Goal: Task Accomplishment & Management: Use online tool/utility

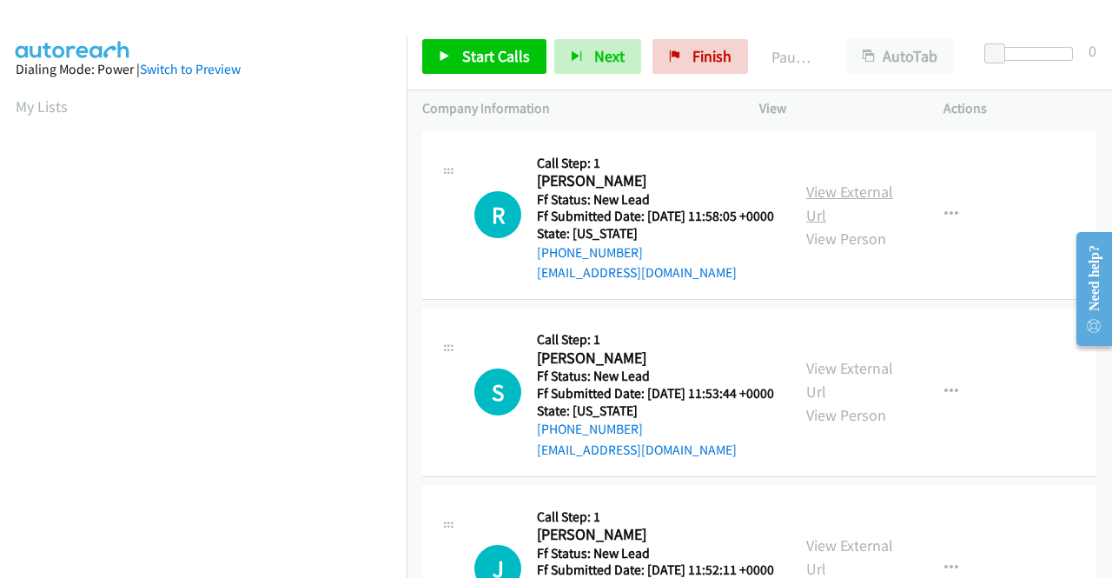
click at [820, 202] on link "View External Url" at bounding box center [849, 203] width 87 height 43
click at [856, 394] on link "View External Url" at bounding box center [849, 379] width 87 height 43
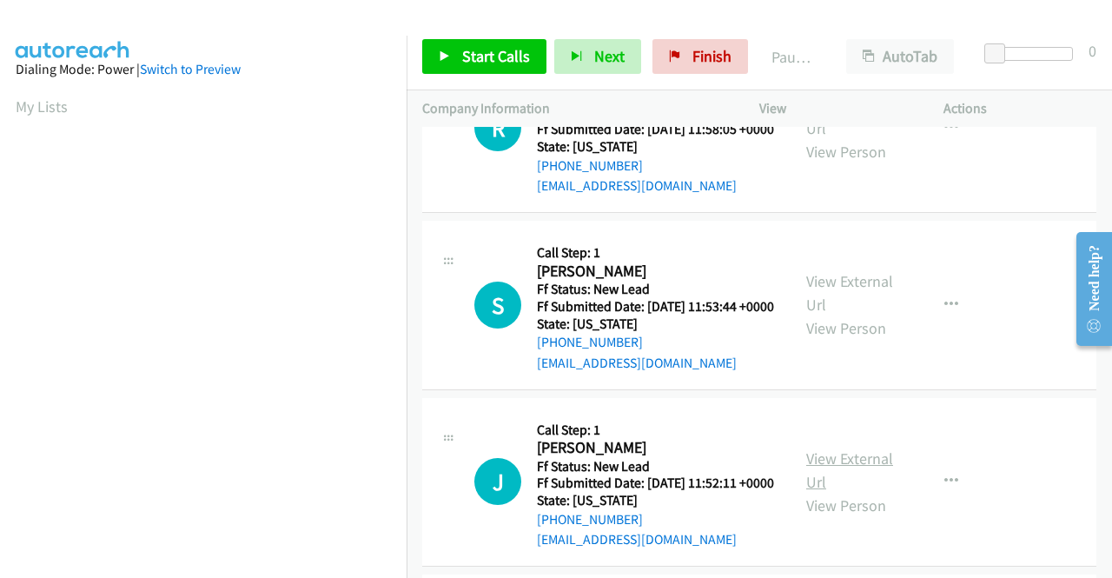
click at [857, 492] on link "View External Url" at bounding box center [849, 469] width 87 height 43
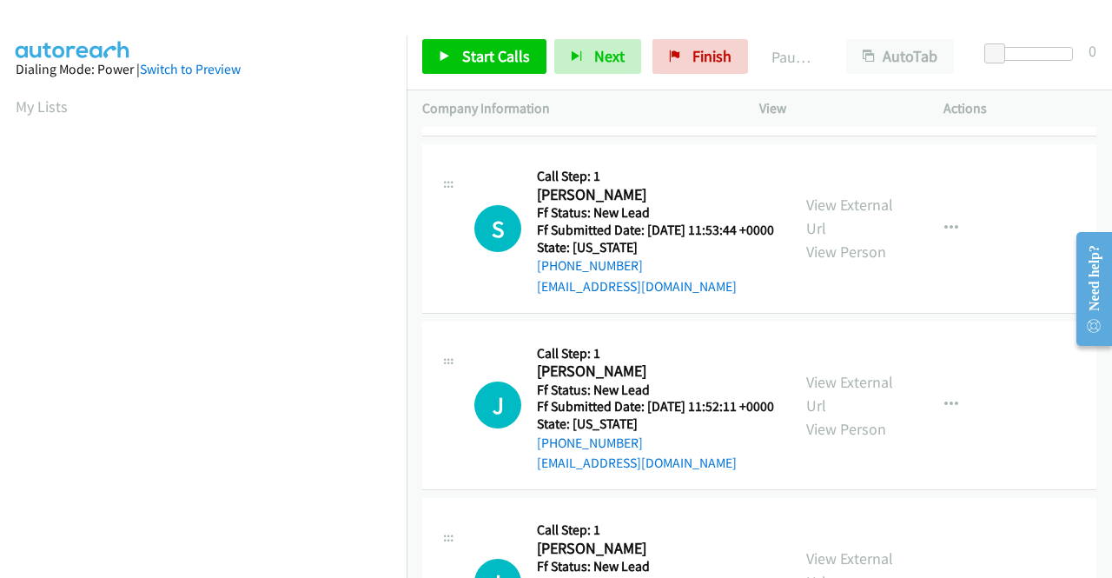
scroll to position [261, 0]
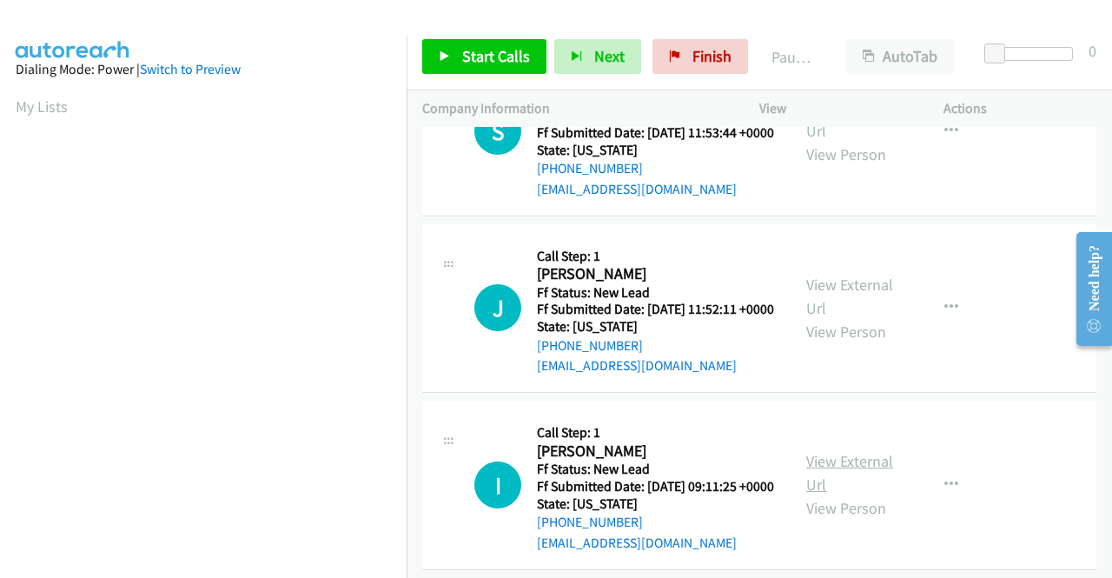
click at [846, 494] on link "View External Url" at bounding box center [849, 472] width 87 height 43
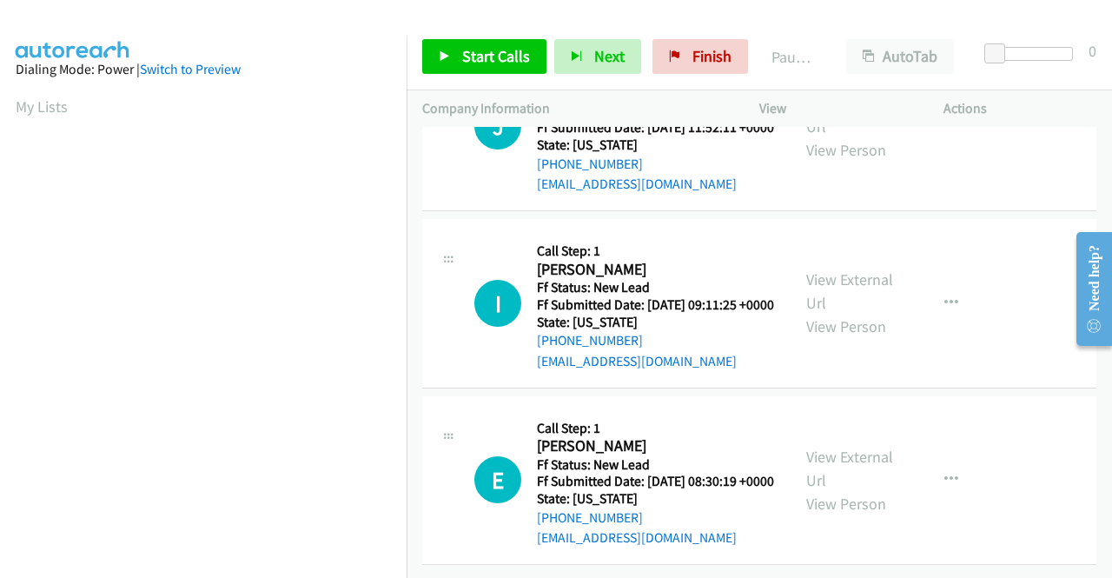
scroll to position [539, 0]
click at [870, 447] on link "View External Url" at bounding box center [849, 468] width 87 height 43
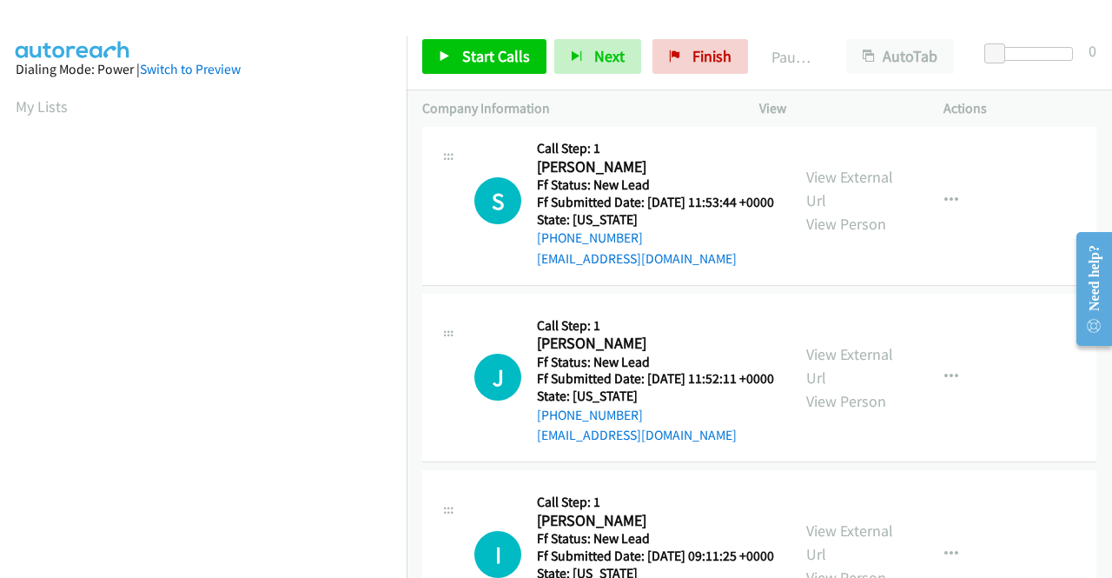
scroll to position [0, 0]
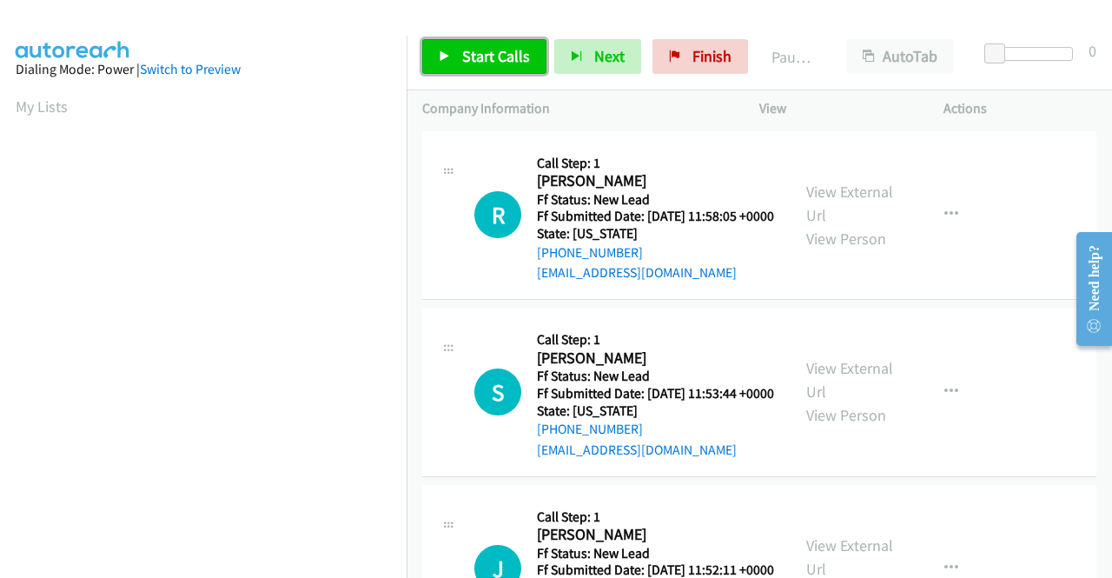
click at [476, 50] on span "Start Calls" at bounding box center [496, 56] width 68 height 20
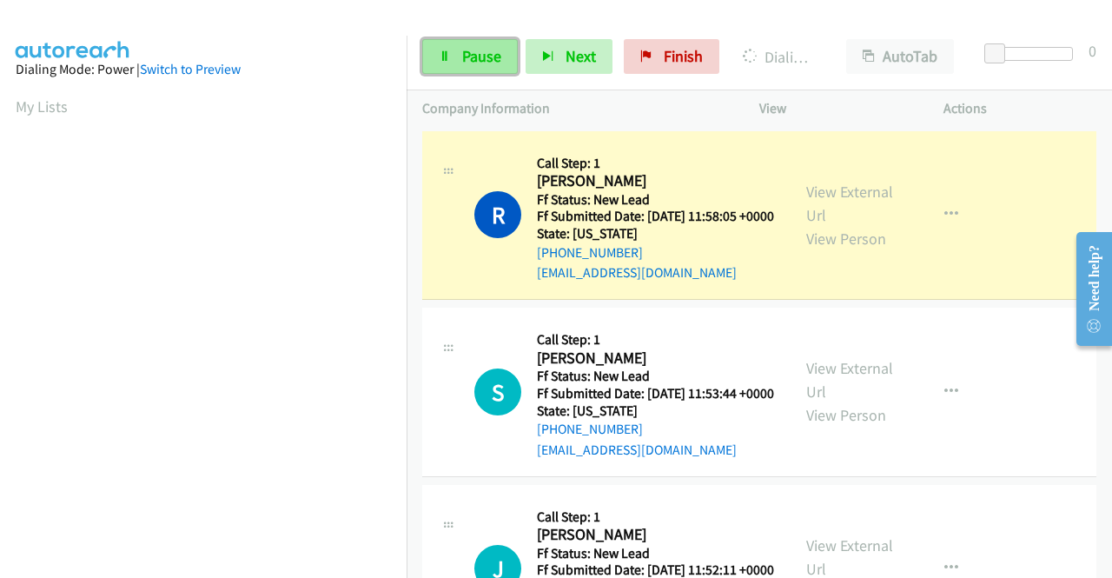
click at [453, 63] on link "Pause" at bounding box center [470, 56] width 96 height 35
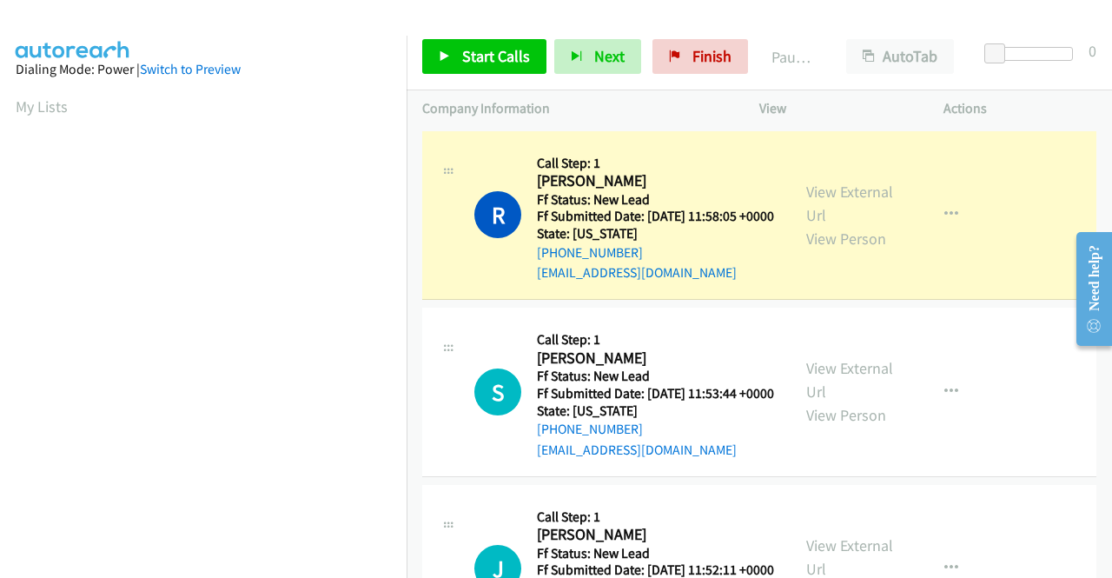
scroll to position [396, 0]
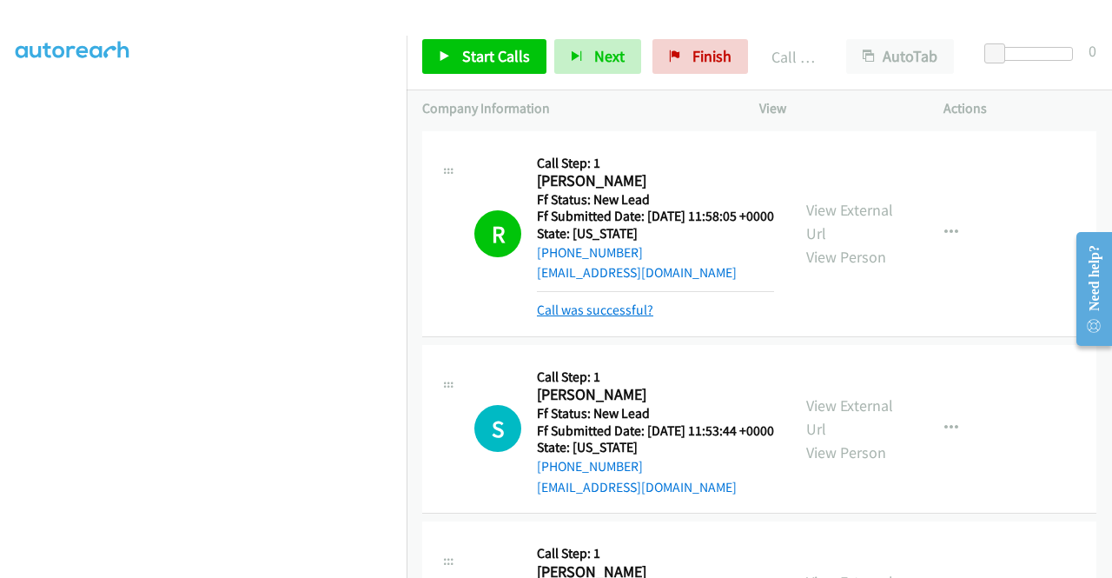
click at [629, 318] on link "Call was successful?" at bounding box center [595, 309] width 116 height 17
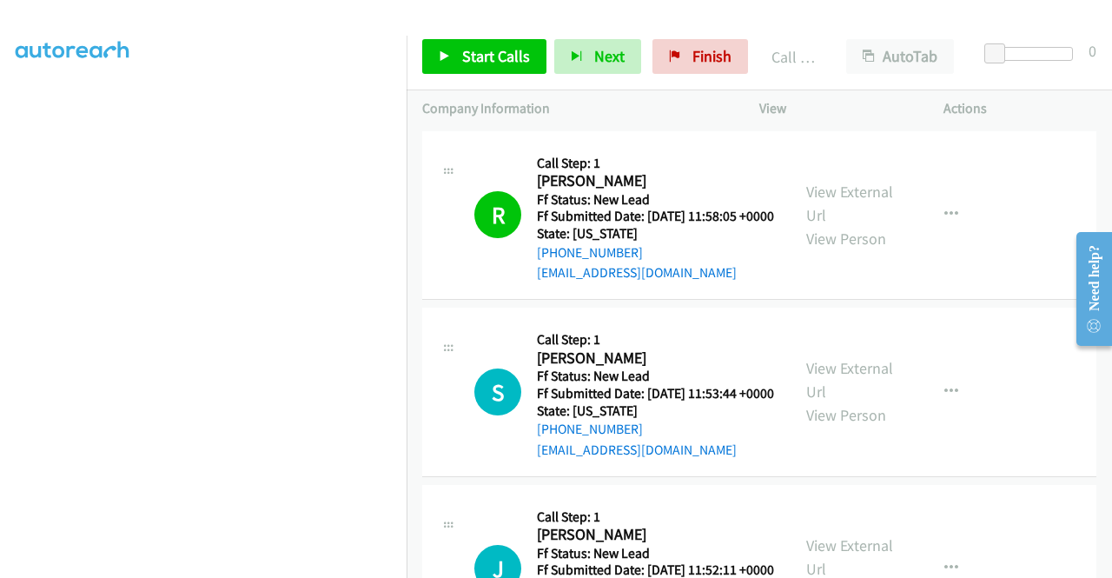
click at [962, 62] on div "AutoTab AutoTab" at bounding box center [903, 56] width 147 height 35
click at [473, 57] on span "Start Calls" at bounding box center [496, 56] width 68 height 20
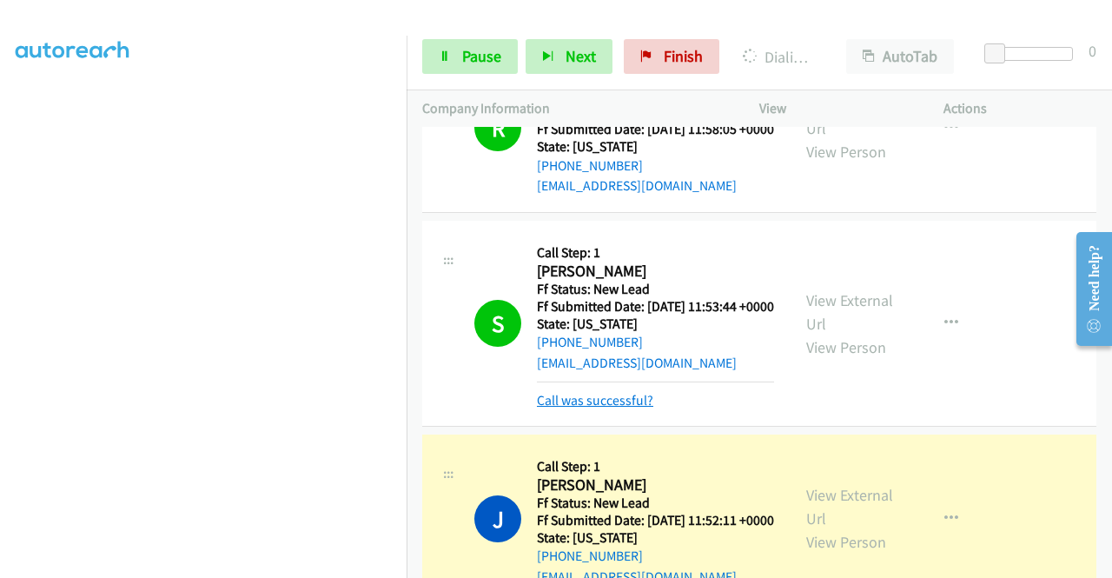
scroll to position [174, 0]
click at [562, 408] on link "Call was successful?" at bounding box center [595, 400] width 116 height 17
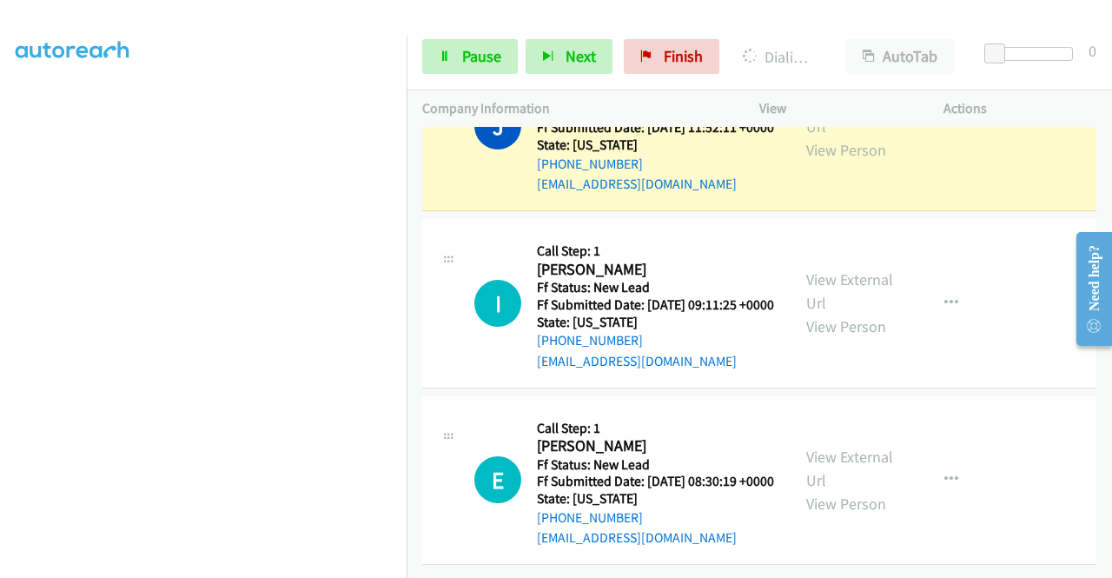
scroll to position [452, 0]
click at [469, 55] on span "Pause" at bounding box center [481, 56] width 39 height 20
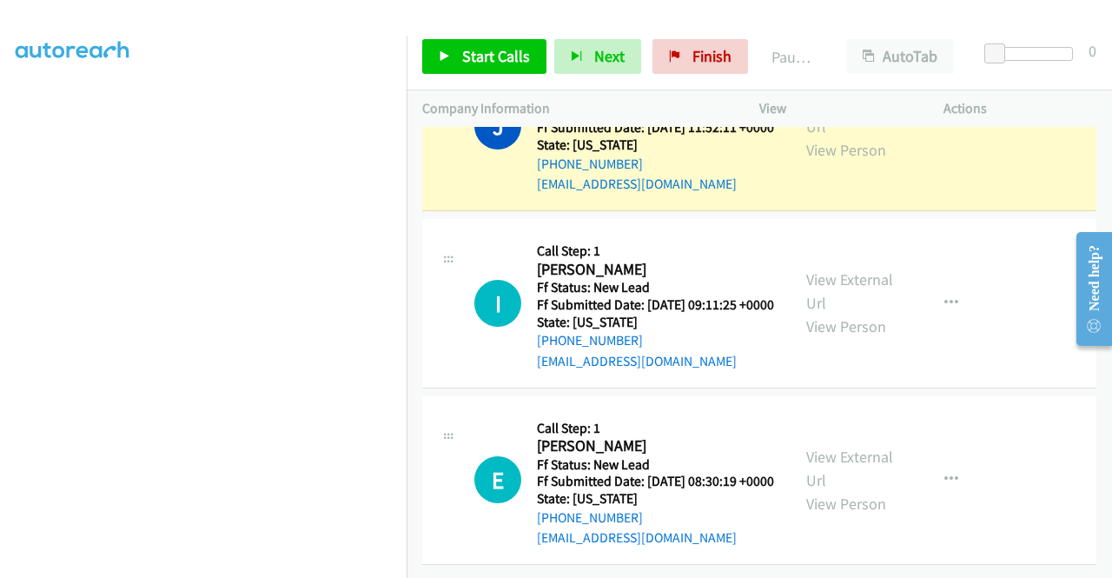
scroll to position [0, 0]
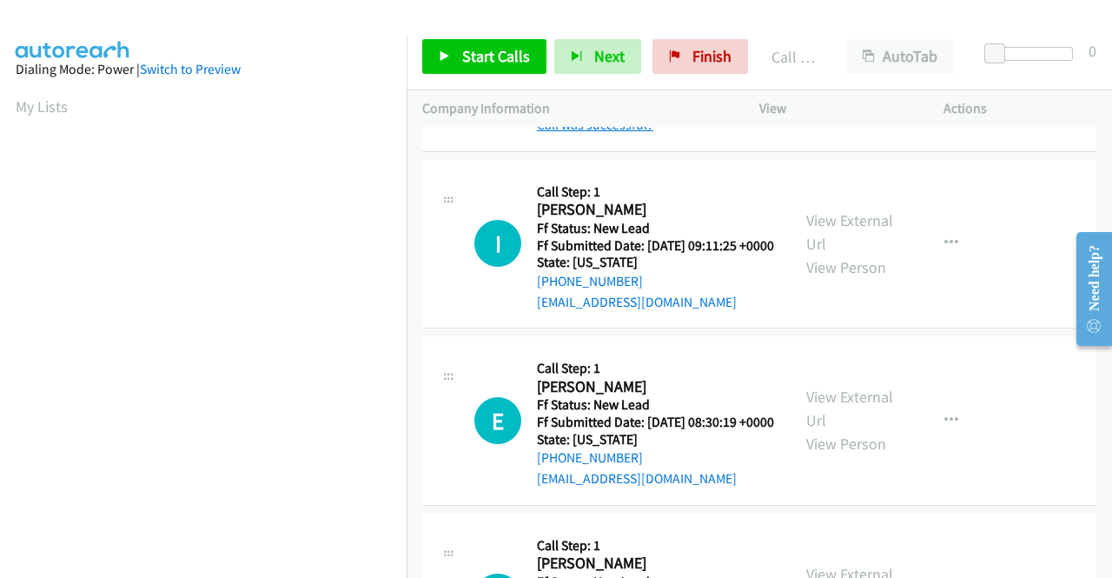
click at [649, 133] on link "Call was successful?" at bounding box center [595, 124] width 116 height 17
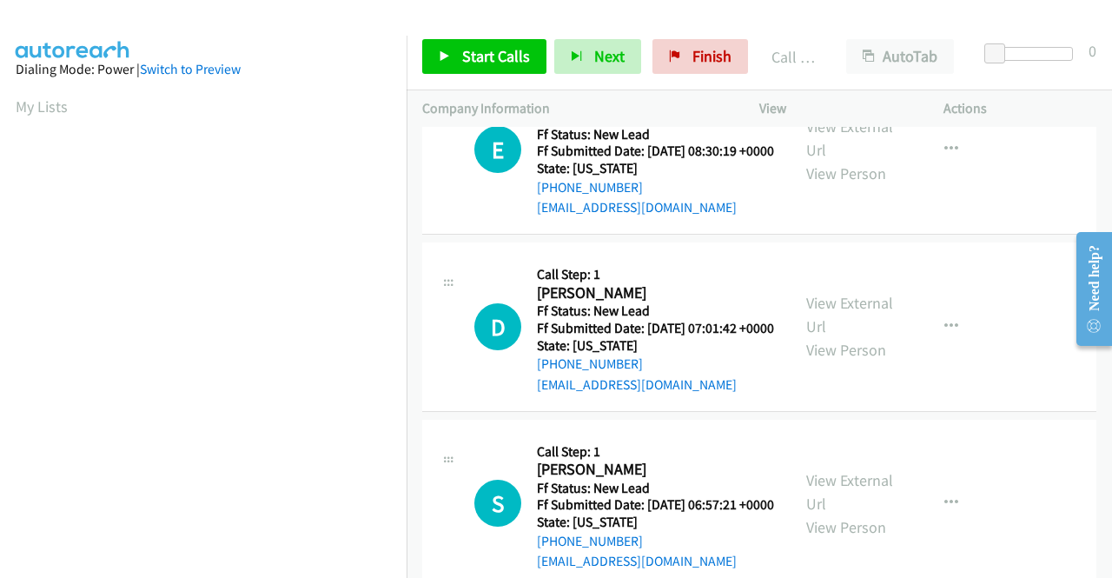
scroll to position [799, 0]
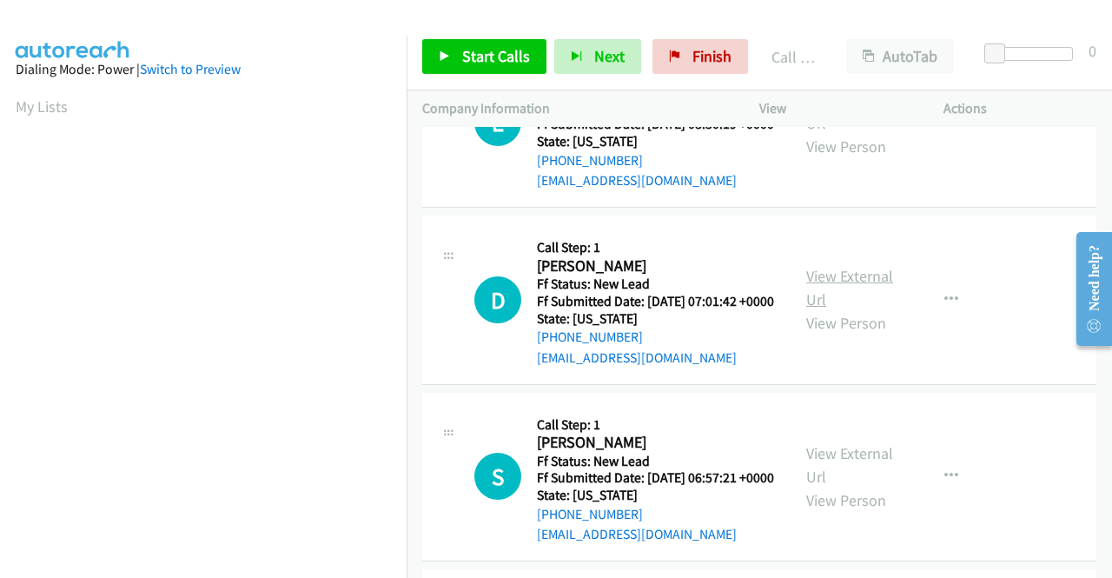
click at [847, 309] on link "View External Url" at bounding box center [849, 287] width 87 height 43
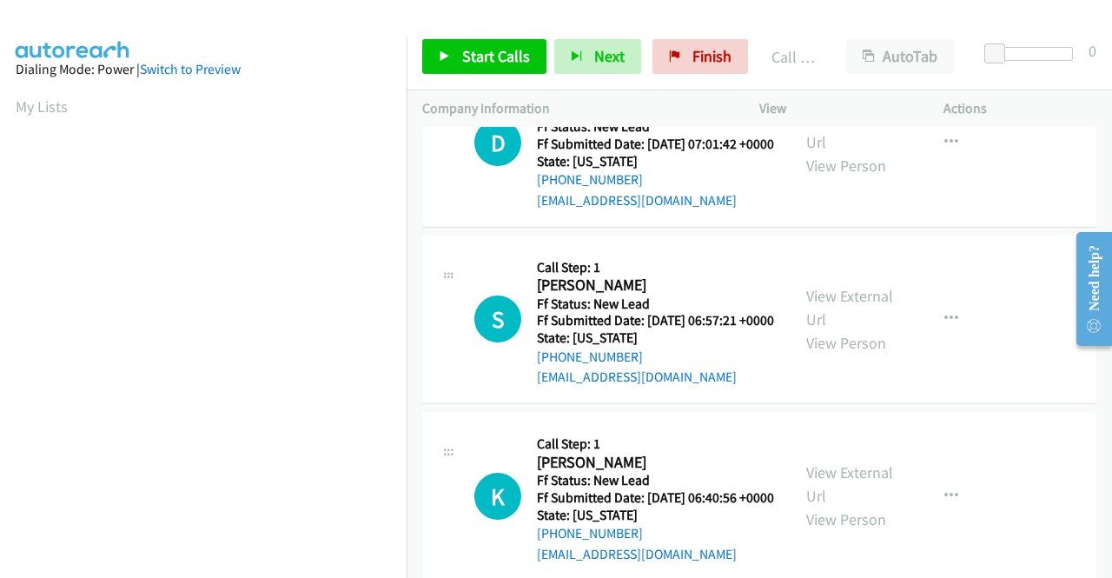
scroll to position [973, 0]
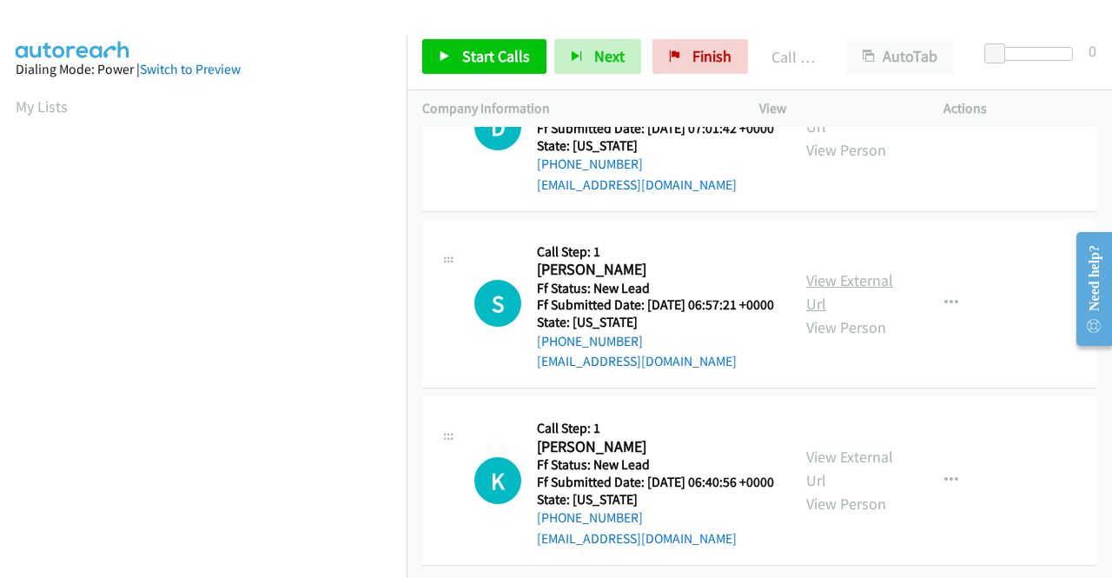
click at [846, 314] on link "View External Url" at bounding box center [849, 291] width 87 height 43
click at [873, 447] on link "View External Url" at bounding box center [849, 468] width 87 height 43
click at [503, 55] on span "Start Calls" at bounding box center [496, 56] width 68 height 20
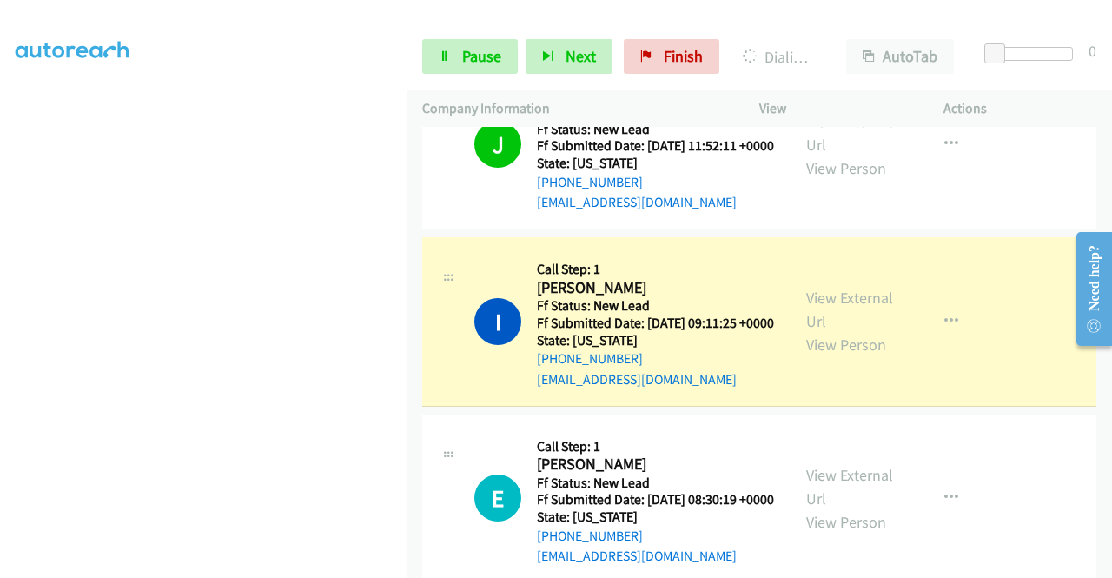
scroll to position [0, 0]
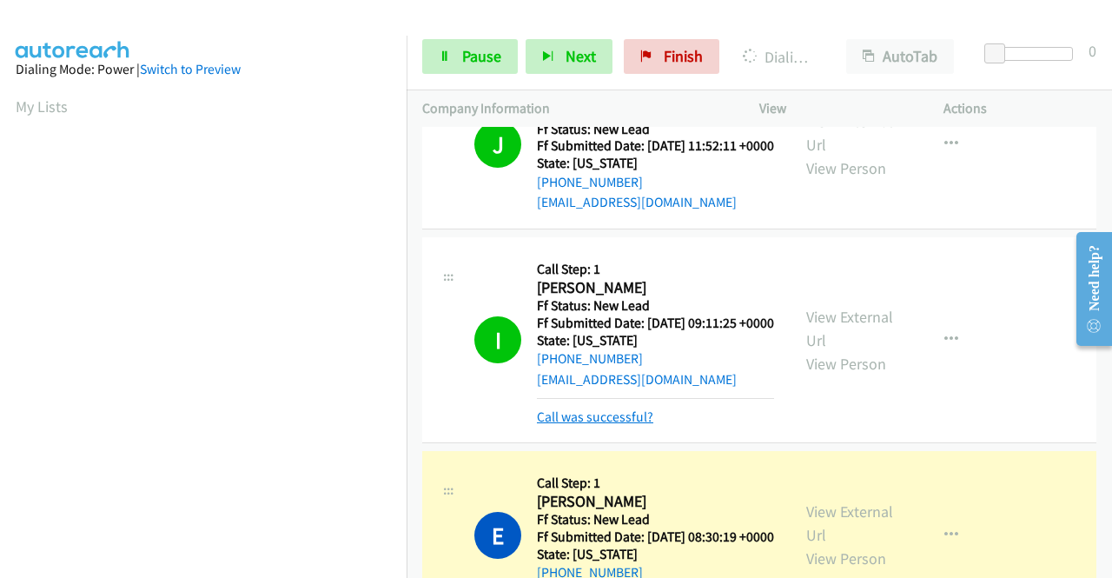
click at [554, 425] on link "Call was successful?" at bounding box center [595, 416] width 116 height 17
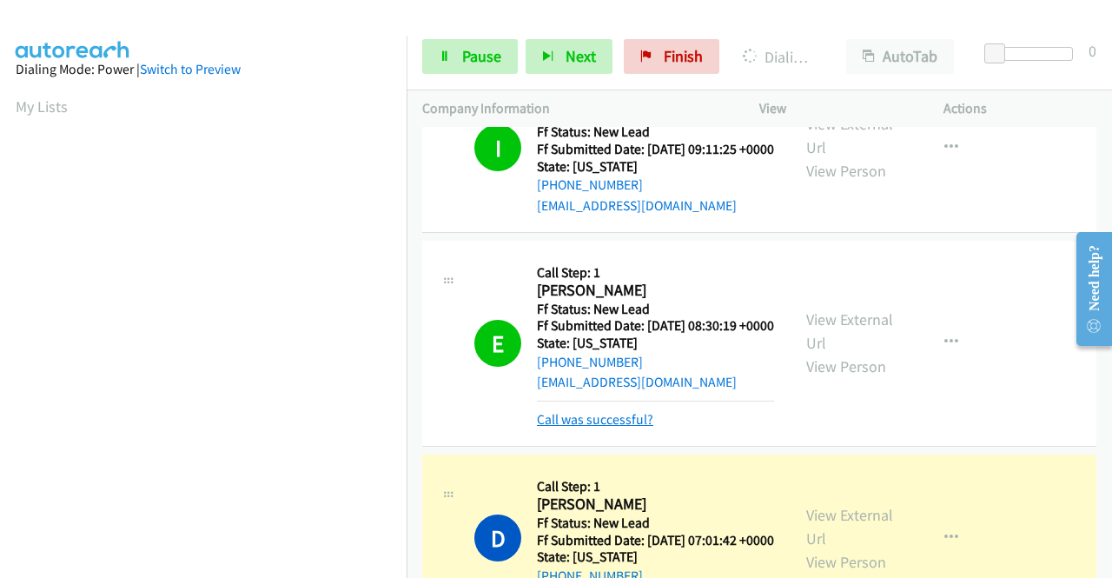
click at [611, 427] on link "Call was successful?" at bounding box center [595, 419] width 116 height 17
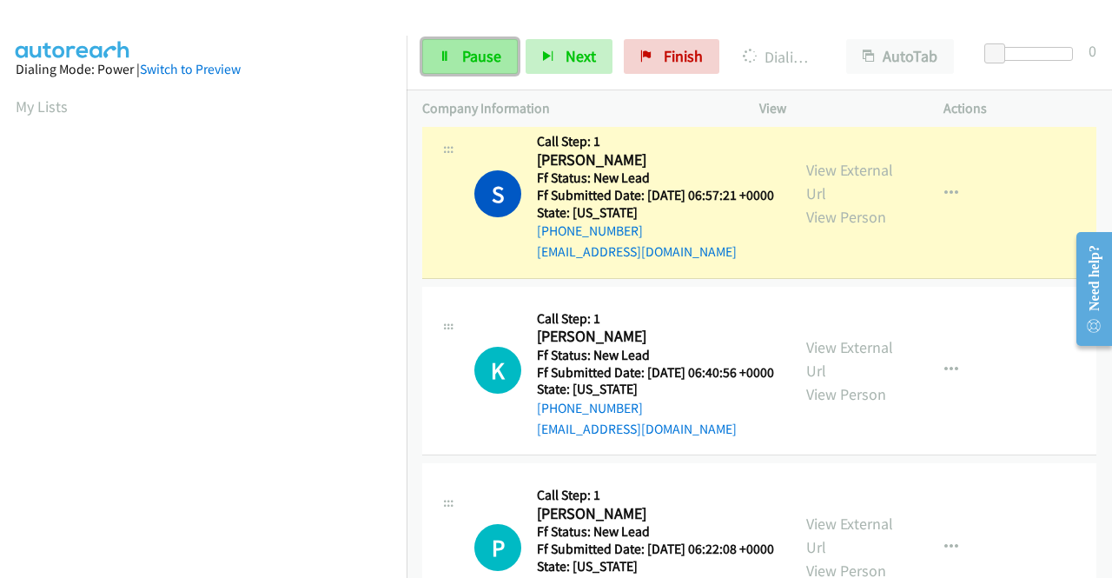
click at [498, 59] on span "Pause" at bounding box center [481, 56] width 39 height 20
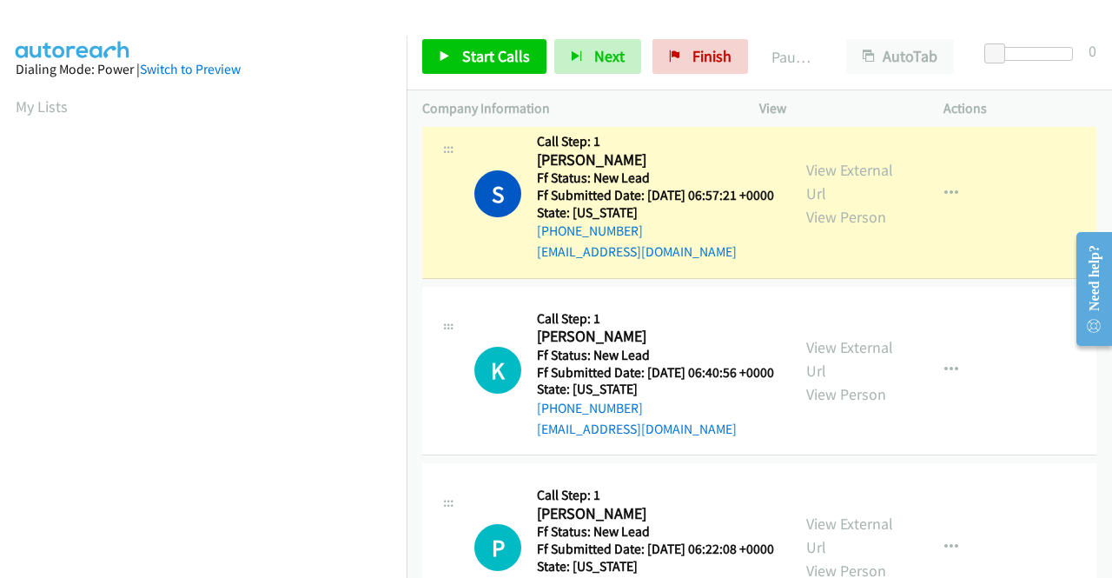
scroll to position [396, 0]
click at [638, 83] on link "Call was successful?" at bounding box center [595, 75] width 116 height 17
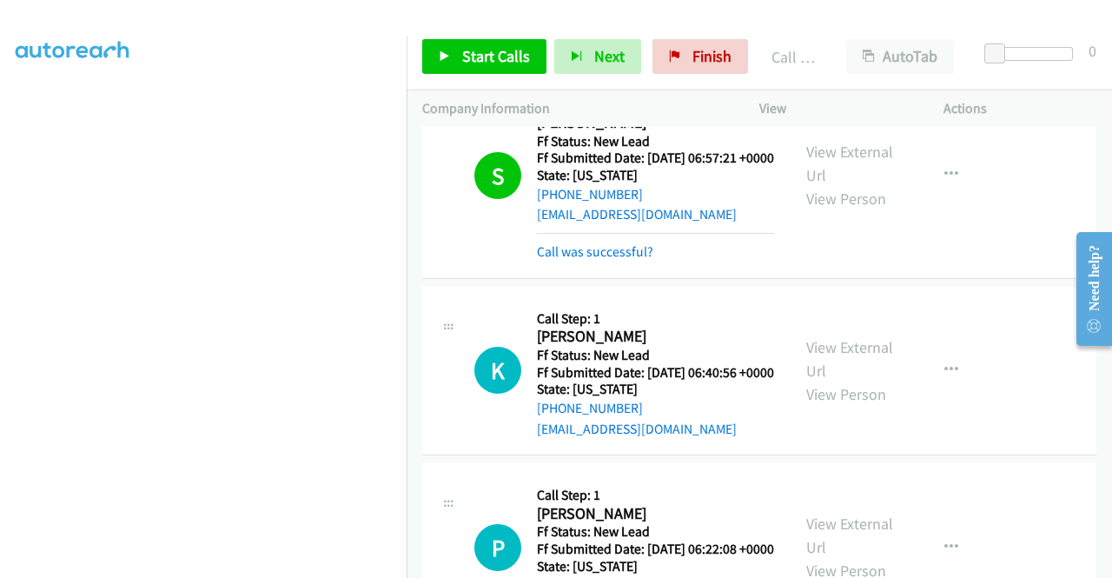
click at [413, 460] on td "K Callback Scheduled Call Step: 1 Kimberlee Corso America/New_York Ff Status: N…" at bounding box center [759, 370] width 705 height 177
click at [412, 460] on td "K Callback Scheduled Call Step: 1 Kimberlee Corso America/New_York Ff Status: N…" at bounding box center [759, 370] width 705 height 177
click at [587, 260] on link "Call was successful?" at bounding box center [595, 251] width 116 height 17
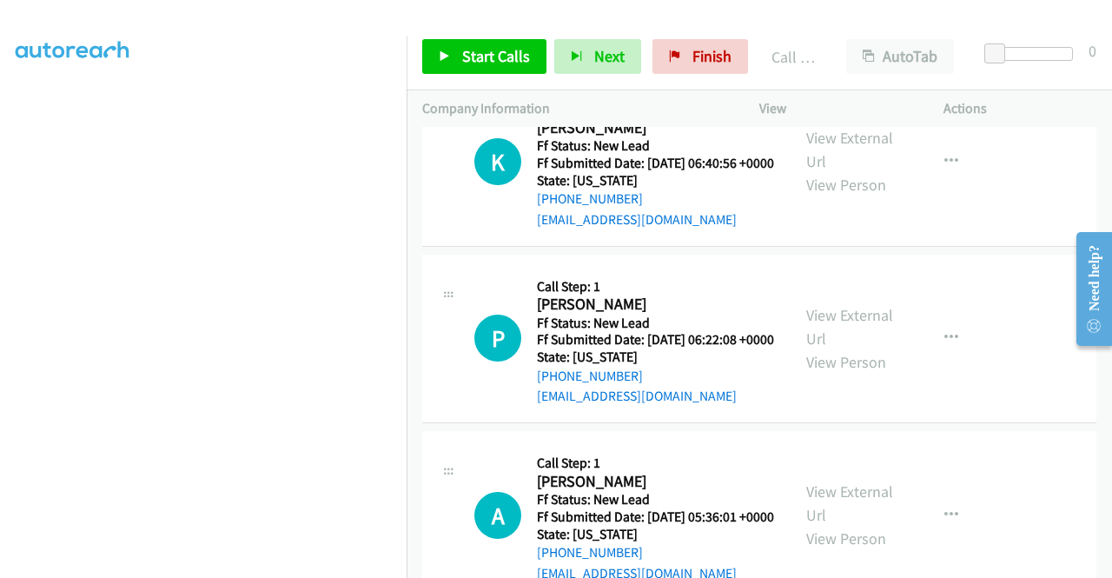
scroll to position [1293, 0]
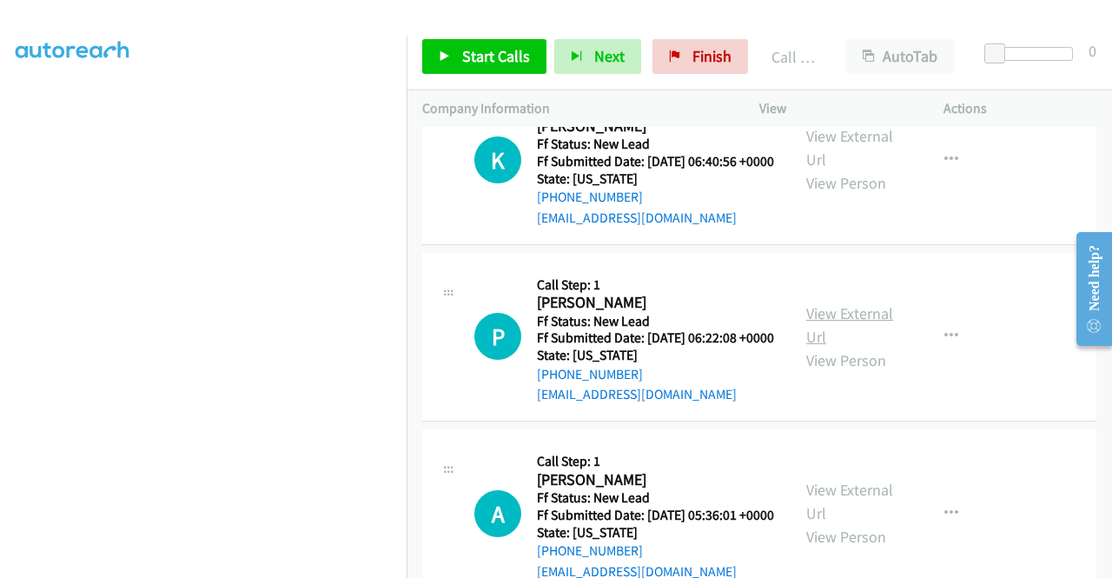
click at [844, 347] on link "View External Url" at bounding box center [849, 324] width 87 height 43
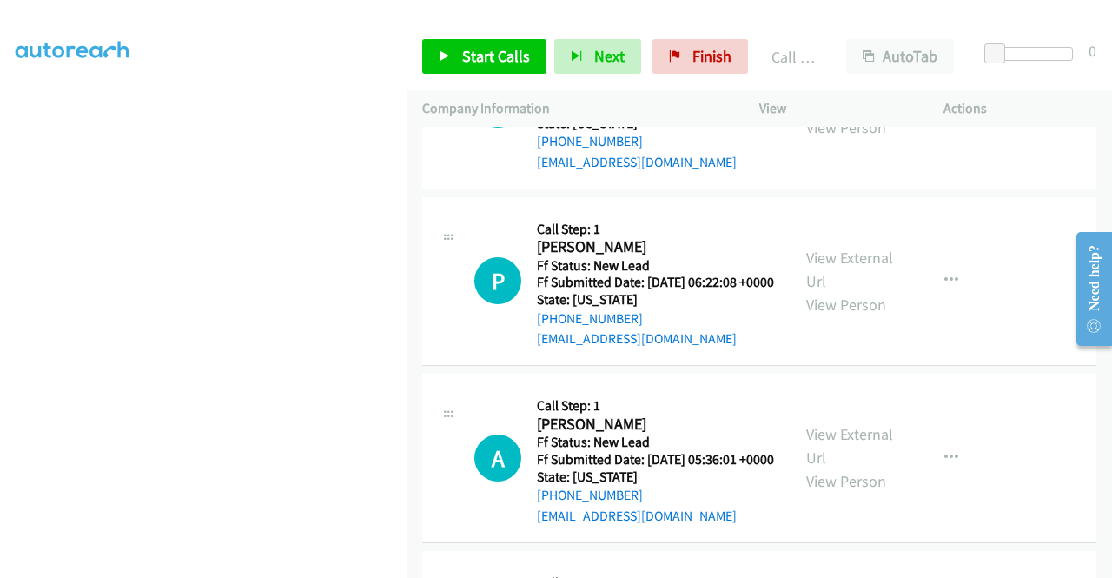
scroll to position [1466, 0]
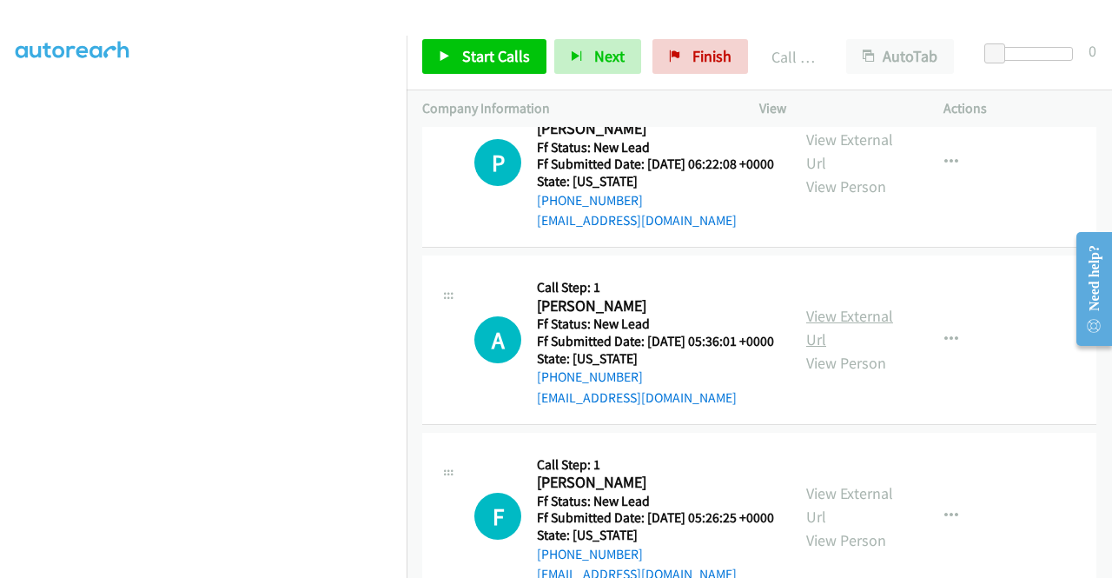
click at [832, 349] on link "View External Url" at bounding box center [849, 327] width 87 height 43
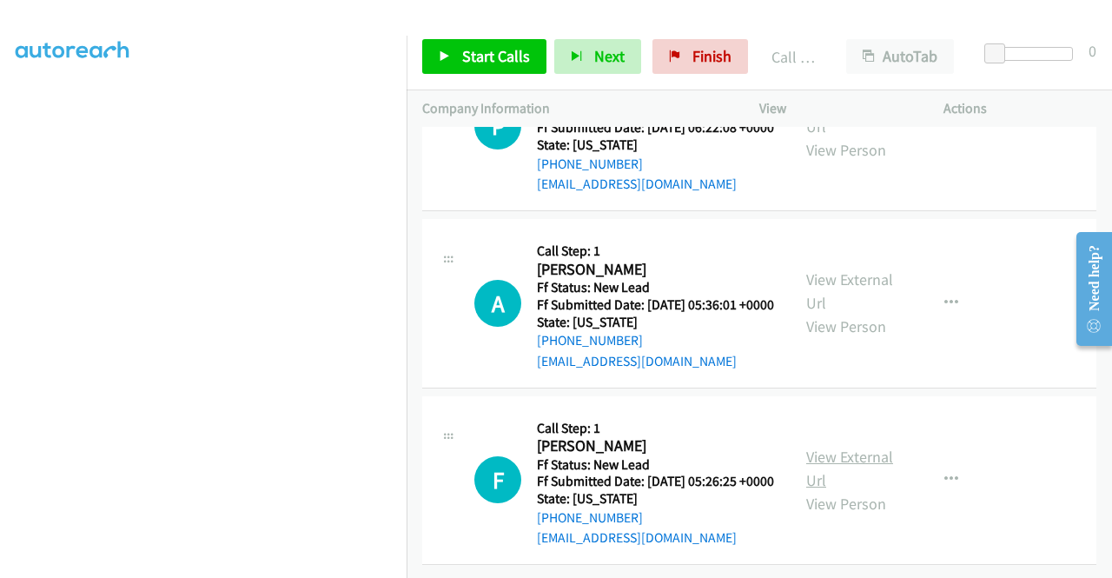
scroll to position [1700, 0]
click at [852, 447] on link "View External Url" at bounding box center [849, 468] width 87 height 43
click at [498, 36] on div "Start Calls Pause Next Finish Call Completed AutoTab AutoTab 0" at bounding box center [759, 56] width 705 height 67
click at [500, 40] on link "Start Calls" at bounding box center [484, 56] width 124 height 35
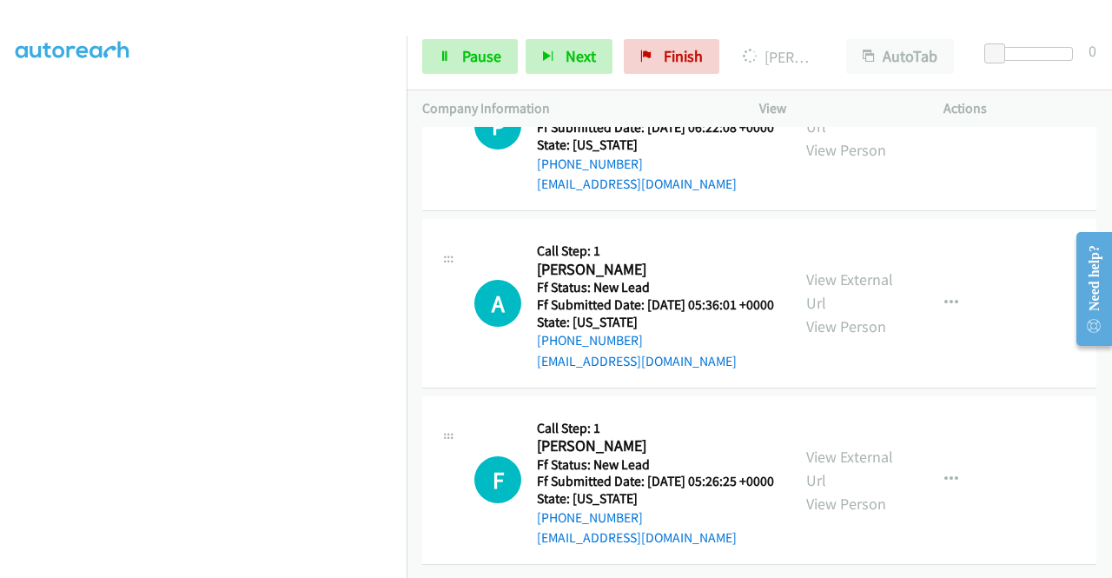
click at [415, 520] on td "F Callback Scheduled Call Step: 1 Filbert Theodore America/New_York Ff Status: …" at bounding box center [759, 480] width 705 height 177
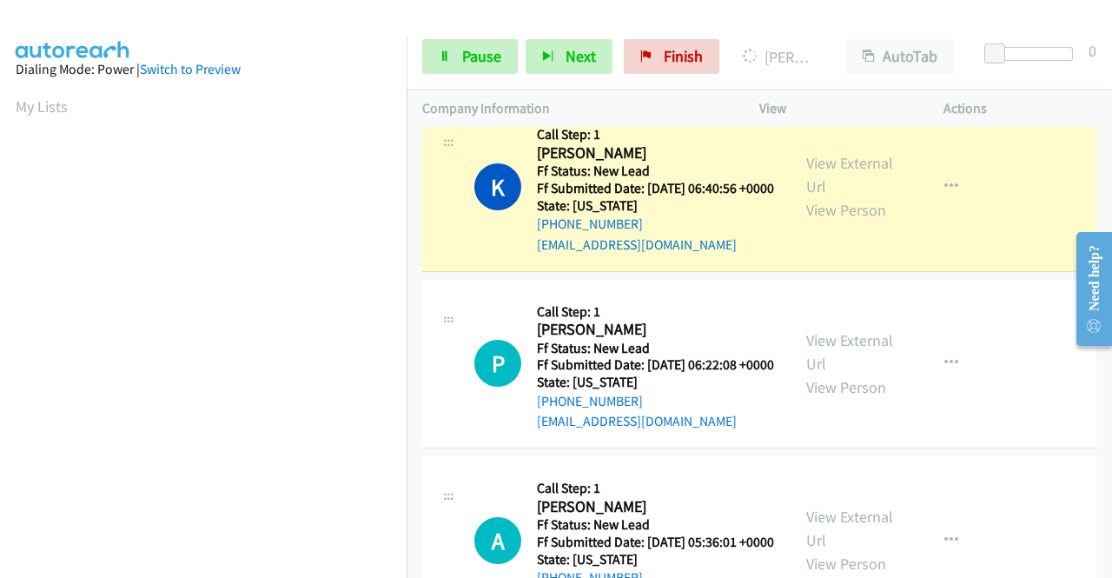
scroll to position [396, 0]
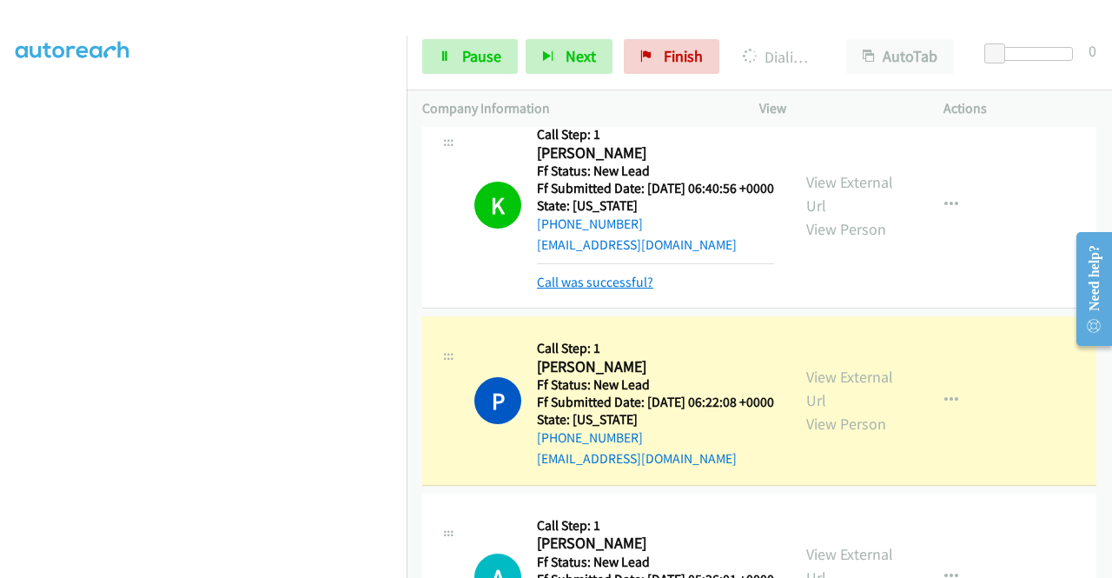
click at [573, 290] on link "Call was successful?" at bounding box center [595, 282] width 116 height 17
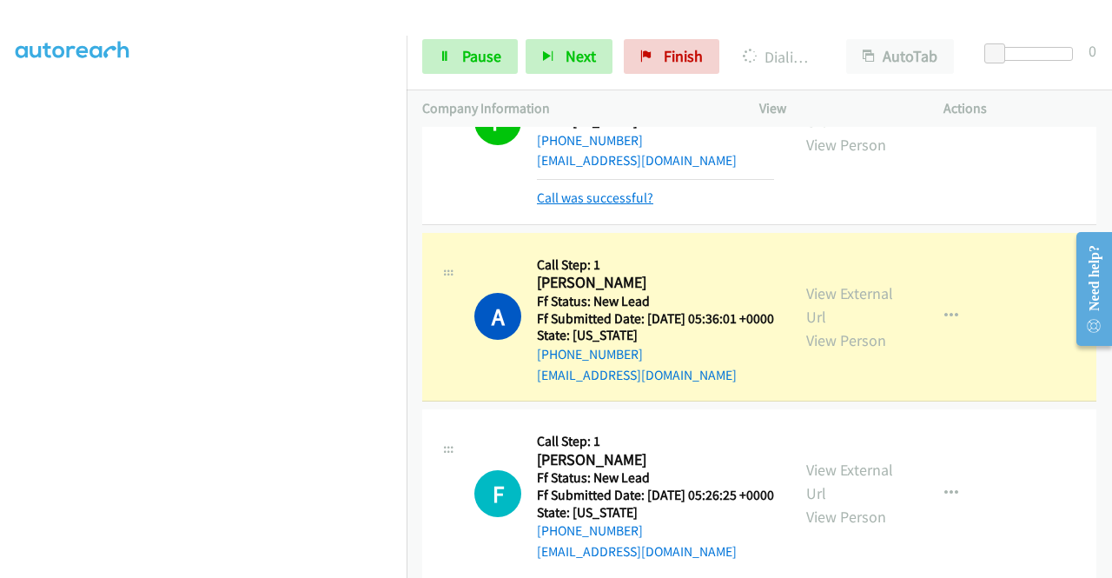
click at [635, 206] on link "Call was successful?" at bounding box center [595, 197] width 116 height 17
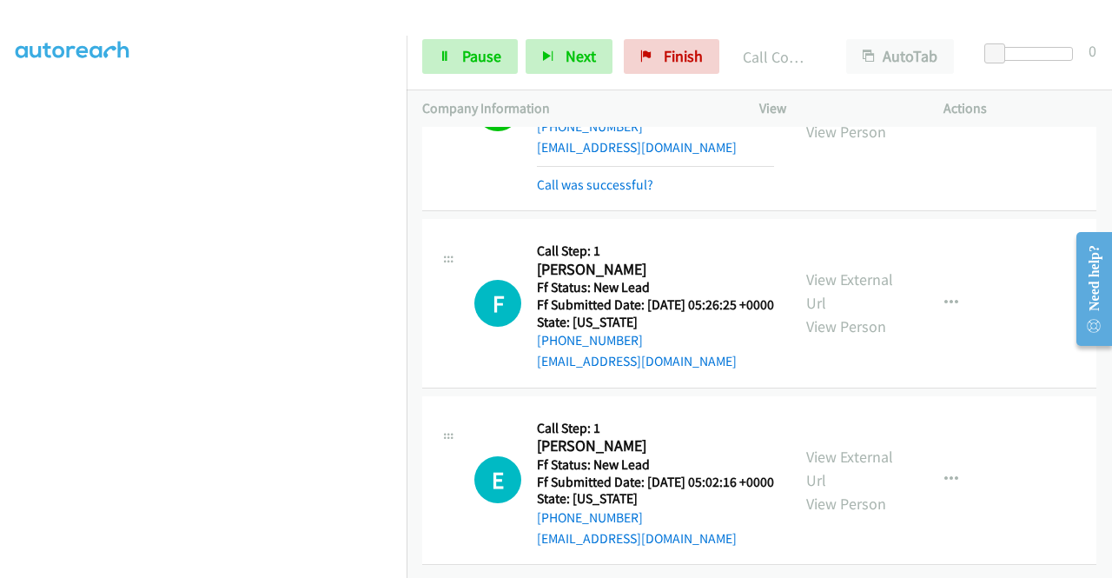
click at [859, 431] on div "View External Url View Person View External Url Email Schedule/Manage Callback …" at bounding box center [891, 480] width 200 height 137
click at [863, 469] on link "View External Url" at bounding box center [849, 468] width 87 height 43
click at [624, 184] on div "Call was successful?" at bounding box center [655, 185] width 237 height 21
click at [641, 176] on link "Call was successful?" at bounding box center [595, 184] width 116 height 17
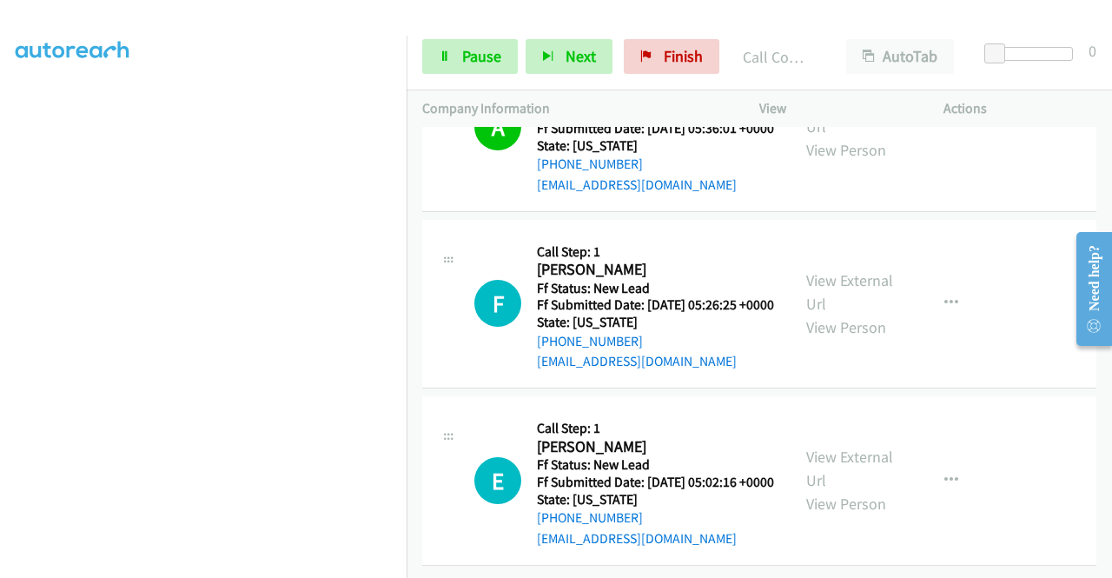
scroll to position [1894, 0]
click at [1072, 107] on p "Actions" at bounding box center [1019, 108] width 153 height 21
click at [480, 50] on span "Pause" at bounding box center [481, 56] width 39 height 20
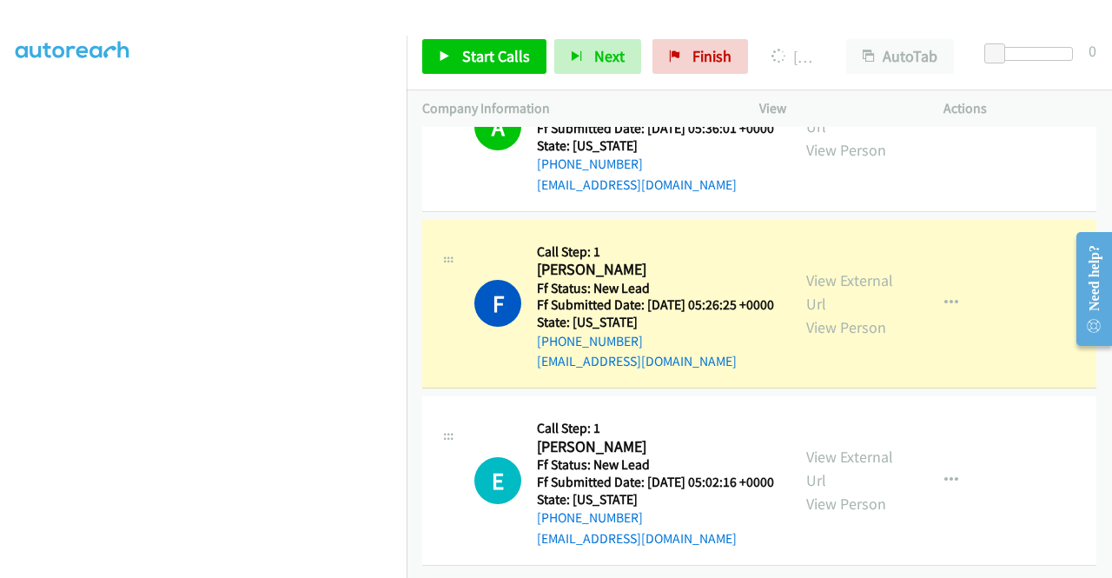
scroll to position [396, 0]
click at [269, 564] on section at bounding box center [203, 165] width 375 height 831
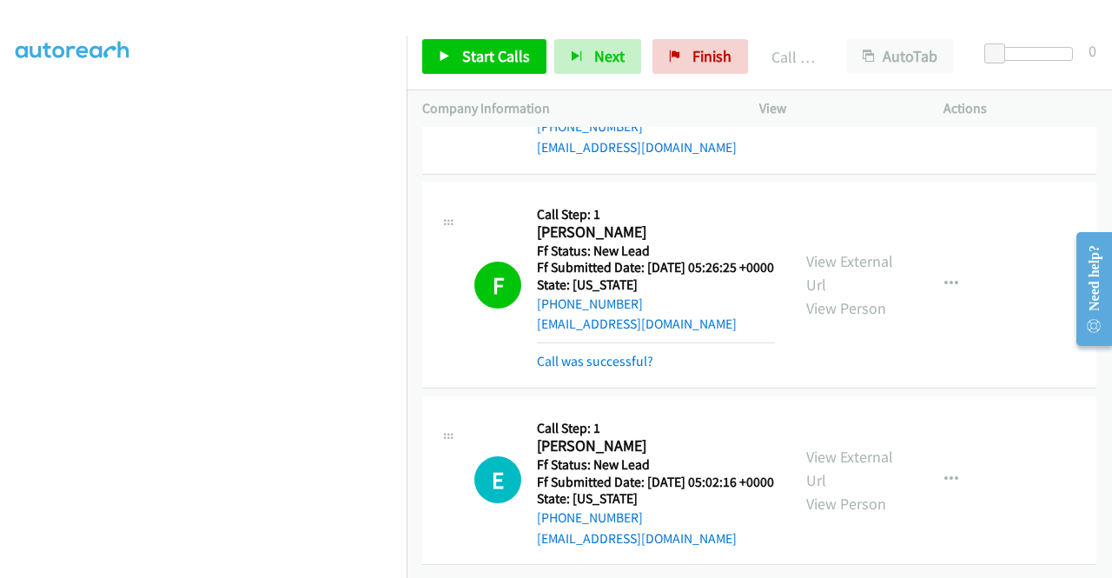
scroll to position [1930, 0]
click at [631, 353] on link "Call was successful?" at bounding box center [595, 361] width 116 height 17
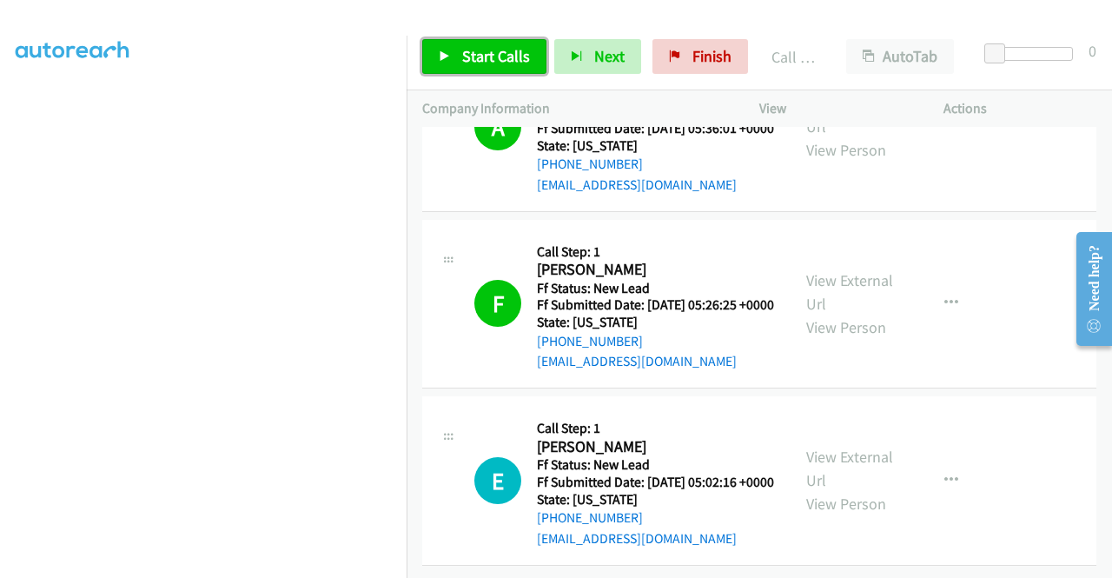
click at [492, 62] on span "Start Calls" at bounding box center [496, 56] width 68 height 20
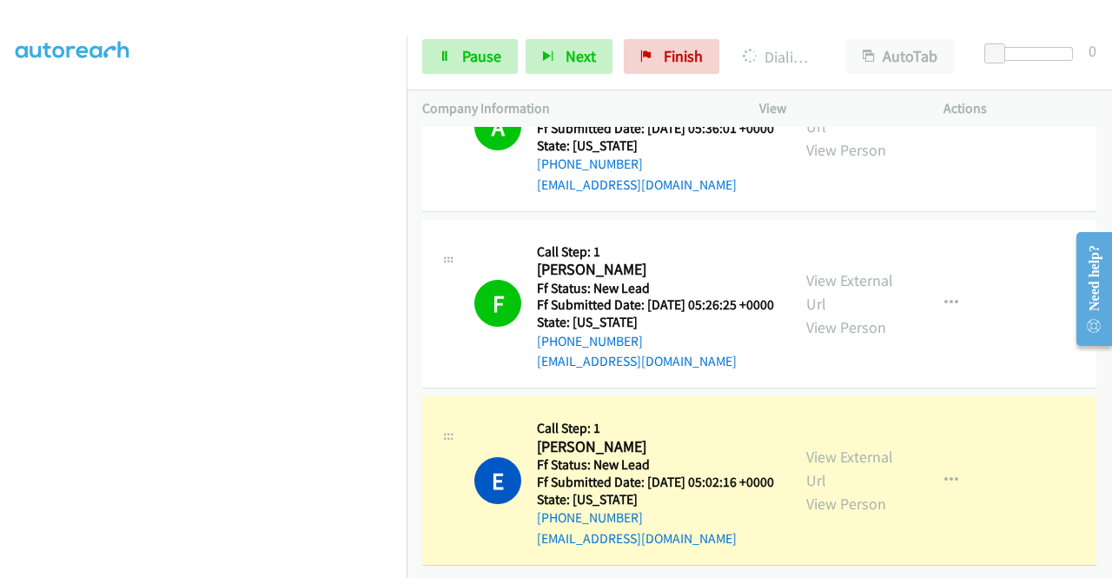
scroll to position [0, 0]
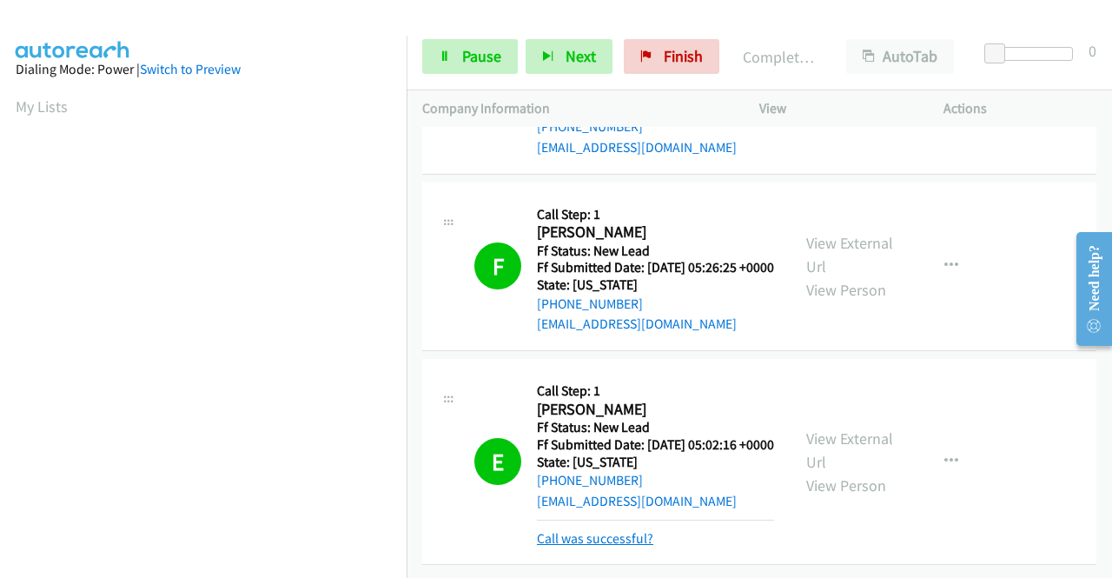
click at [630, 530] on link "Call was successful?" at bounding box center [595, 538] width 116 height 17
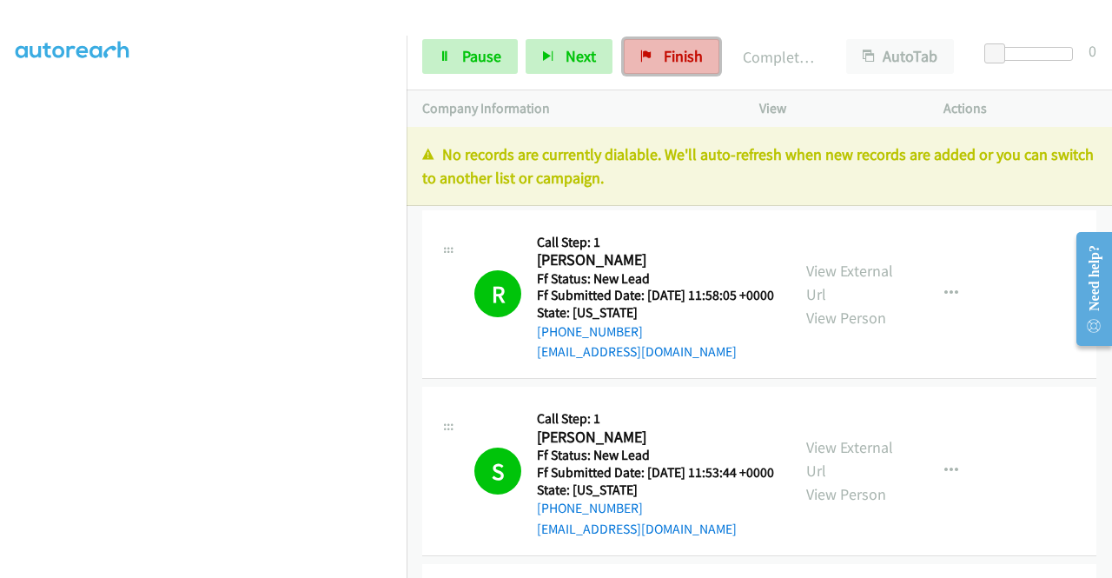
click at [654, 52] on link "Finish" at bounding box center [672, 56] width 96 height 35
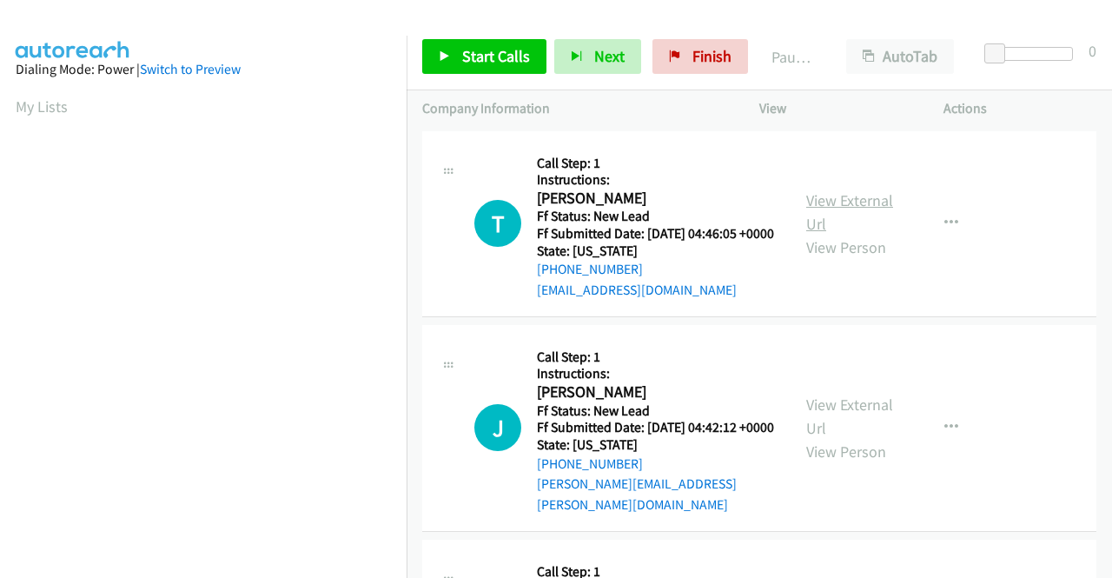
click at [868, 211] on link "View External Url" at bounding box center [849, 211] width 87 height 43
click at [858, 414] on link "View External Url" at bounding box center [849, 415] width 87 height 43
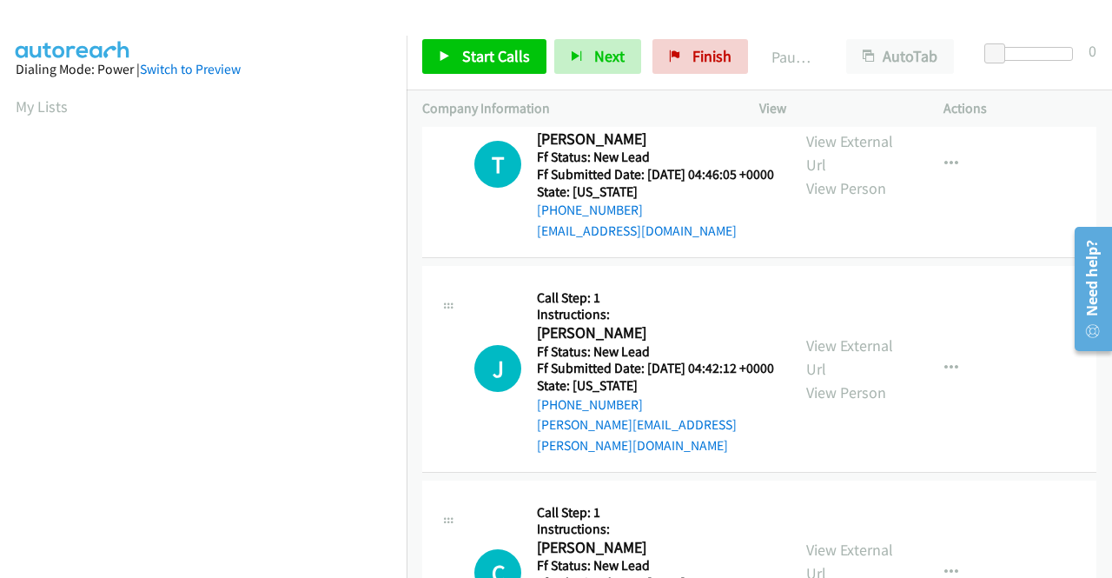
scroll to position [87, 0]
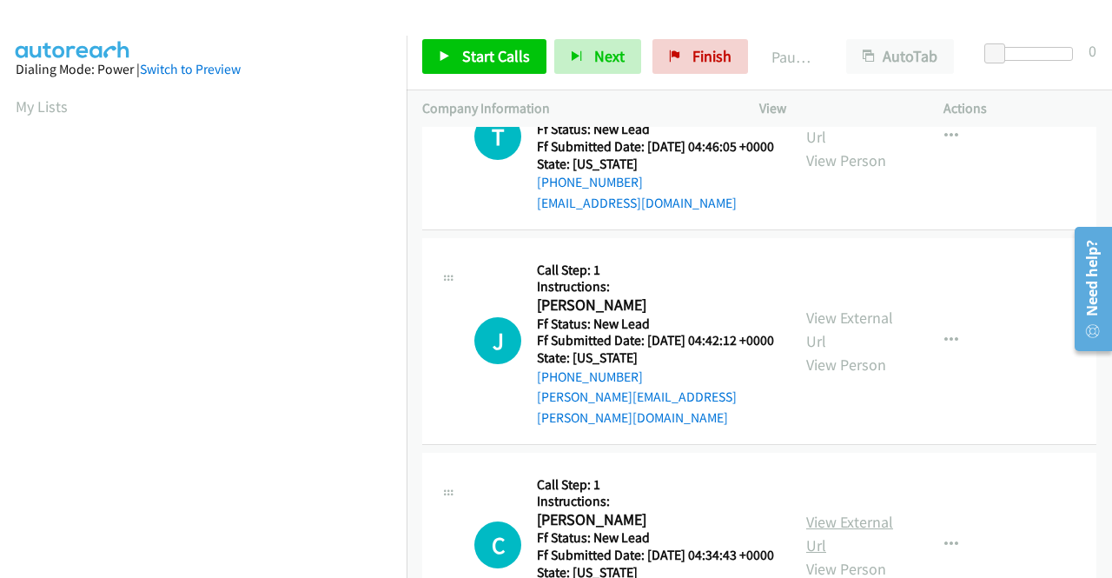
click at [870, 545] on link "View External Url" at bounding box center [849, 533] width 87 height 43
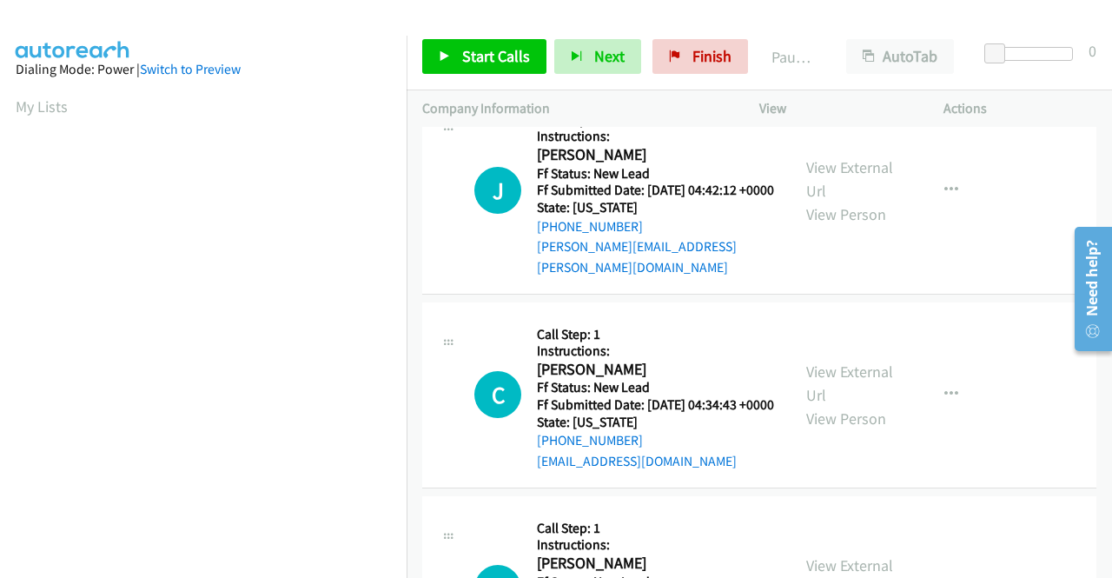
scroll to position [347, 0]
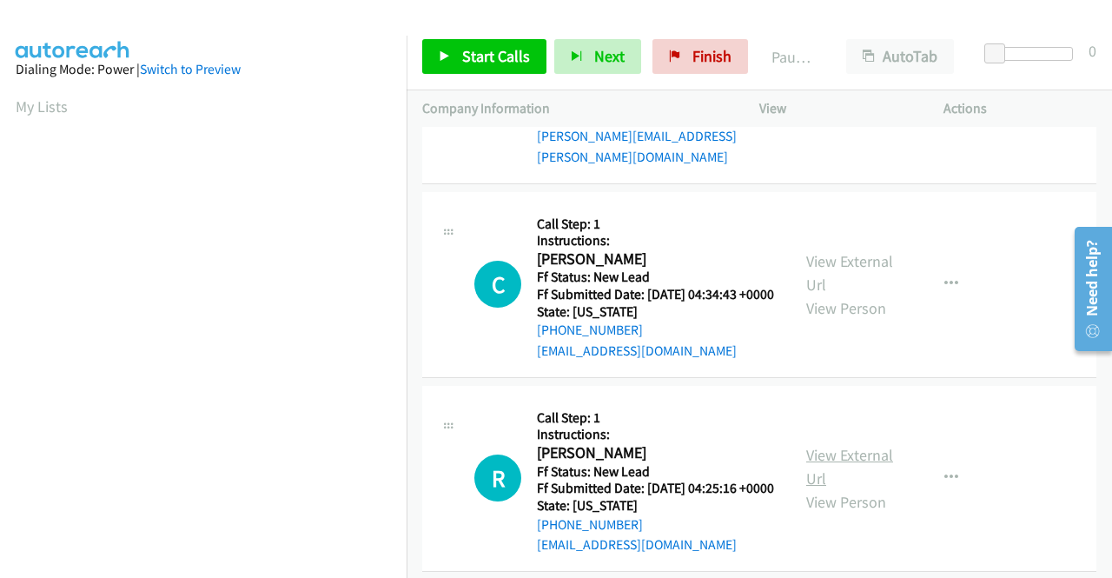
click at [826, 488] on link "View External Url" at bounding box center [849, 466] width 87 height 43
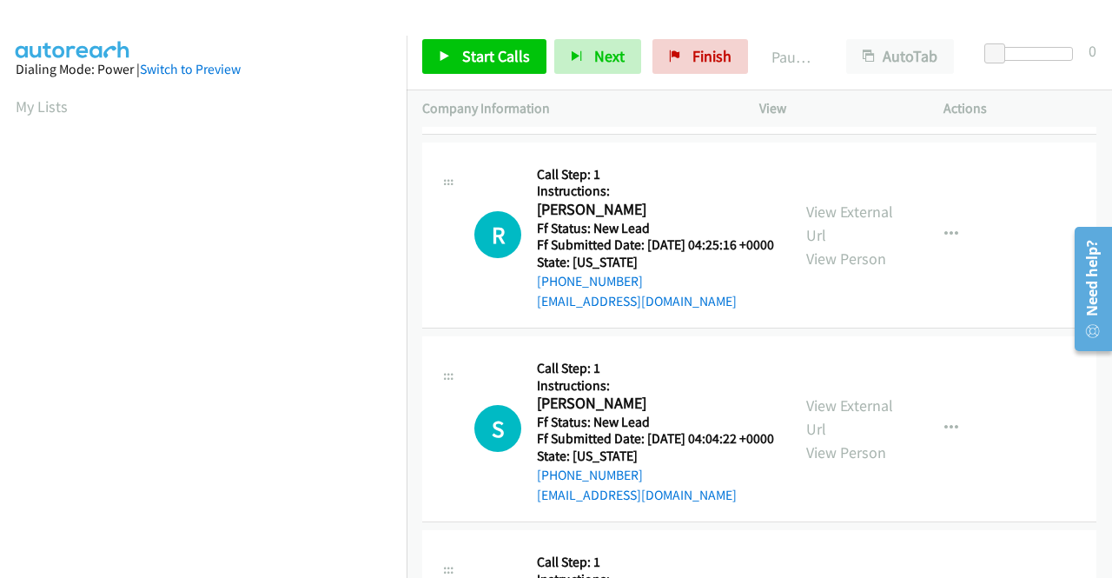
scroll to position [608, 0]
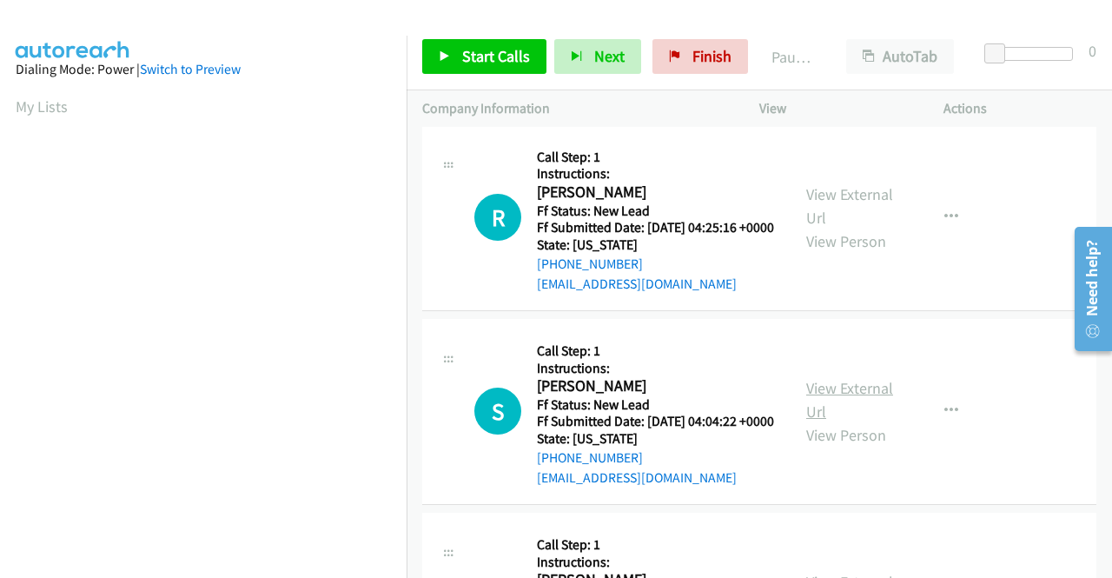
click at [862, 421] on link "View External Url" at bounding box center [849, 399] width 87 height 43
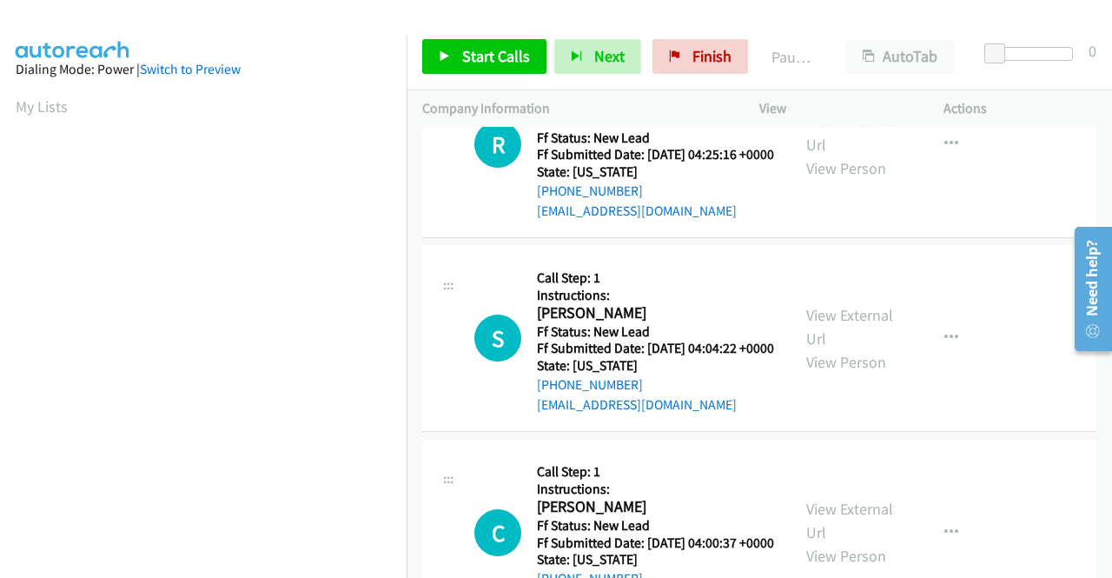
scroll to position [782, 0]
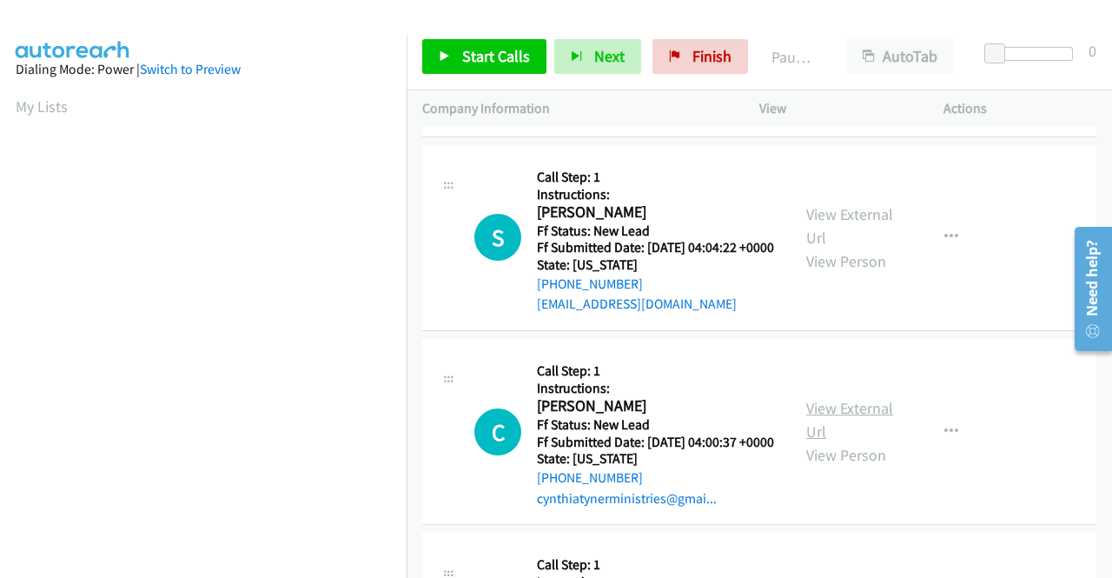
click at [847, 441] on link "View External Url" at bounding box center [849, 419] width 87 height 43
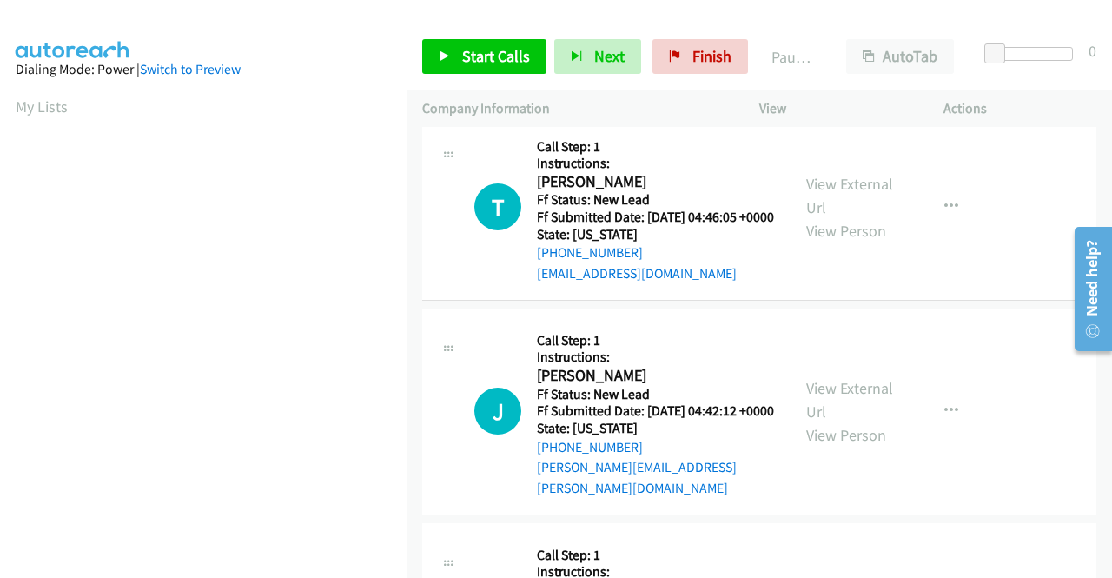
scroll to position [0, 0]
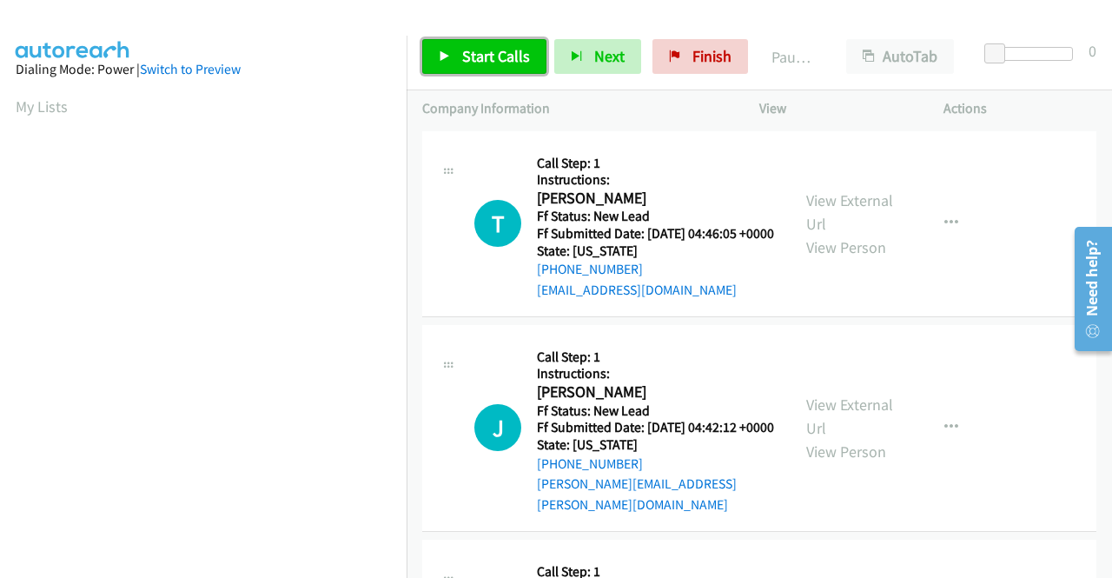
click at [468, 52] on span "Start Calls" at bounding box center [496, 56] width 68 height 20
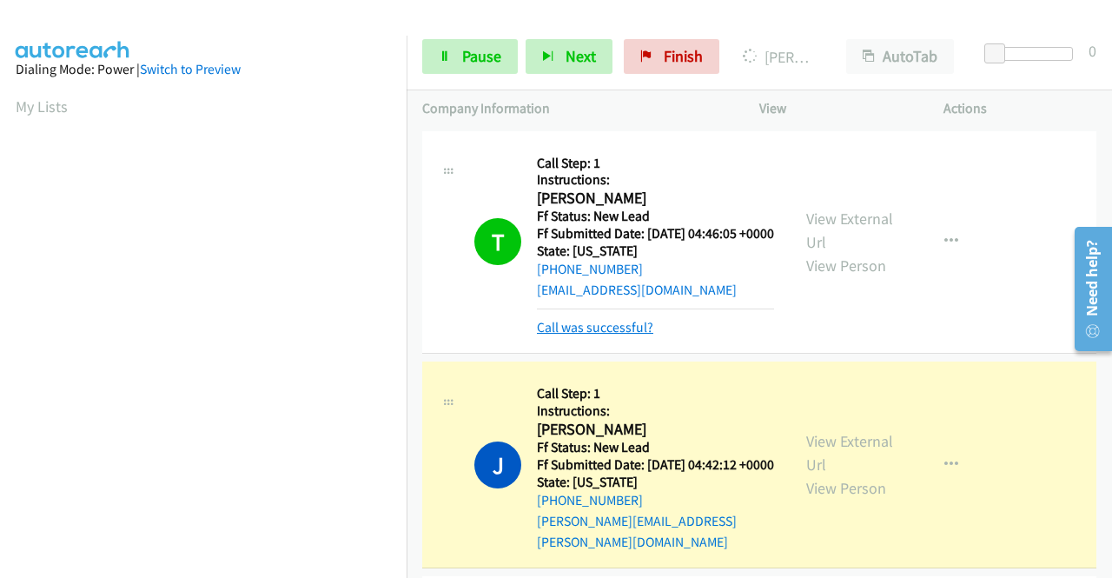
click at [631, 335] on link "Call was successful?" at bounding box center [595, 327] width 116 height 17
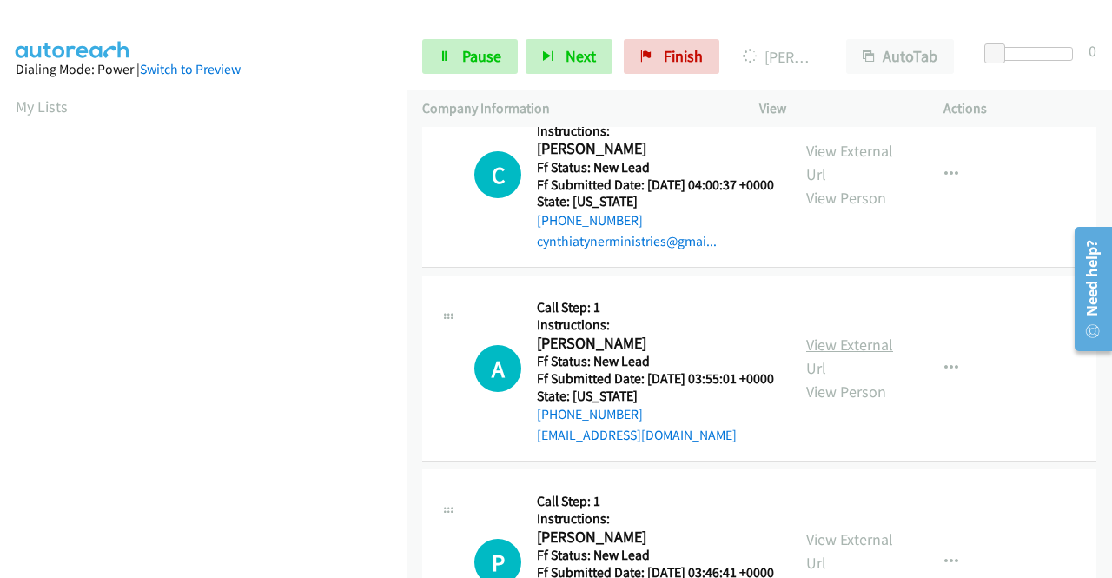
scroll to position [1042, 0]
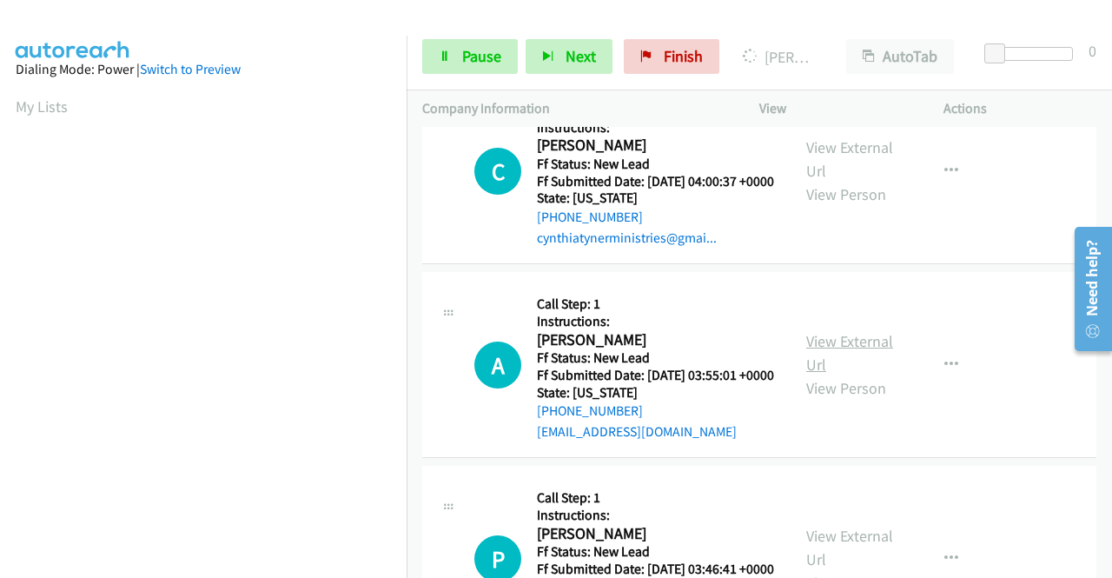
click at [874, 374] on link "View External Url" at bounding box center [849, 352] width 87 height 43
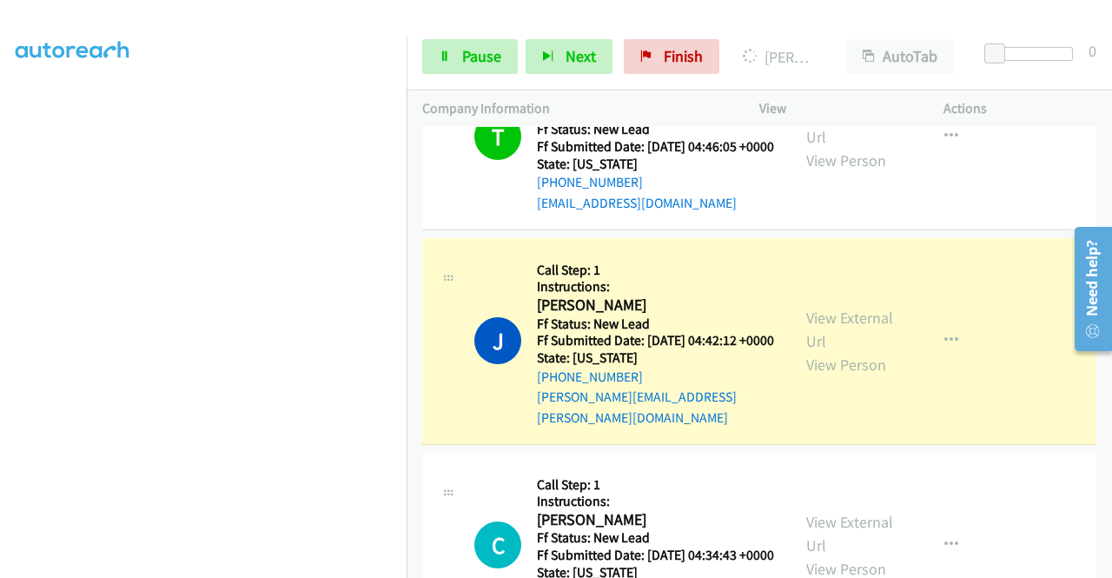
scroll to position [0, 0]
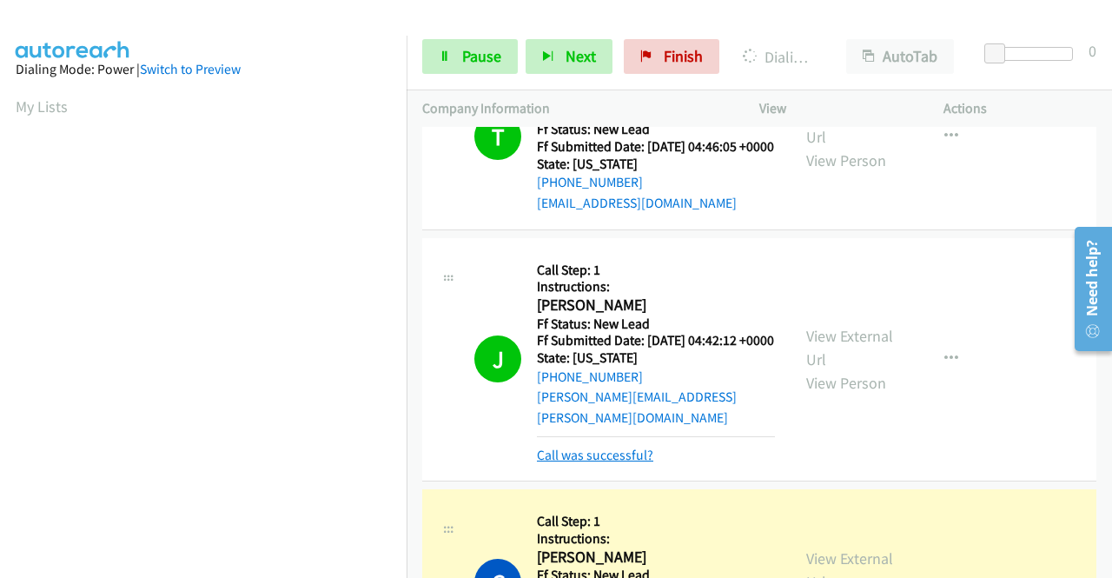
click at [594, 463] on link "Call was successful?" at bounding box center [595, 455] width 116 height 17
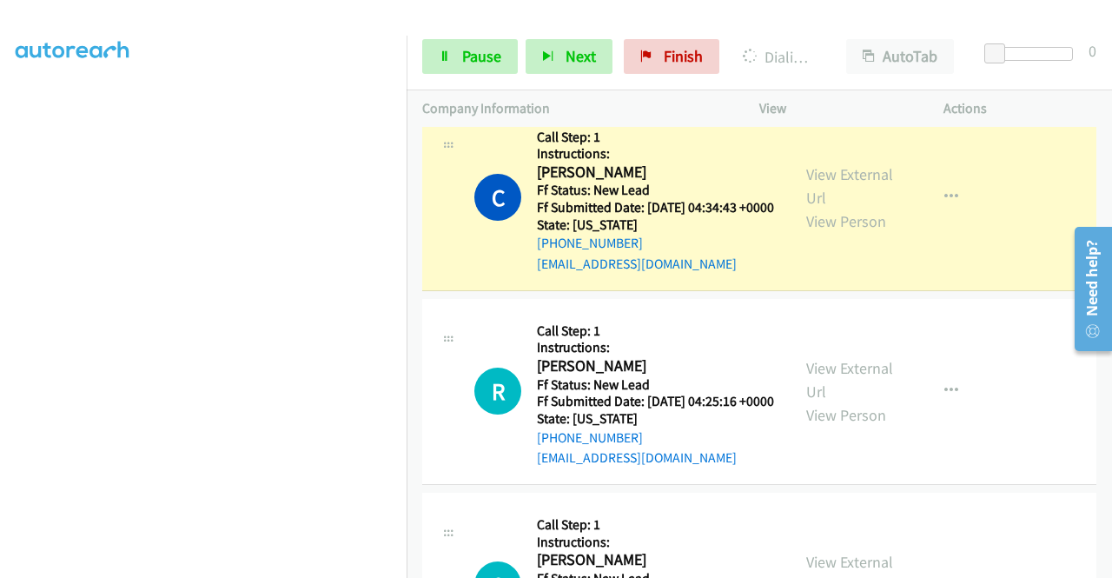
scroll to position [396, 0]
click at [257, 572] on aside "Dialing Mode: Power | Switch to Preview My Lists" at bounding box center [203, 133] width 407 height 962
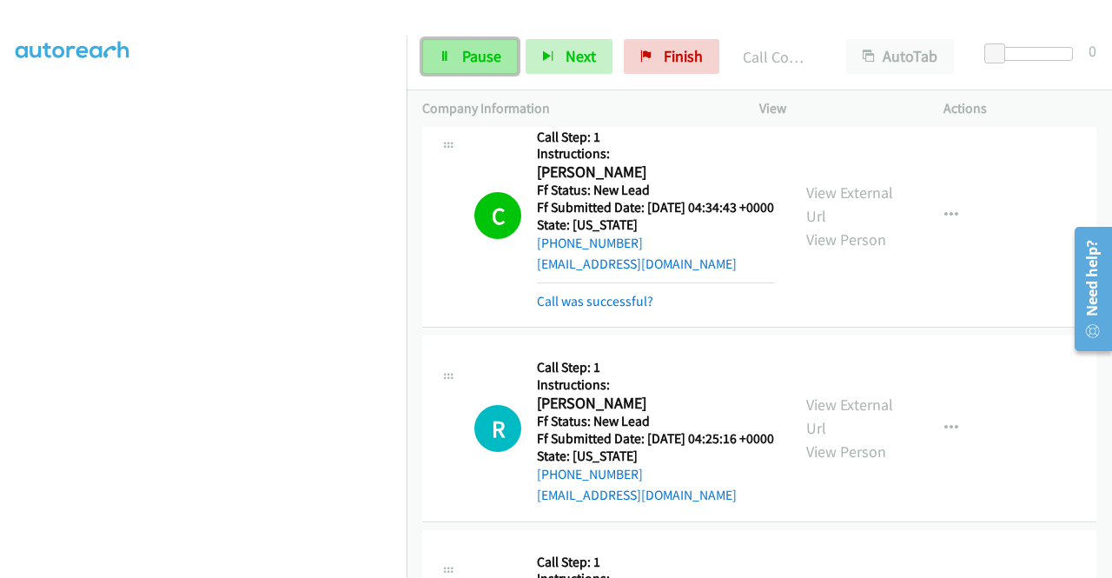
click at [478, 43] on link "Pause" at bounding box center [470, 56] width 96 height 35
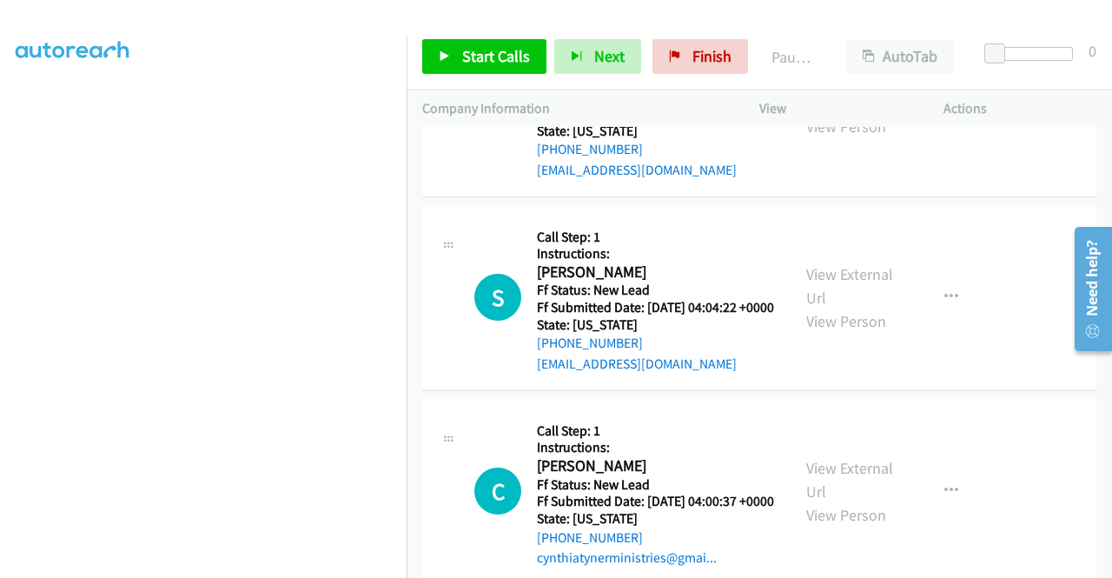
scroll to position [869, 0]
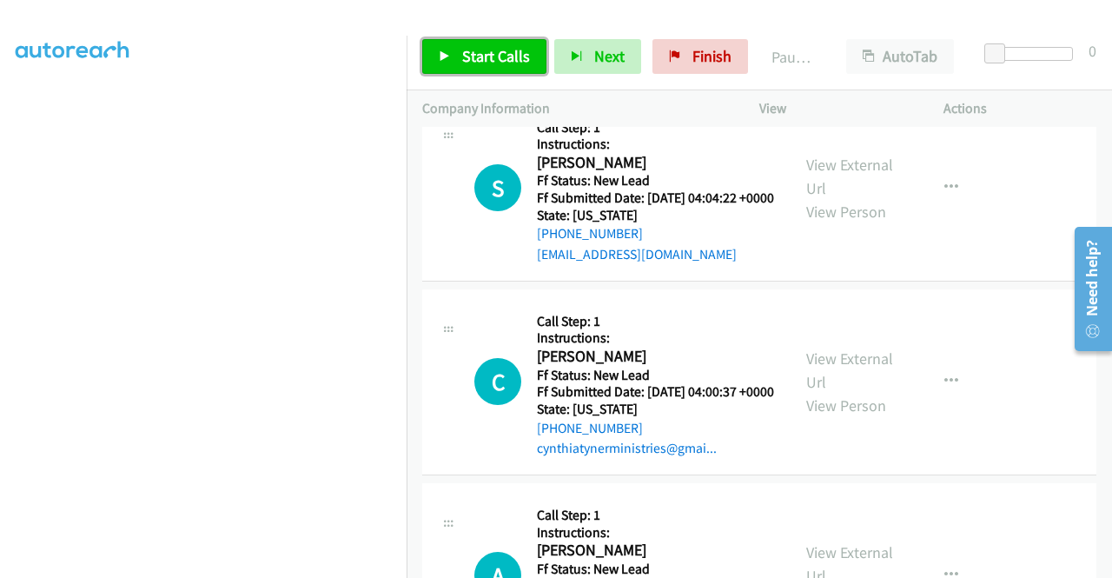
click at [455, 63] on link "Start Calls" at bounding box center [484, 56] width 124 height 35
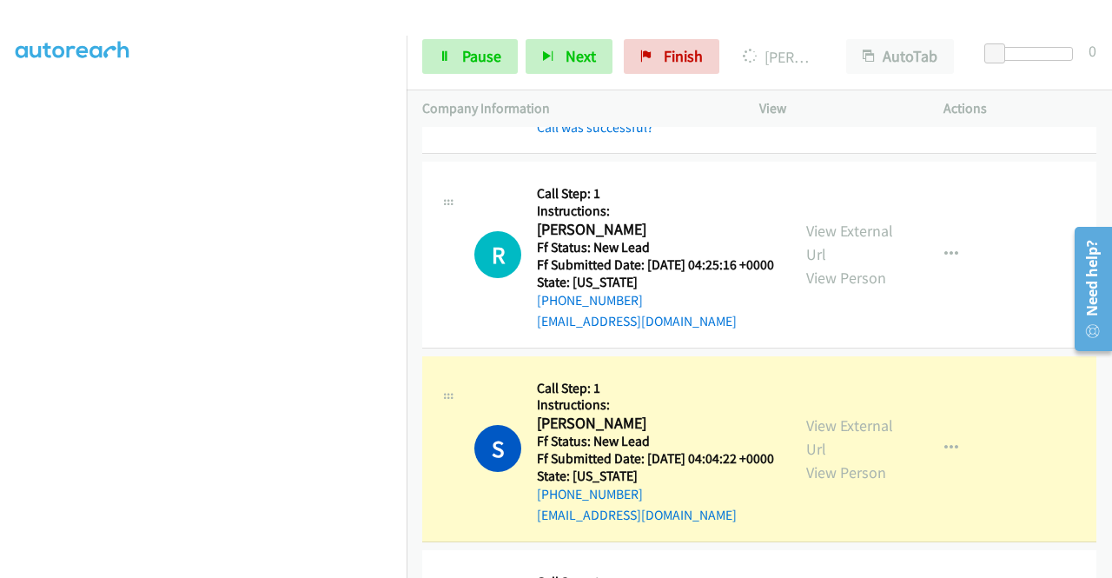
scroll to position [396, 0]
click at [457, 56] on link "Pause" at bounding box center [470, 56] width 96 height 35
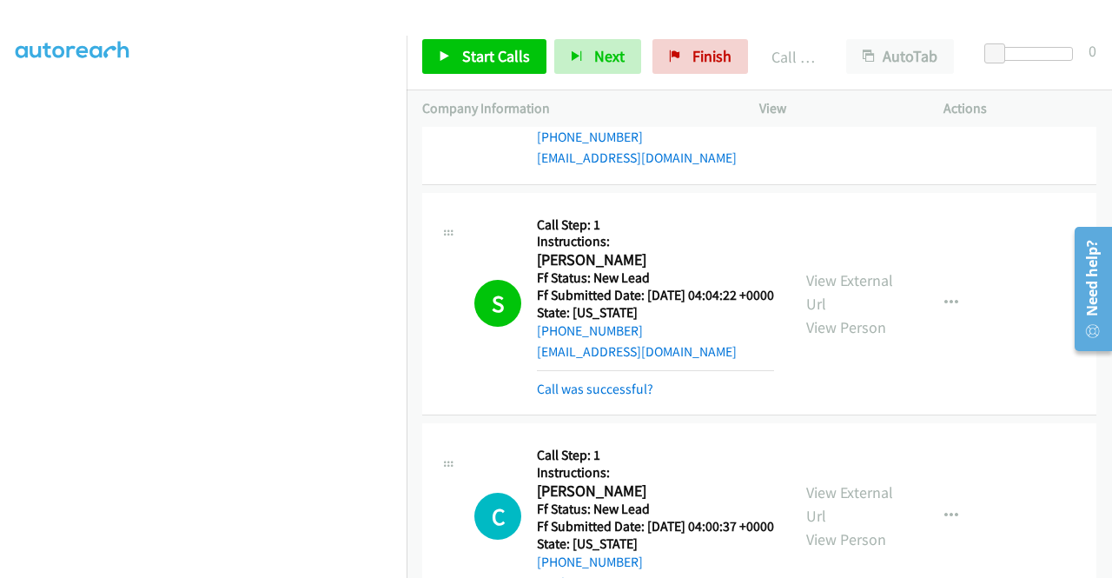
scroll to position [782, 0]
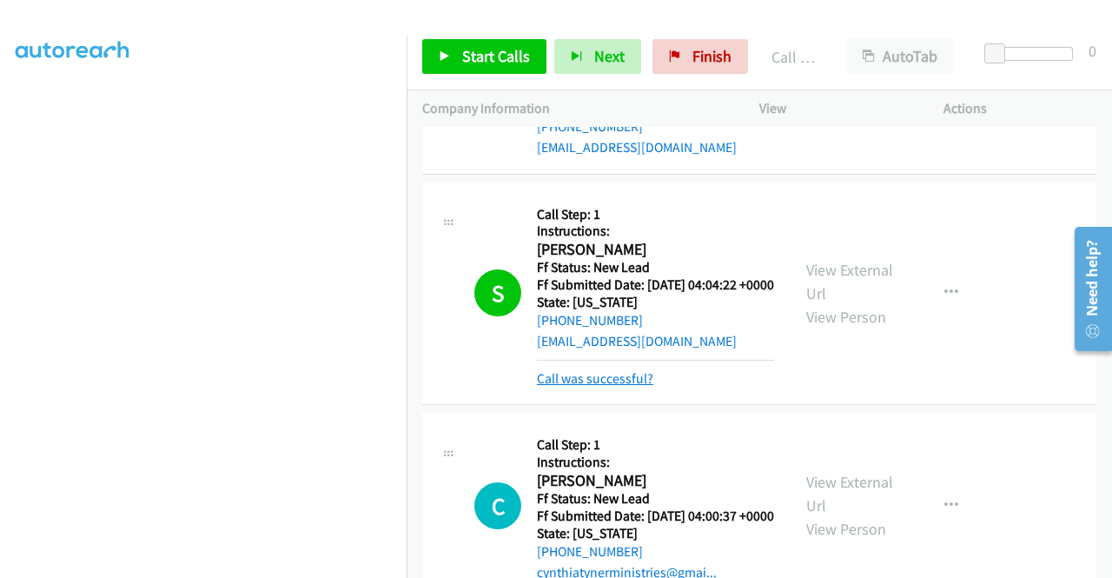
click at [619, 387] on link "Call was successful?" at bounding box center [595, 378] width 116 height 17
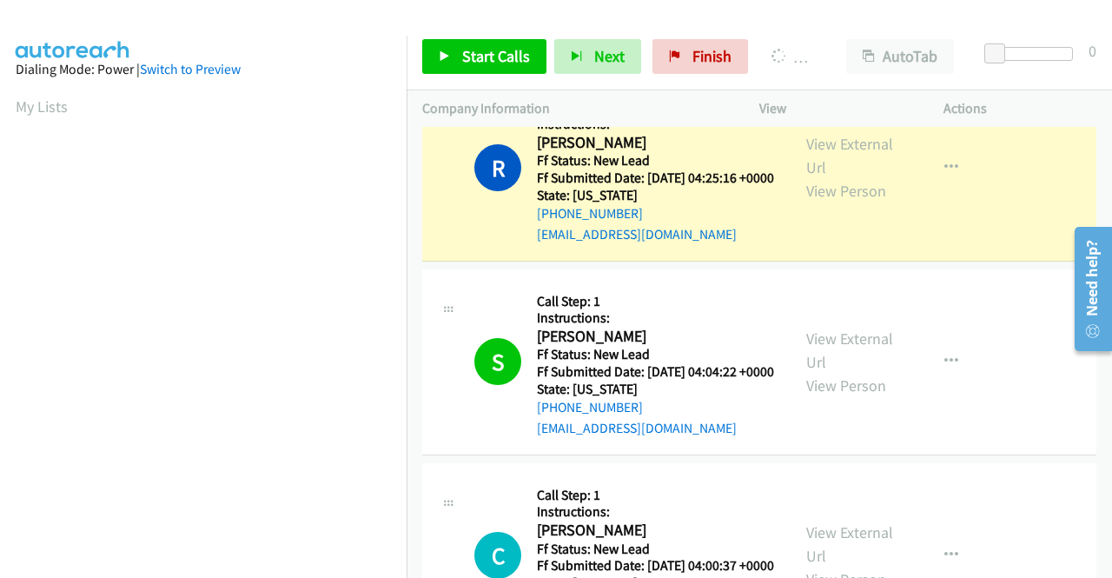
scroll to position [0, 0]
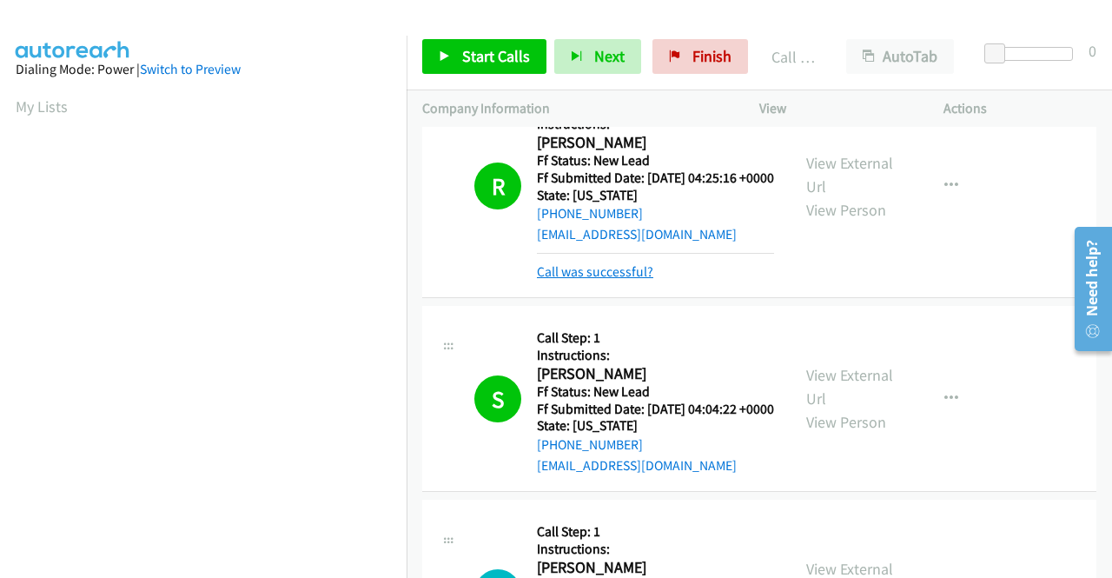
click at [630, 280] on link "Call was successful?" at bounding box center [595, 271] width 116 height 17
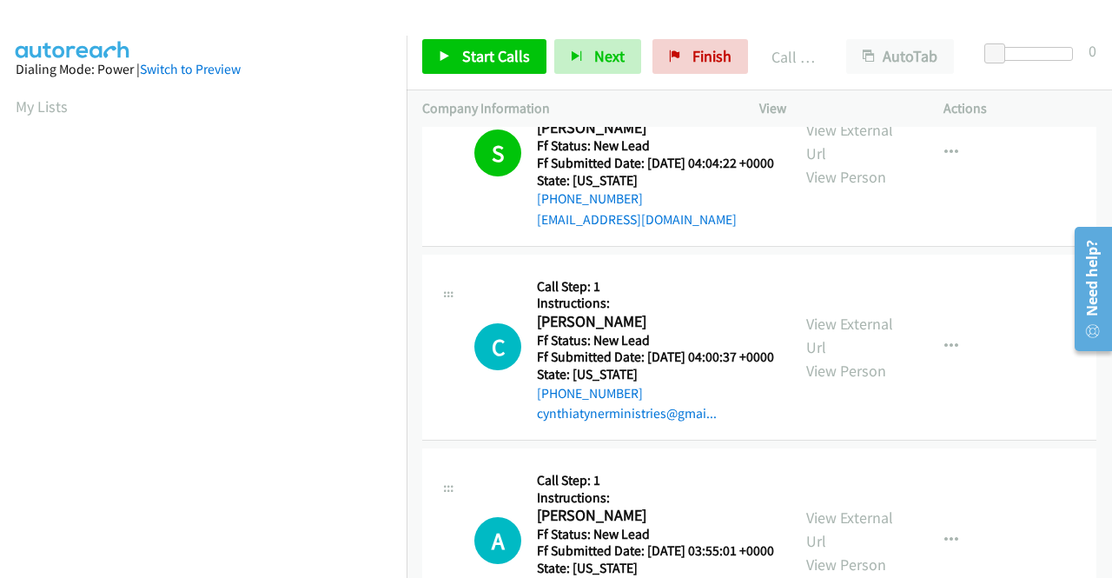
scroll to position [956, 0]
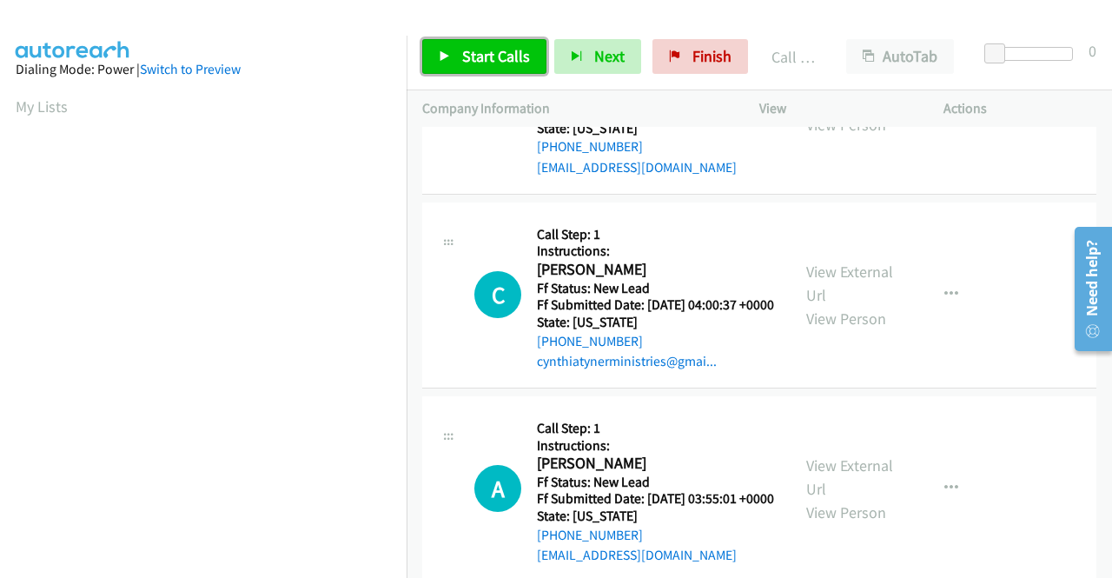
click at [473, 52] on span "Start Calls" at bounding box center [496, 56] width 68 height 20
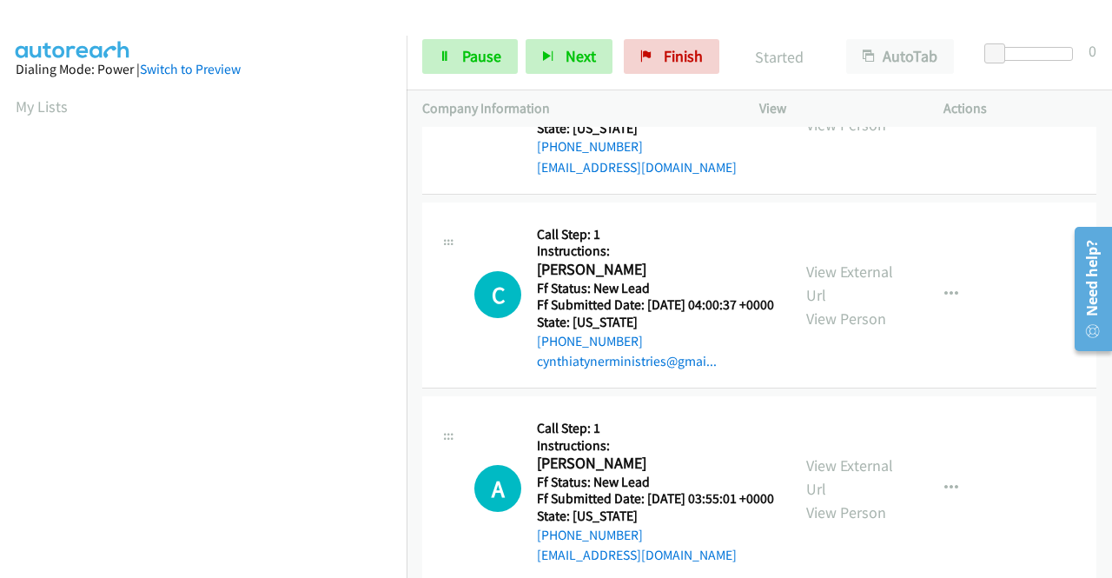
scroll to position [1216, 0]
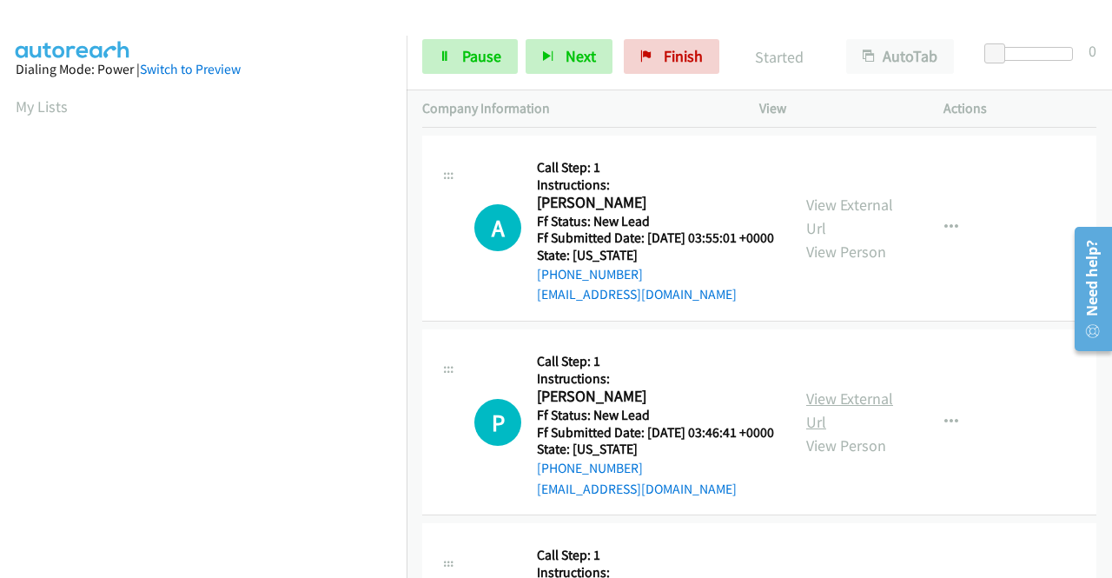
click at [883, 432] on link "View External Url" at bounding box center [849, 409] width 87 height 43
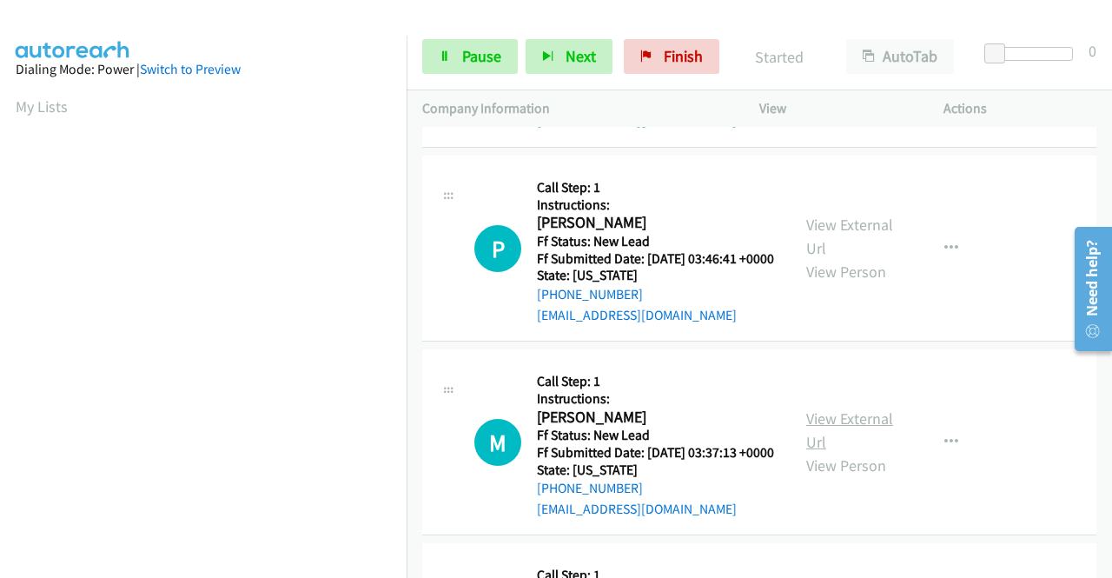
scroll to position [1477, 0]
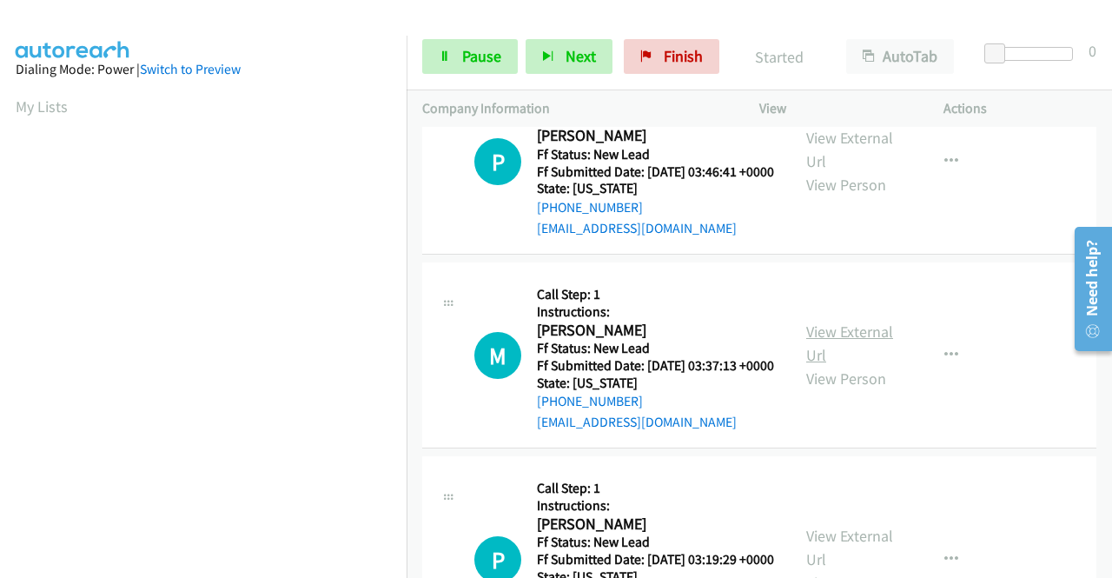
click at [854, 365] on link "View External Url" at bounding box center [849, 342] width 87 height 43
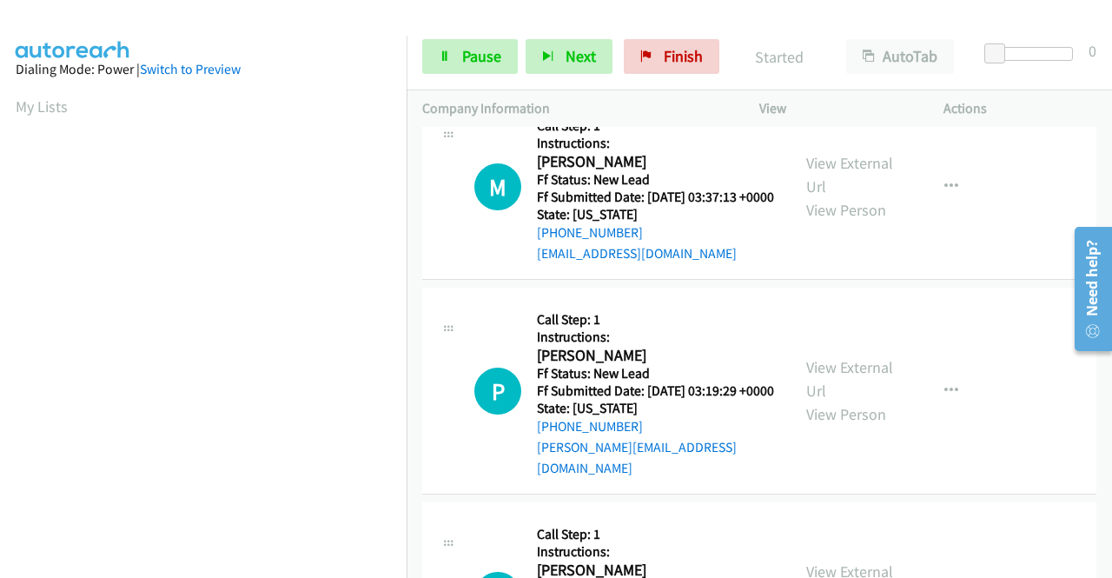
scroll to position [1651, 0]
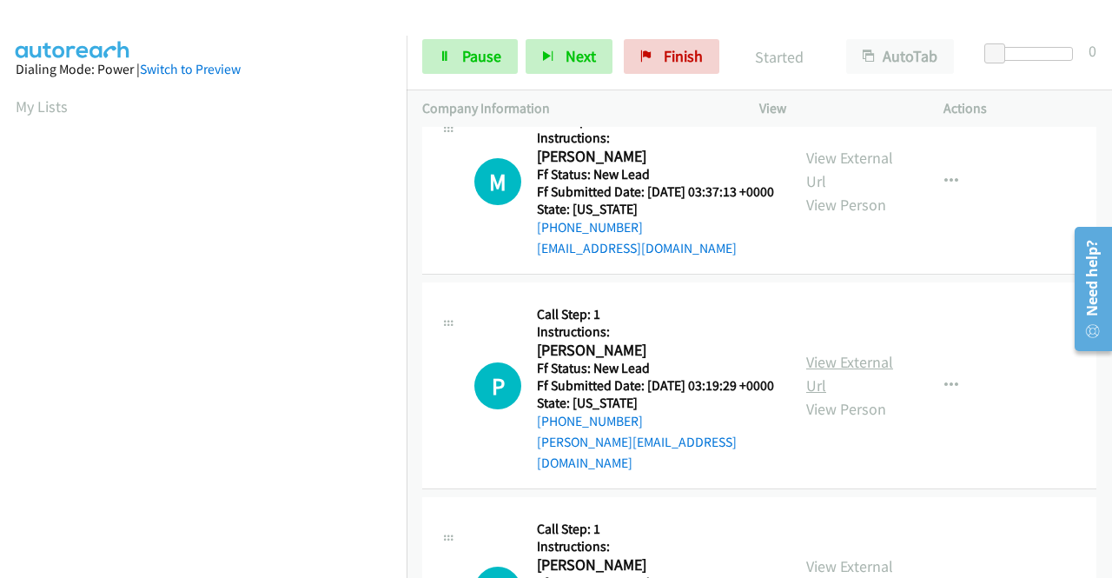
click at [860, 395] on link "View External Url" at bounding box center [849, 373] width 87 height 43
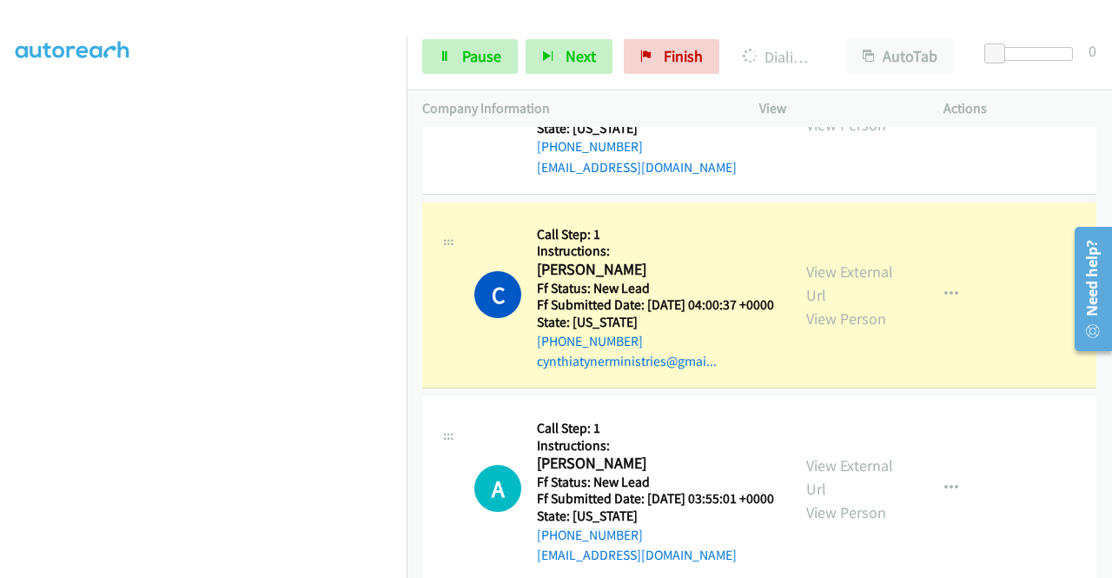
scroll to position [396, 0]
click at [246, 568] on section at bounding box center [203, 165] width 375 height 831
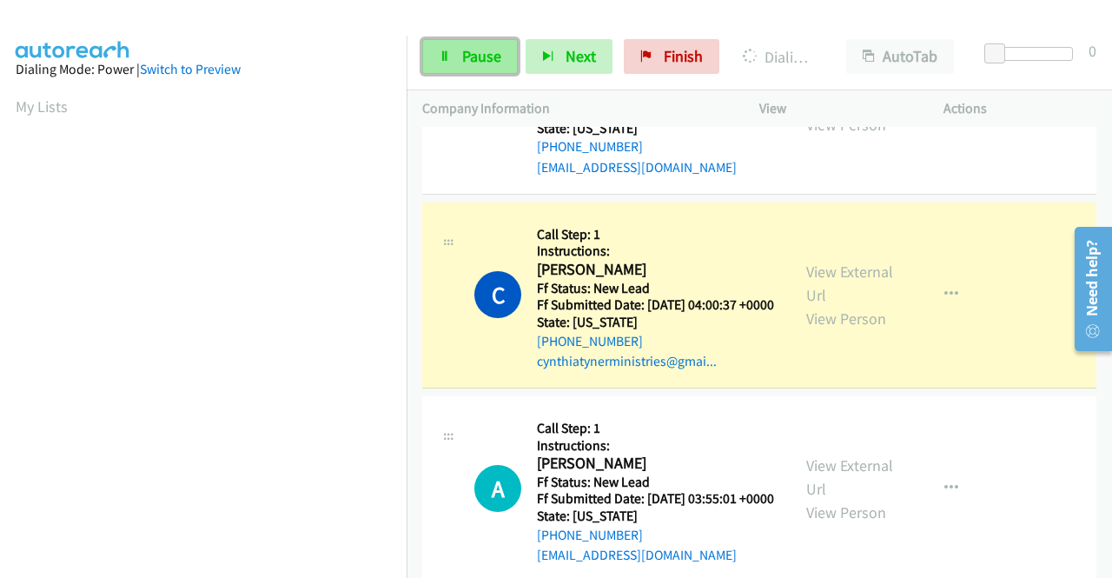
click at [449, 61] on icon at bounding box center [445, 57] width 12 height 12
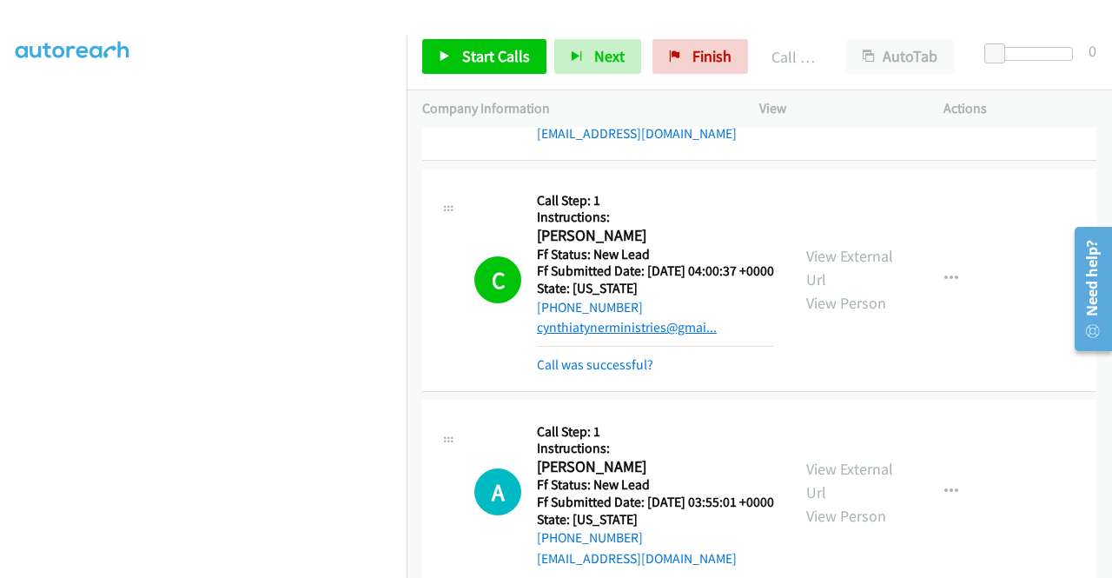
scroll to position [1042, 0]
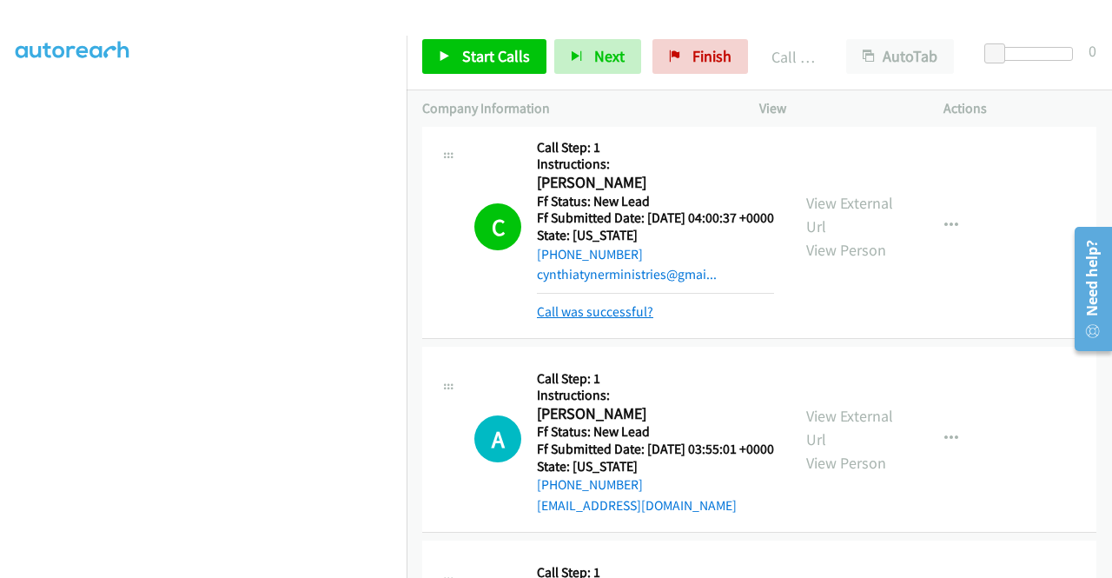
click at [628, 320] on link "Call was successful?" at bounding box center [595, 311] width 116 height 17
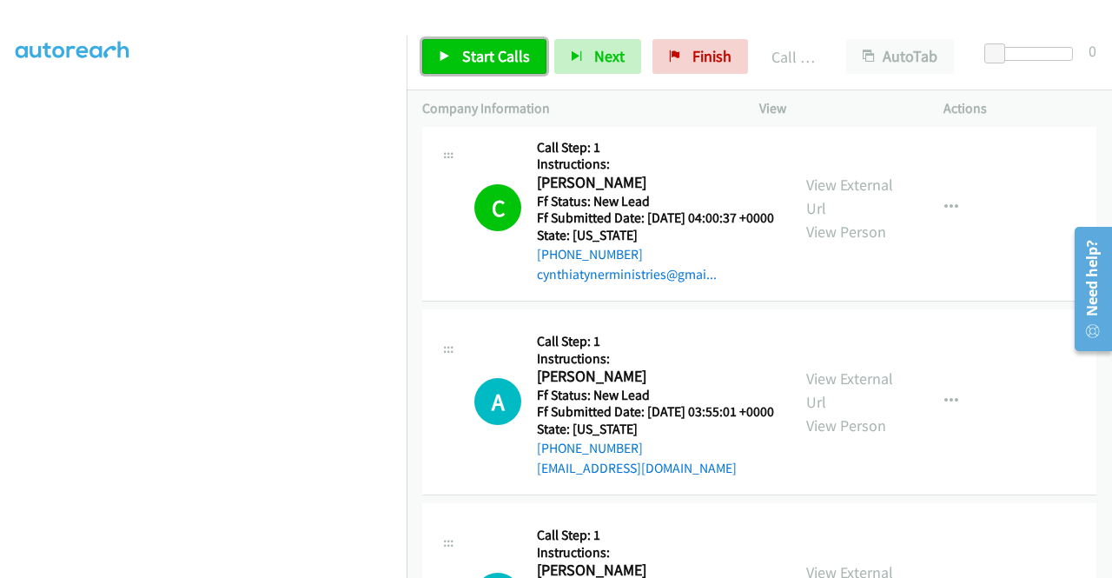
click at [519, 50] on span "Start Calls" at bounding box center [496, 56] width 68 height 20
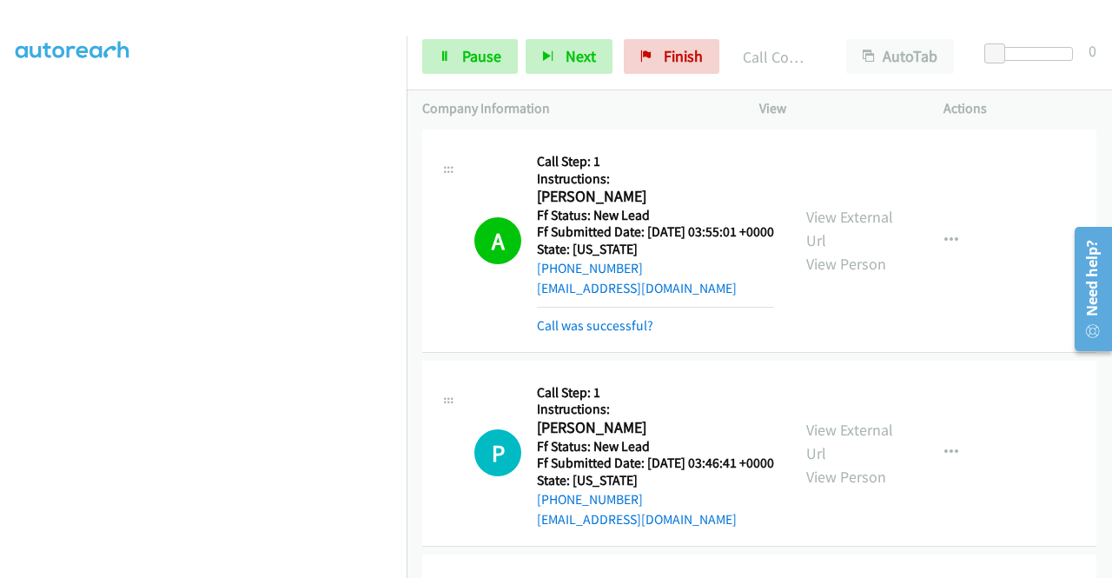
scroll to position [1303, 0]
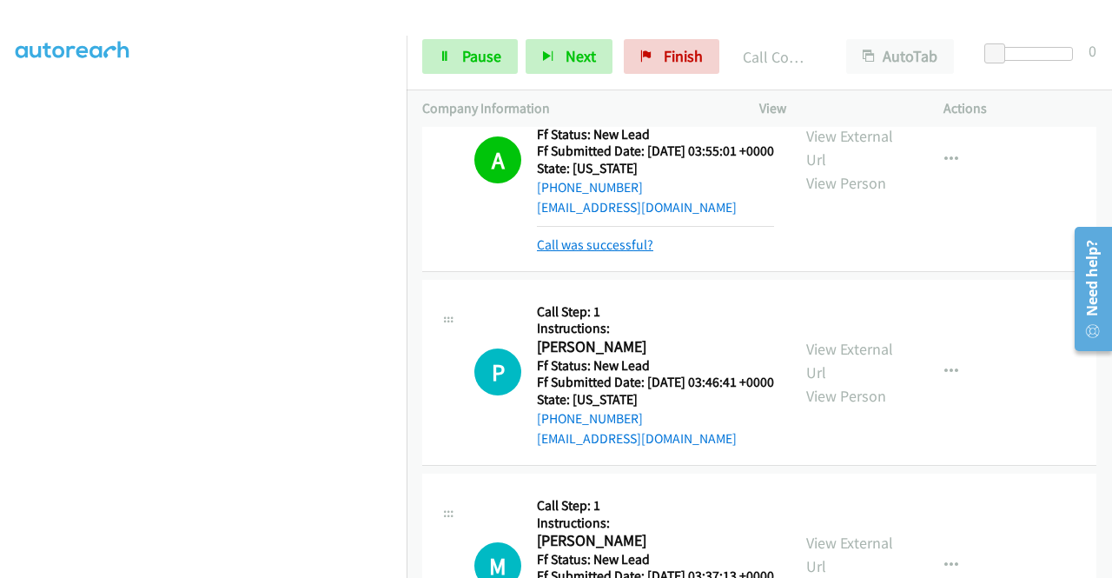
click at [615, 253] on link "Call was successful?" at bounding box center [595, 244] width 116 height 17
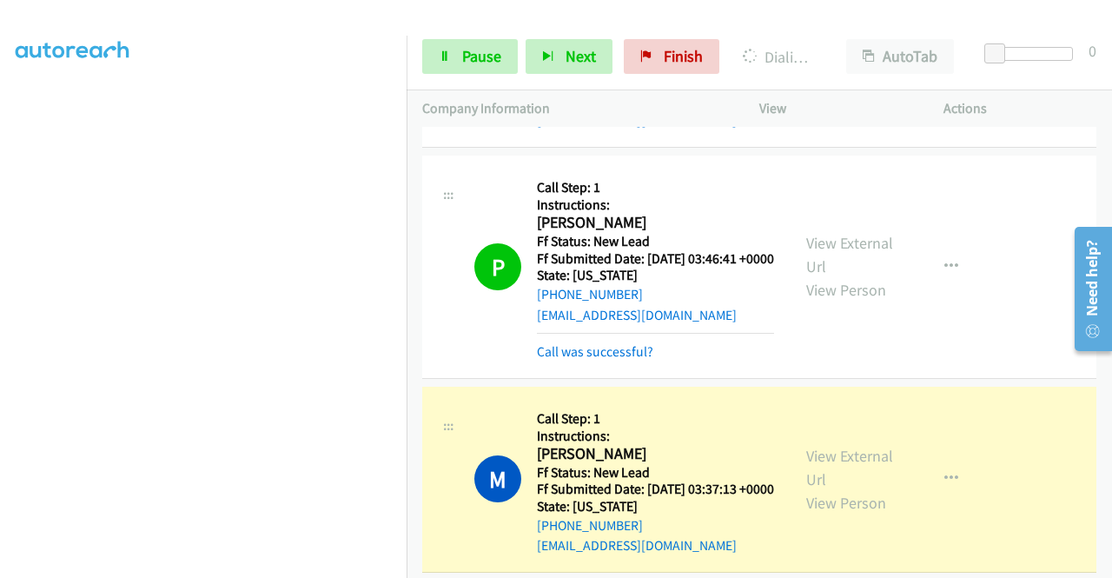
scroll to position [0, 0]
click at [581, 360] on link "Call was successful?" at bounding box center [595, 351] width 116 height 17
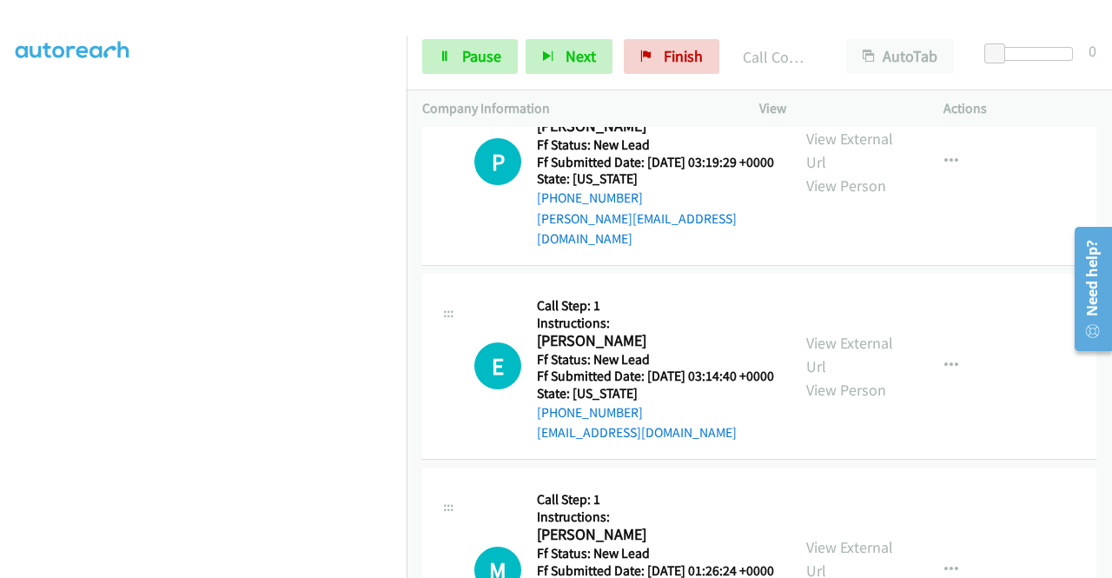
scroll to position [1998, 0]
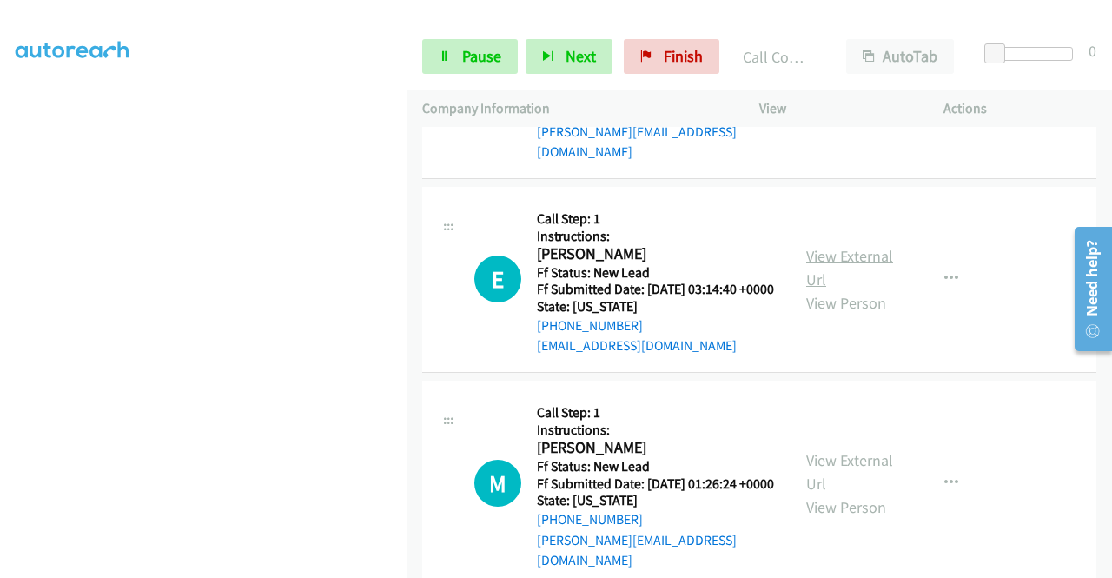
click at [850, 289] on link "View External Url" at bounding box center [849, 267] width 87 height 43
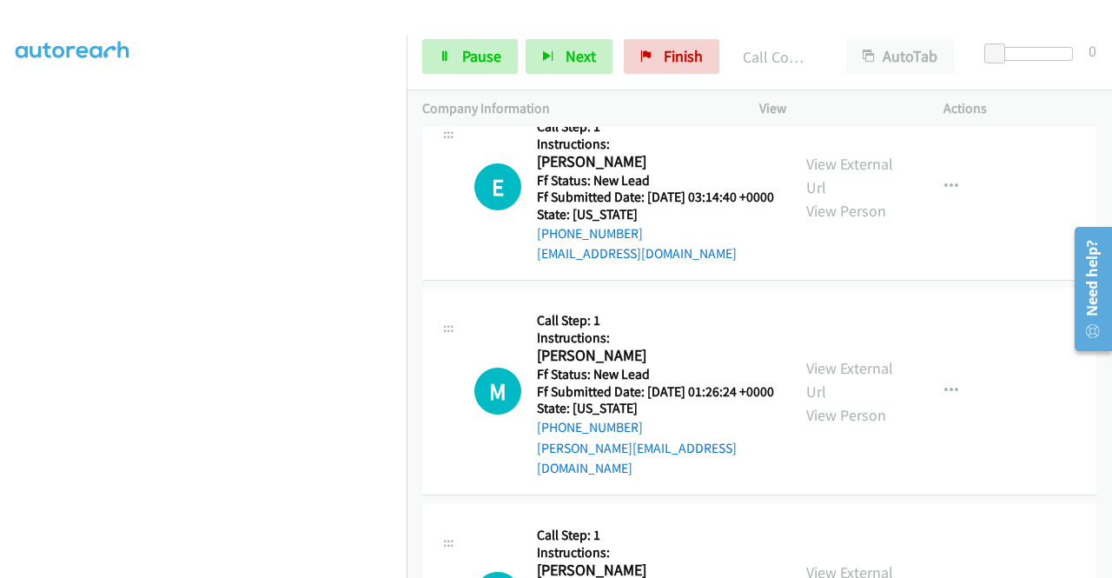
scroll to position [2172, 0]
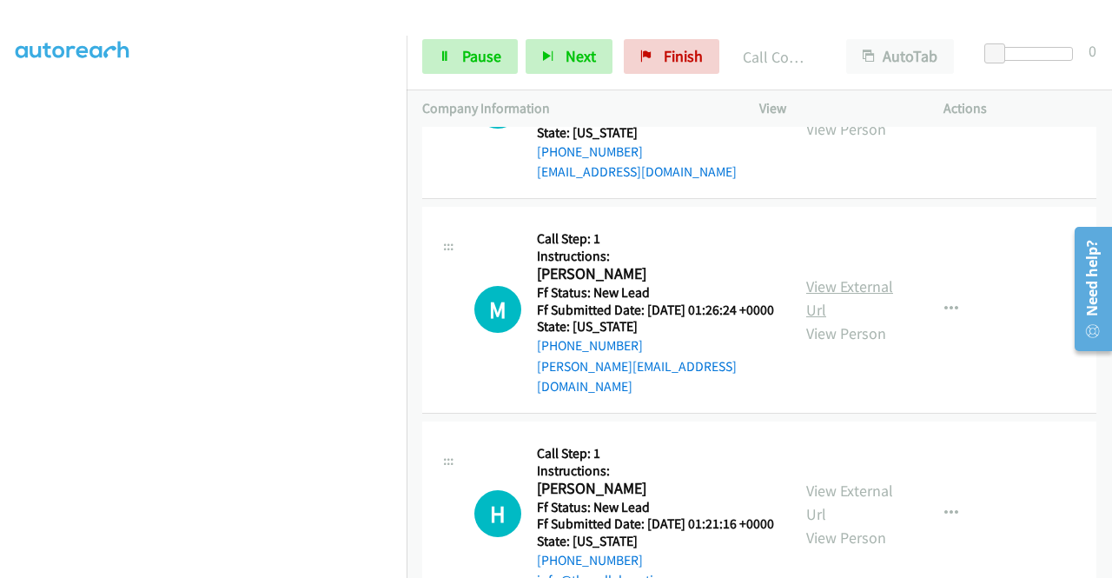
click at [870, 320] on link "View External Url" at bounding box center [849, 297] width 87 height 43
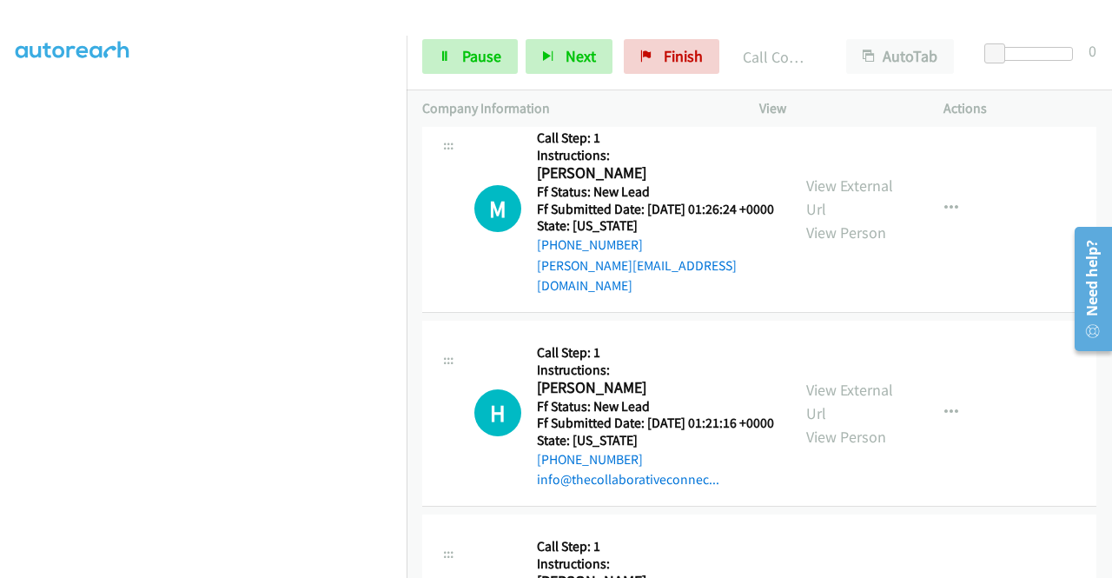
scroll to position [2345, 0]
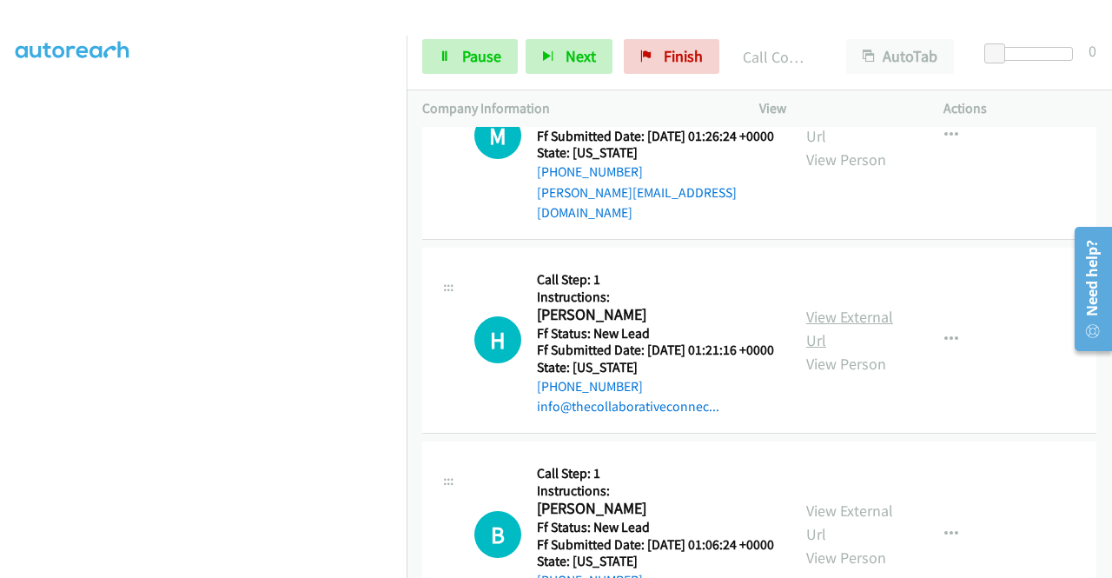
click at [846, 350] on link "View External Url" at bounding box center [849, 328] width 87 height 43
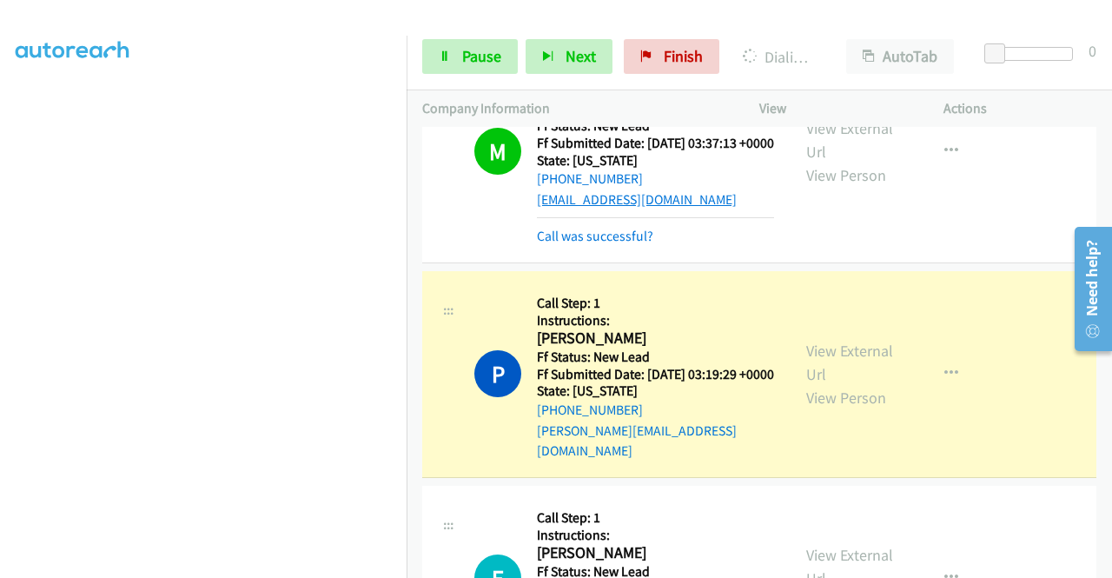
scroll to position [1737, 0]
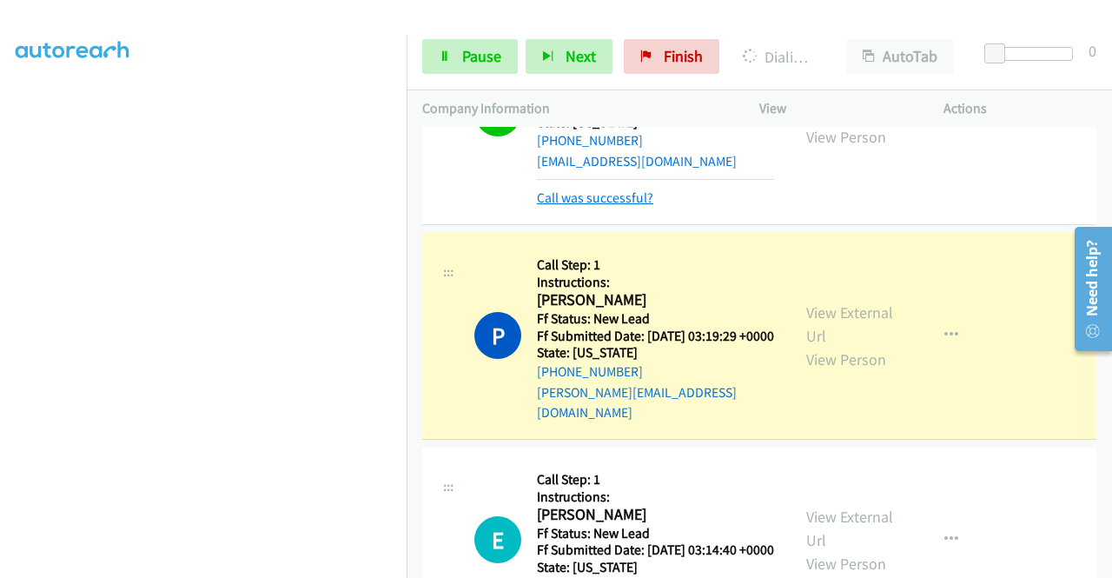
click at [632, 206] on link "Call was successful?" at bounding box center [595, 197] width 116 height 17
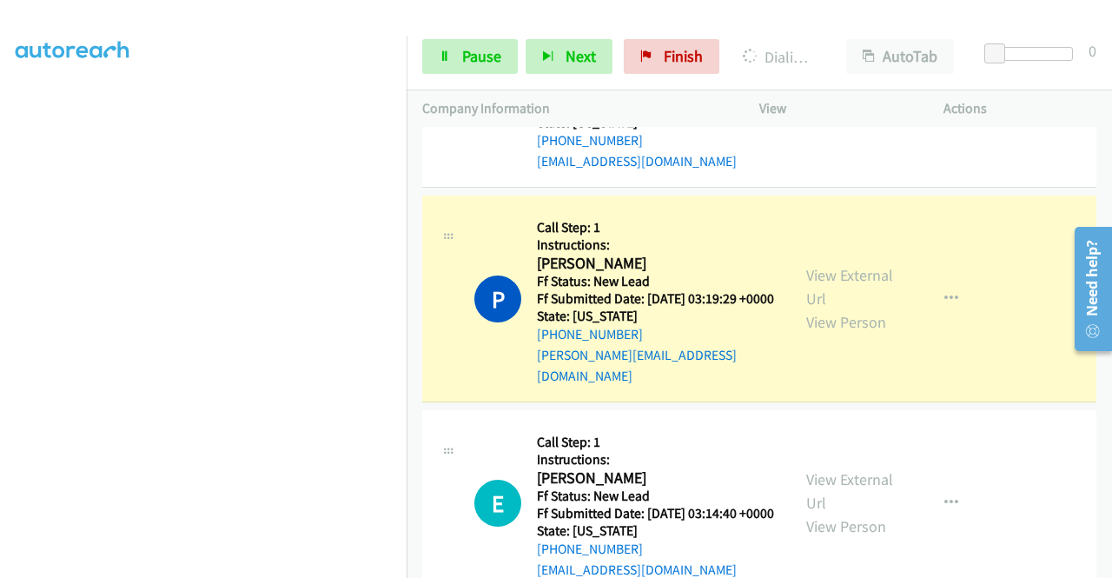
scroll to position [0, 0]
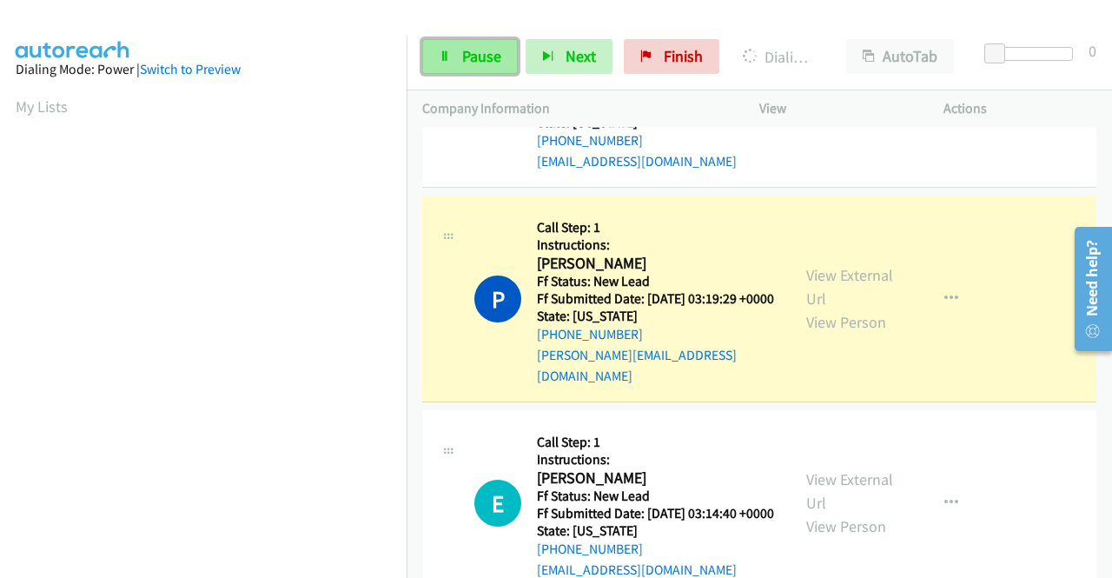
click at [474, 64] on span "Pause" at bounding box center [481, 56] width 39 height 20
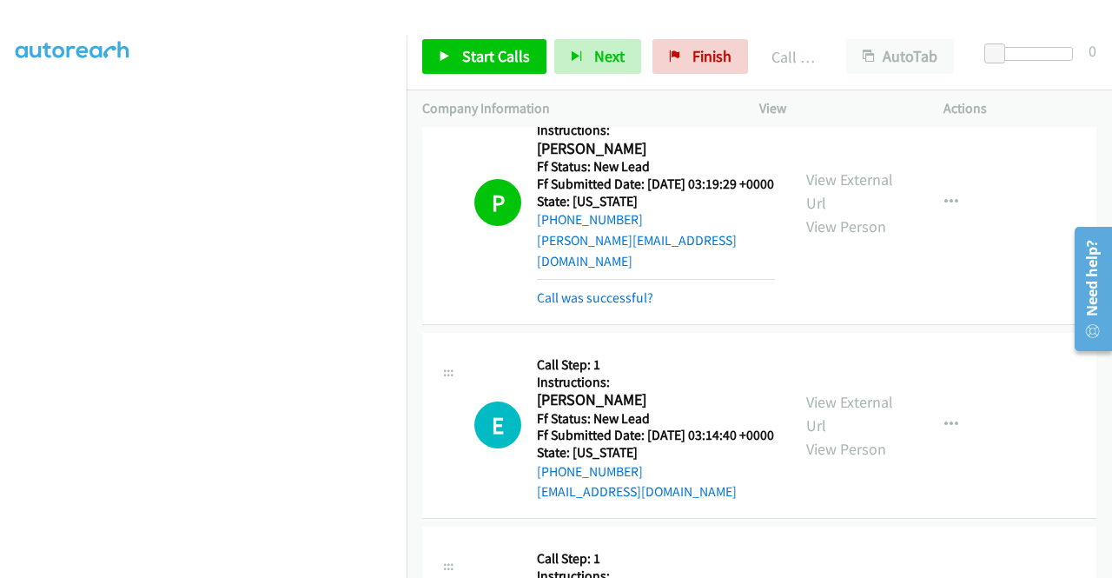
scroll to position [1998, 0]
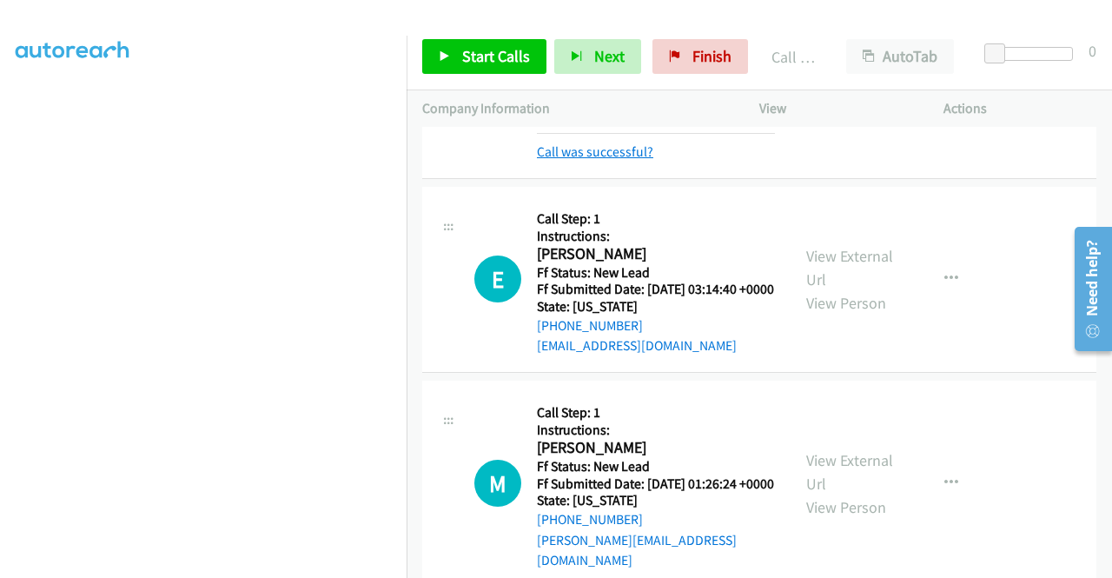
click at [641, 160] on link "Call was successful?" at bounding box center [595, 151] width 116 height 17
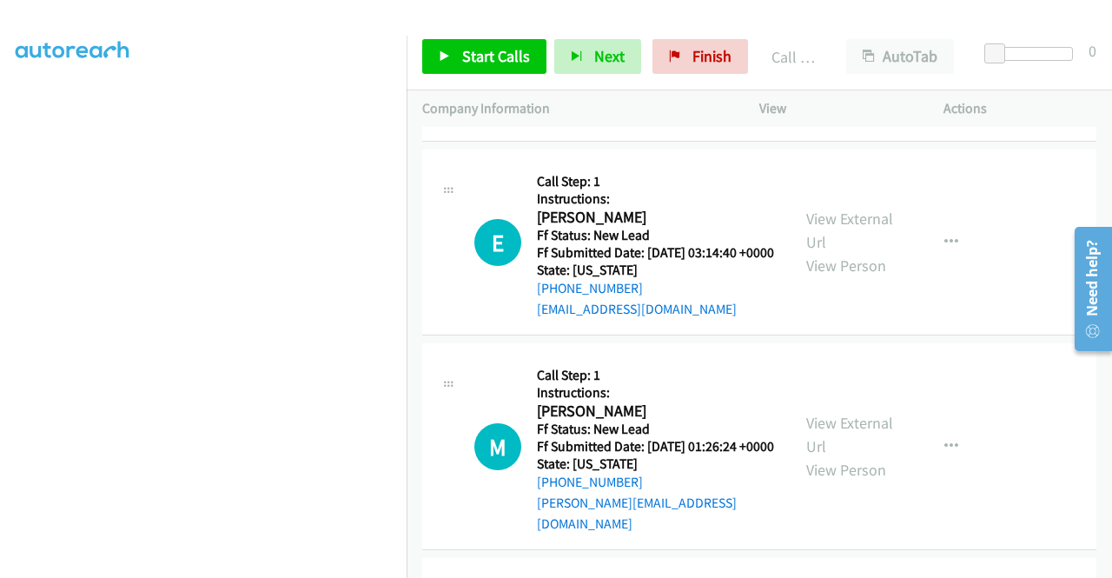
click at [807, 48] on link "View External Url" at bounding box center [849, 25] width 87 height 43
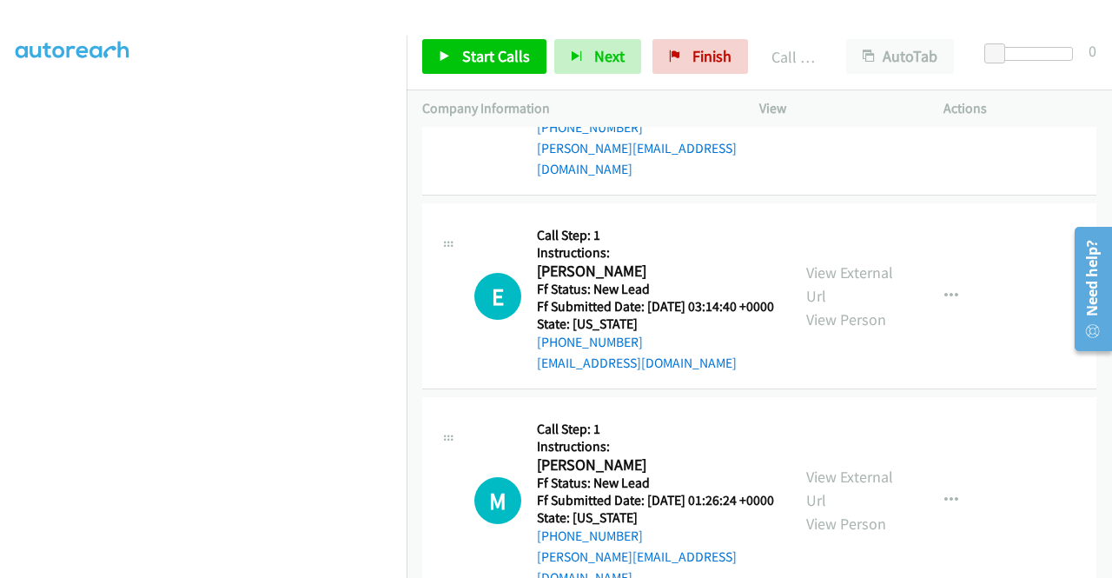
scroll to position [1911, 0]
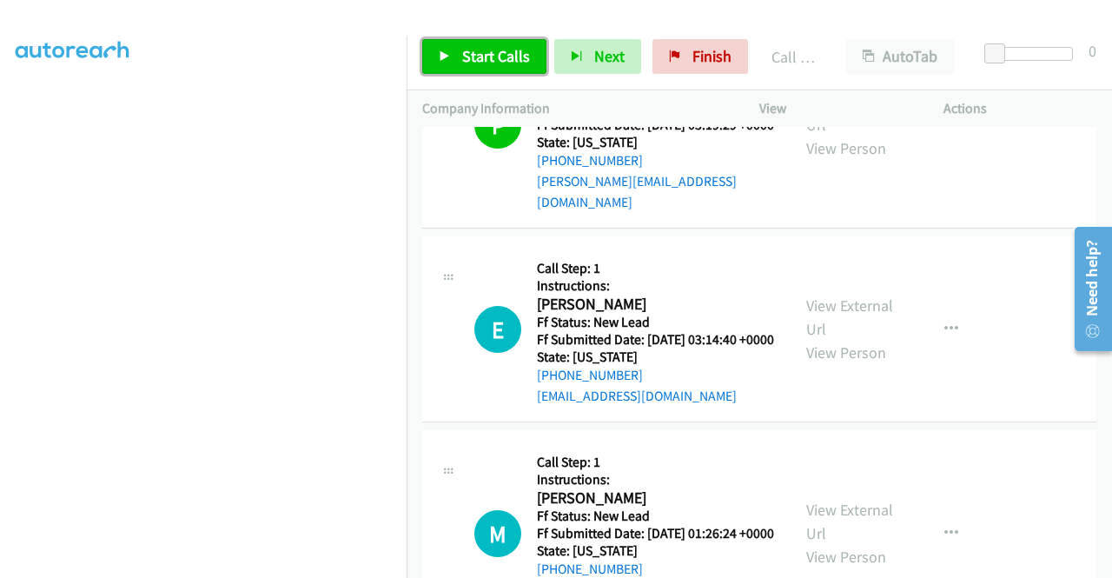
click at [486, 58] on span "Start Calls" at bounding box center [496, 56] width 68 height 20
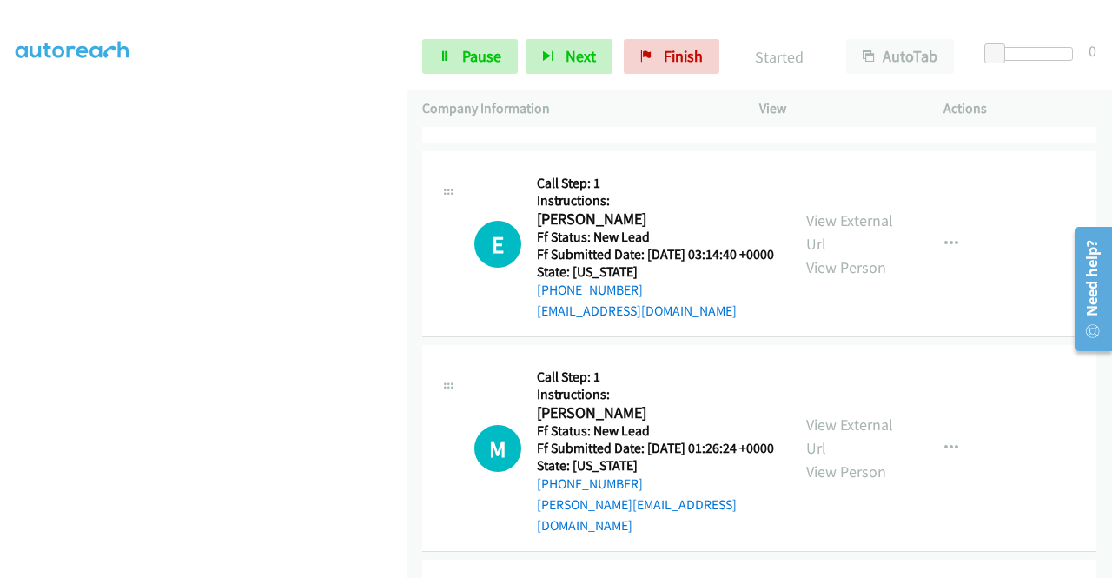
scroll to position [2085, 0]
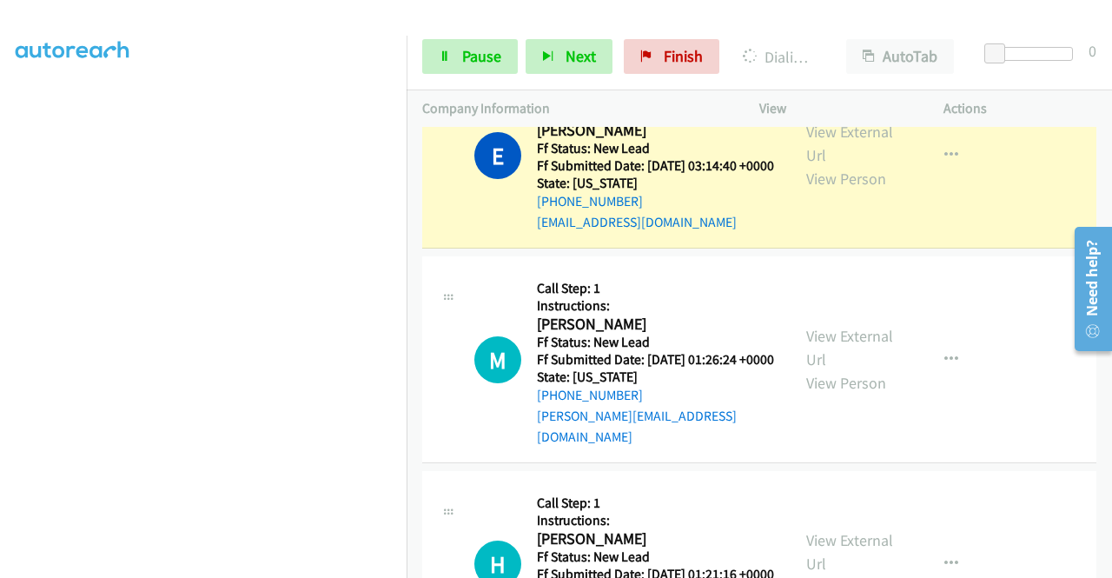
click at [1029, 95] on div "Actions" at bounding box center [1020, 108] width 184 height 36
click at [459, 63] on link "Pause" at bounding box center [470, 56] width 96 height 35
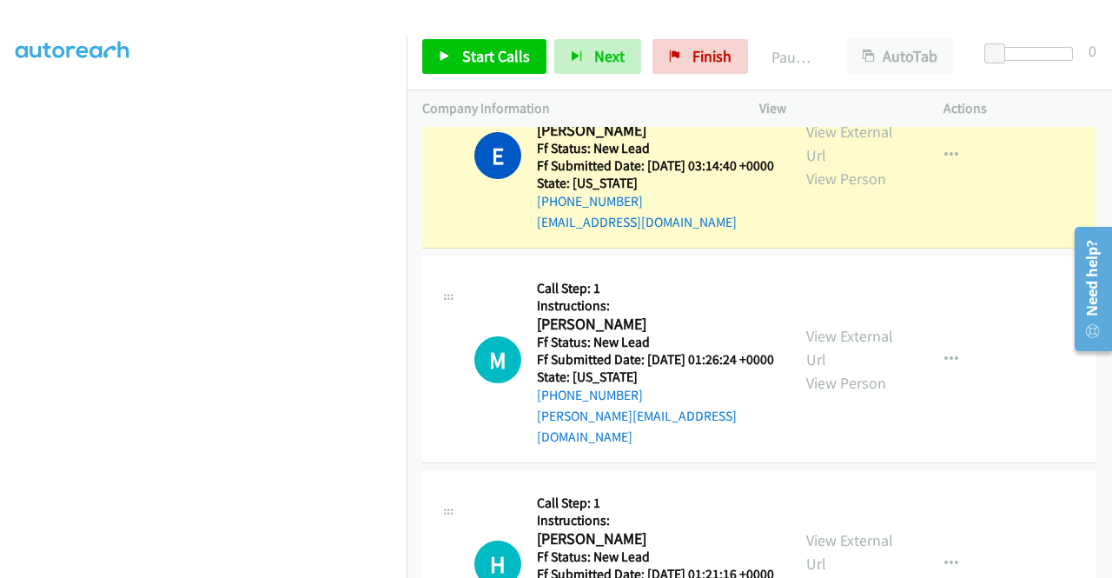
scroll to position [0, 0]
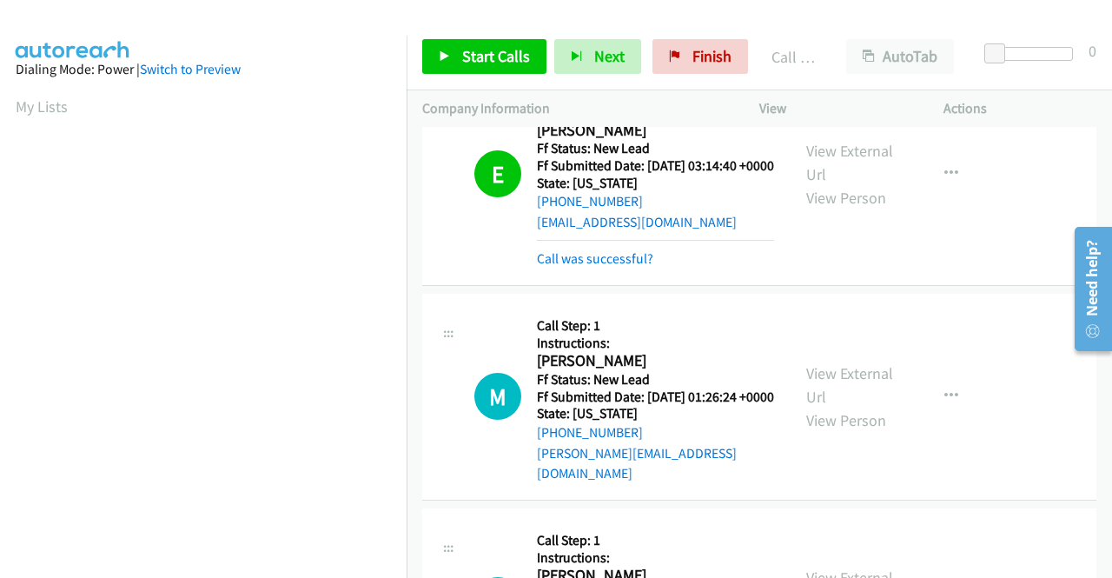
click at [1049, 78] on div "Start Calls Pause Next Finish Call Completed AutoTab AutoTab 0" at bounding box center [759, 56] width 705 height 67
click at [632, 267] on link "Call was successful?" at bounding box center [595, 258] width 116 height 17
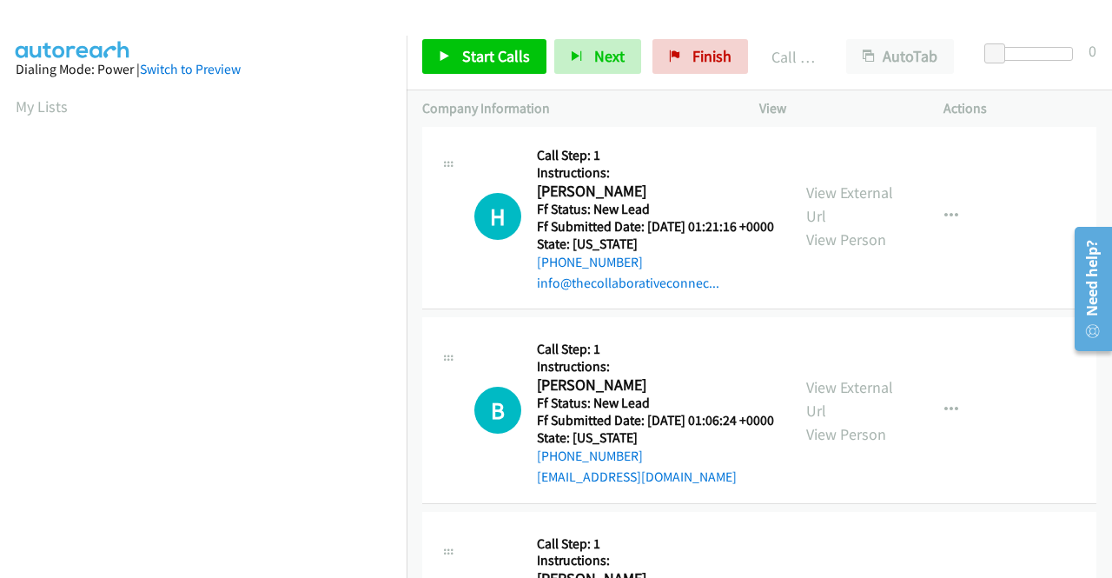
scroll to position [2519, 0]
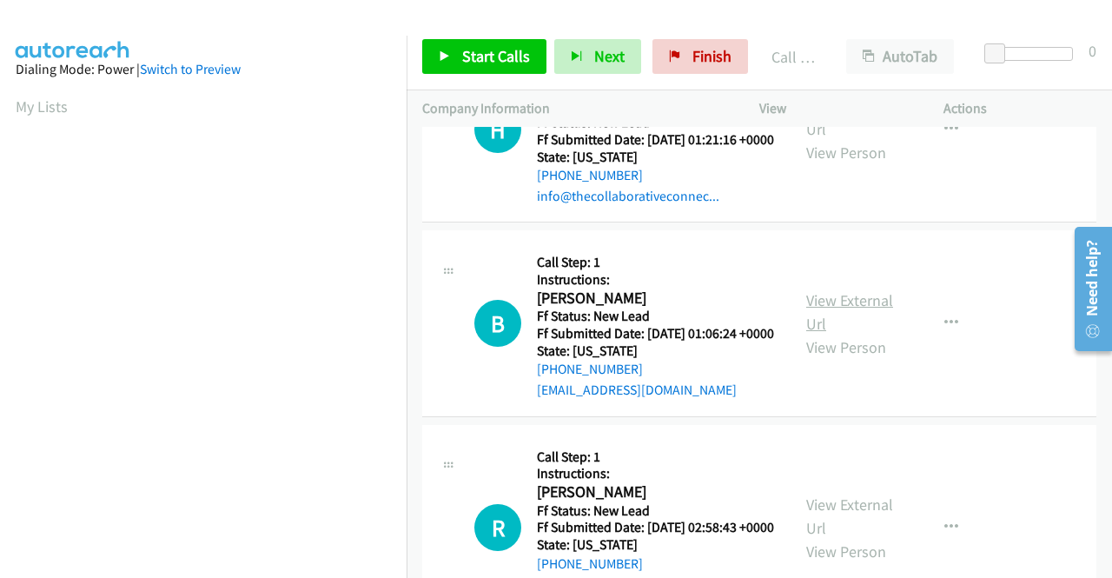
click at [843, 334] on link "View External Url" at bounding box center [849, 311] width 87 height 43
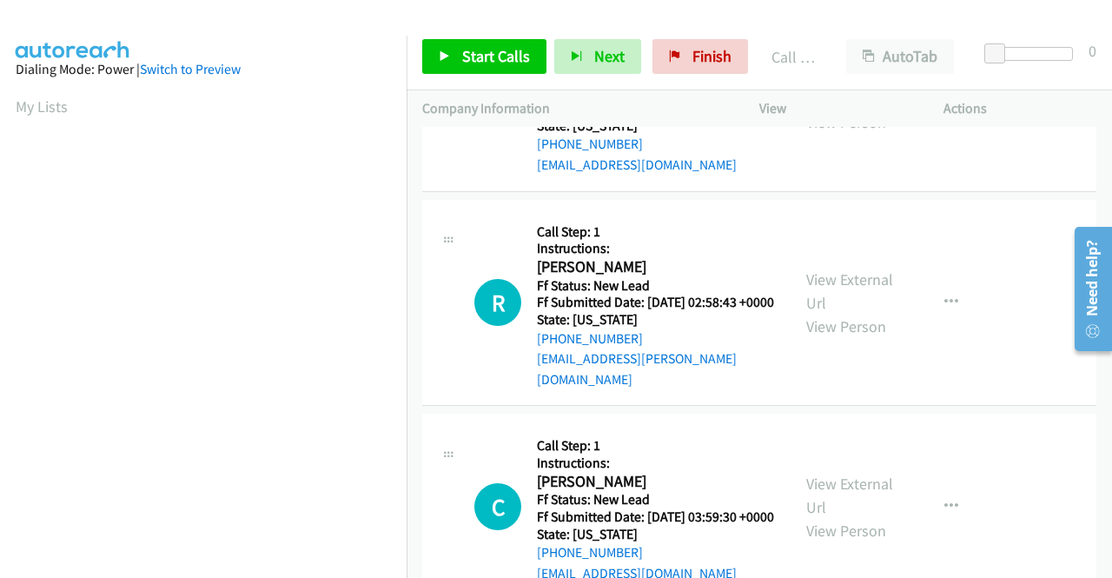
scroll to position [2780, 0]
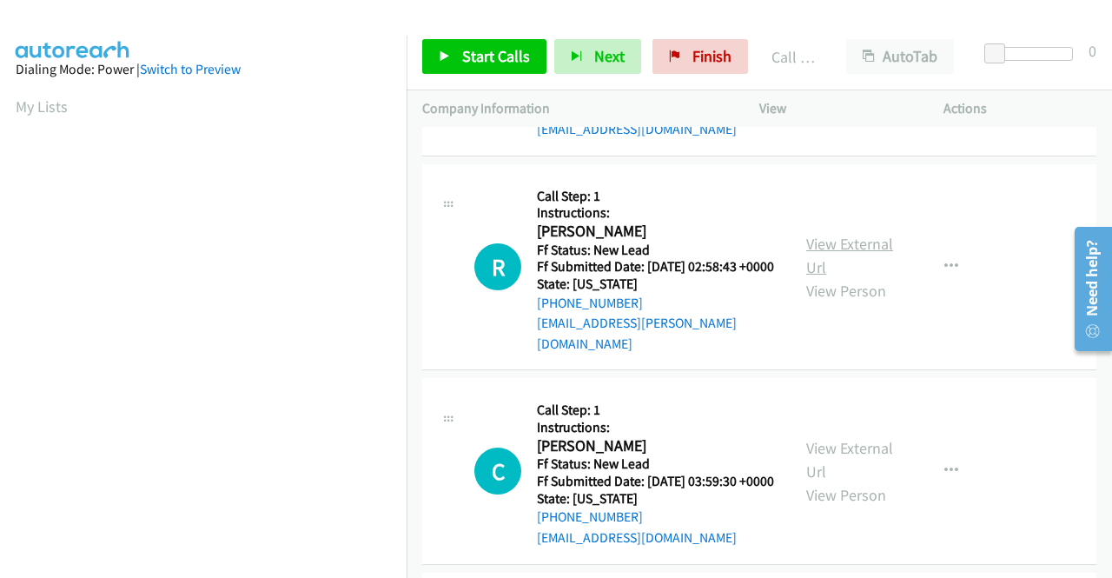
click at [849, 277] on link "View External Url" at bounding box center [849, 255] width 87 height 43
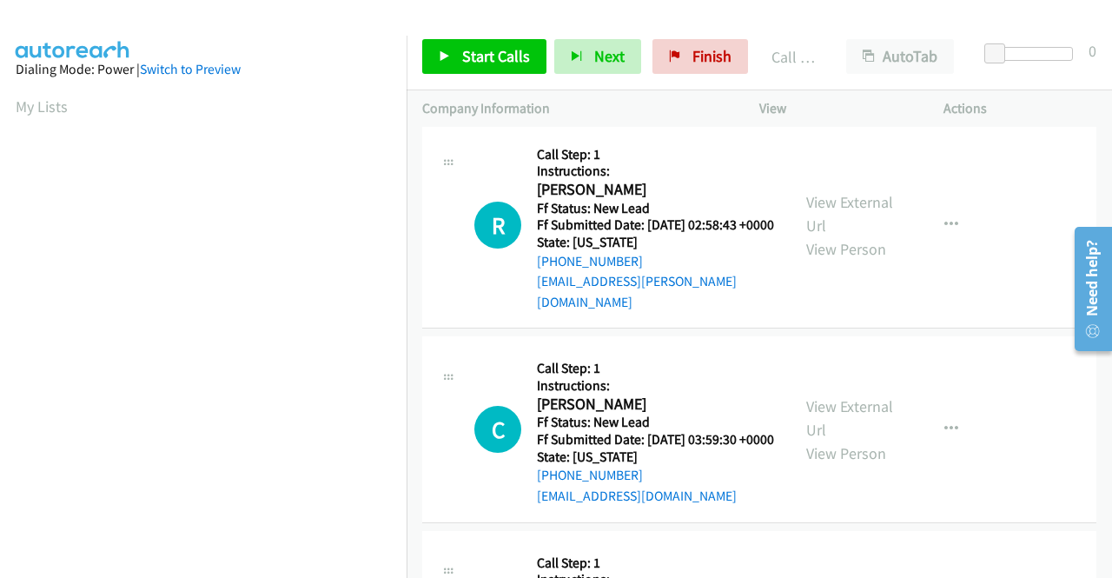
scroll to position [2954, 0]
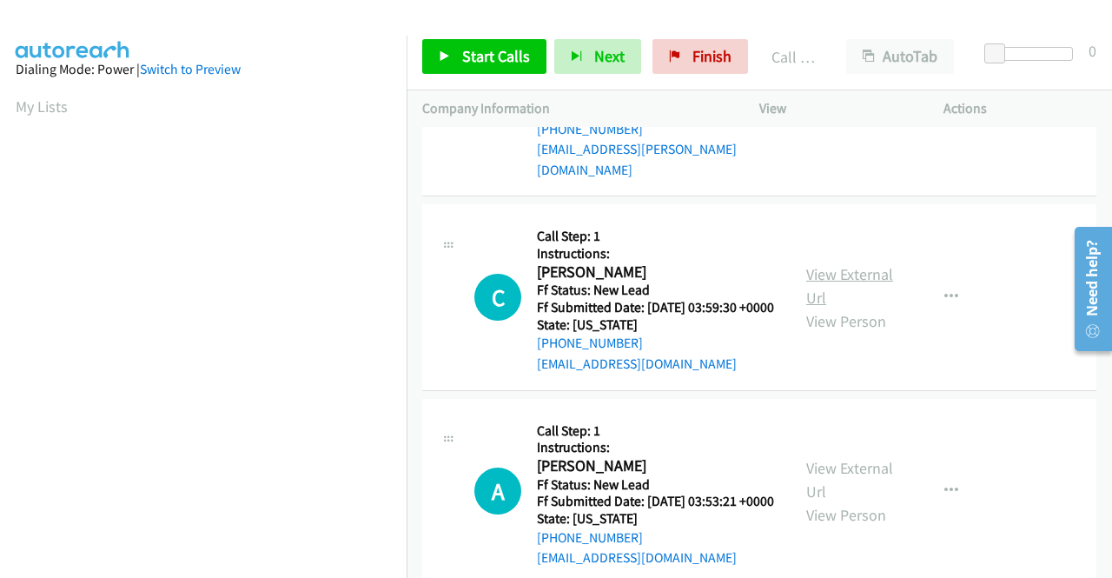
click at [861, 308] on link "View External Url" at bounding box center [849, 285] width 87 height 43
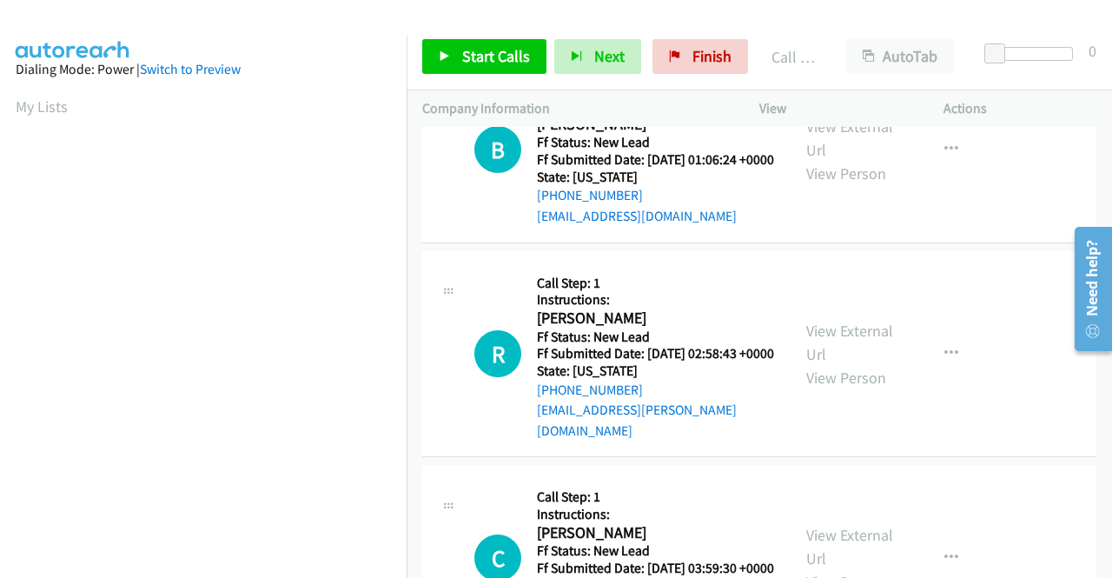
scroll to position [2780, 0]
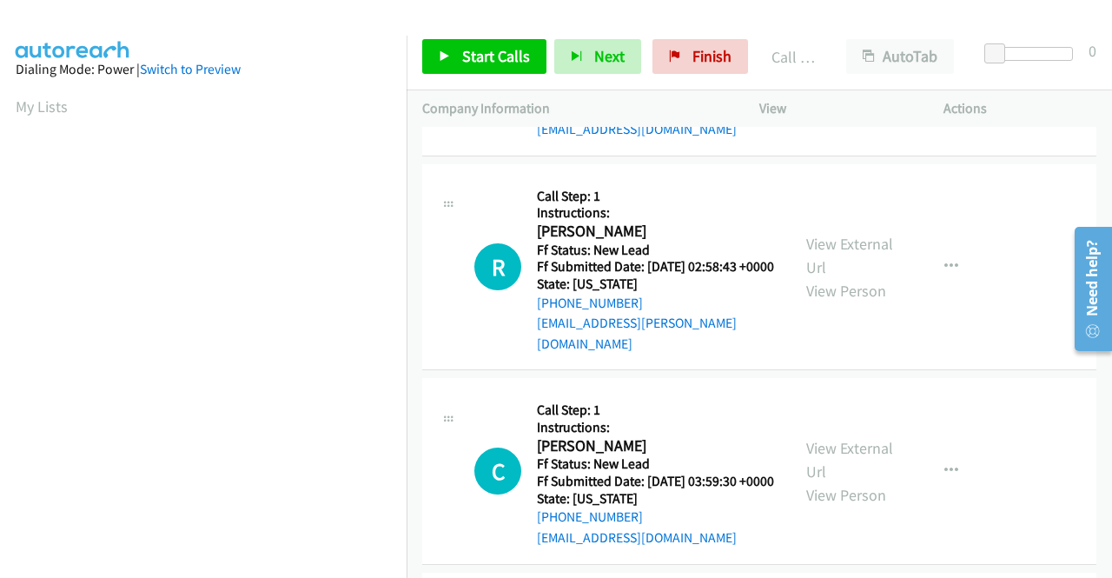
click at [1008, 100] on p "Actions" at bounding box center [1019, 108] width 153 height 21
click at [471, 54] on span "Start Calls" at bounding box center [496, 56] width 68 height 20
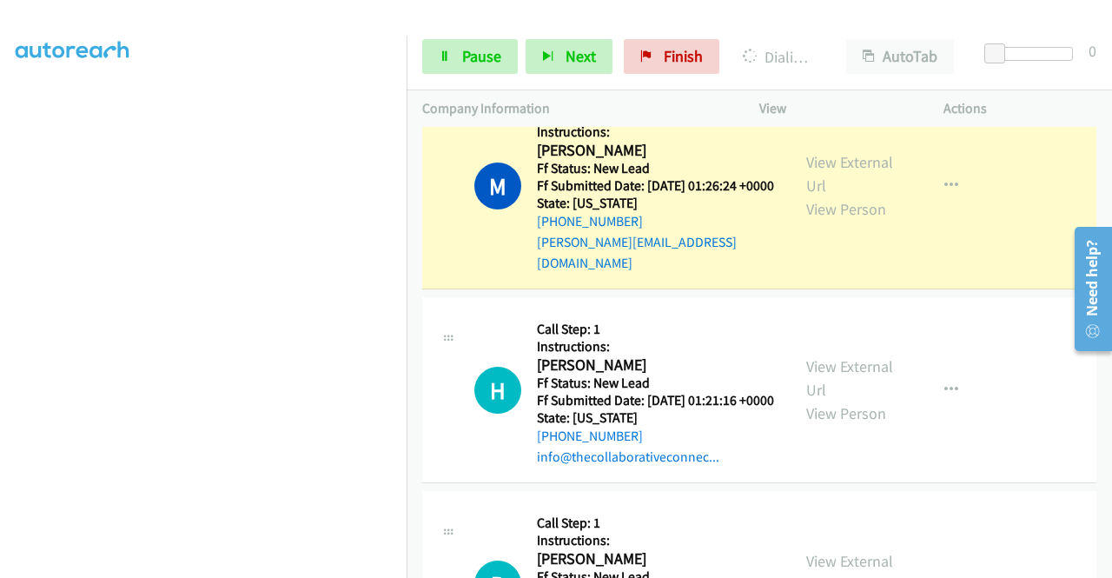
scroll to position [0, 0]
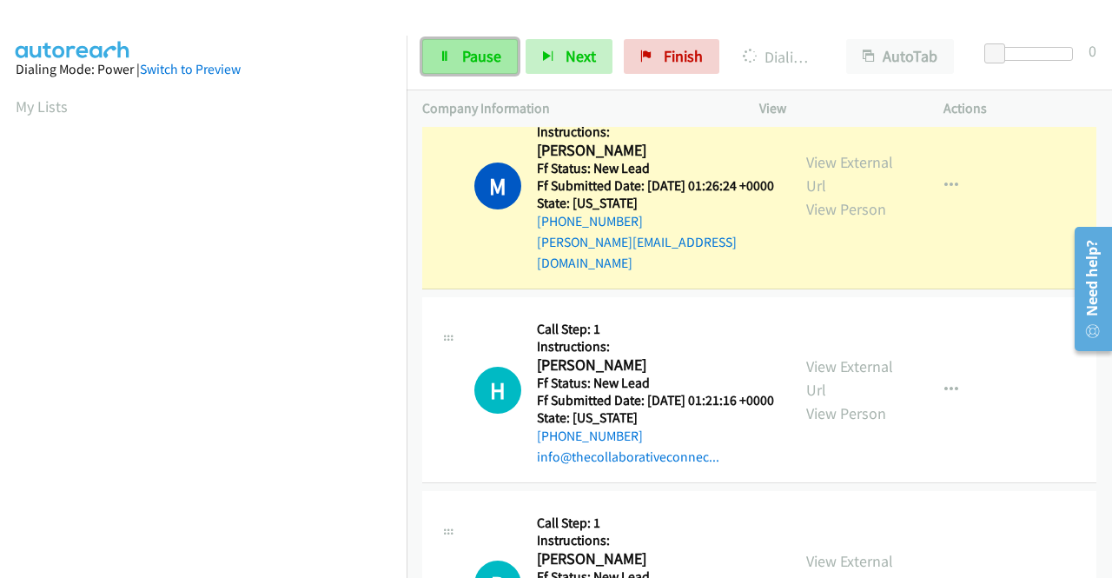
click at [455, 56] on link "Pause" at bounding box center [470, 56] width 96 height 35
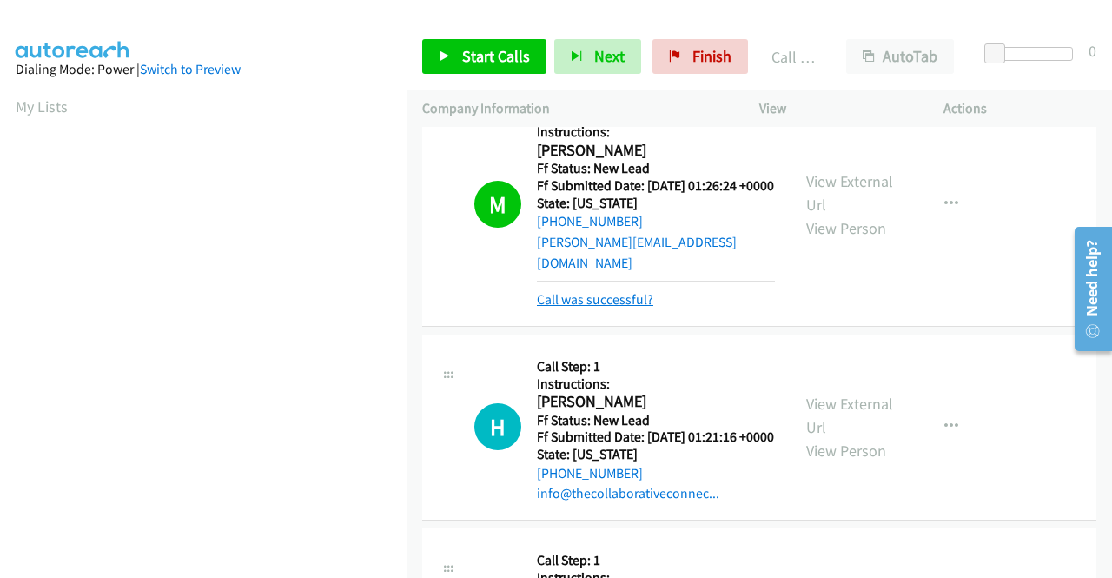
click at [620, 308] on link "Call was successful?" at bounding box center [595, 299] width 116 height 17
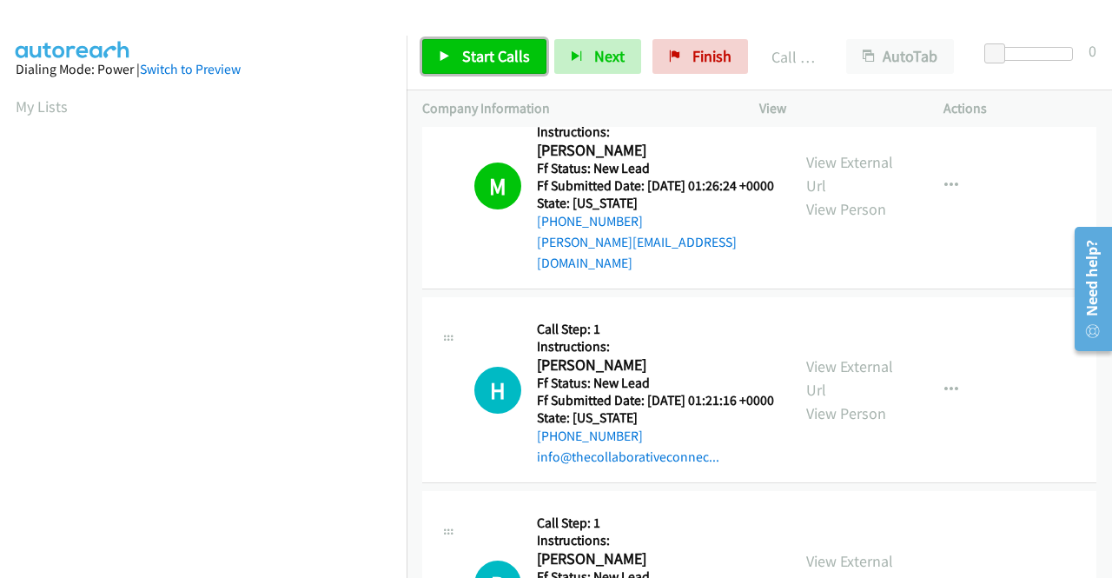
click at [459, 57] on link "Start Calls" at bounding box center [484, 56] width 124 height 35
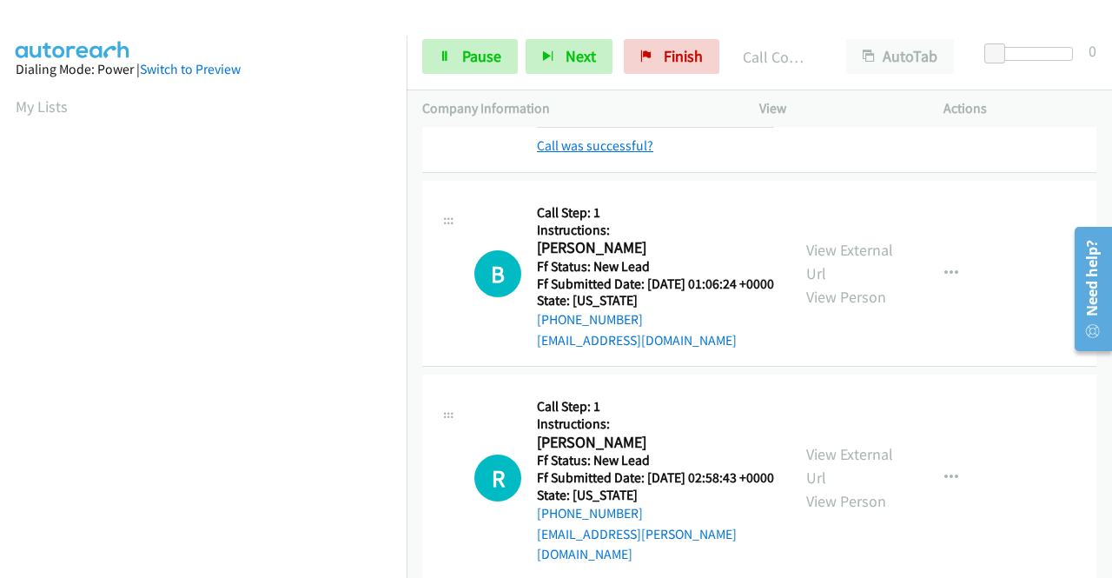
click at [548, 154] on link "Call was successful?" at bounding box center [595, 145] width 116 height 17
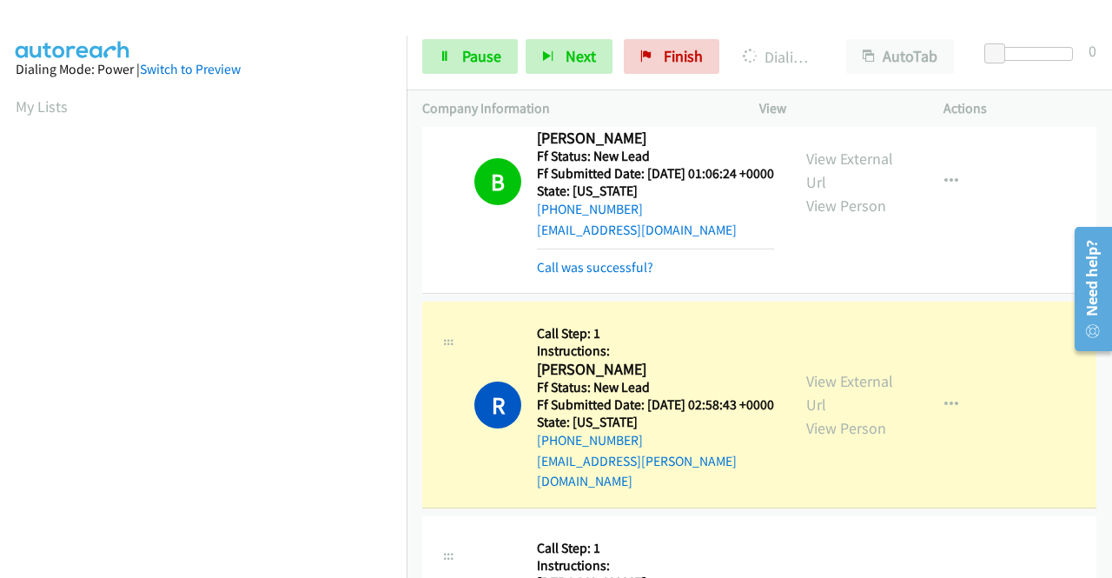
scroll to position [2780, 0]
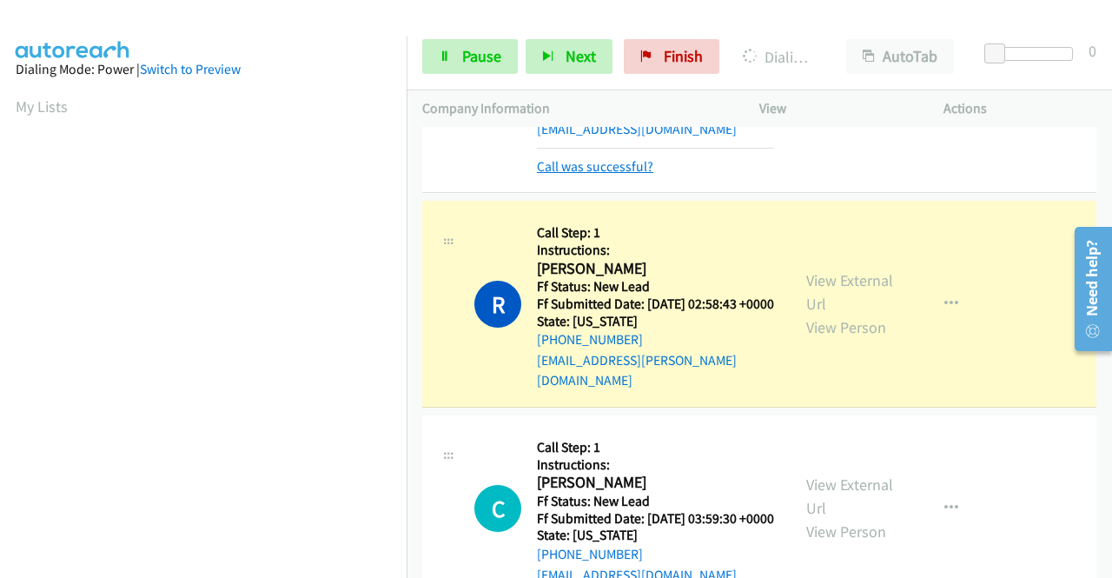
click at [636, 175] on link "Call was successful?" at bounding box center [595, 166] width 116 height 17
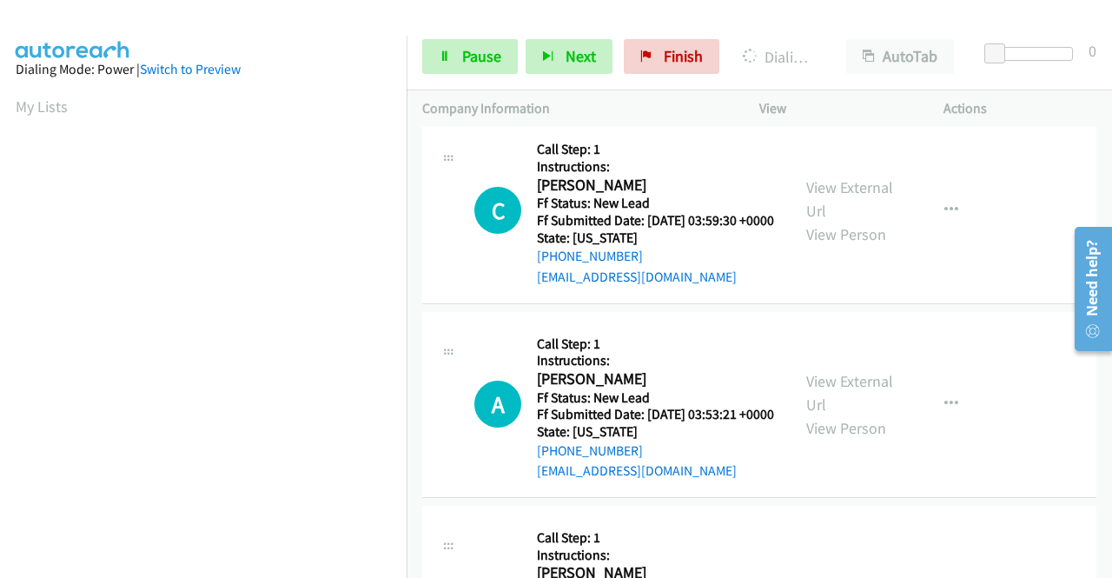
scroll to position [3127, 0]
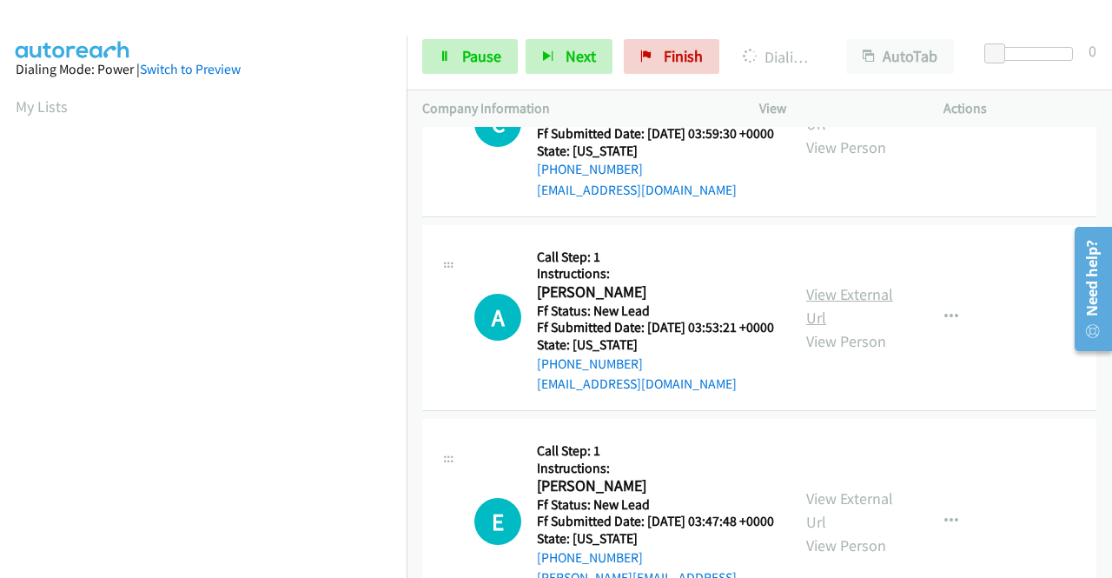
click at [861, 327] on link "View External Url" at bounding box center [849, 305] width 87 height 43
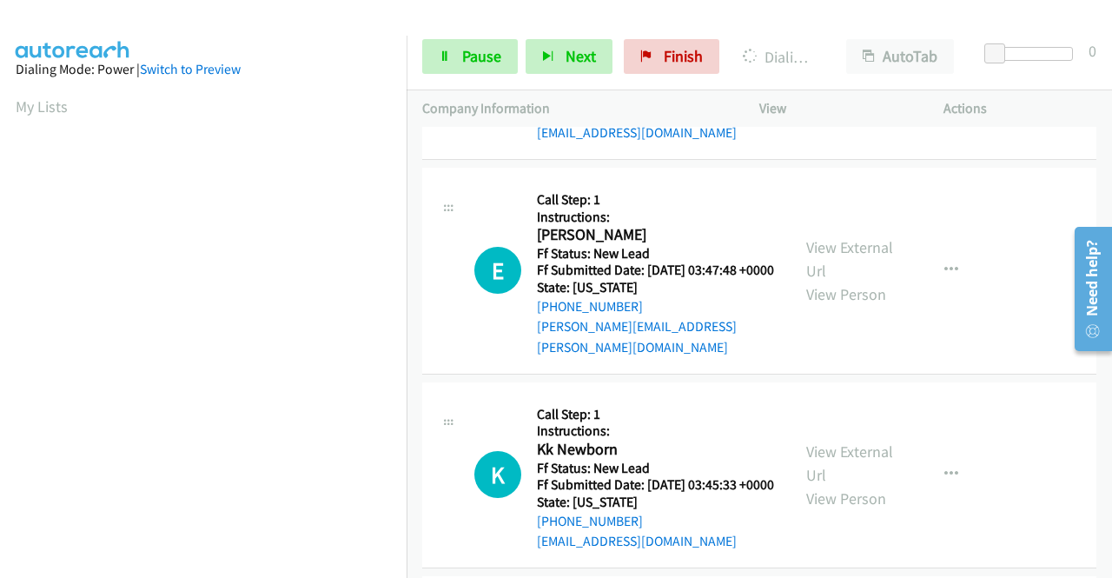
scroll to position [3388, 0]
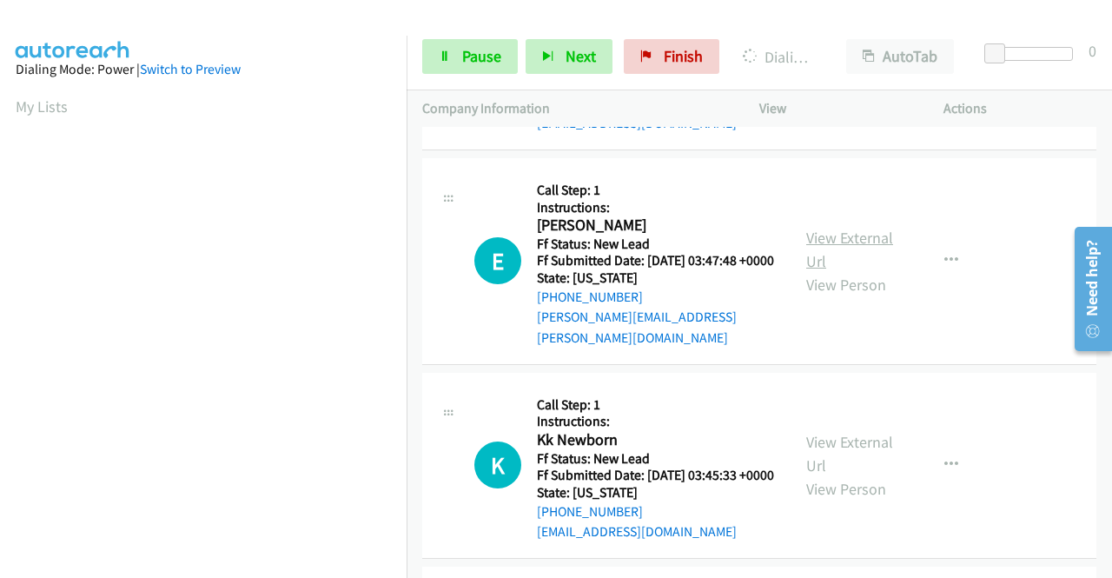
click at [810, 271] on link "View External Url" at bounding box center [849, 249] width 87 height 43
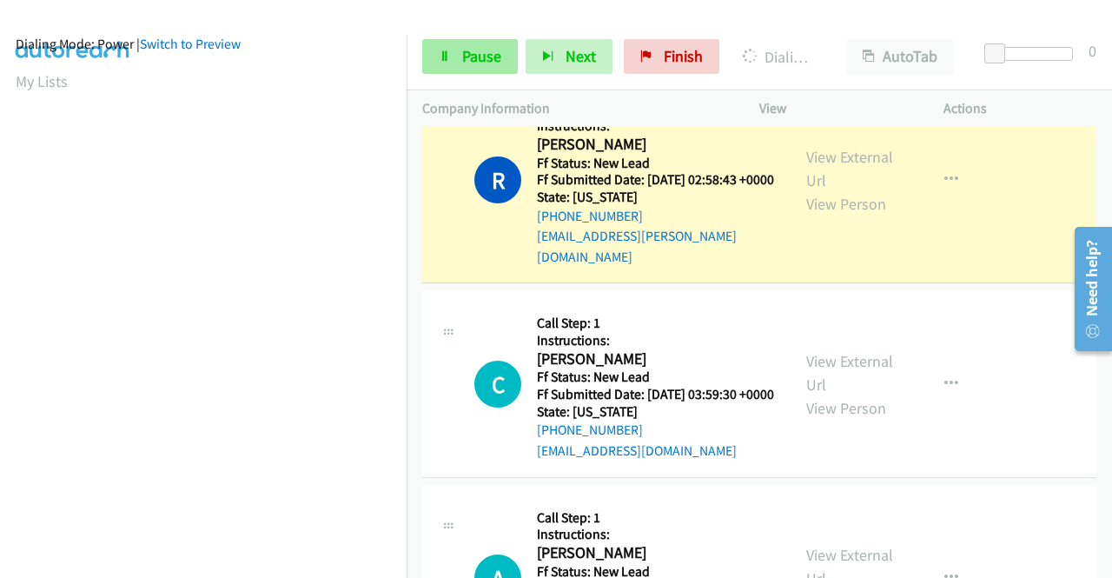
scroll to position [0, 0]
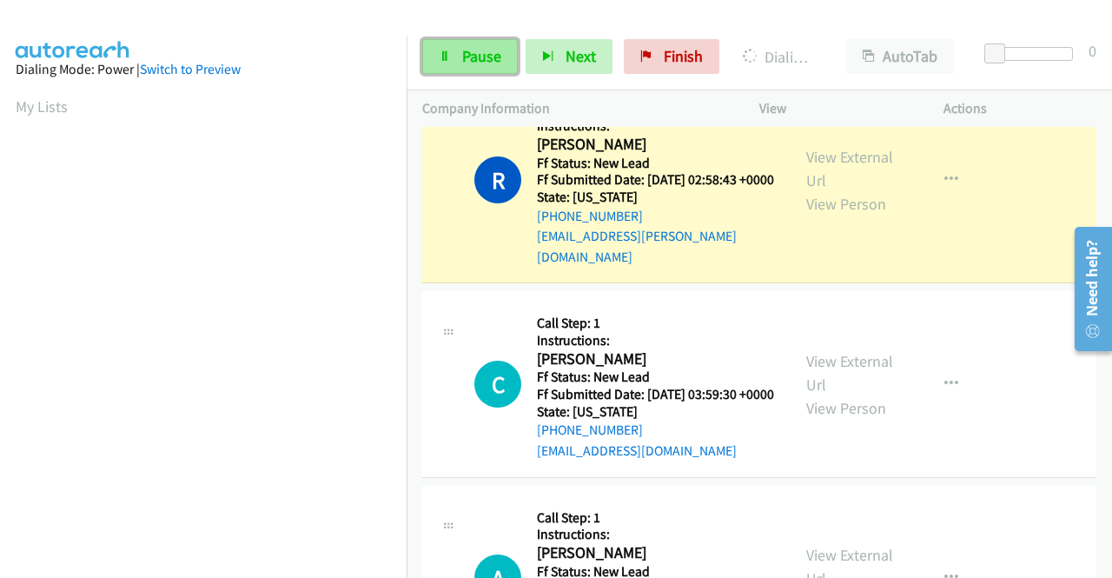
click at [469, 52] on span "Pause" at bounding box center [481, 56] width 39 height 20
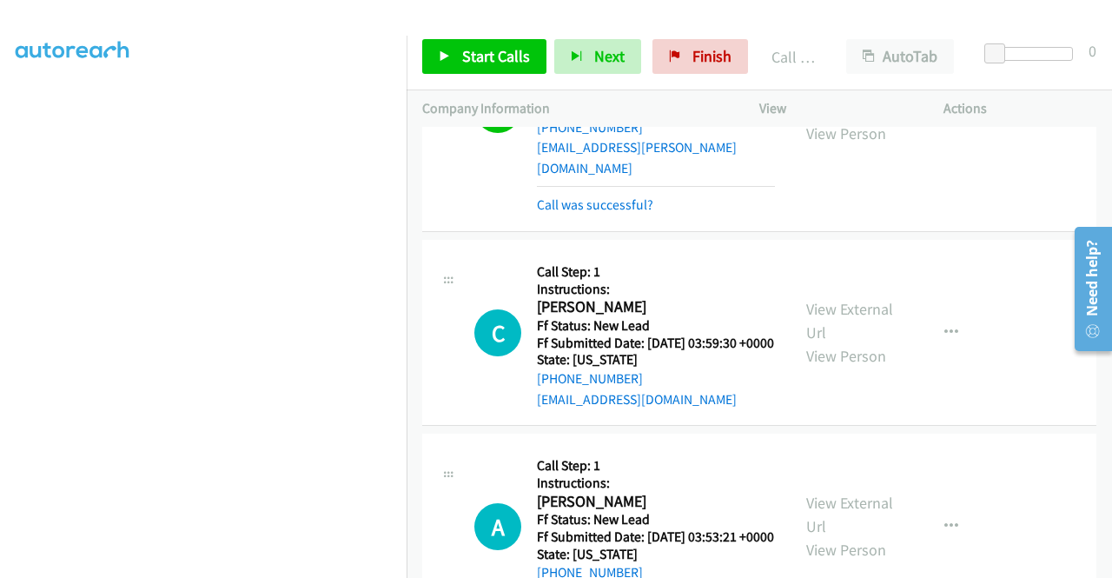
scroll to position [3040, 0]
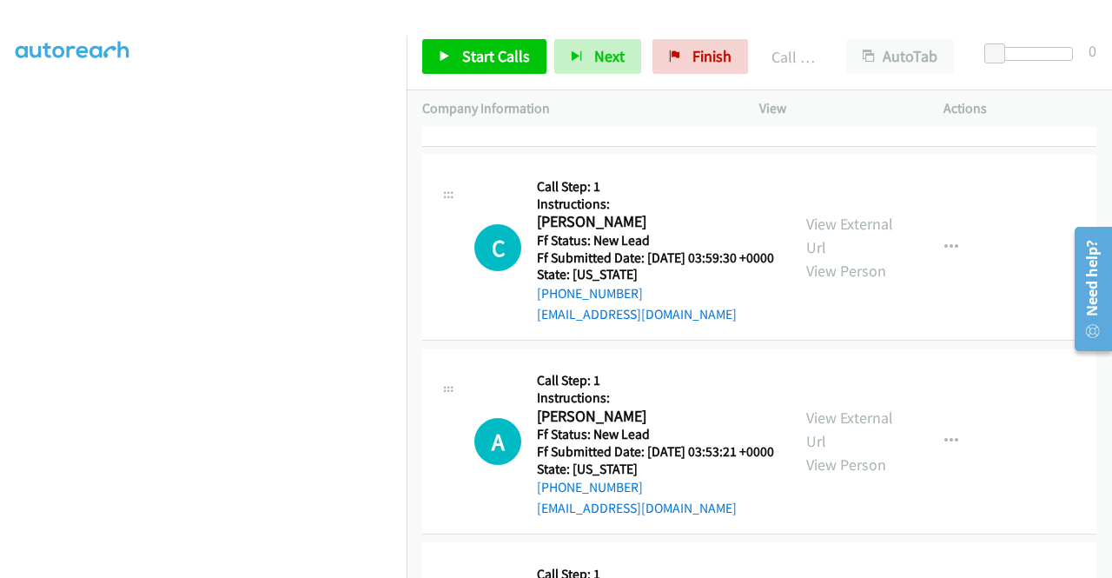
click at [635, 128] on link "Call was successful?" at bounding box center [595, 119] width 116 height 17
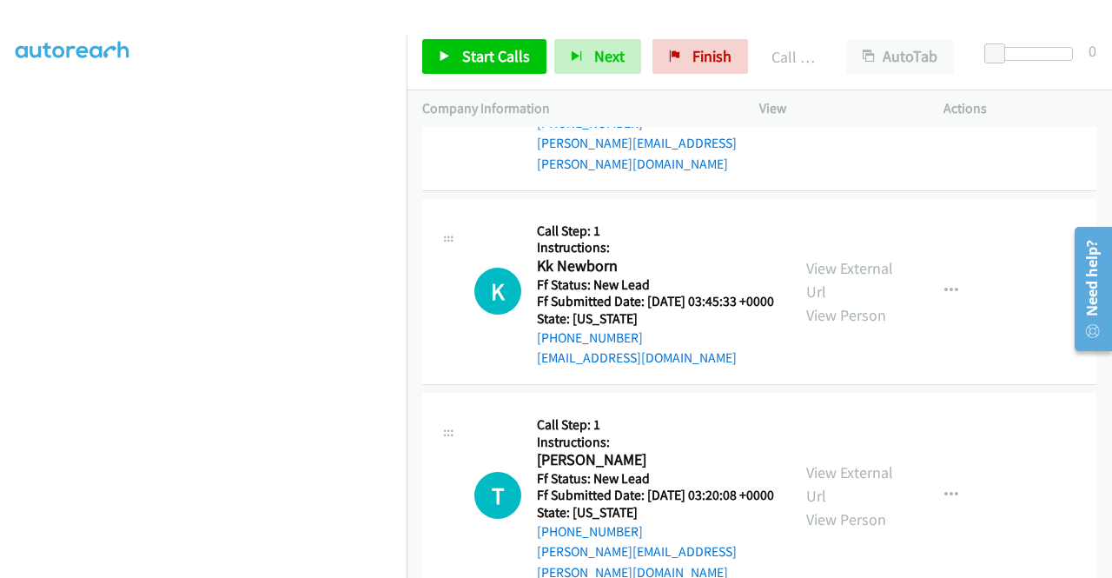
scroll to position [3648, 0]
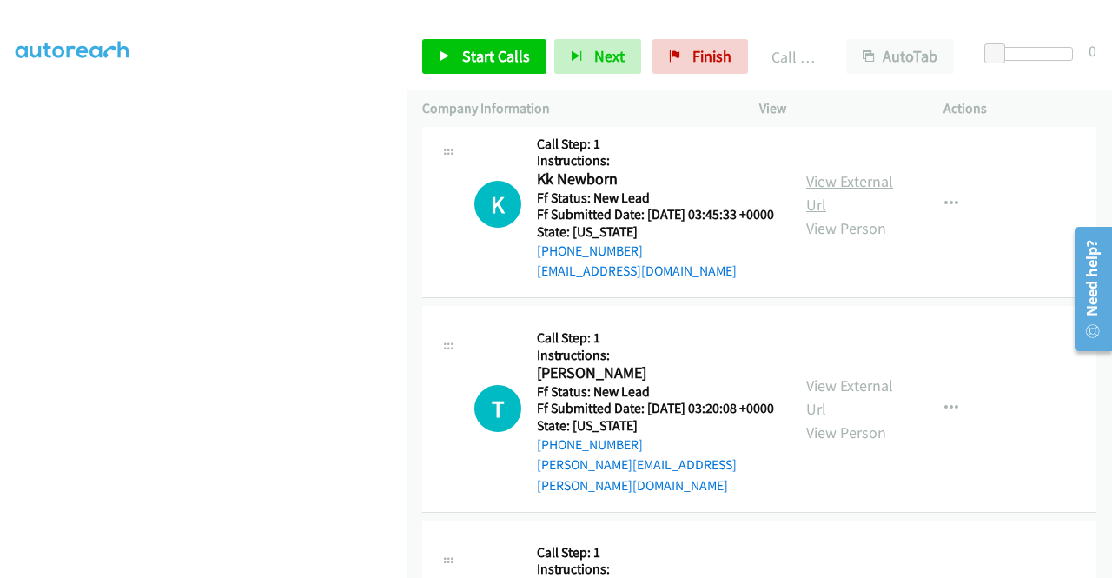
click at [850, 215] on link "View External Url" at bounding box center [849, 192] width 87 height 43
click at [495, 62] on span "Start Calls" at bounding box center [496, 56] width 68 height 20
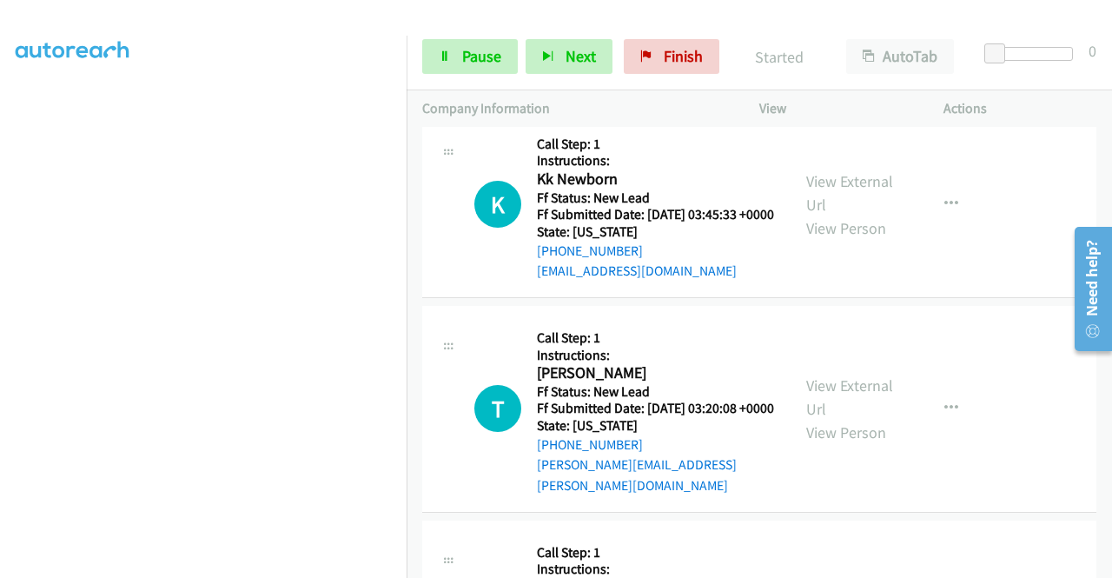
click at [412, 301] on td "K Callback Scheduled Call Step: 1 Instructions: Kk Newborn America/Chicago Ff S…" at bounding box center [759, 205] width 705 height 194
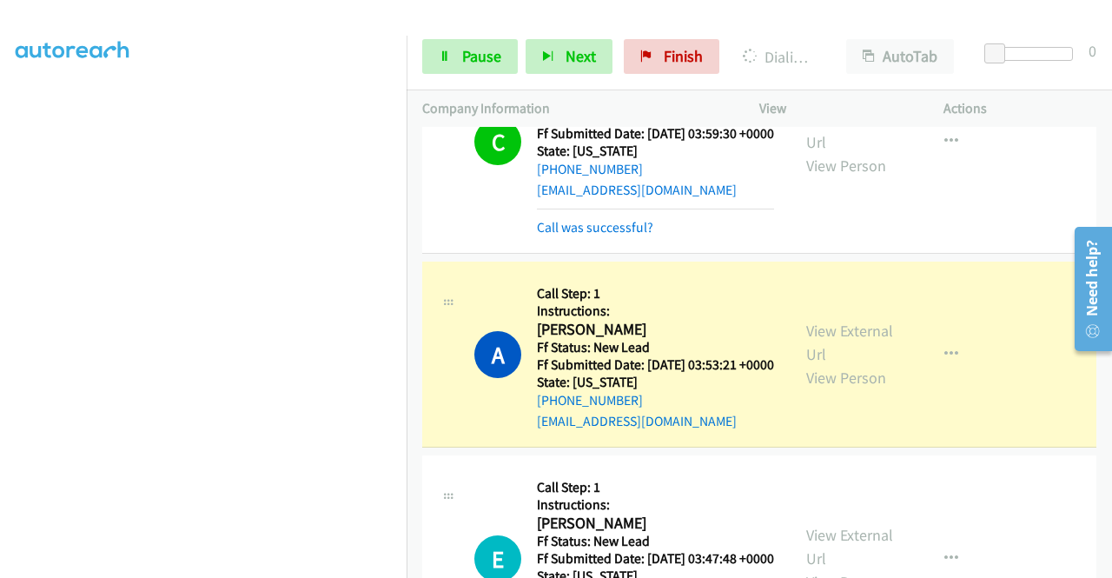
scroll to position [396, 0]
click at [629, 235] on link "Call was successful?" at bounding box center [595, 227] width 116 height 17
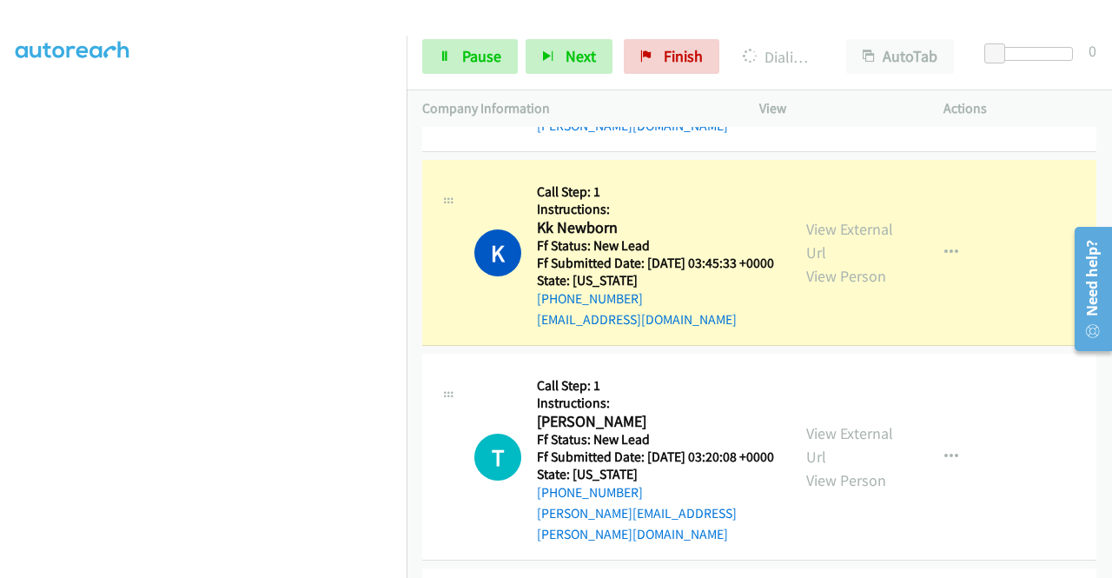
scroll to position [3648, 0]
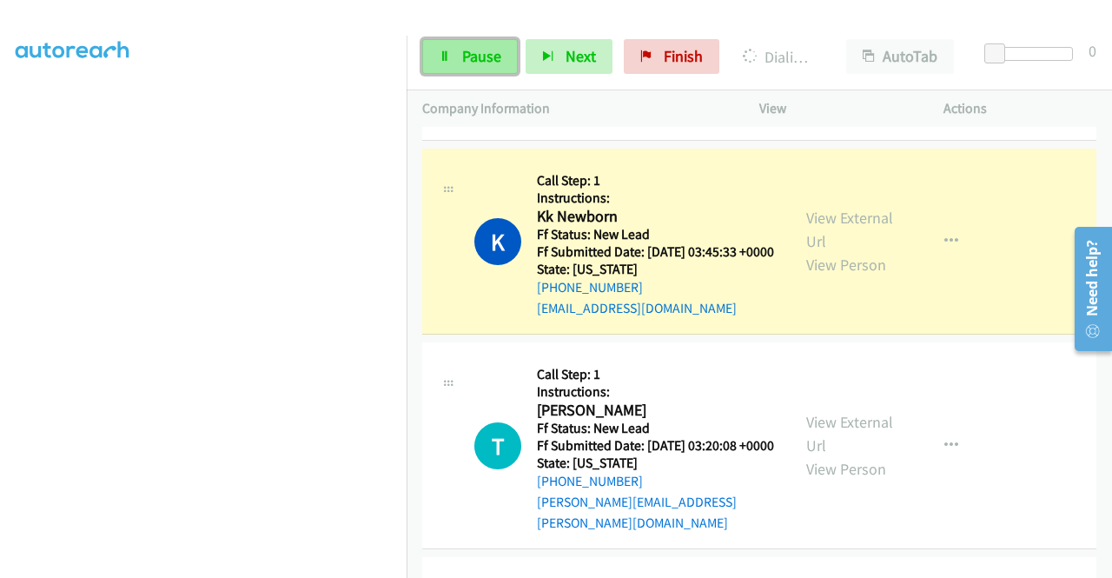
click at [466, 61] on span "Pause" at bounding box center [481, 56] width 39 height 20
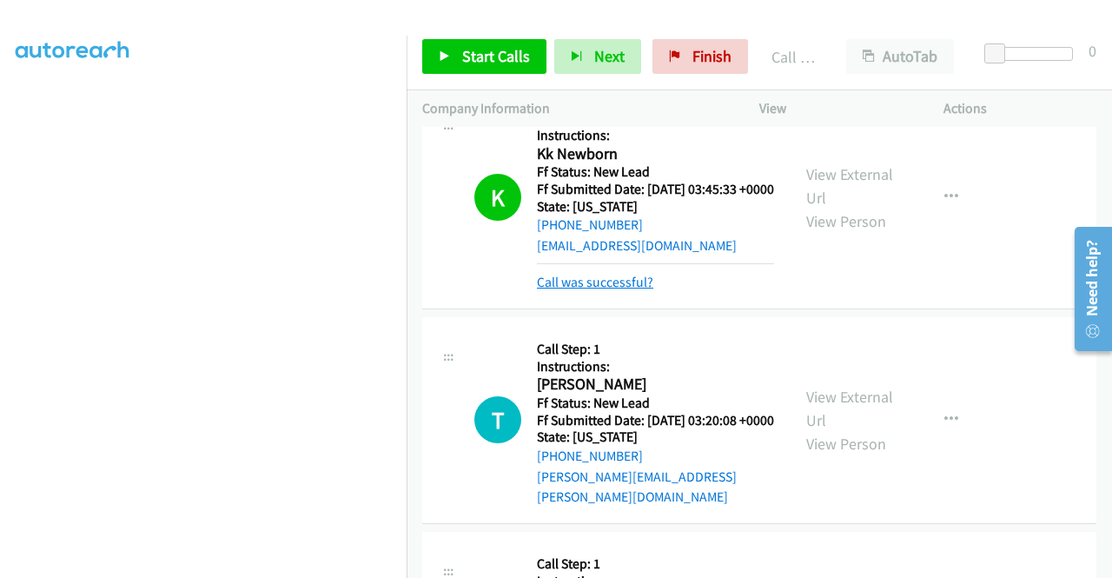
scroll to position [3735, 0]
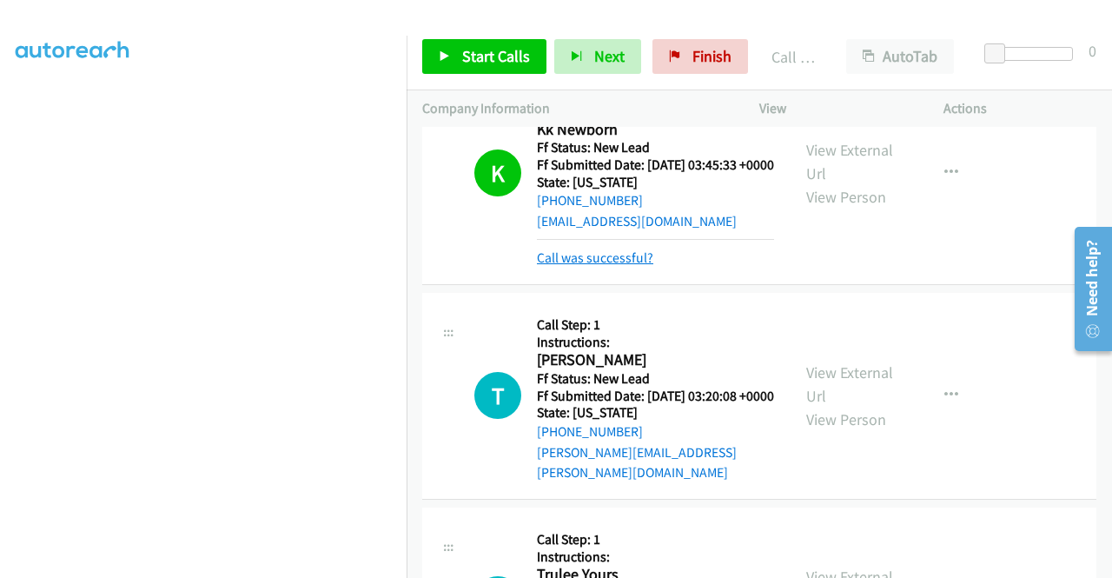
click at [622, 266] on link "Call was successful?" at bounding box center [595, 257] width 116 height 17
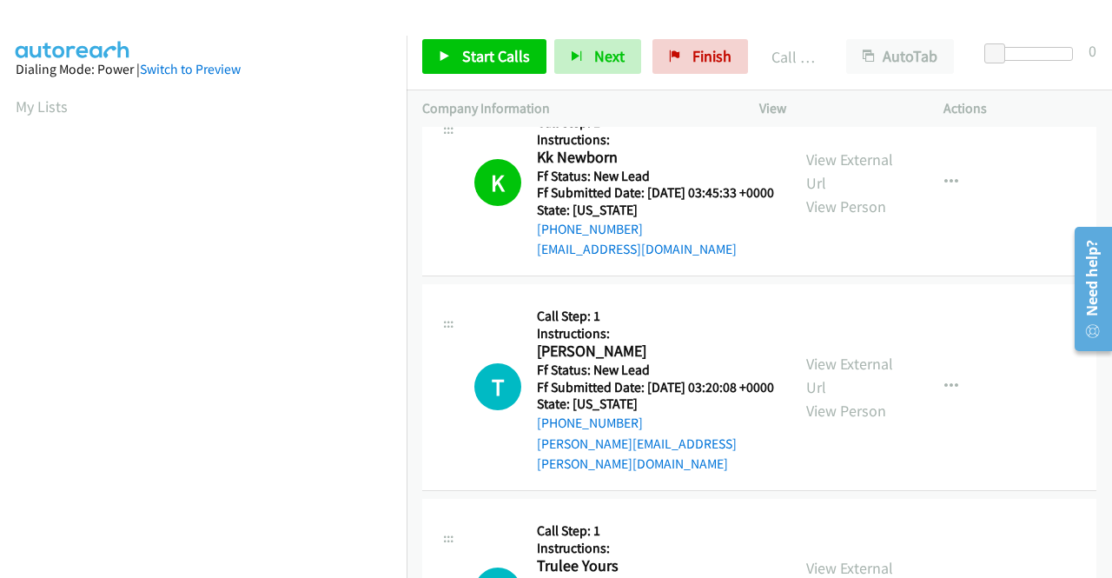
scroll to position [3822, 0]
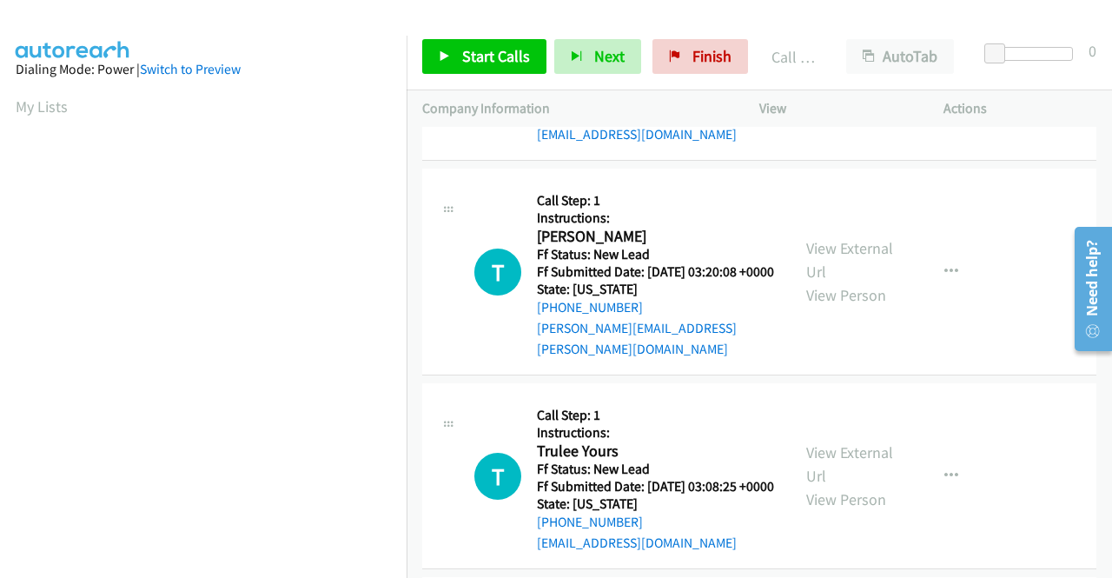
click at [1022, 84] on div "Start Calls Pause Next Finish Call Completed AutoTab AutoTab 0" at bounding box center [759, 56] width 705 height 67
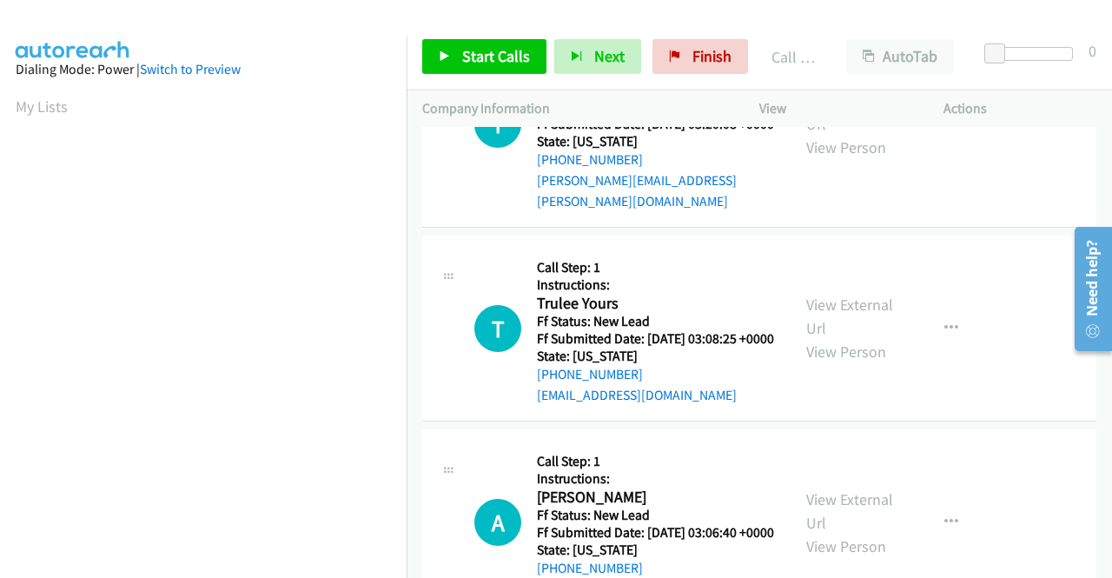
scroll to position [3996, 0]
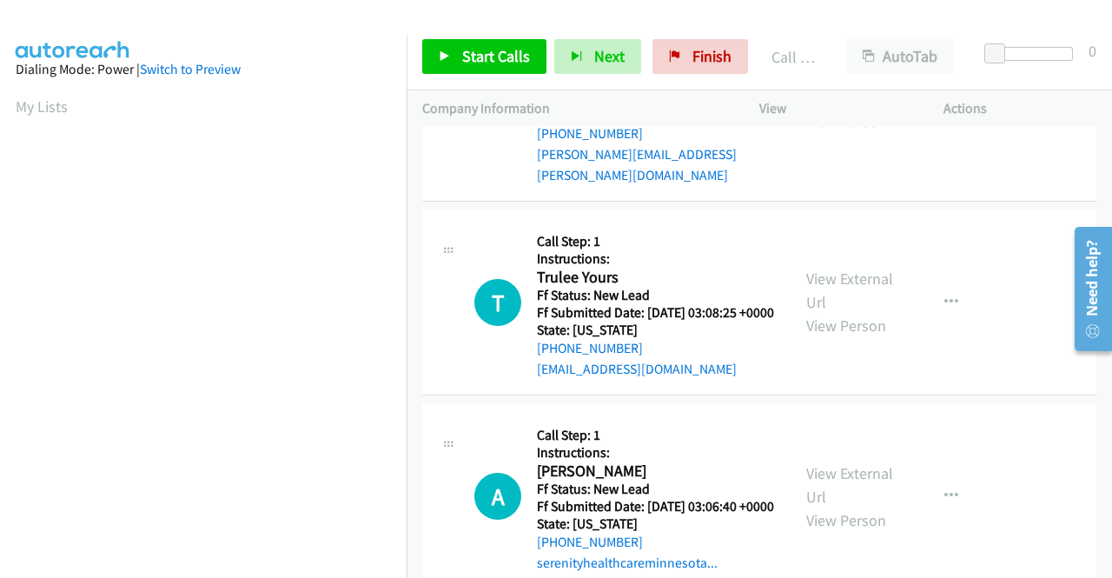
click at [860, 108] on link "View External Url" at bounding box center [849, 85] width 87 height 43
click at [857, 312] on link "View External Url" at bounding box center [849, 289] width 87 height 43
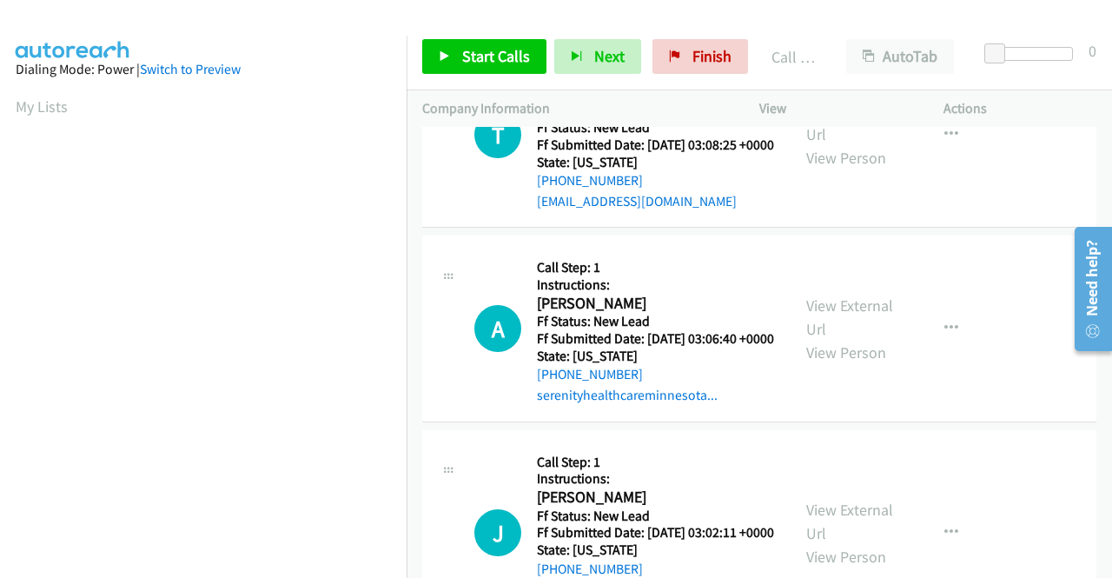
scroll to position [4170, 0]
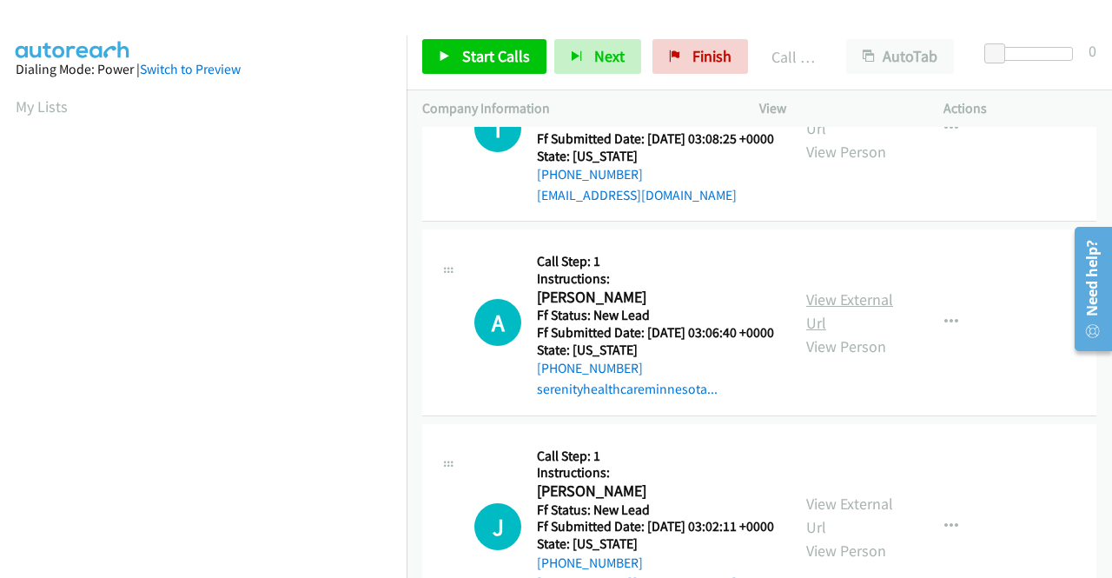
click at [845, 333] on link "View External Url" at bounding box center [849, 310] width 87 height 43
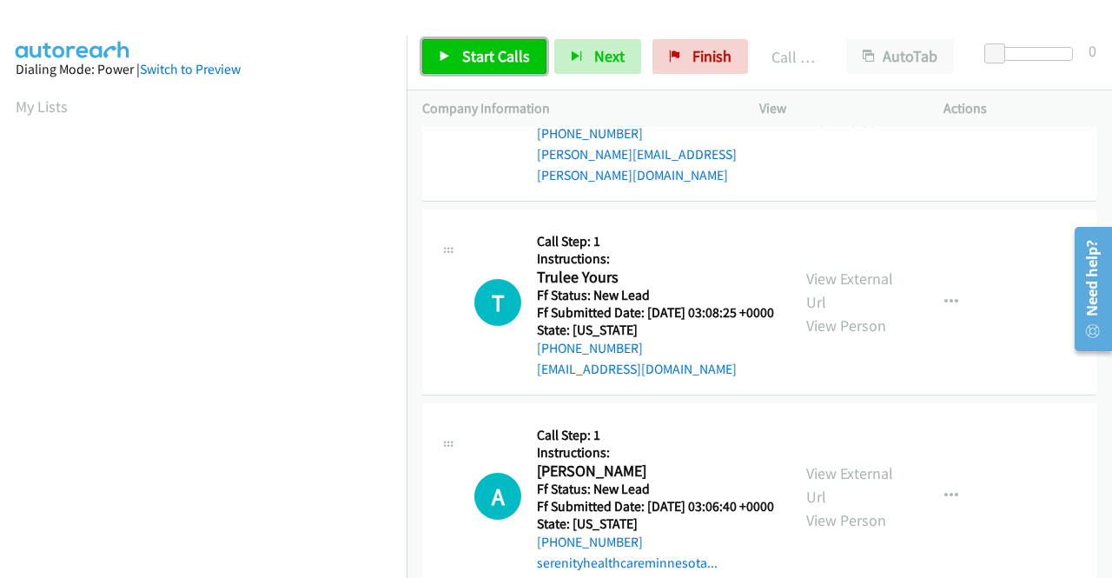
click at [497, 56] on span "Start Calls" at bounding box center [496, 56] width 68 height 20
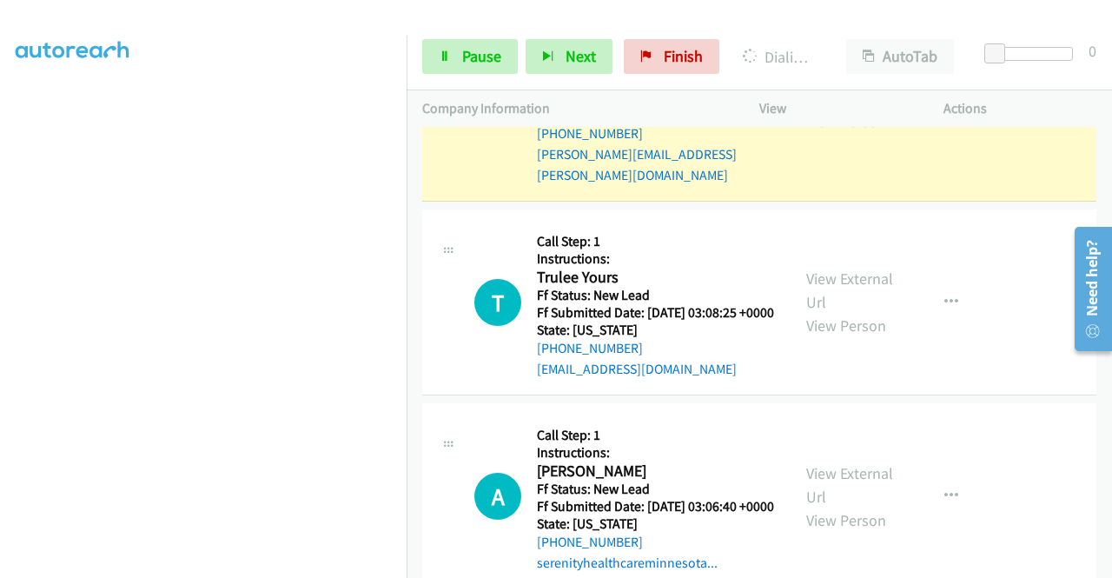
scroll to position [396, 13]
click at [1002, 108] on p "Actions" at bounding box center [1019, 108] width 153 height 21
click at [488, 62] on span "Pause" at bounding box center [481, 56] width 39 height 20
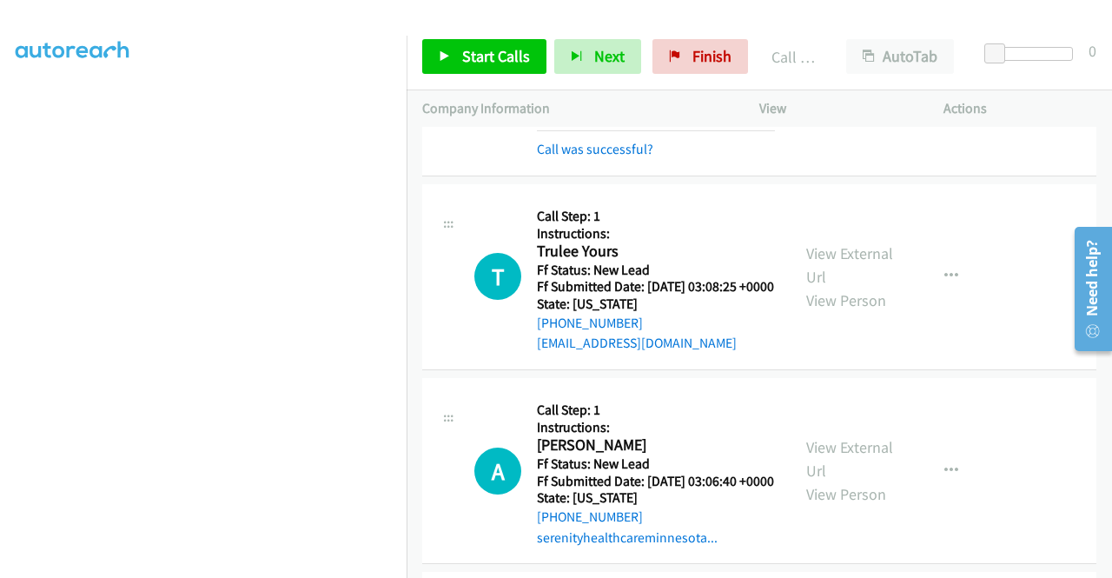
scroll to position [4083, 0]
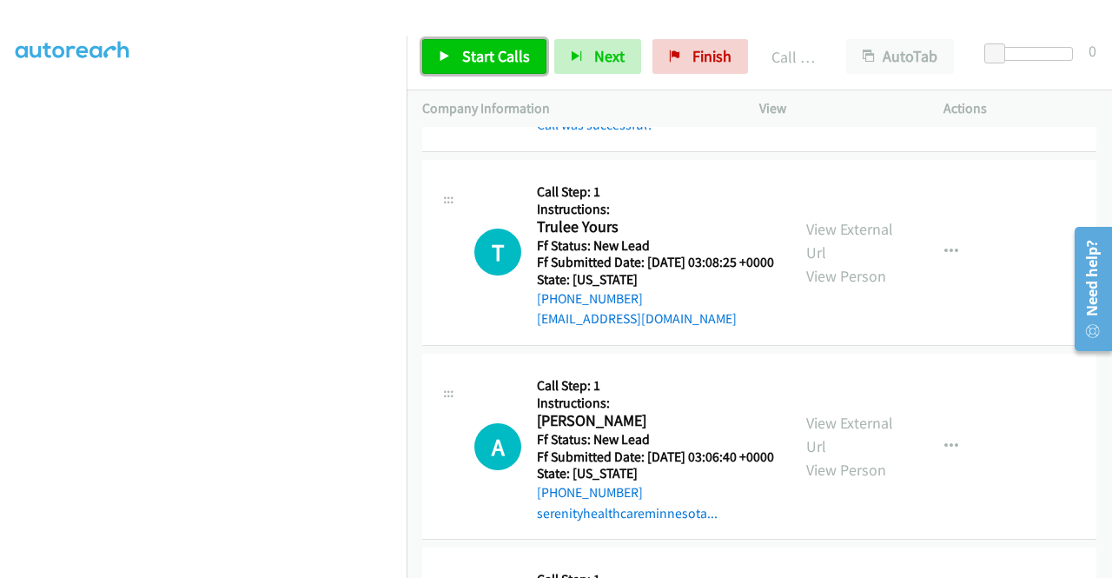
click at [502, 63] on span "Start Calls" at bounding box center [496, 56] width 68 height 20
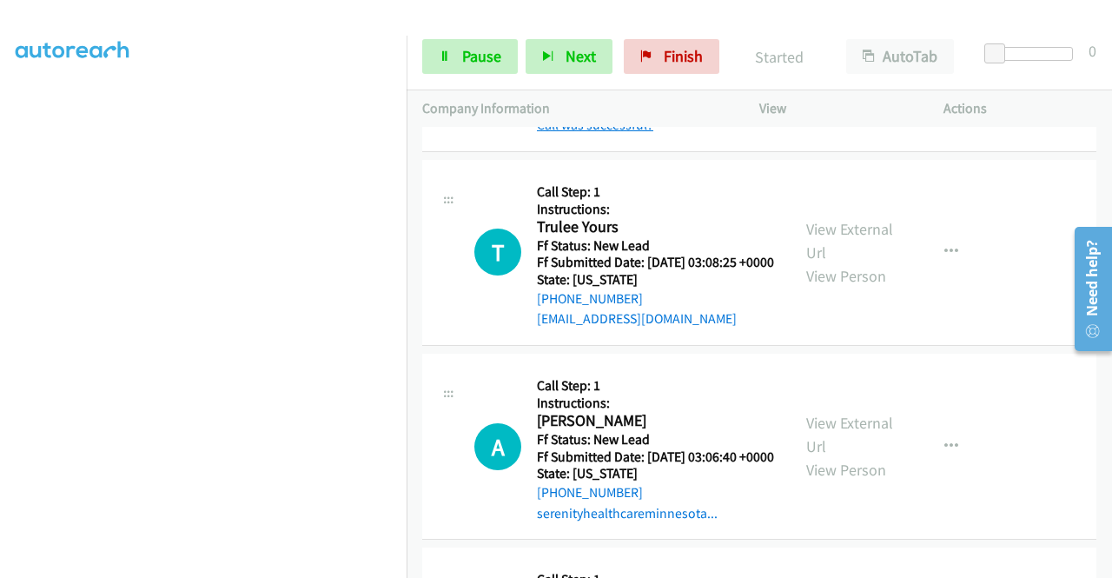
click at [612, 133] on link "Call was successful?" at bounding box center [595, 124] width 116 height 17
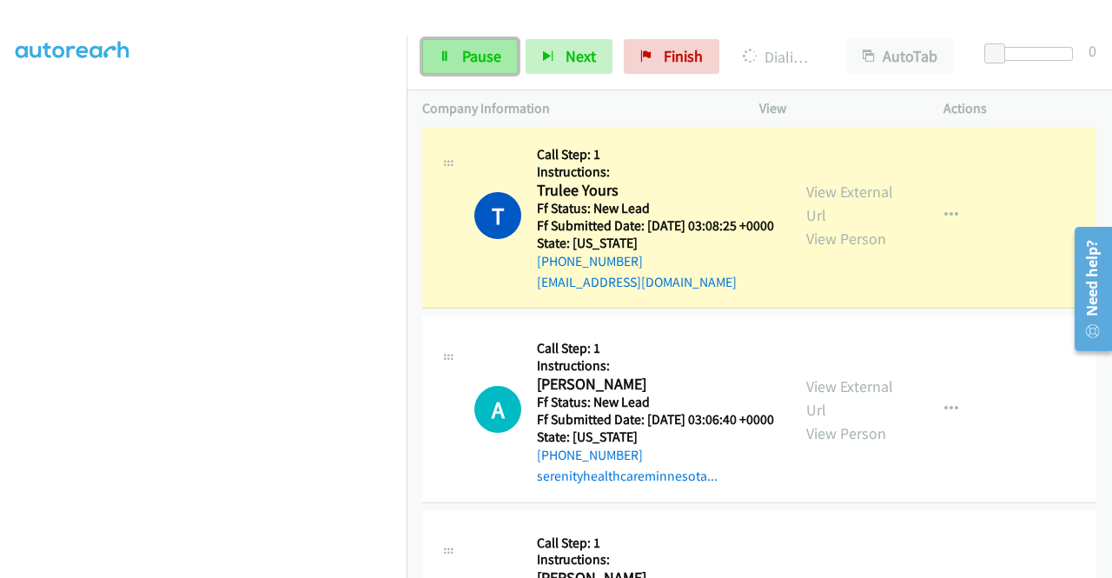
click at [465, 63] on span "Pause" at bounding box center [481, 56] width 39 height 20
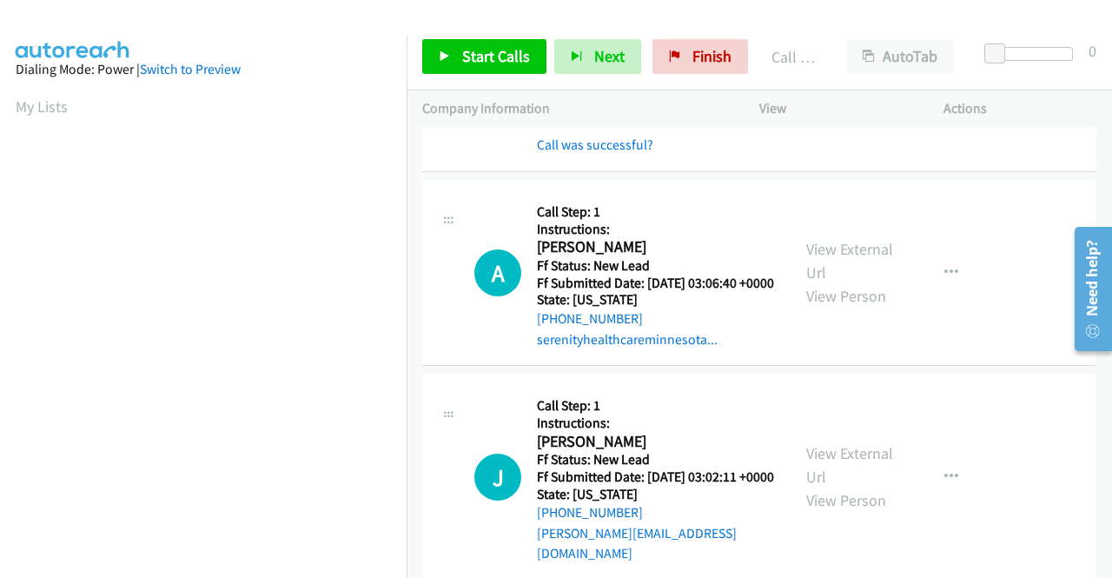
scroll to position [396, 13]
click at [624, 153] on link "Call was successful?" at bounding box center [595, 144] width 116 height 17
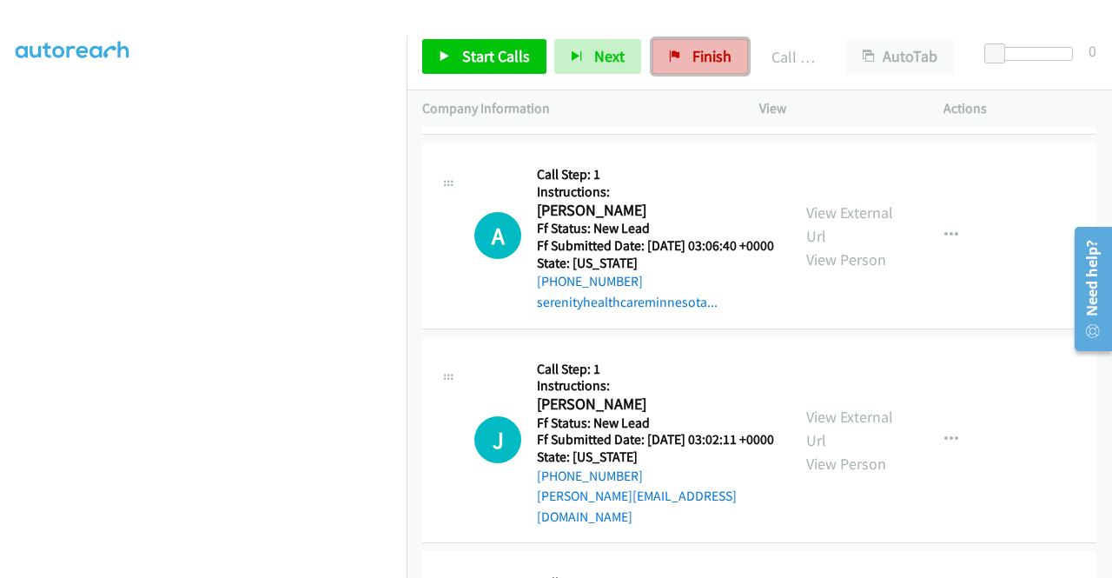
click at [700, 50] on span "Finish" at bounding box center [711, 56] width 39 height 20
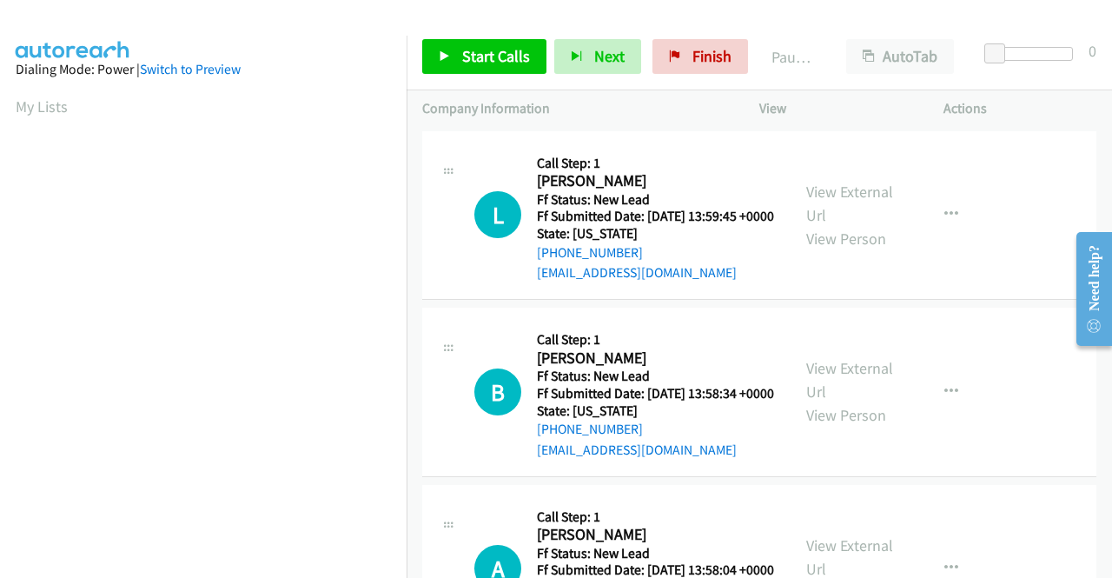
click at [702, 111] on p "Company Information" at bounding box center [575, 108] width 306 height 21
click at [831, 203] on link "View External Url" at bounding box center [849, 203] width 87 height 43
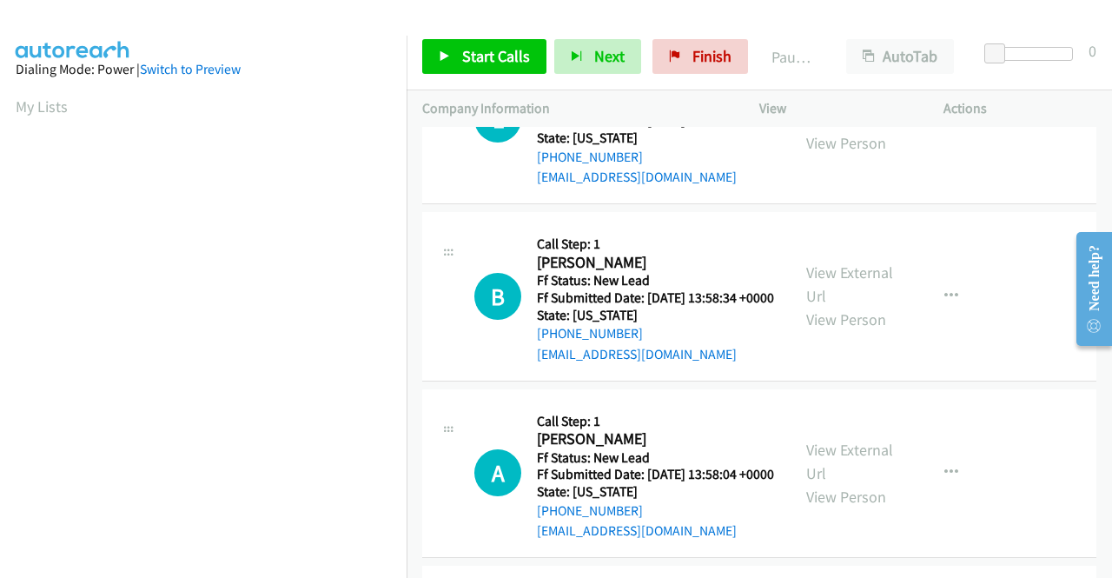
scroll to position [174, 0]
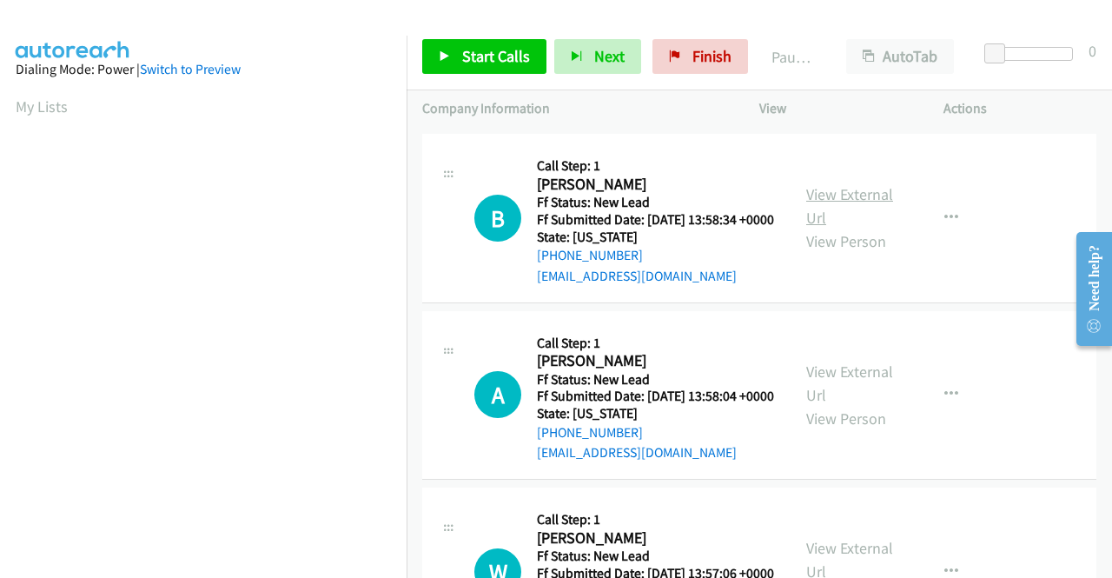
click at [863, 228] on link "View External Url" at bounding box center [849, 205] width 87 height 43
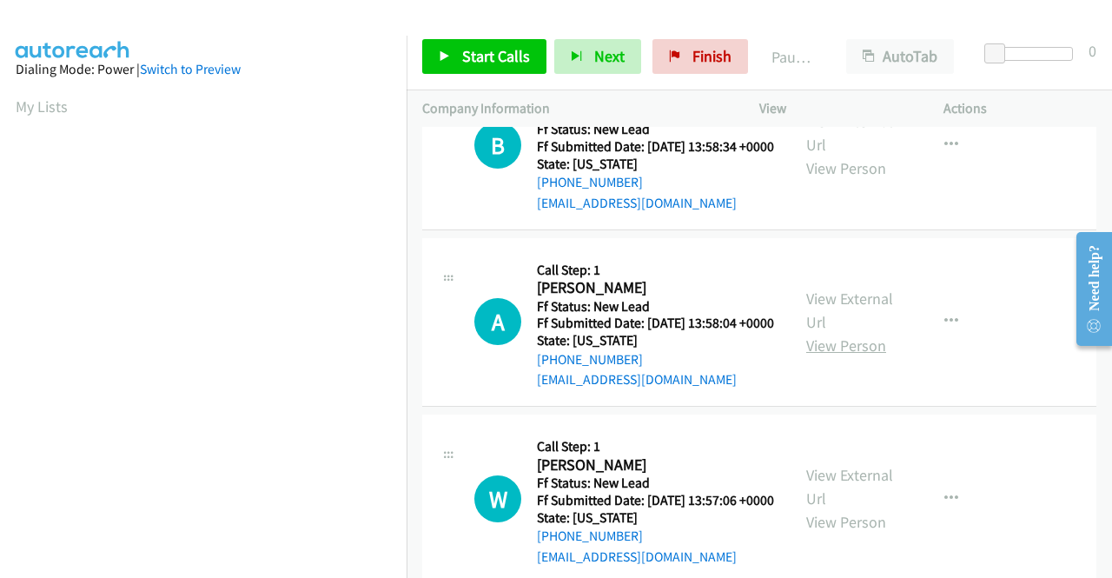
scroll to position [347, 0]
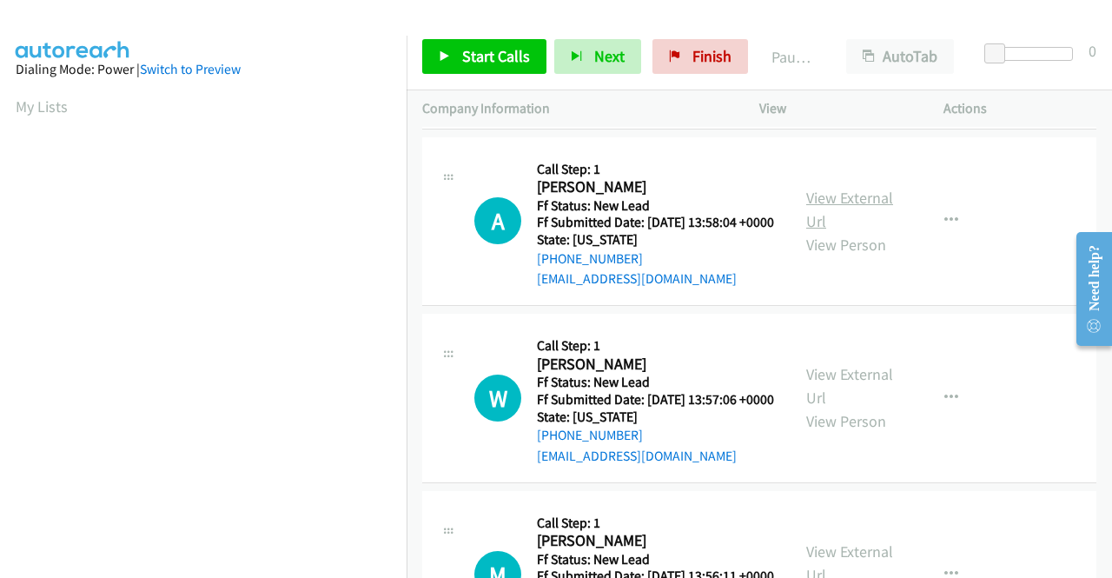
click at [837, 231] on link "View External Url" at bounding box center [849, 209] width 87 height 43
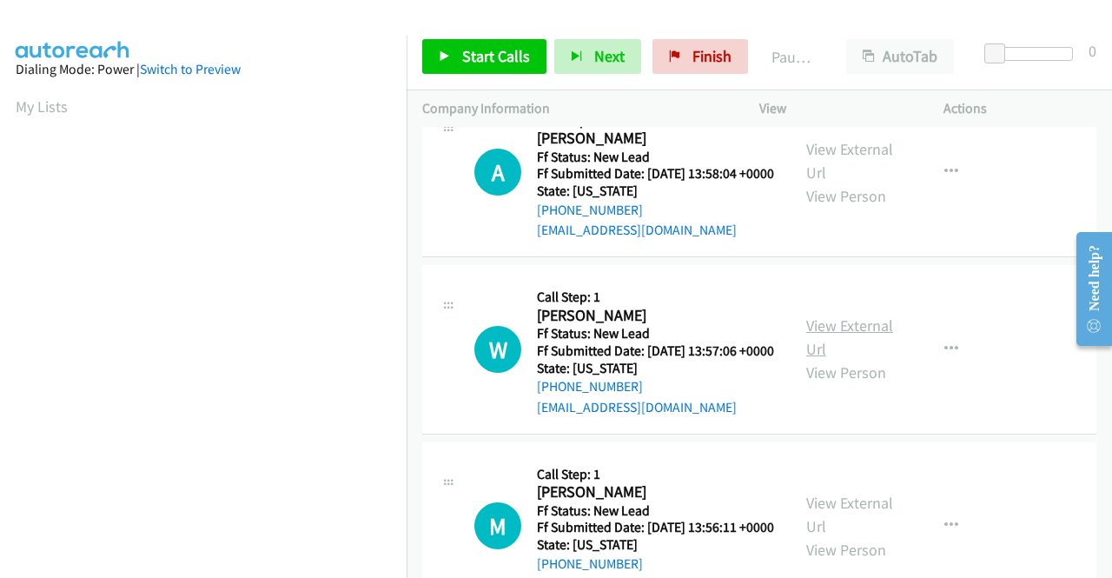
scroll to position [434, 0]
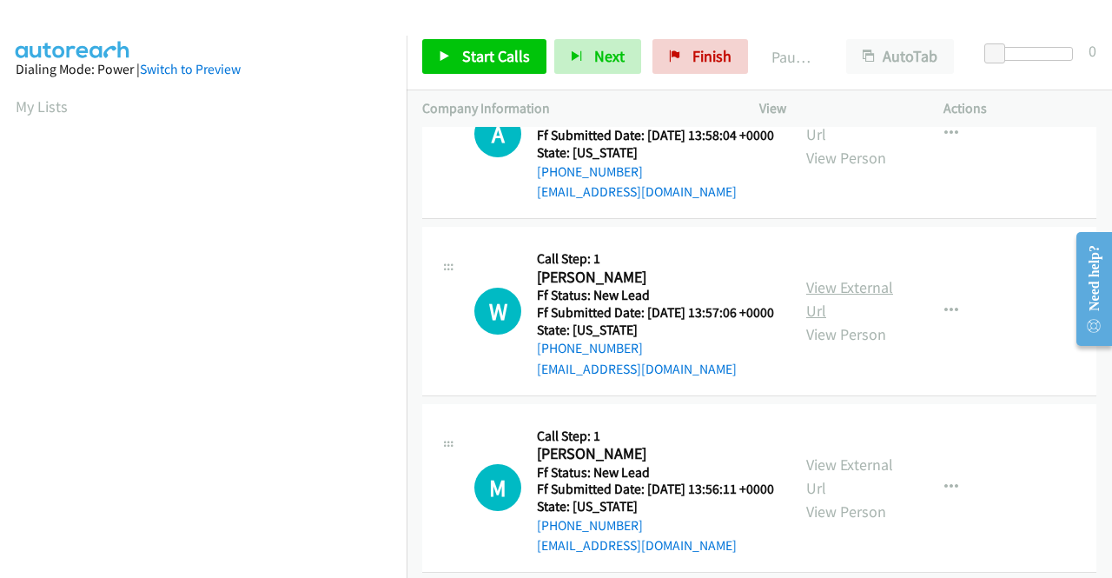
click at [855, 321] on link "View External Url" at bounding box center [849, 298] width 87 height 43
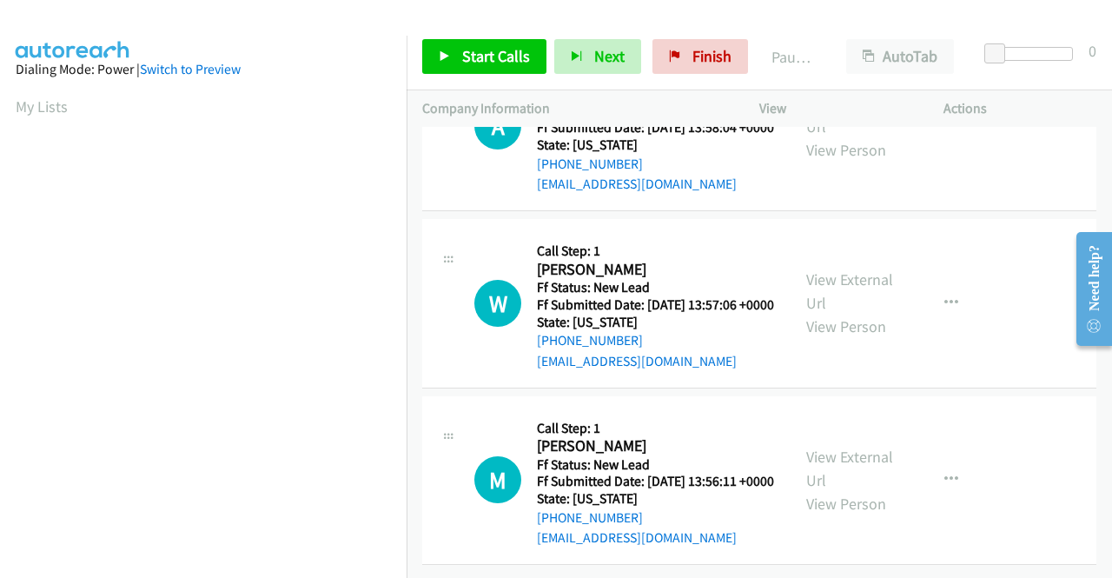
scroll to position [539, 0]
click at [847, 447] on link "View External Url" at bounding box center [849, 468] width 87 height 43
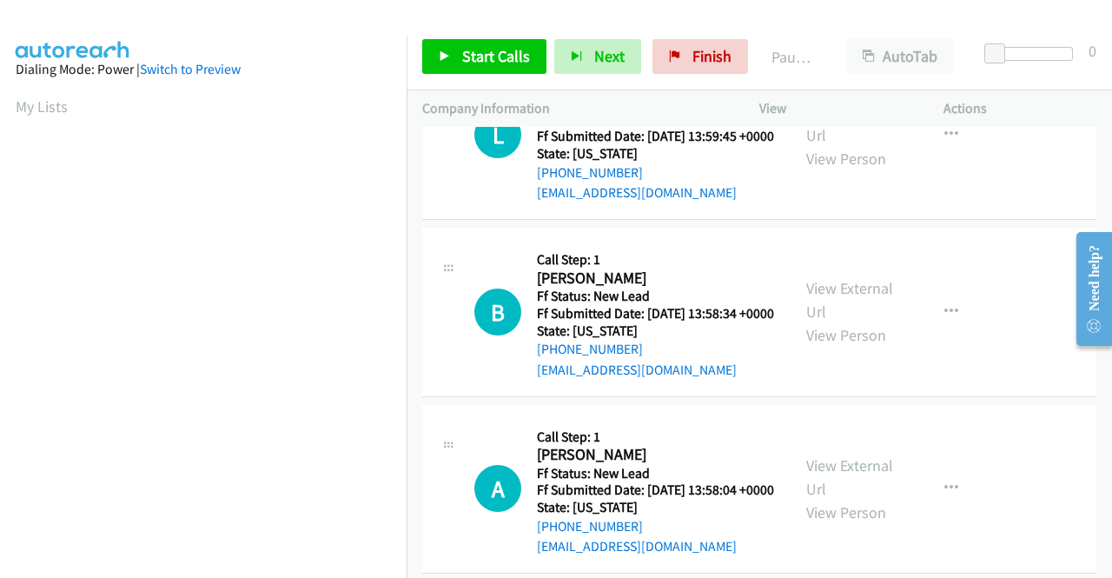
scroll to position [0, 0]
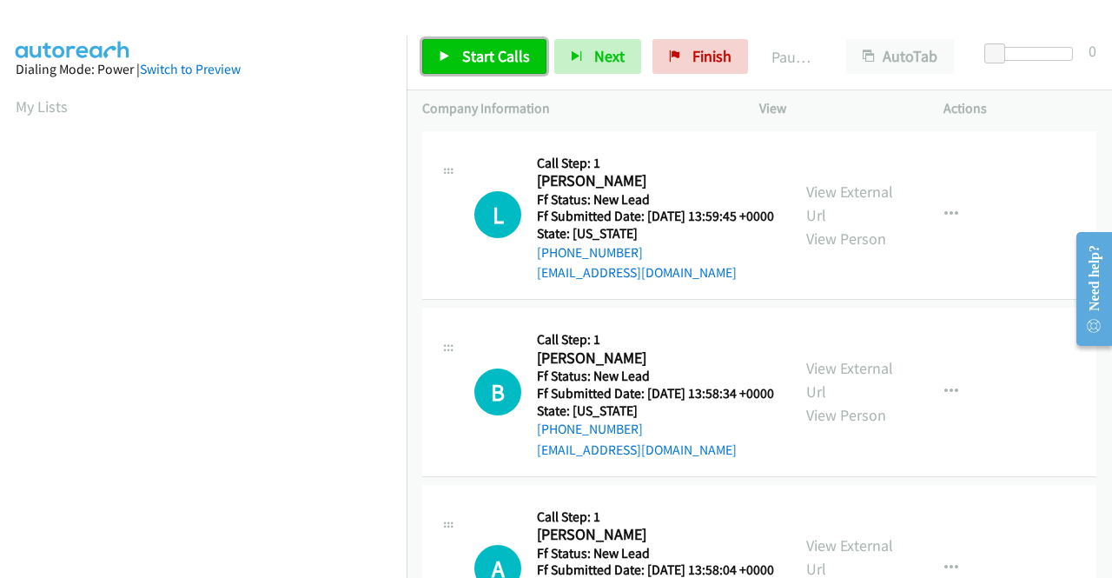
click at [509, 41] on link "Start Calls" at bounding box center [484, 56] width 124 height 35
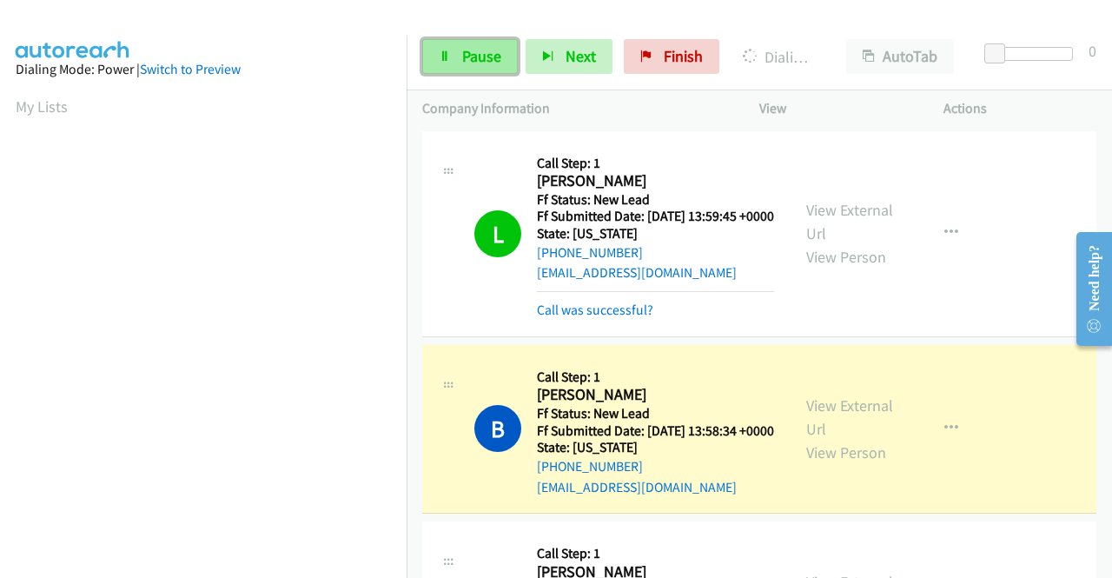
click at [481, 63] on span "Pause" at bounding box center [481, 56] width 39 height 20
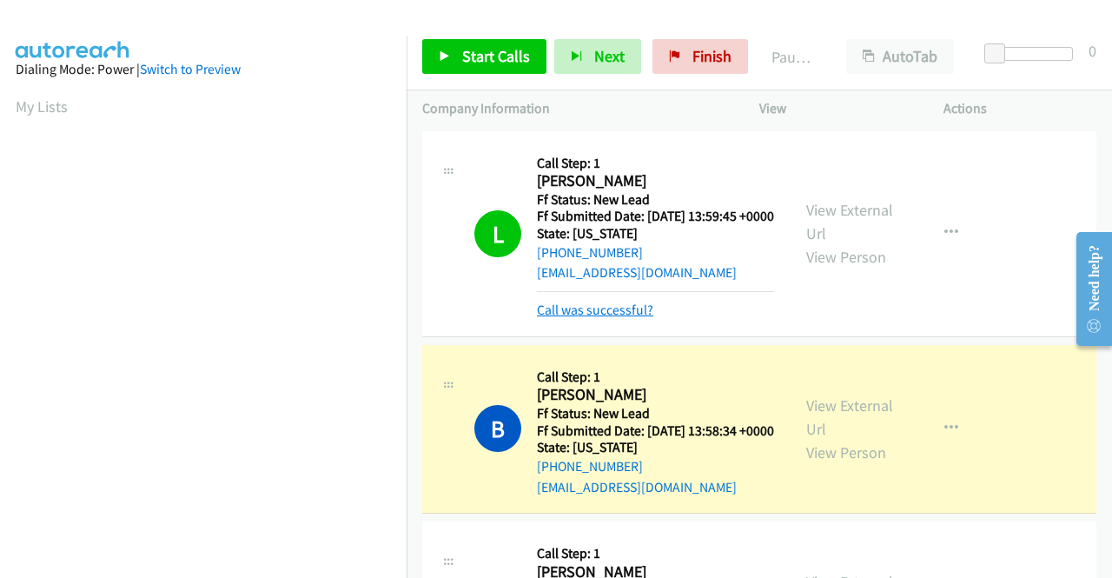
click at [574, 318] on link "Call was successful?" at bounding box center [595, 309] width 116 height 17
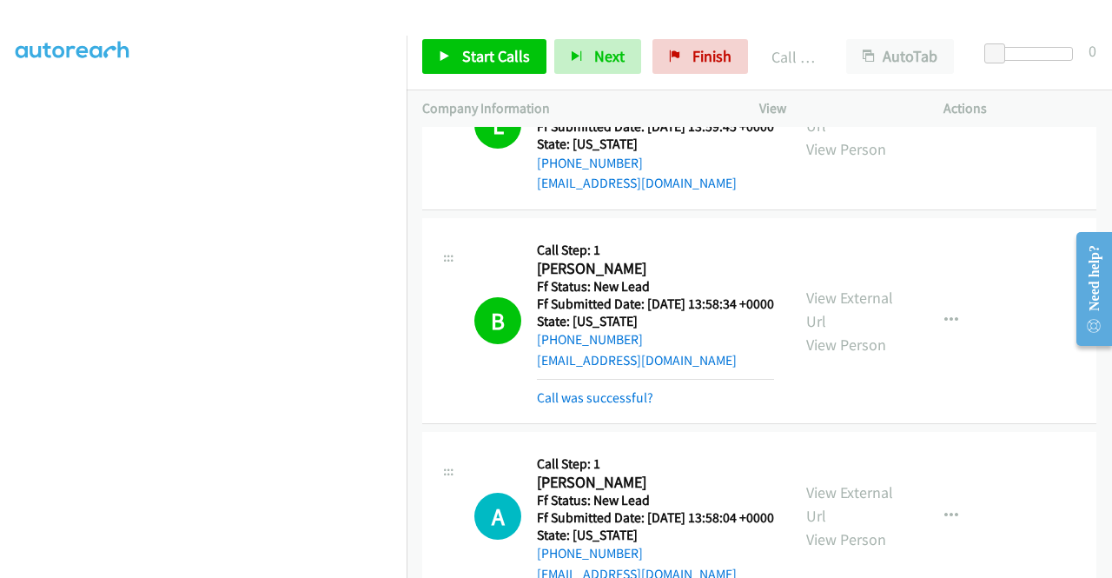
scroll to position [174, 0]
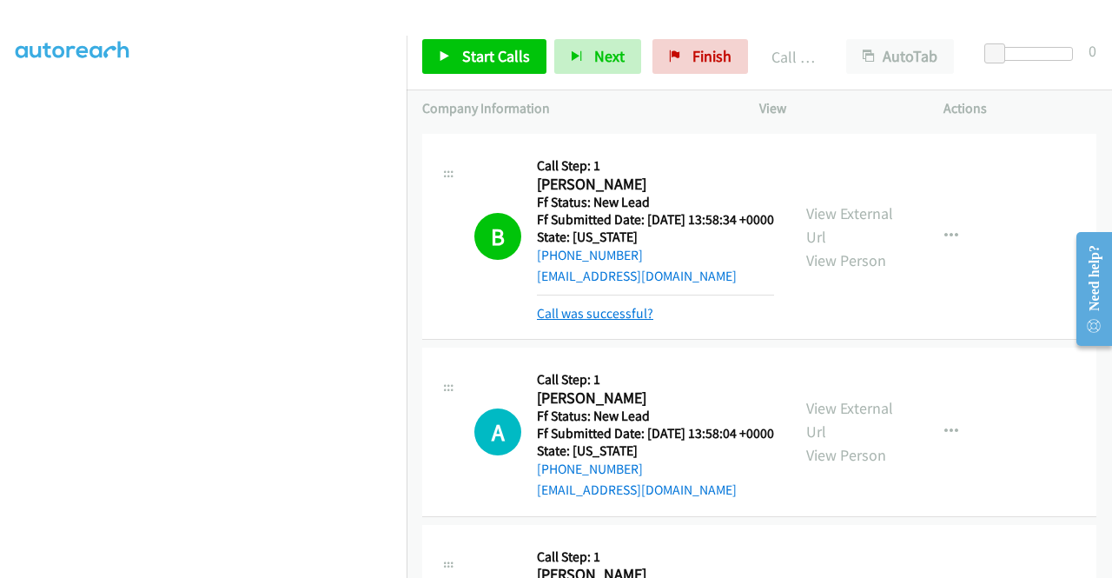
click at [629, 321] on link "Call was successful?" at bounding box center [595, 313] width 116 height 17
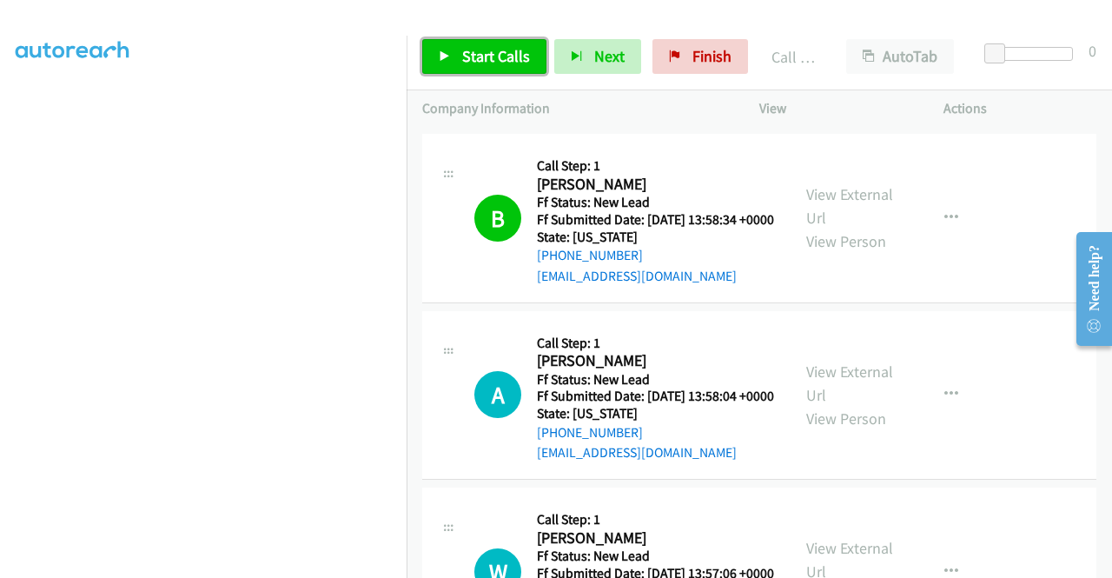
click at [487, 56] on span "Start Calls" at bounding box center [496, 56] width 68 height 20
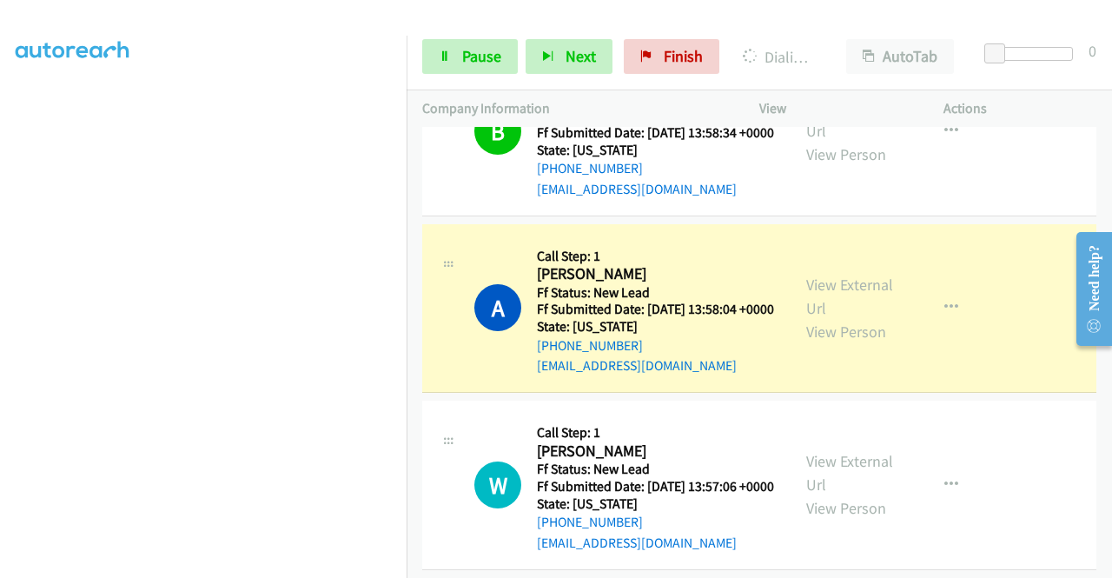
scroll to position [0, 0]
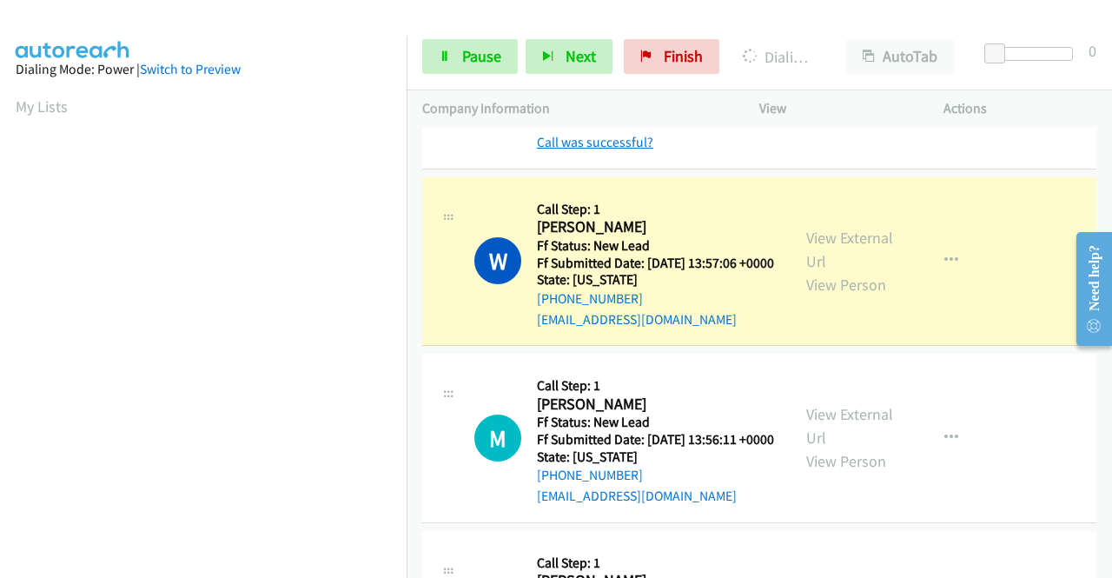
click at [627, 150] on link "Call was successful?" at bounding box center [595, 142] width 116 height 17
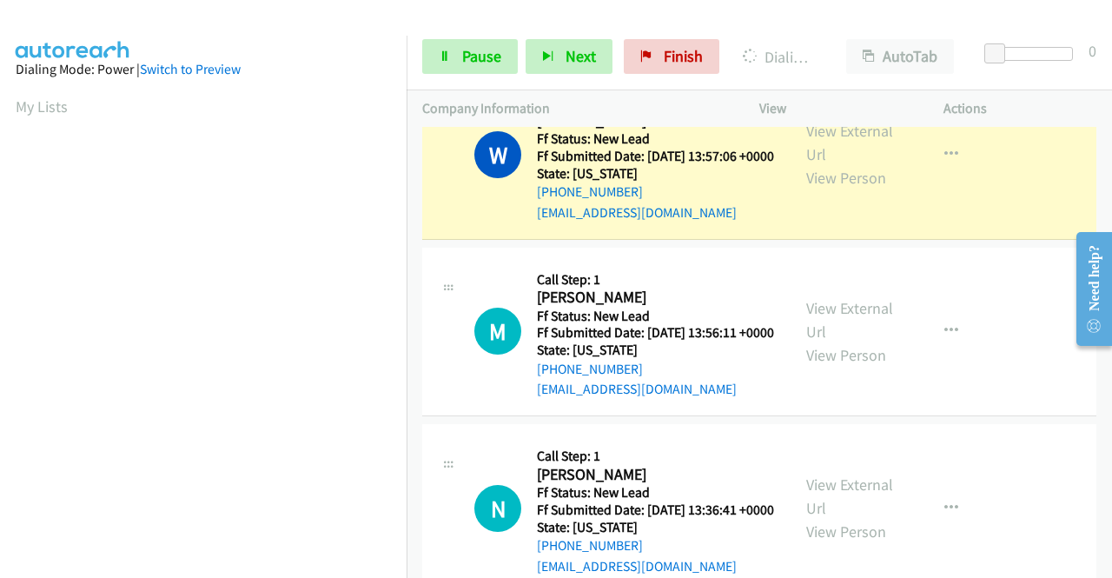
scroll to position [764, 0]
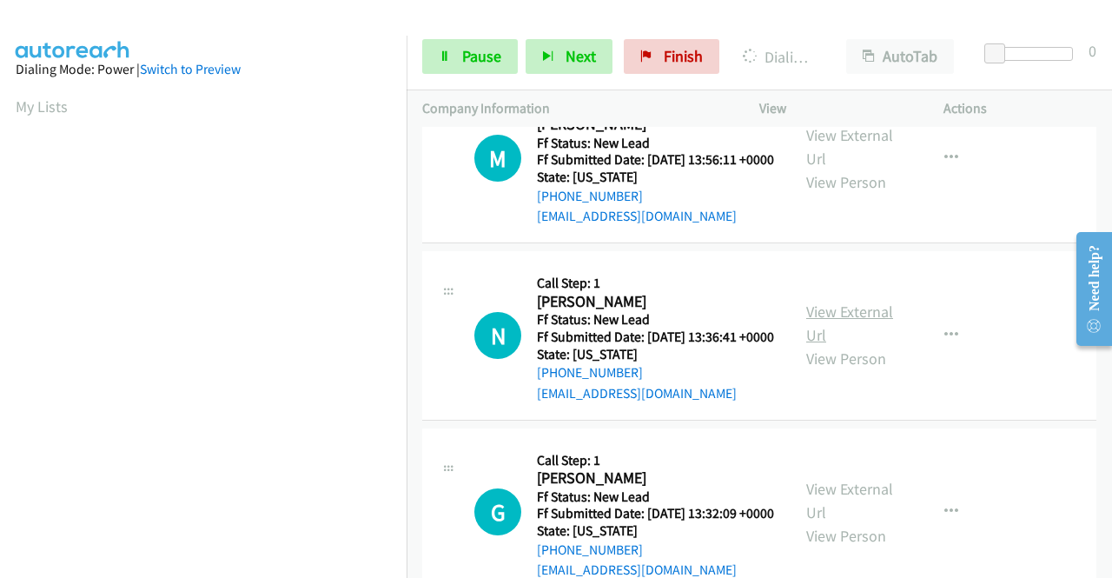
click at [877, 345] on link "View External Url" at bounding box center [849, 322] width 87 height 43
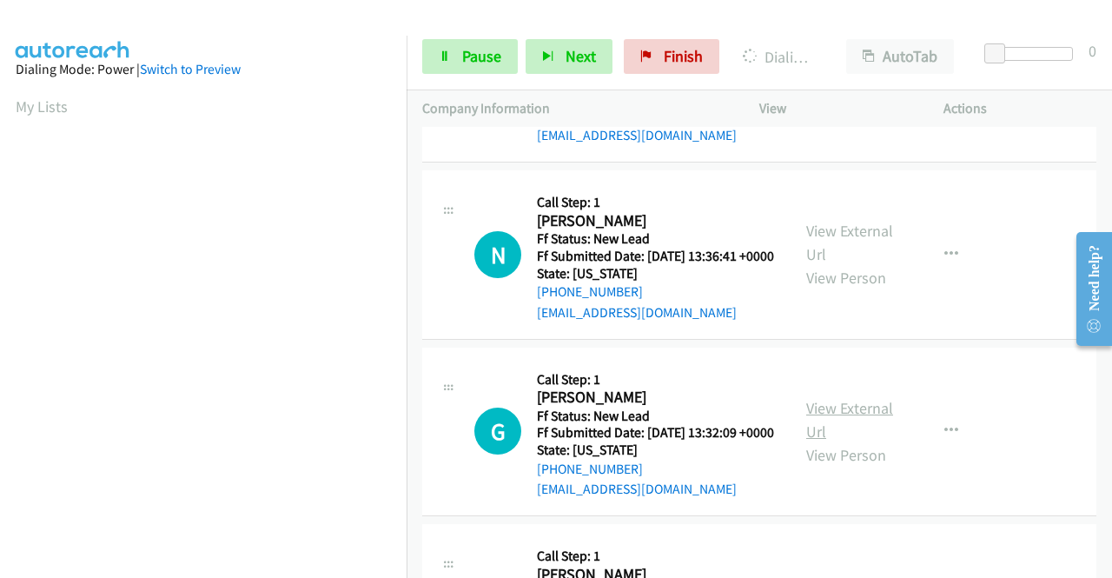
scroll to position [937, 0]
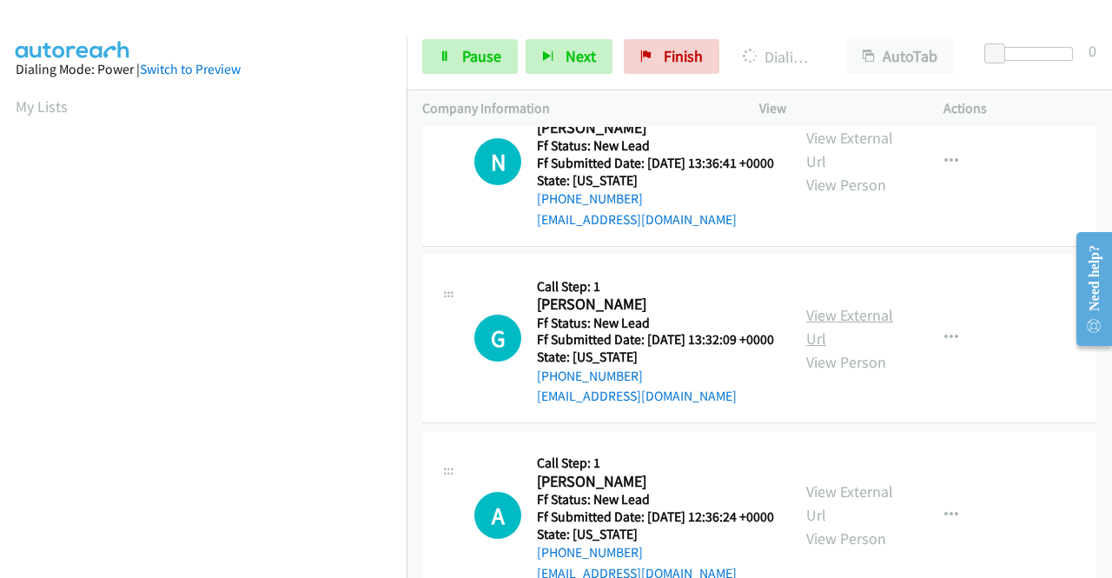
click at [848, 348] on link "View External Url" at bounding box center [849, 326] width 87 height 43
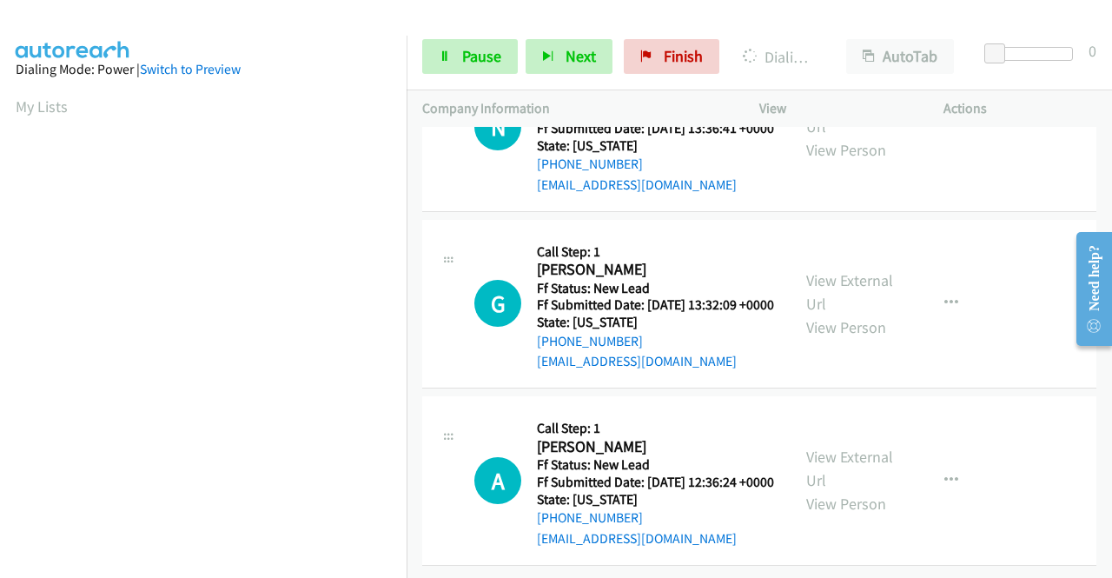
scroll to position [1119, 0]
click at [847, 447] on link "View External Url" at bounding box center [849, 468] width 87 height 43
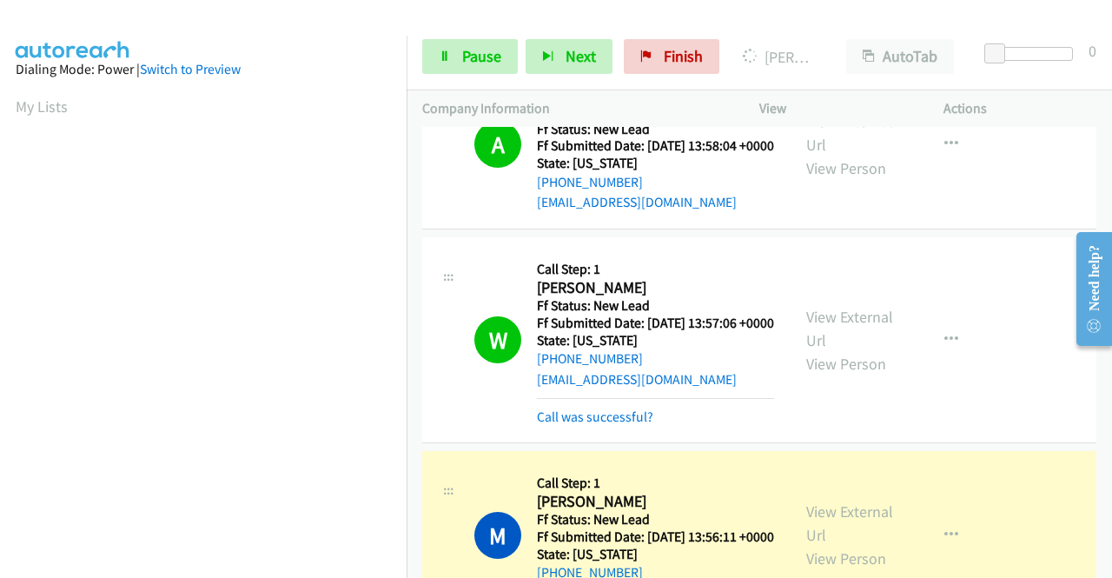
scroll to position [396, 0]
click at [576, 425] on link "Call was successful?" at bounding box center [595, 416] width 116 height 17
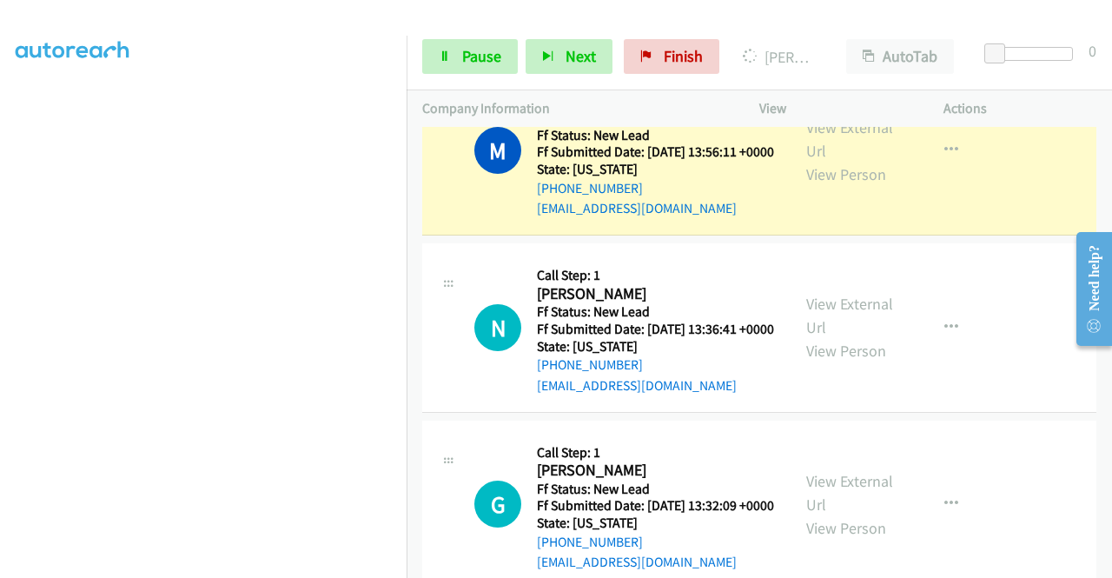
scroll to position [0, 0]
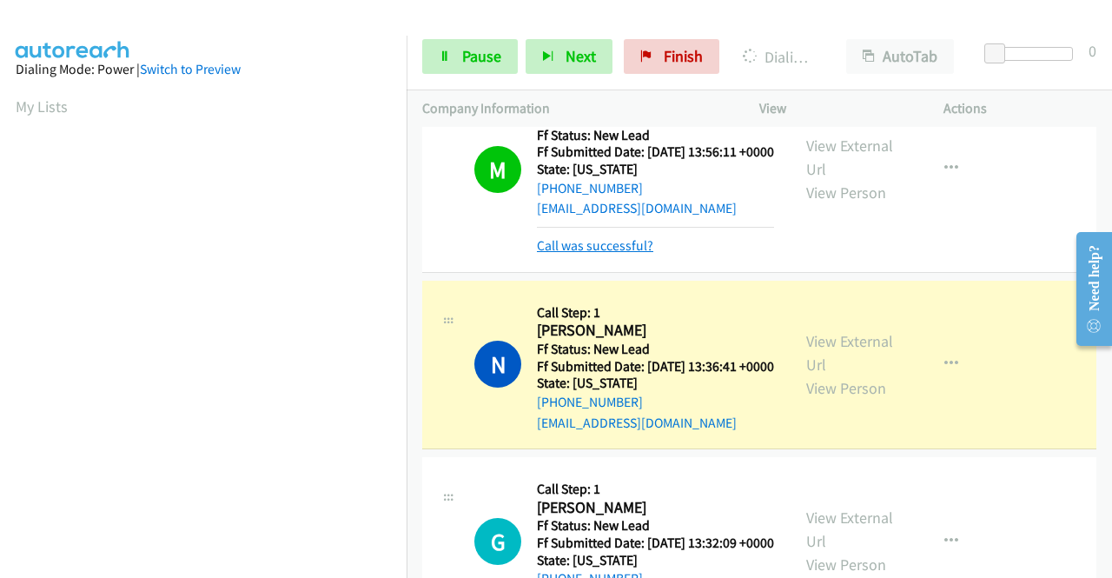
click at [583, 254] on link "Call was successful?" at bounding box center [595, 245] width 116 height 17
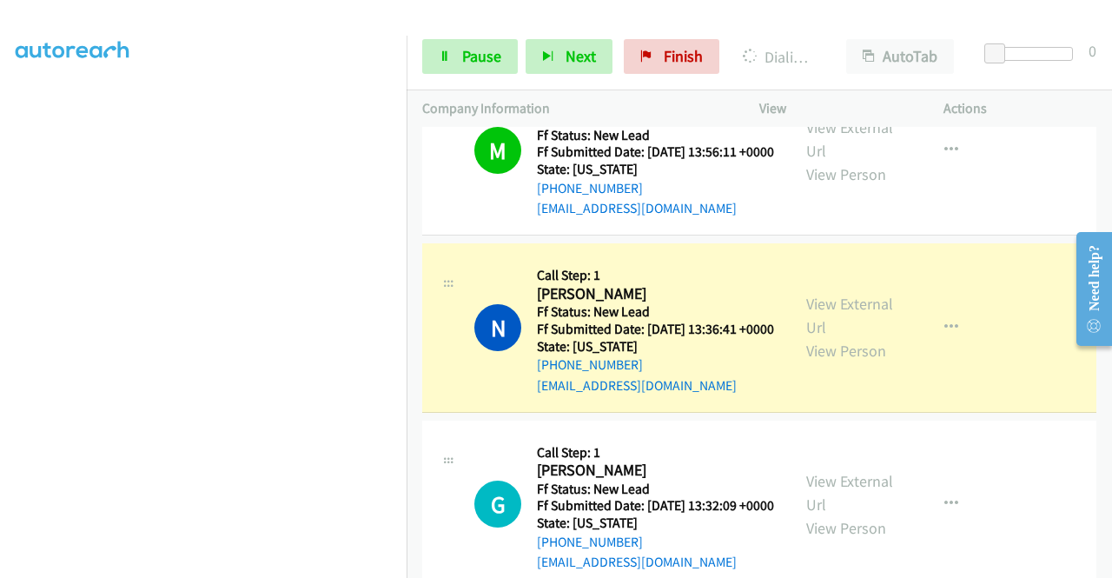
scroll to position [396, 0]
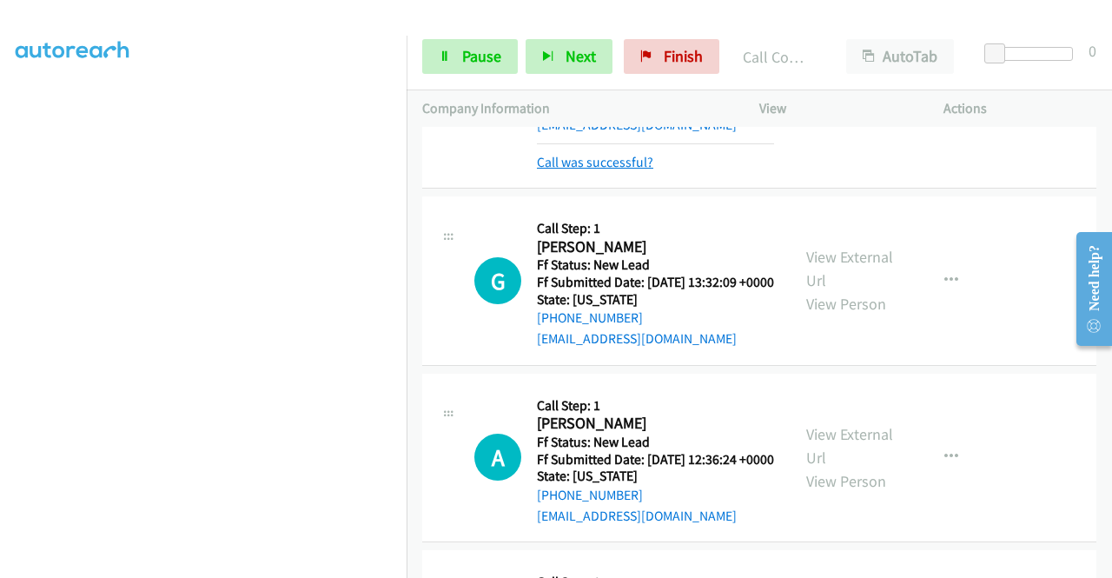
click at [641, 170] on link "Call was successful?" at bounding box center [595, 162] width 116 height 17
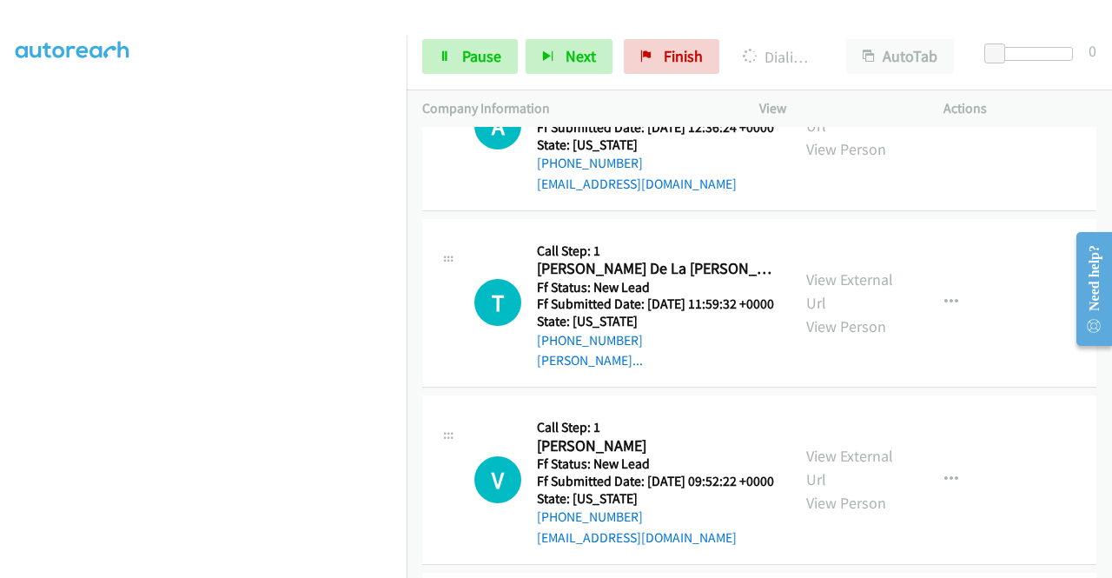
scroll to position [1293, 0]
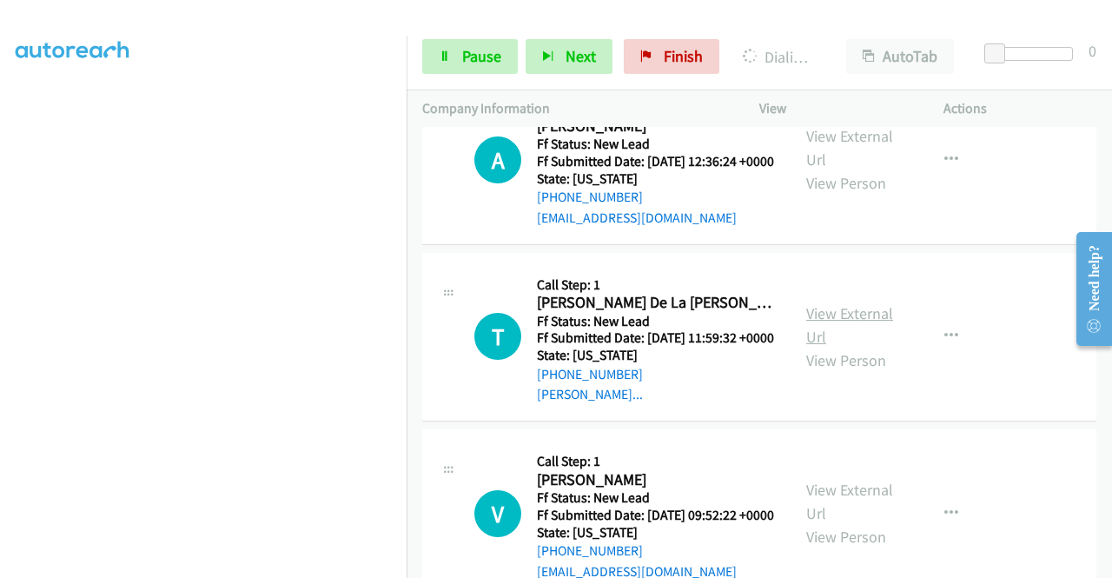
click at [852, 347] on link "View External Url" at bounding box center [849, 324] width 87 height 43
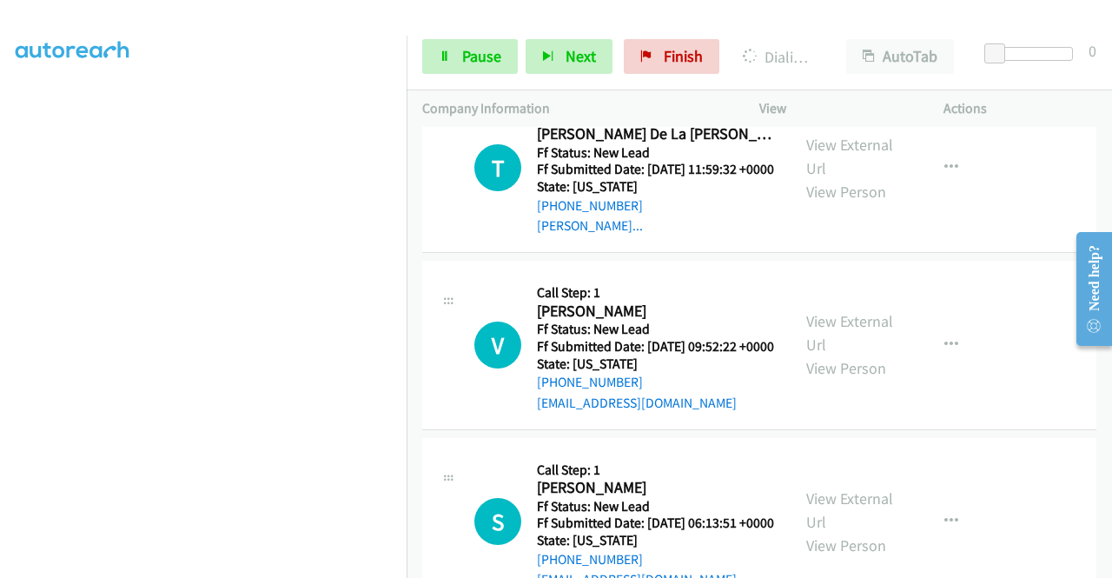
scroll to position [1466, 0]
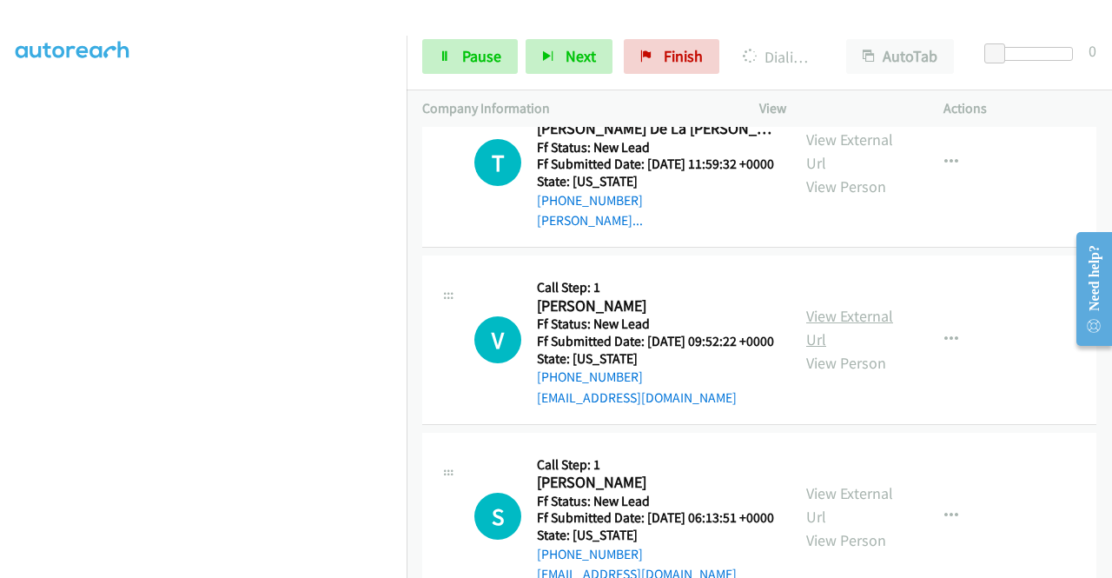
click at [850, 349] on link "View External Url" at bounding box center [849, 327] width 87 height 43
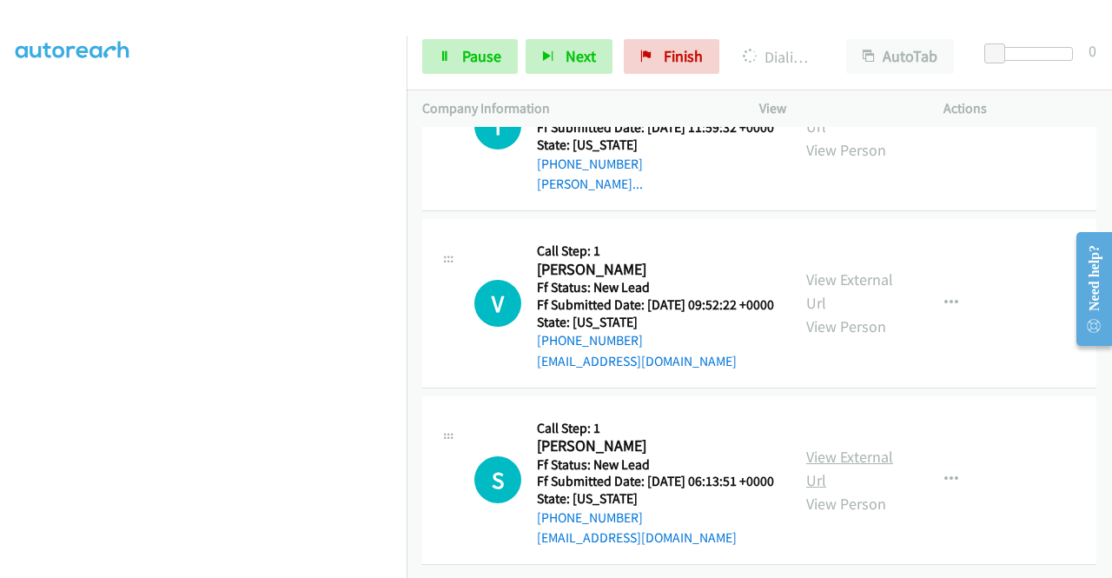
scroll to position [1700, 0]
click at [821, 447] on link "View External Url" at bounding box center [849, 468] width 87 height 43
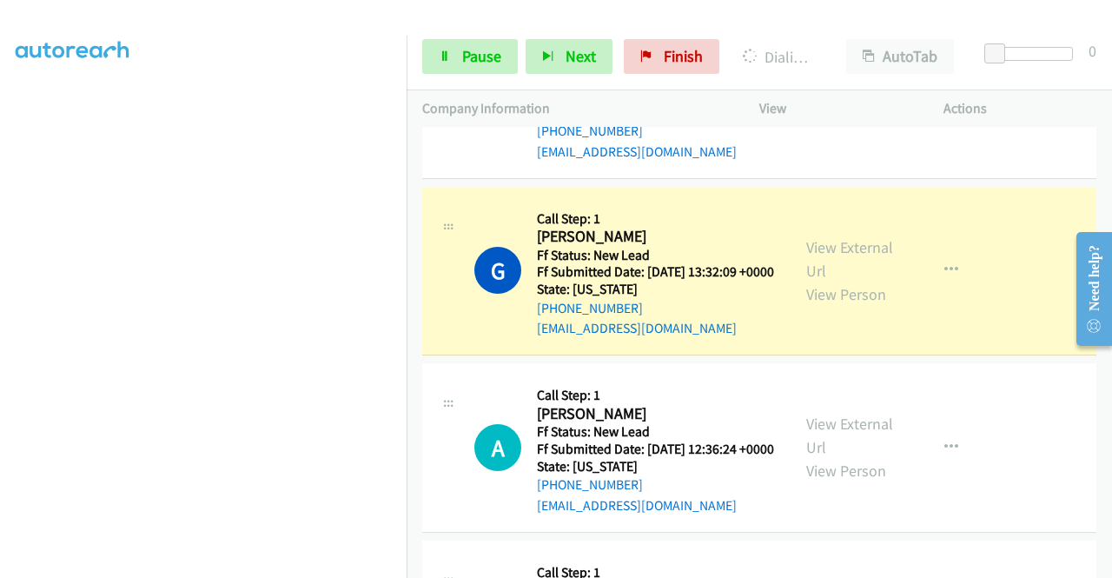
scroll to position [136, 0]
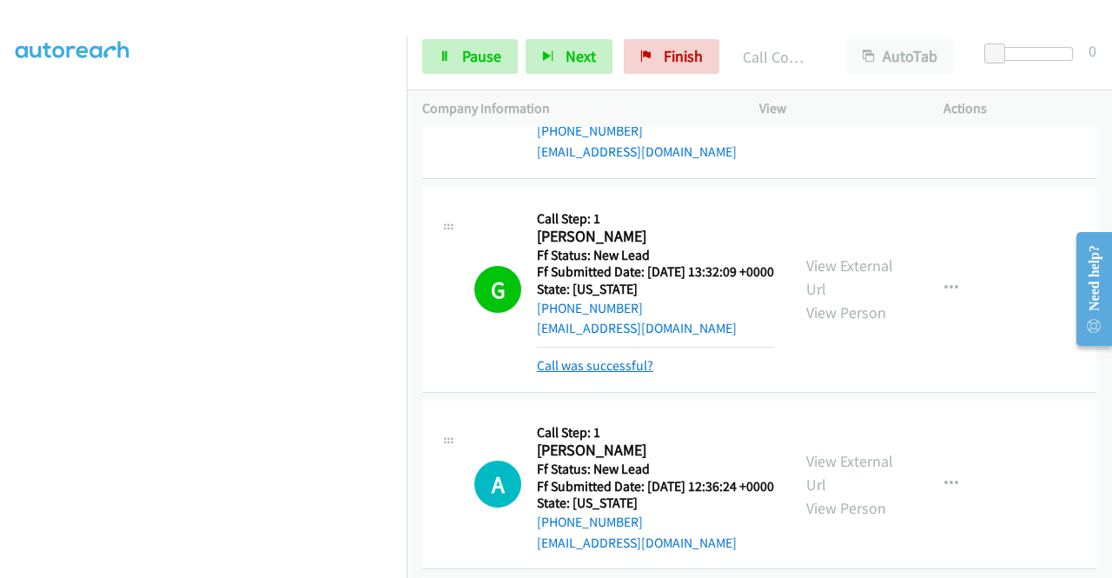
drag, startPoint x: 579, startPoint y: 469, endPoint x: 582, endPoint y: 479, distance: 10.2
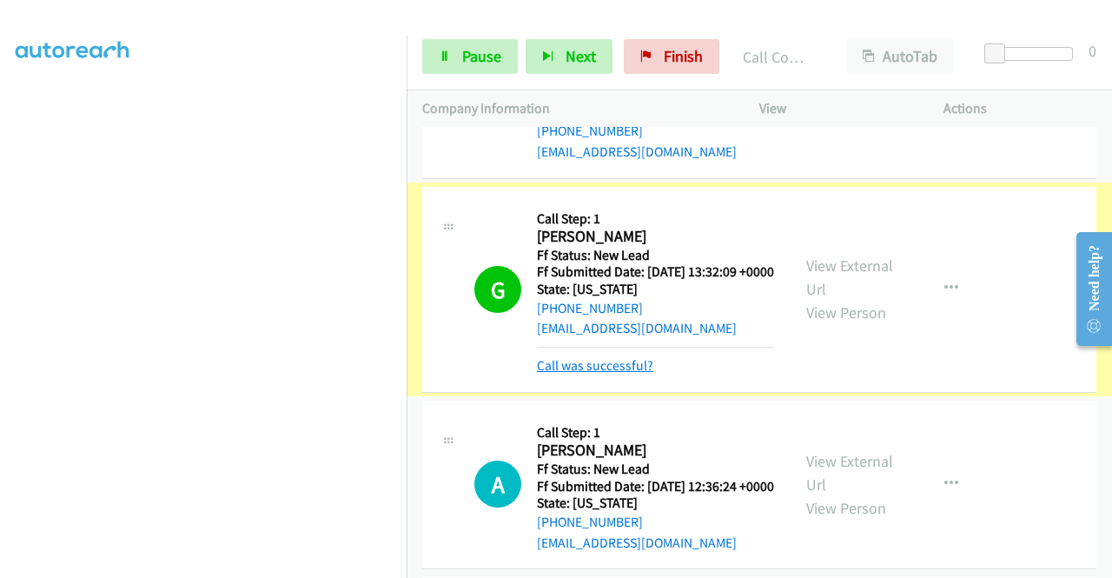
click at [586, 374] on link "Call was successful?" at bounding box center [595, 365] width 116 height 17
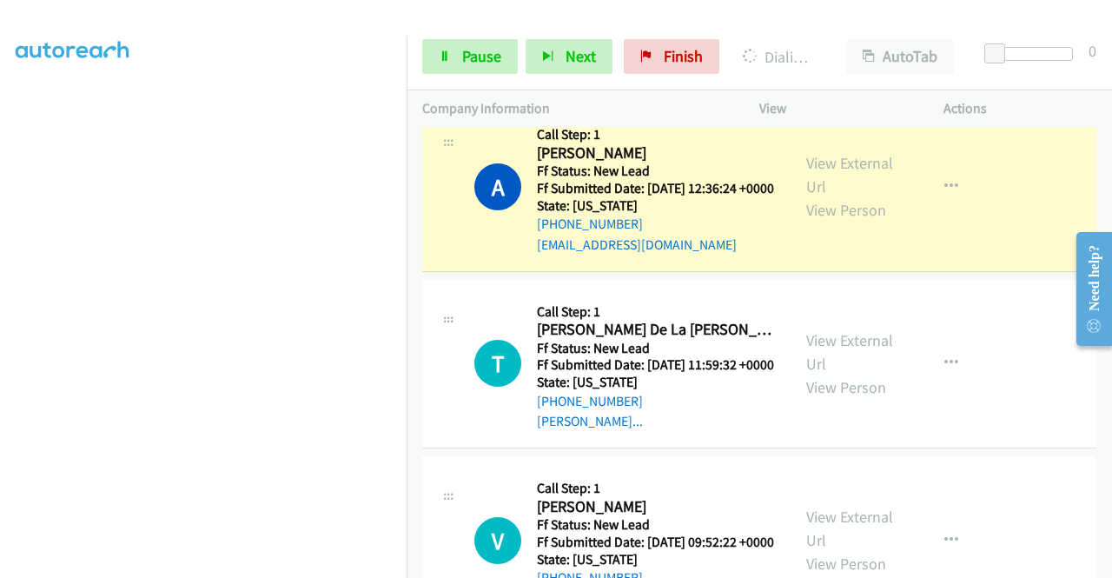
scroll to position [0, 0]
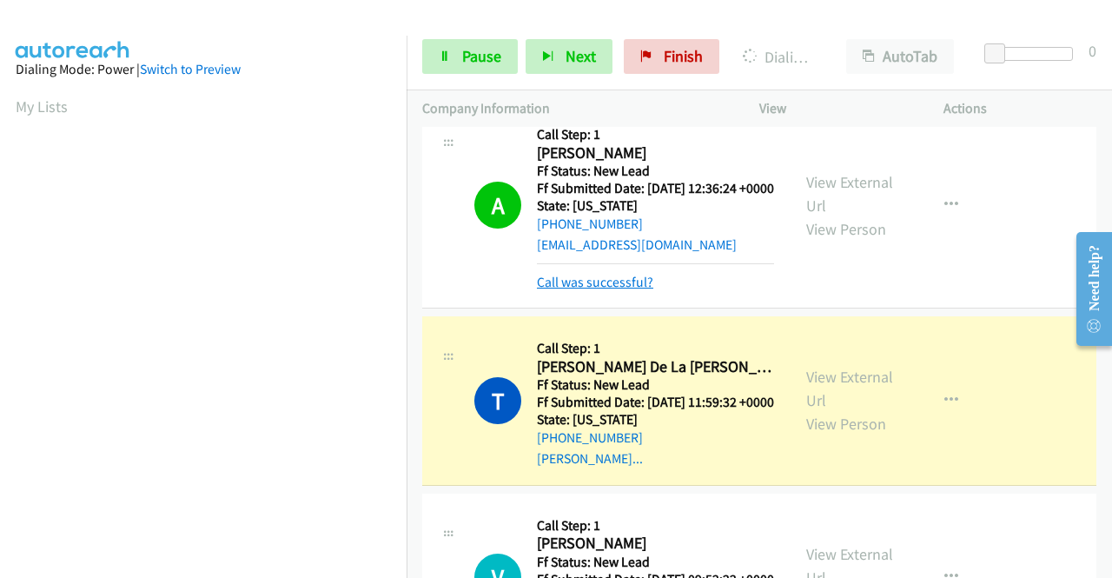
click at [1013, 99] on td "G Callback Scheduled Call Step: 1 Gretchen Eisenman America/New_York Ff Status:…" at bounding box center [759, 10] width 705 height 177
click at [587, 290] on link "Call was successful?" at bounding box center [595, 282] width 116 height 17
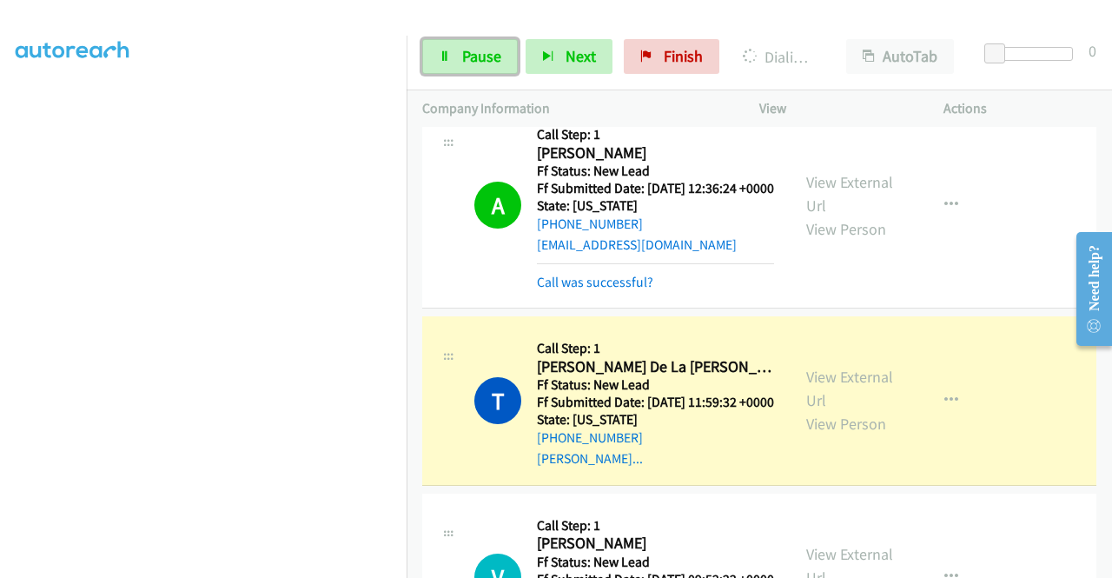
click at [473, 44] on link "Pause" at bounding box center [470, 56] width 96 height 35
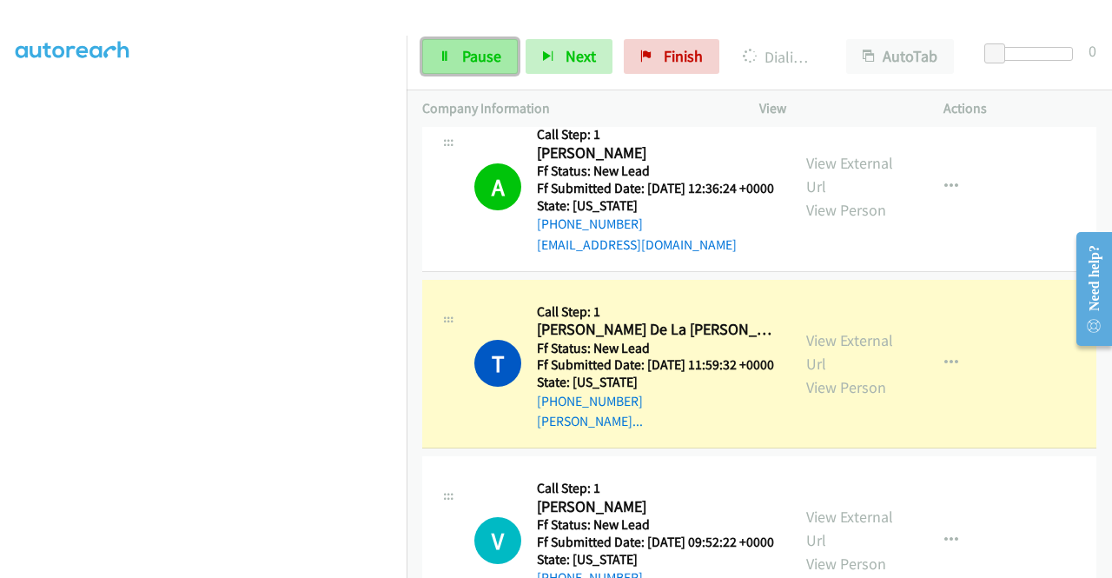
scroll to position [169, 0]
click at [453, 57] on link "Start Calls" at bounding box center [439, 48] width 34 height 18
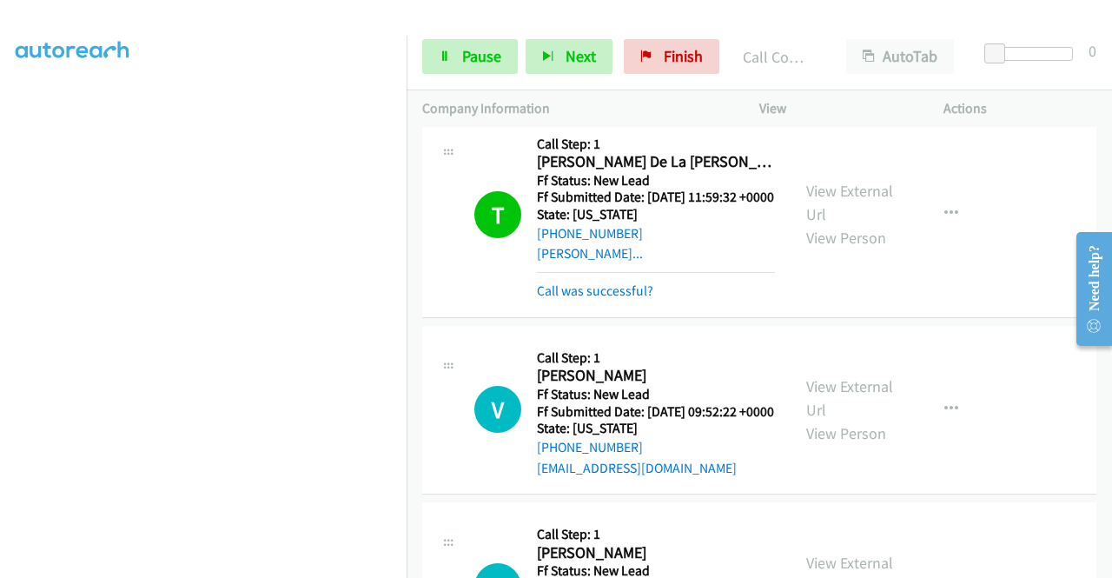
scroll to position [1439, 0]
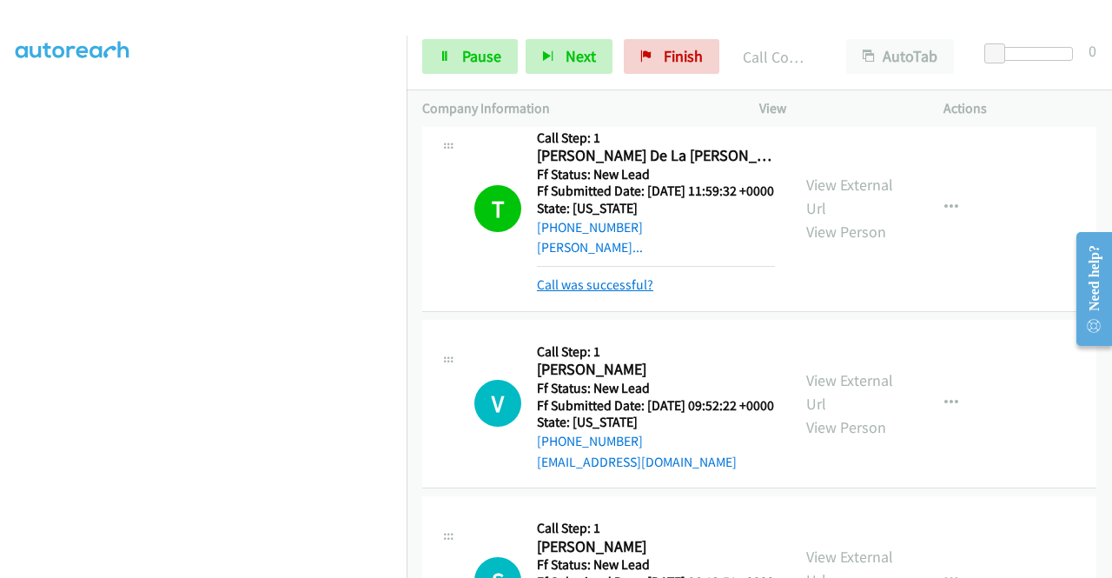
click at [631, 293] on link "Call was successful?" at bounding box center [595, 284] width 116 height 17
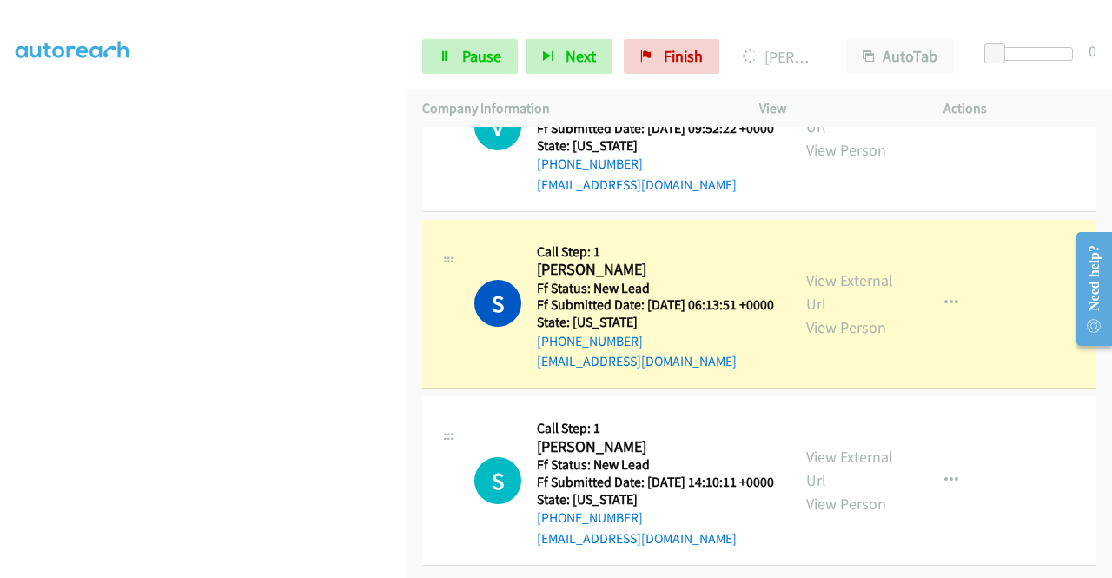
scroll to position [0, 0]
click at [631, 15] on div at bounding box center [548, 33] width 1096 height 67
click at [483, 46] on span "Pause" at bounding box center [481, 56] width 39 height 20
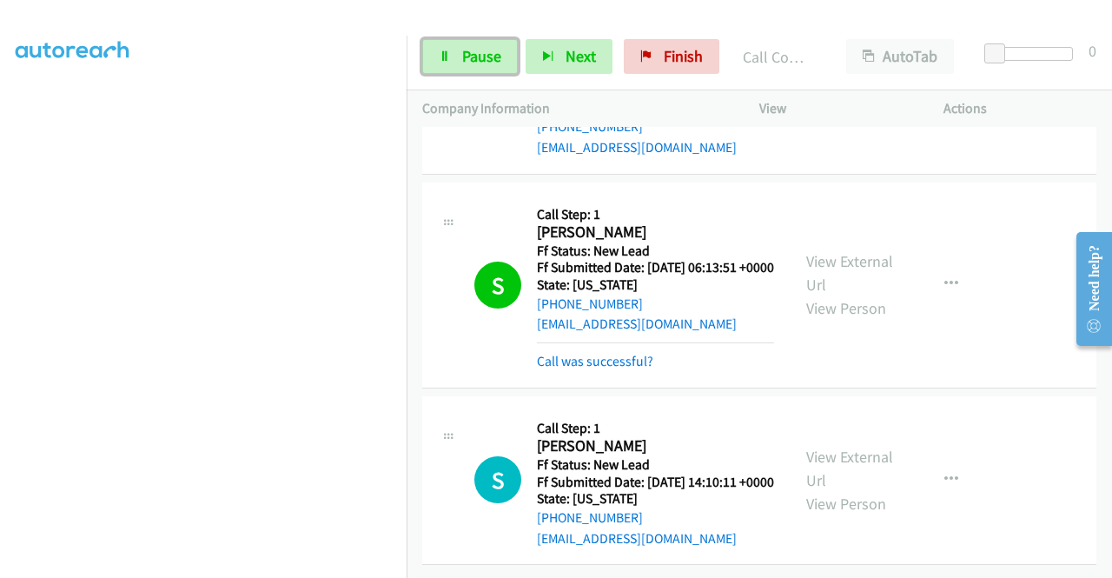
scroll to position [0, 0]
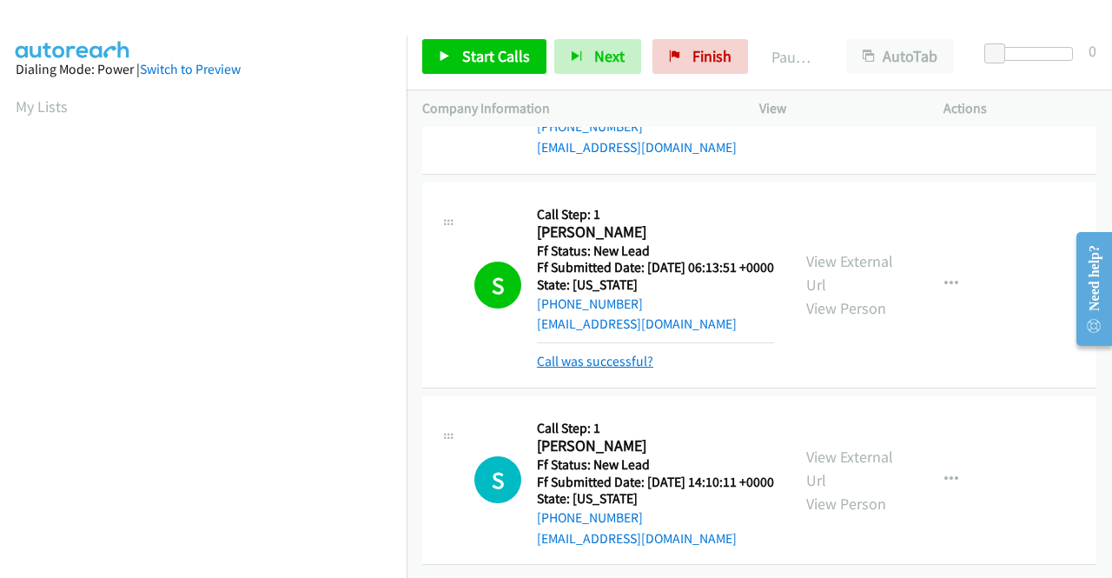
click at [560, 369] on link "Call was successful?" at bounding box center [595, 361] width 116 height 17
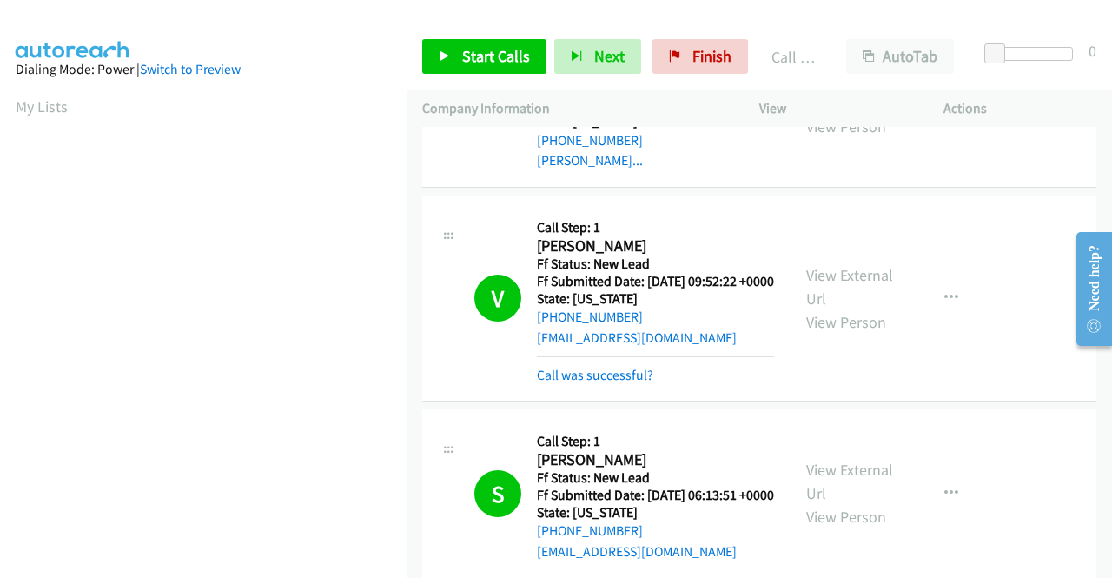
drag, startPoint x: 1033, startPoint y: 96, endPoint x: 989, endPoint y: 98, distance: 44.3
click at [1033, 98] on p "Actions" at bounding box center [1019, 108] width 153 height 21
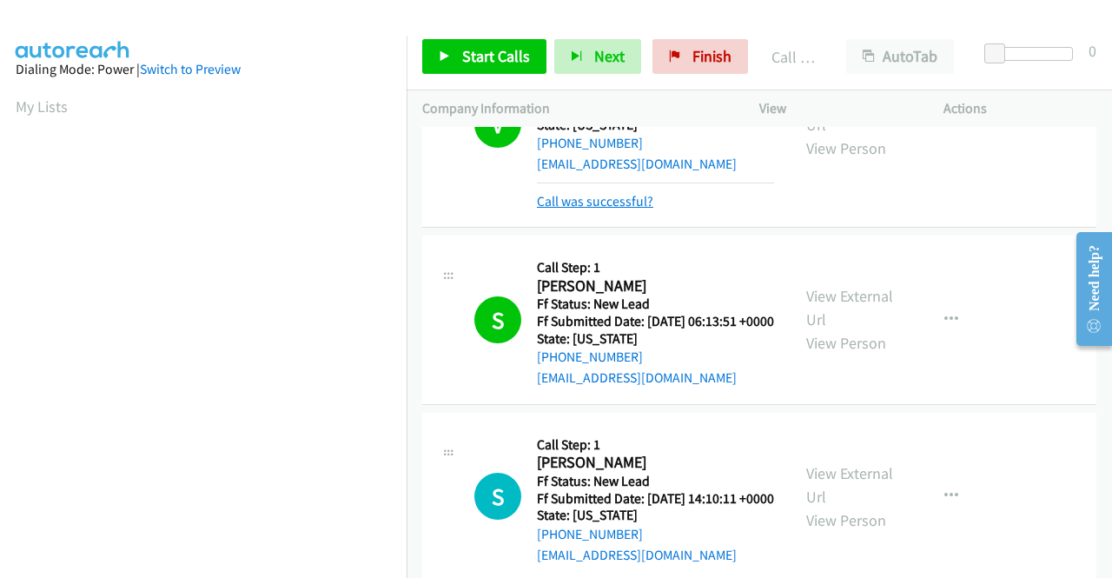
click at [645, 209] on link "Call was successful?" at bounding box center [595, 201] width 116 height 17
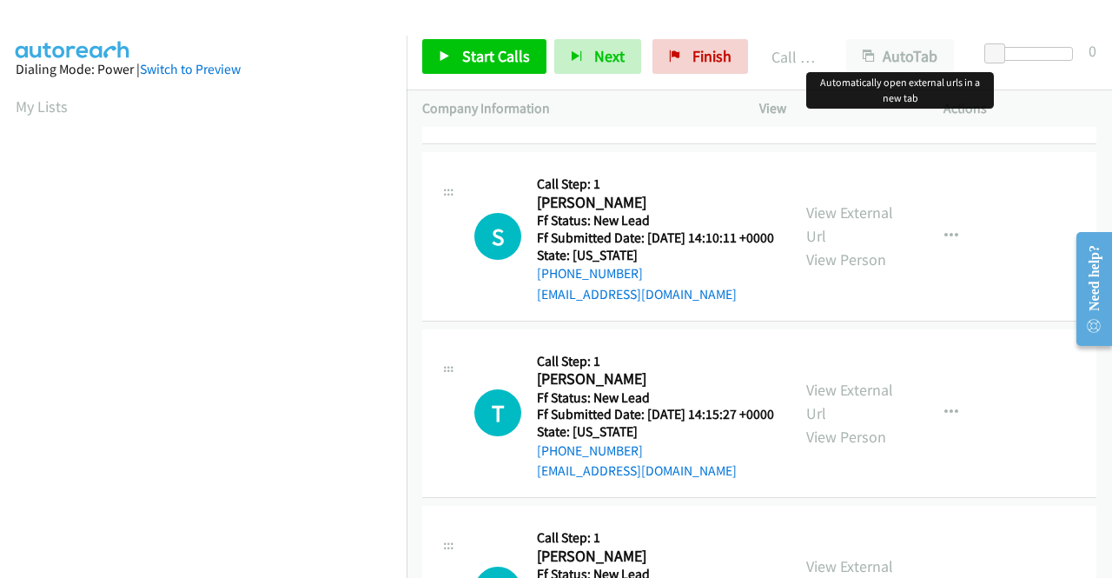
scroll to position [2048, 0]
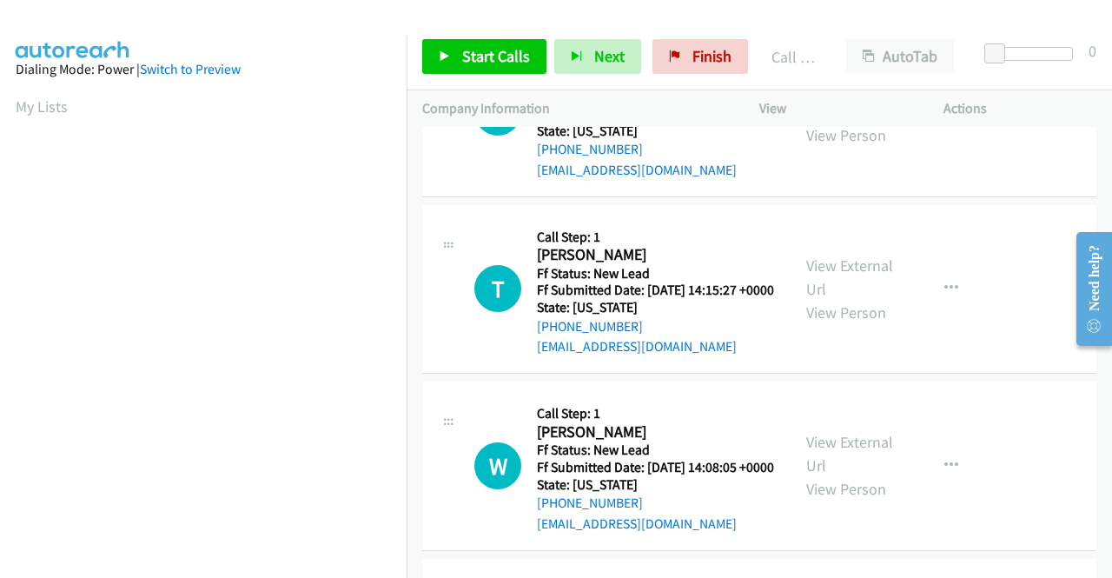
click at [869, 122] on link "View External Url" at bounding box center [849, 99] width 87 height 43
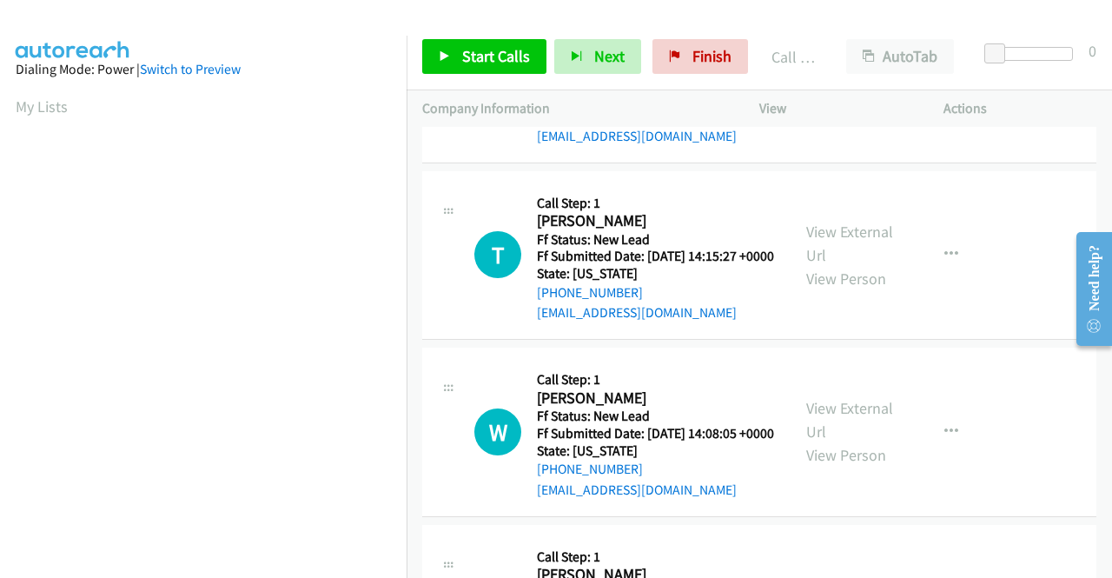
scroll to position [2134, 0]
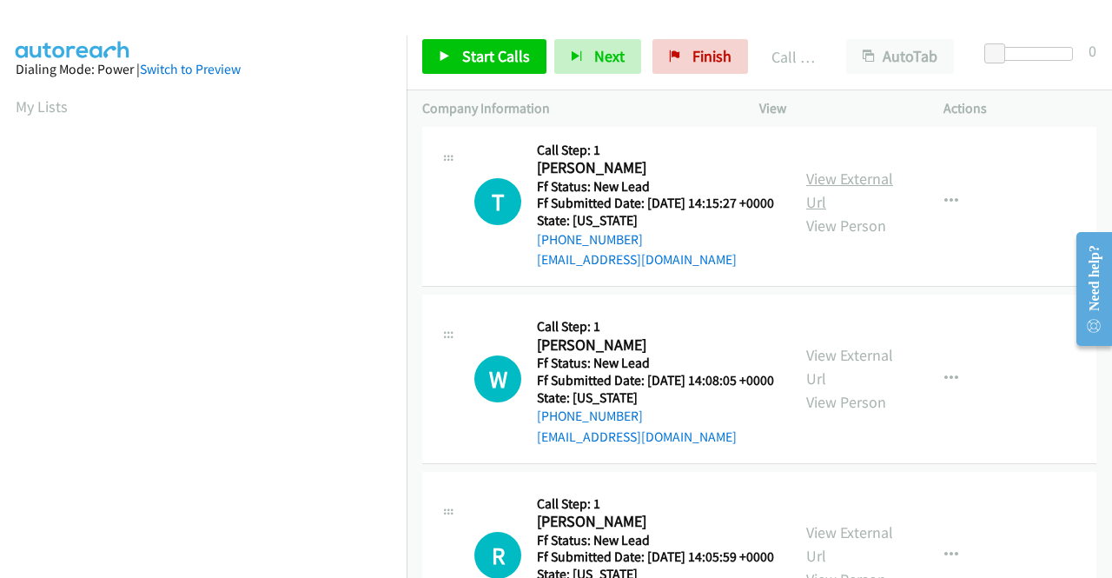
click at [848, 212] on link "View External Url" at bounding box center [849, 190] width 87 height 43
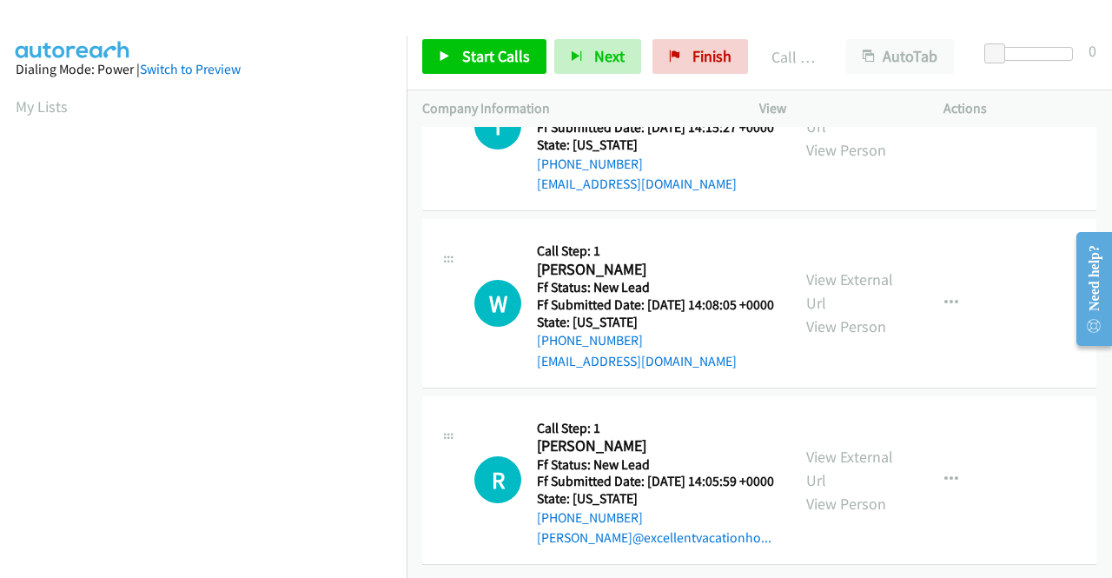
scroll to position [2395, 0]
click at [843, 313] on link "View External Url" at bounding box center [849, 290] width 87 height 43
click at [839, 447] on link "View External Url" at bounding box center [849, 468] width 87 height 43
click at [518, 49] on span "Start Calls" at bounding box center [496, 56] width 68 height 20
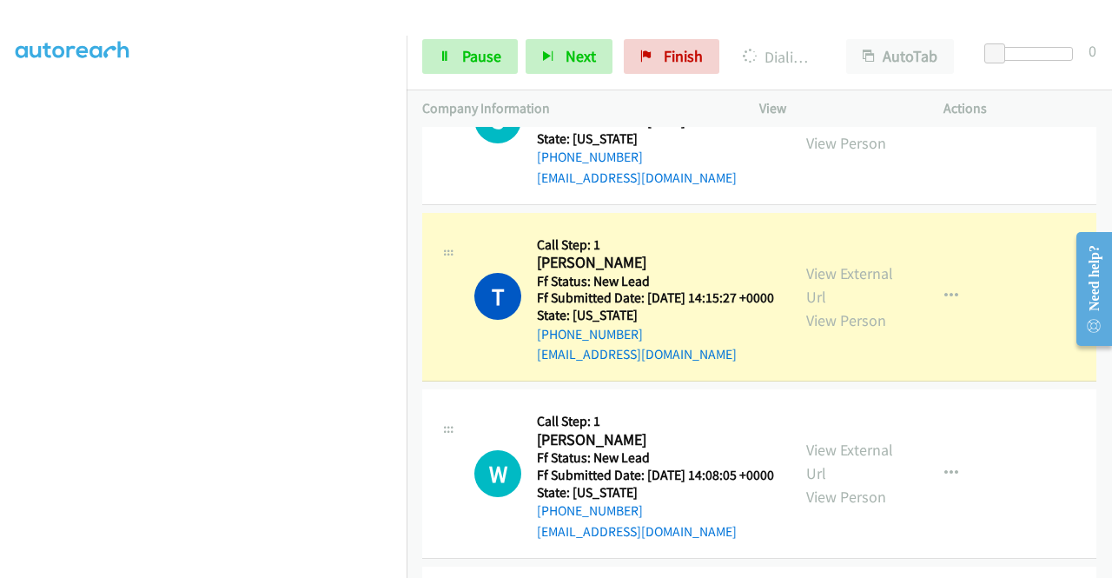
scroll to position [1953, 0]
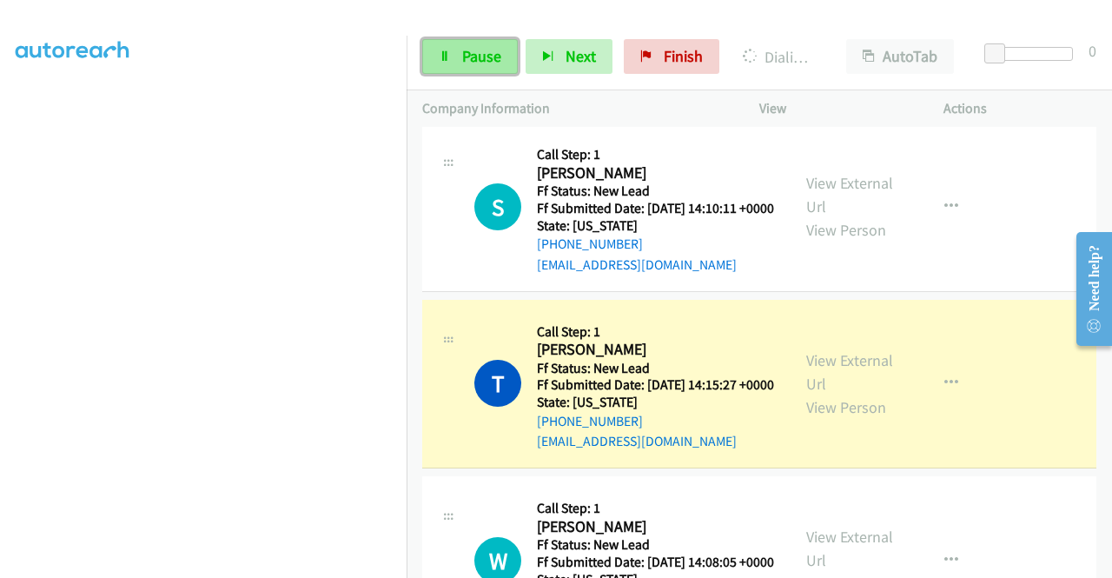
click at [483, 55] on span "Pause" at bounding box center [481, 56] width 39 height 20
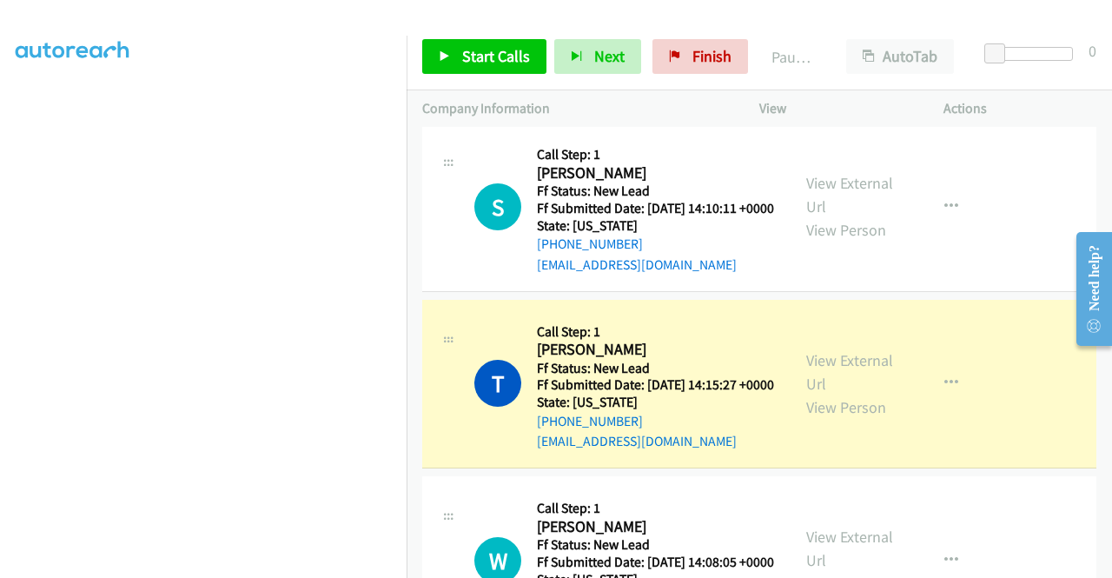
scroll to position [0, 0]
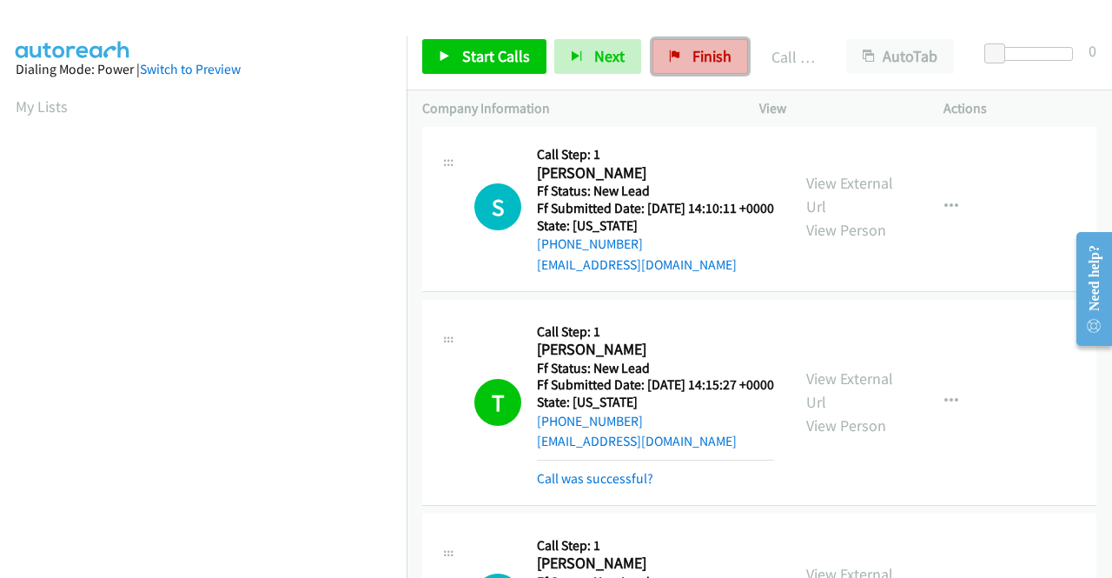
click at [705, 55] on span "Finish" at bounding box center [711, 56] width 39 height 20
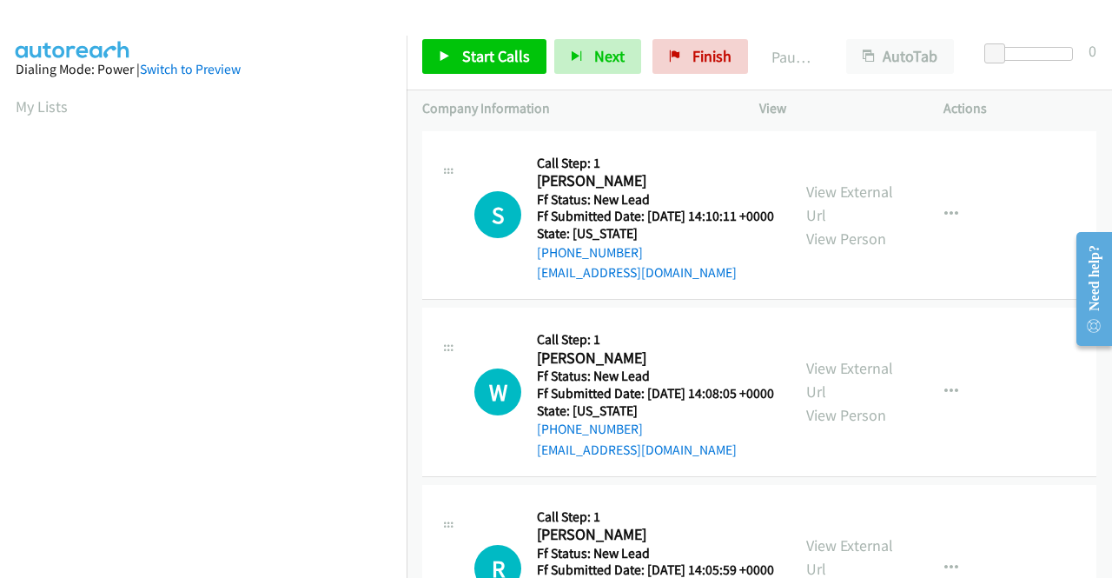
click at [415, 481] on td "W Callback Scheduled Call Step: 1 [PERSON_NAME] America/New_York Ff Status: New…" at bounding box center [759, 392] width 705 height 177
click at [843, 197] on link "View External Url" at bounding box center [849, 203] width 87 height 43
click at [875, 395] on link "View External Url" at bounding box center [849, 379] width 87 height 43
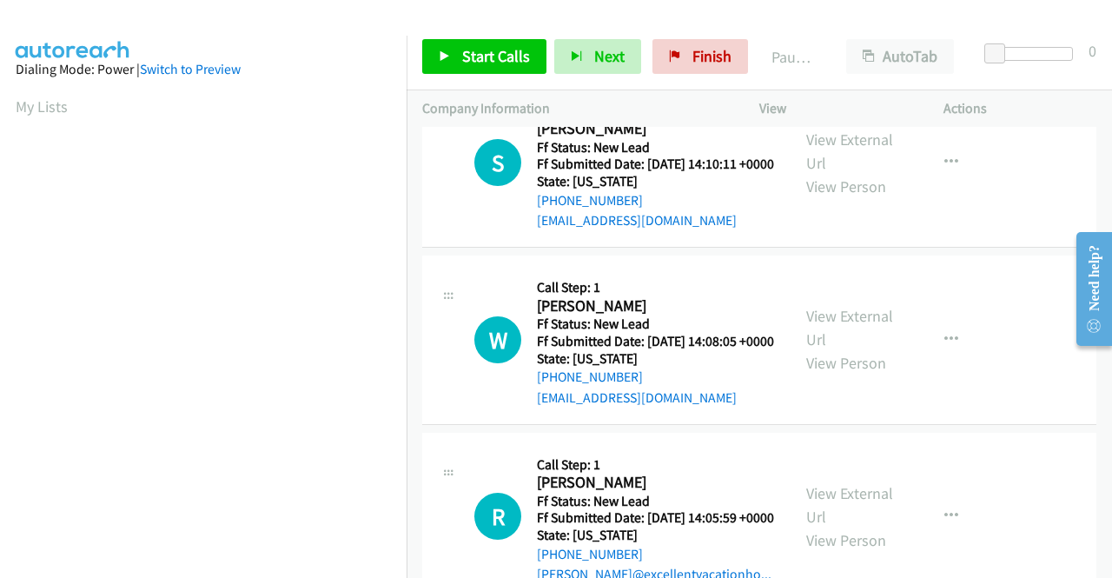
scroll to position [87, 0]
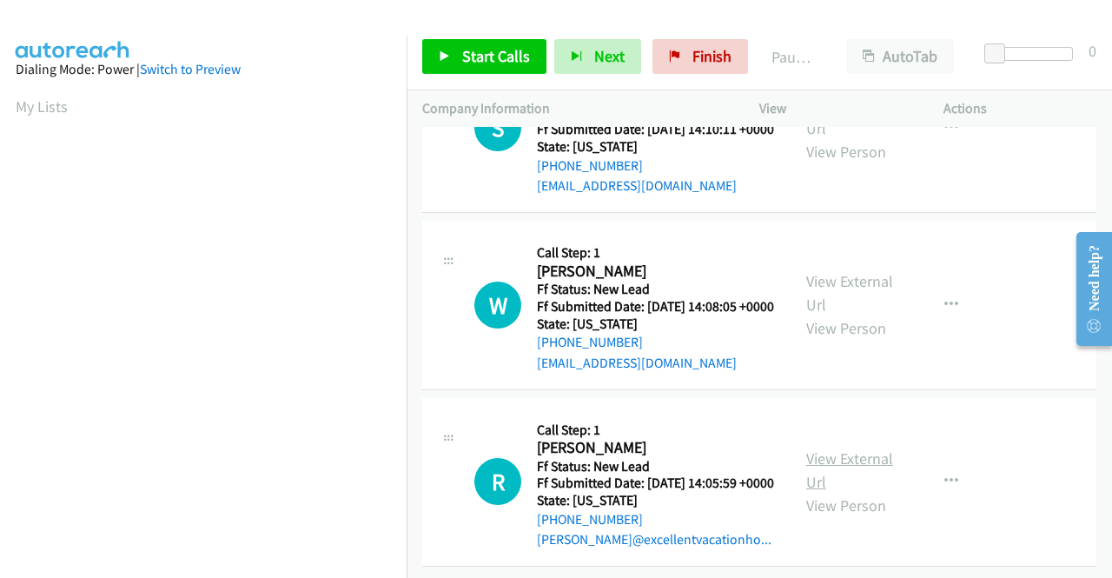
click at [843, 492] on link "View External Url" at bounding box center [849, 469] width 87 height 43
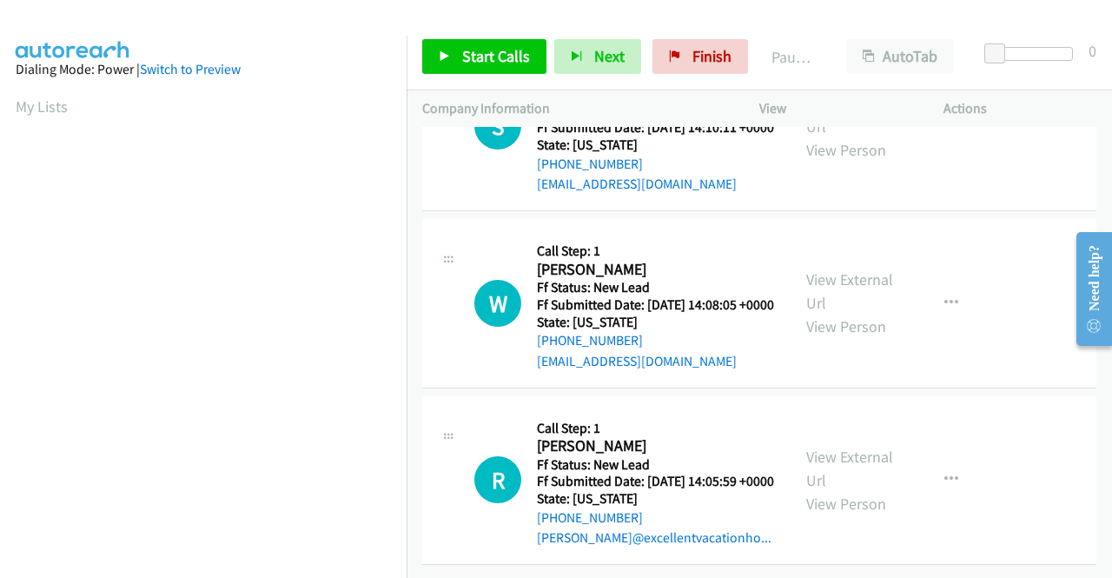
scroll to position [151, 0]
click at [755, 15] on div at bounding box center [548, 33] width 1096 height 67
click at [495, 61] on span "Start Calls" at bounding box center [496, 56] width 68 height 20
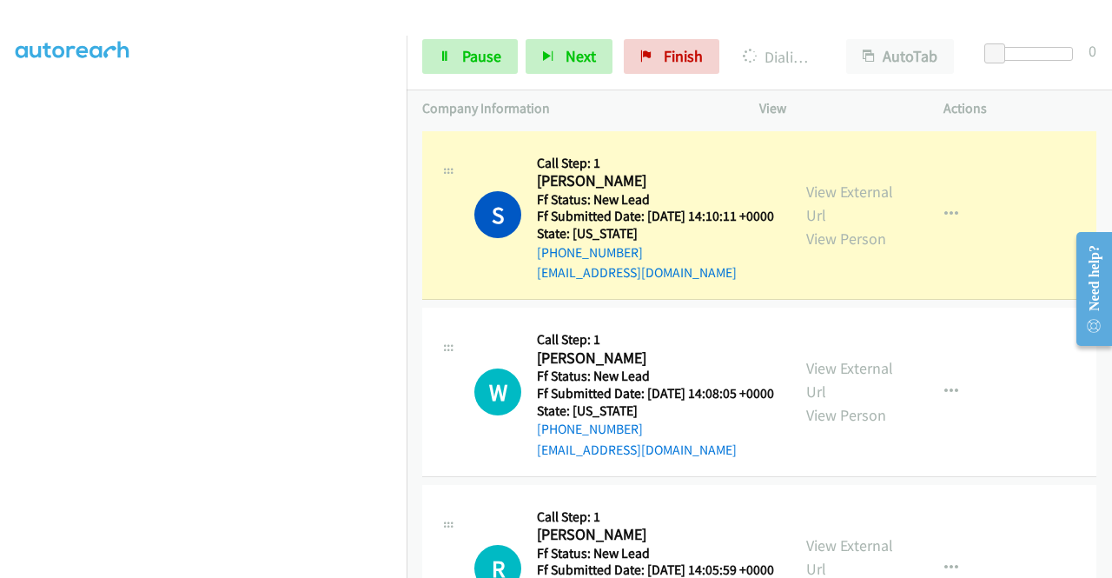
scroll to position [396, 0]
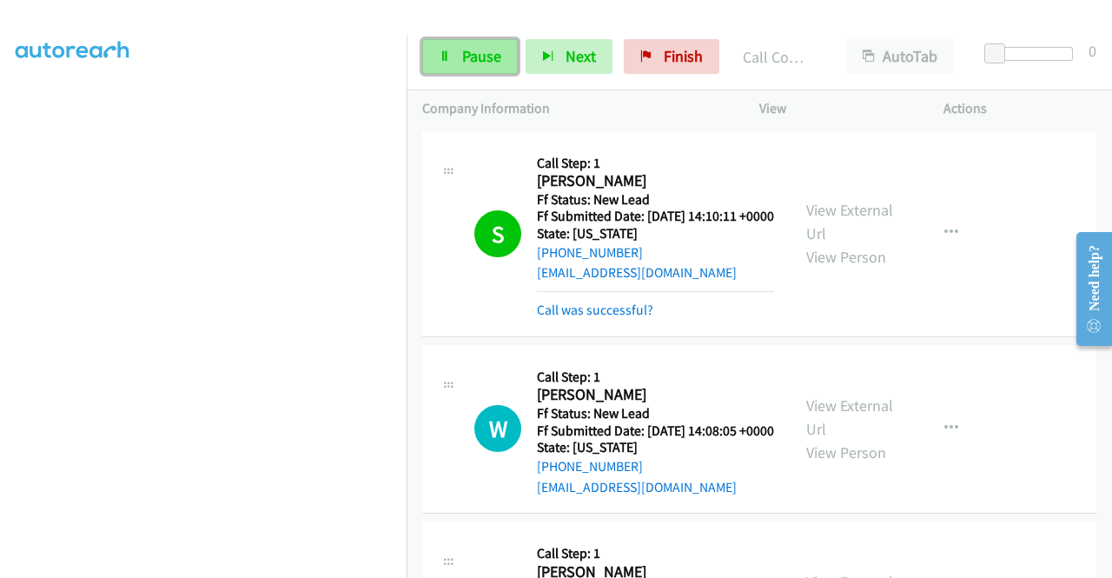
click at [481, 57] on span "Pause" at bounding box center [481, 56] width 39 height 20
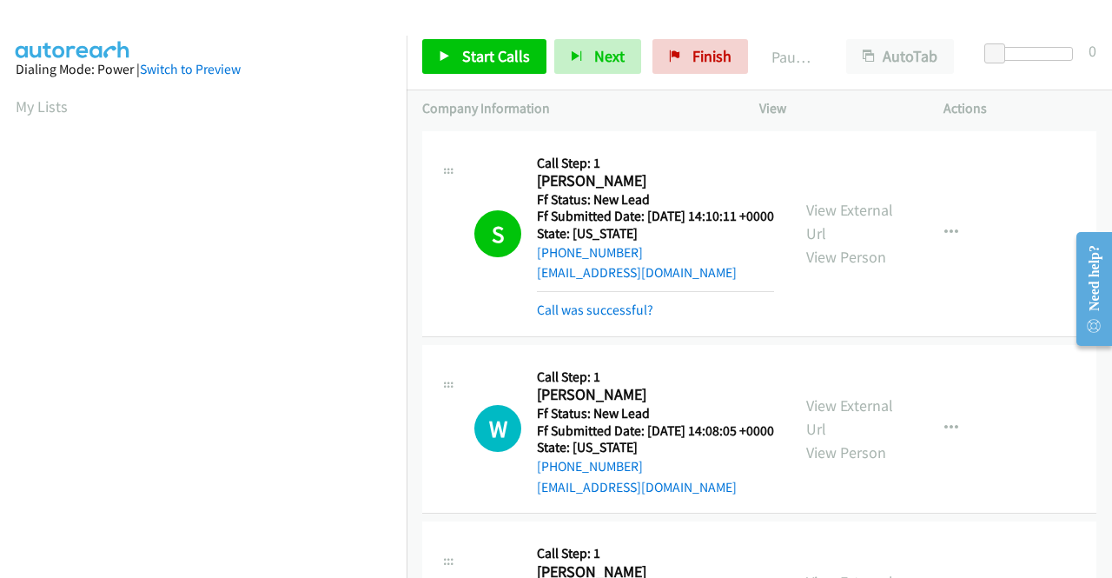
scroll to position [98, 0]
click at [626, 318] on link "Call was successful?" at bounding box center [595, 309] width 116 height 17
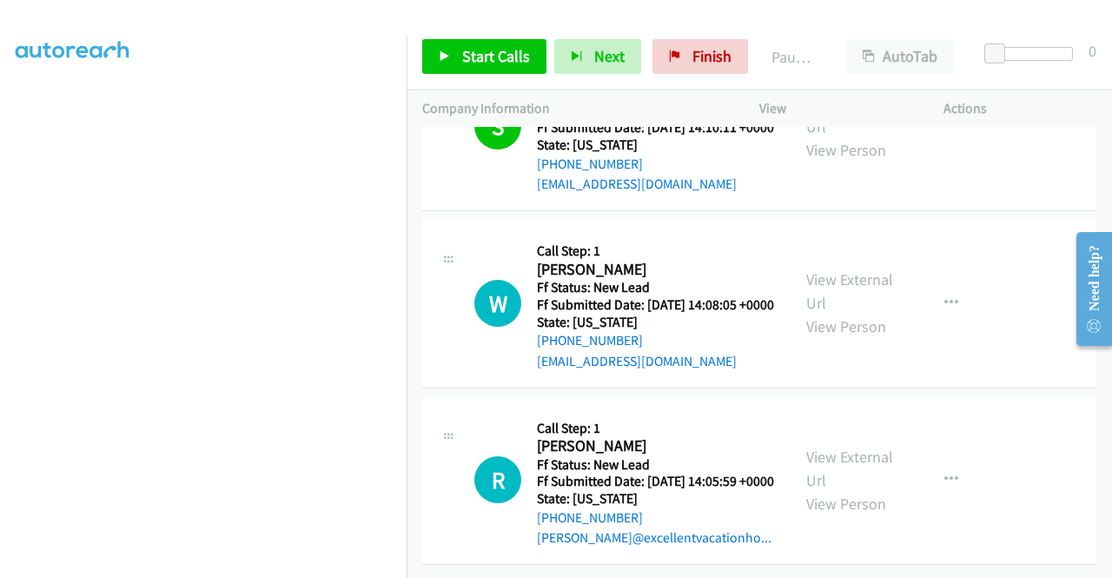
scroll to position [151, 0]
click at [486, 58] on span "Start Calls" at bounding box center [496, 56] width 68 height 20
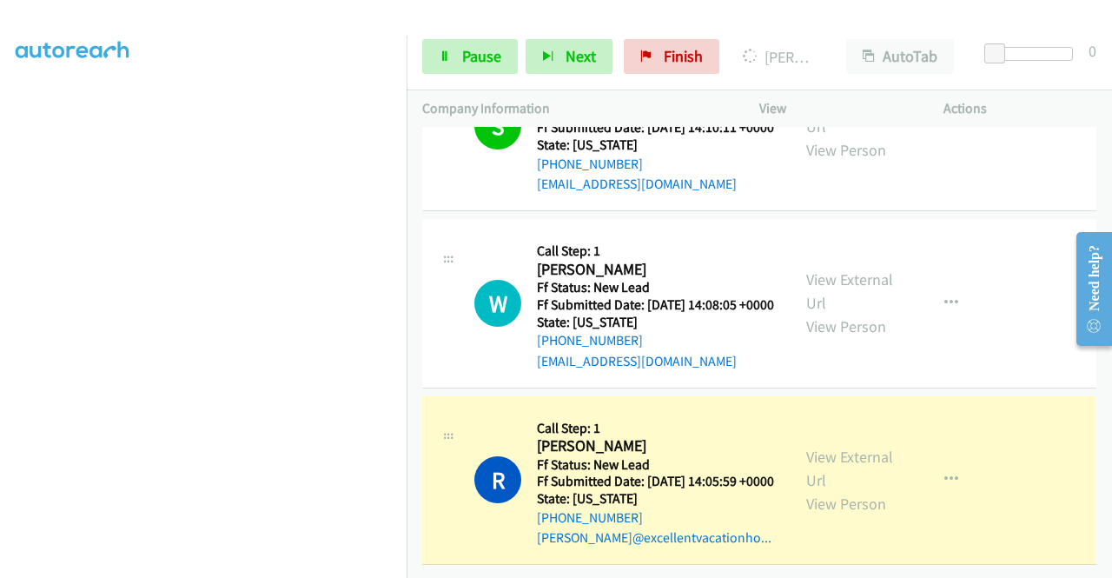
scroll to position [185, 0]
click at [455, 58] on link "Pause" at bounding box center [470, 56] width 96 height 35
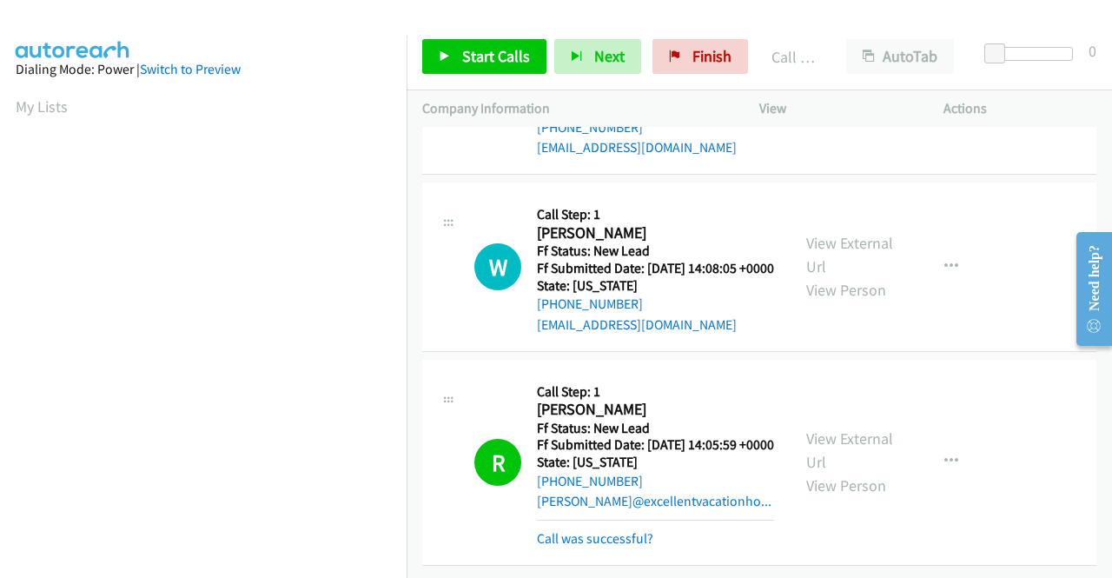
scroll to position [98, 0]
click at [575, 538] on div "R Callback Scheduled Call Step: 1 [PERSON_NAME] America/New_York Ff Status: New…" at bounding box center [759, 463] width 674 height 206
click at [566, 530] on link "Call was successful?" at bounding box center [595, 538] width 116 height 17
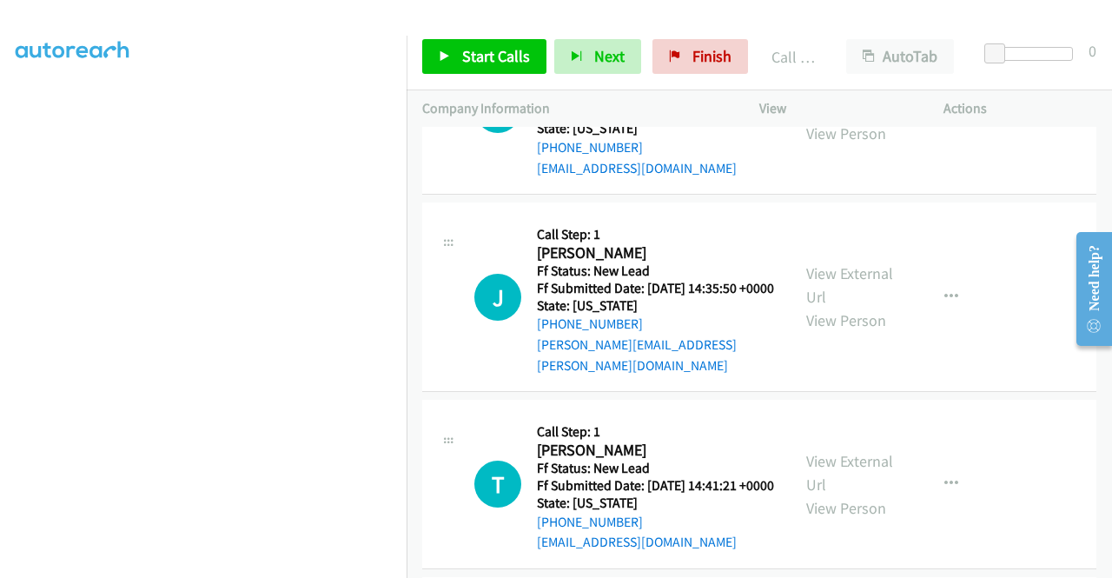
scroll to position [585, 0]
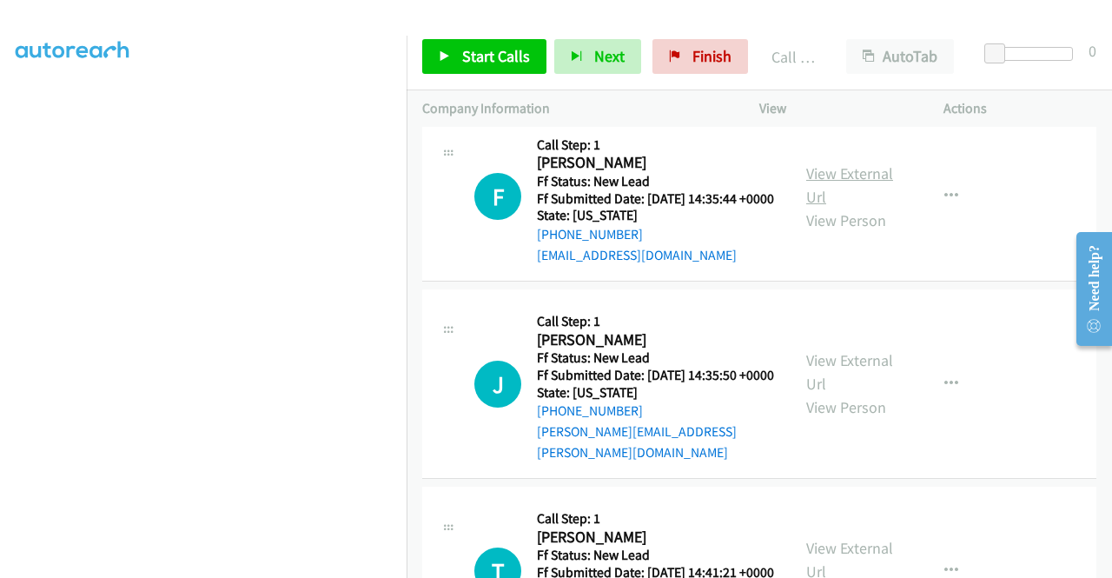
click at [849, 207] on link "View External Url" at bounding box center [849, 184] width 87 height 43
click at [863, 394] on link "View External Url" at bounding box center [849, 371] width 87 height 43
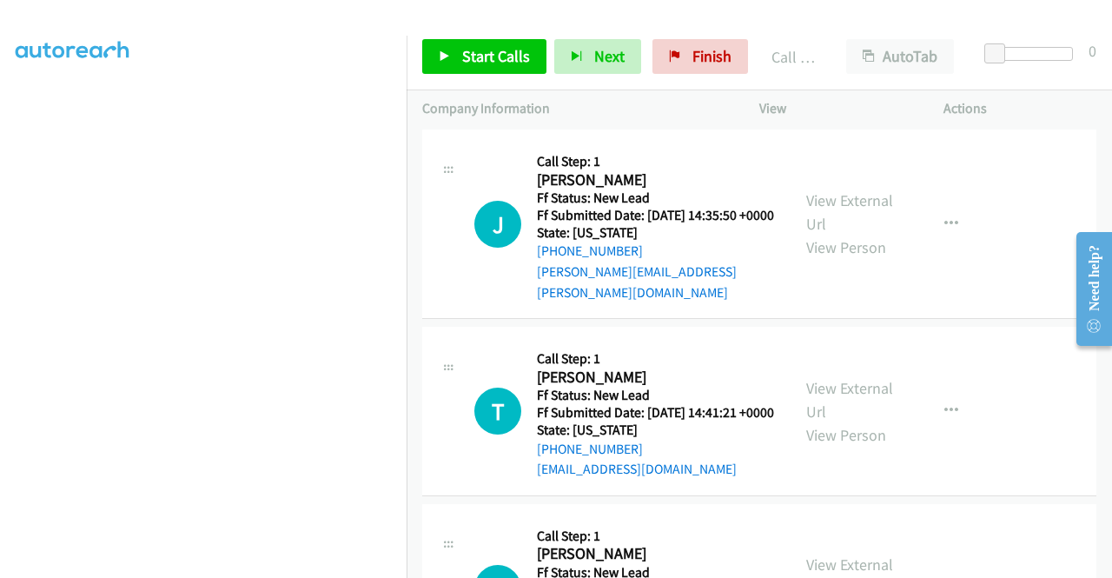
scroll to position [759, 0]
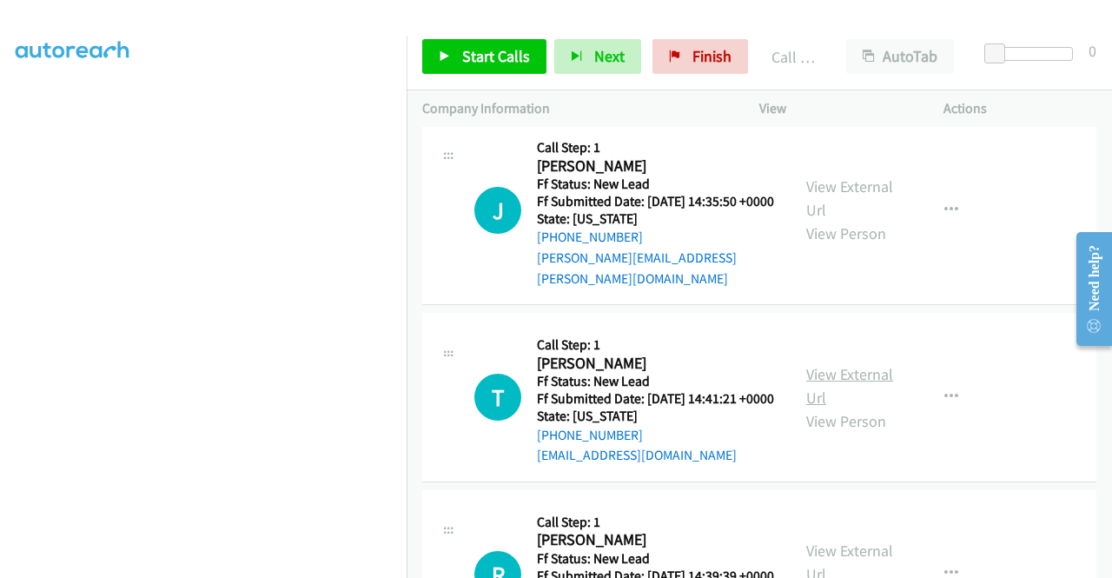
click at [843, 407] on link "View External Url" at bounding box center [849, 385] width 87 height 43
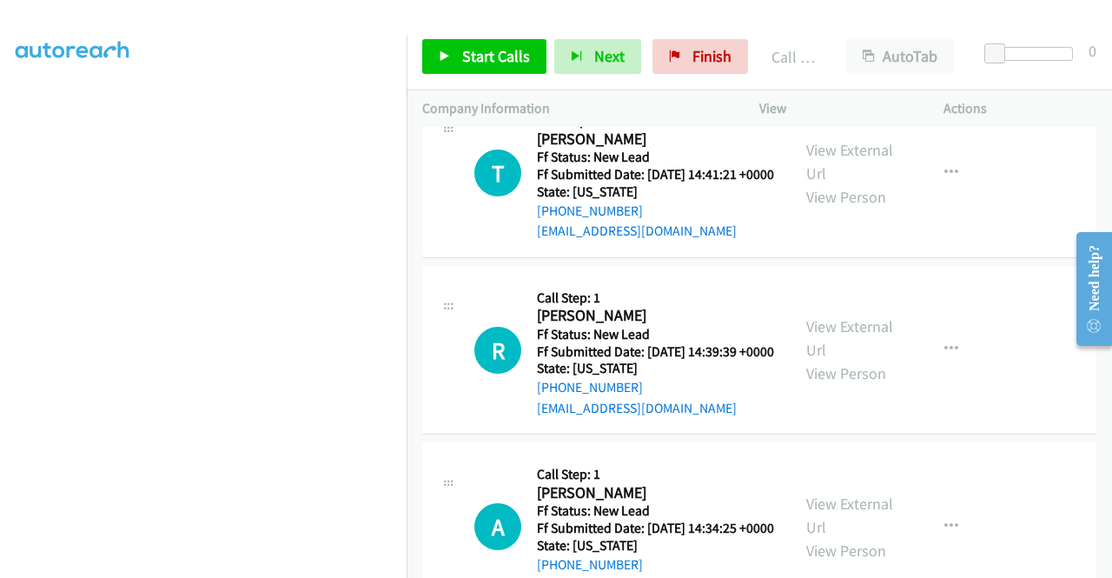
scroll to position [1020, 0]
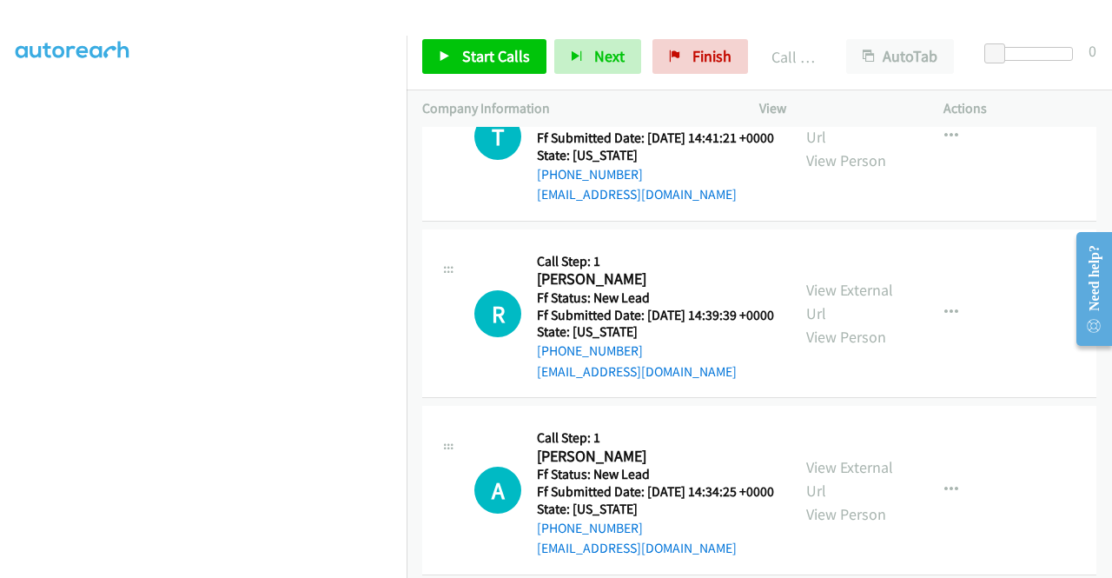
click at [843, 348] on div "View External Url View Person" at bounding box center [851, 313] width 90 height 70
click at [843, 323] on link "View External Url" at bounding box center [849, 301] width 87 height 43
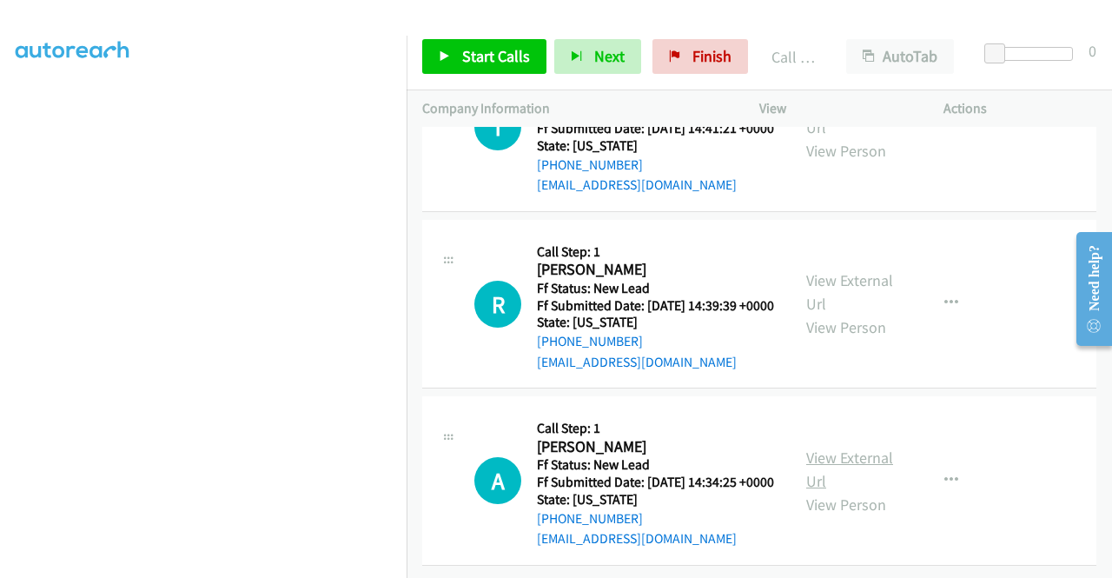
scroll to position [1156, 0]
click at [836, 447] on link "View External Url" at bounding box center [849, 468] width 87 height 43
click at [466, 51] on span "Start Calls" at bounding box center [496, 56] width 68 height 20
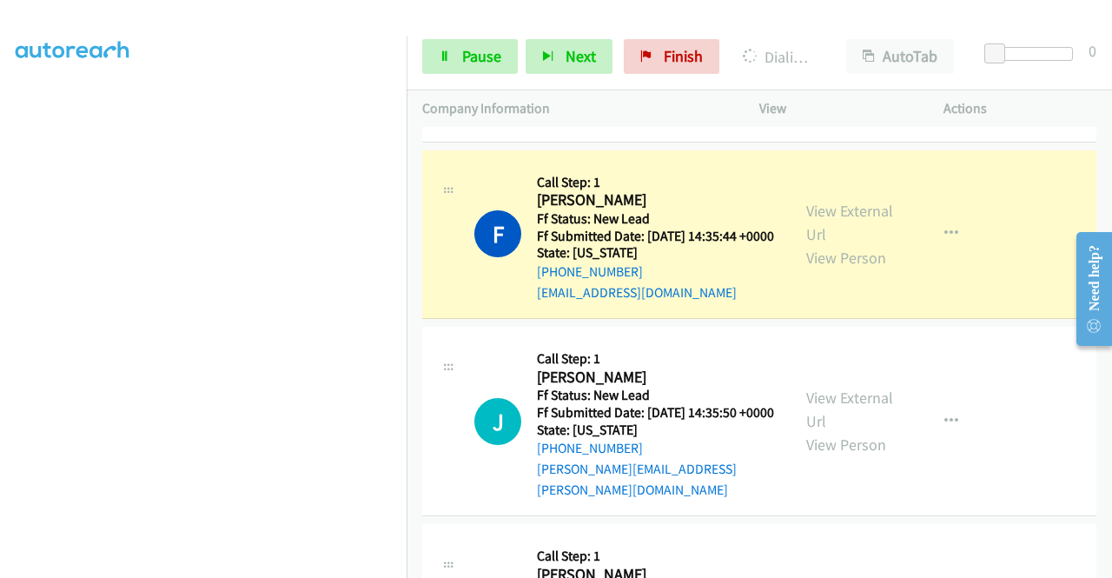
scroll to position [396, 0]
click at [450, 58] on link "Pause" at bounding box center [470, 56] width 96 height 35
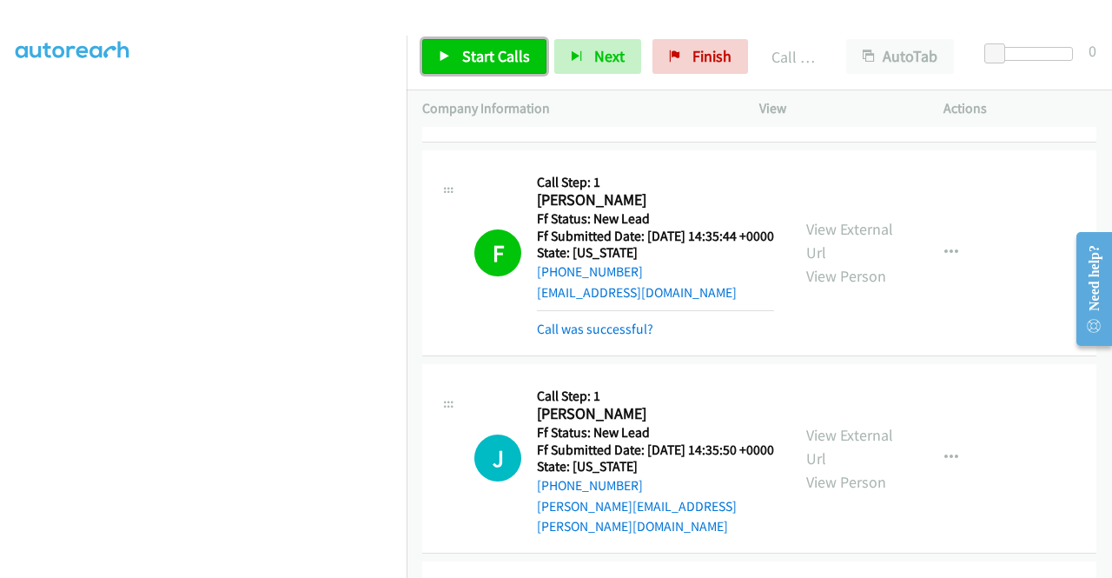
drag, startPoint x: 457, startPoint y: 60, endPoint x: 461, endPoint y: 76, distance: 16.2
click at [458, 61] on link "Start Calls" at bounding box center [484, 56] width 124 height 35
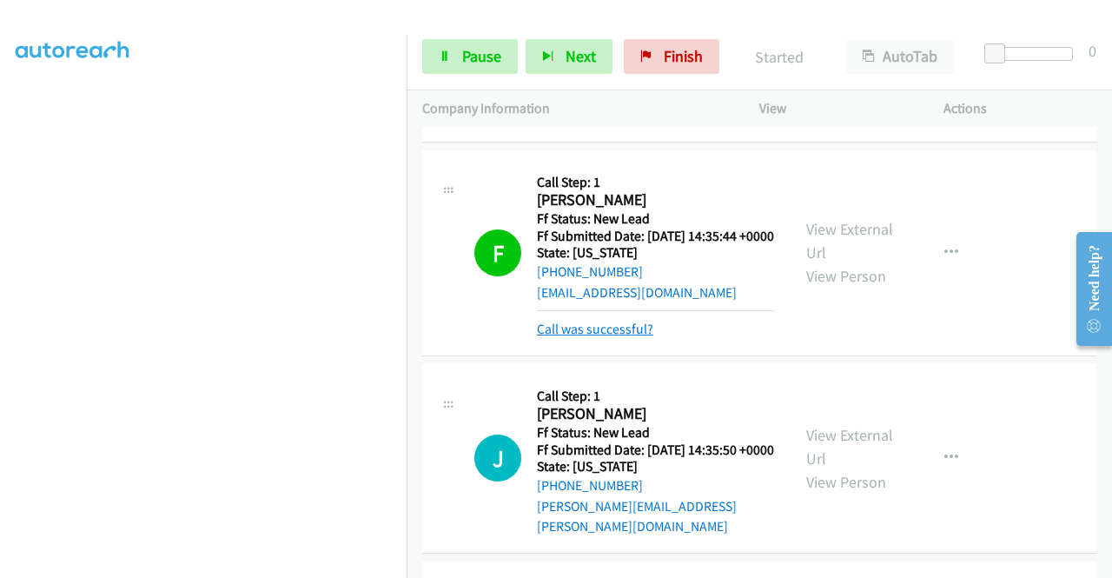
click at [598, 337] on link "Call was successful?" at bounding box center [595, 329] width 116 height 17
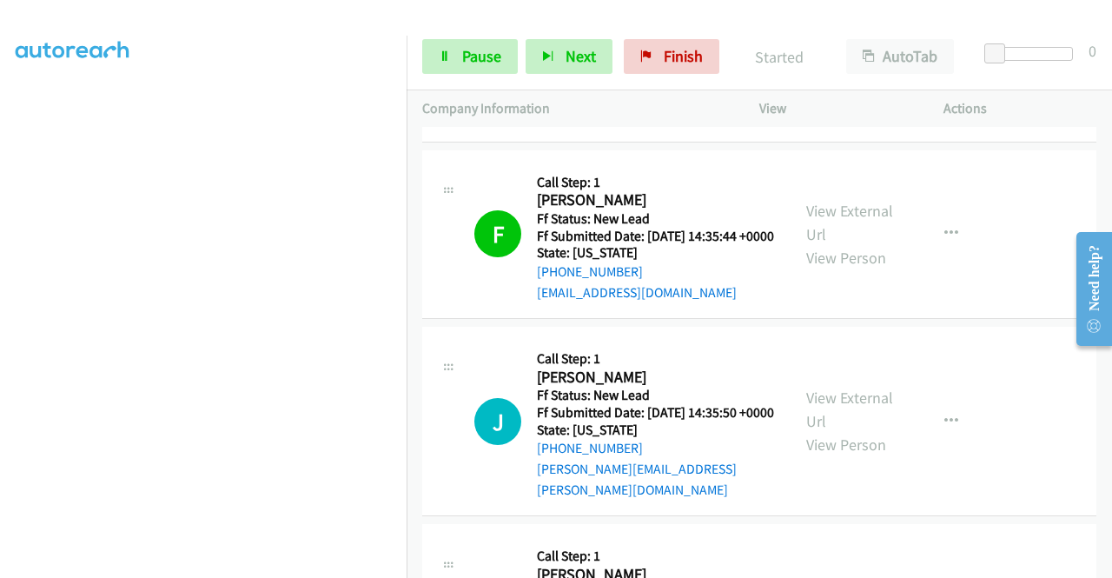
click at [415, 323] on td "F Callback Scheduled Call Step: 1 [PERSON_NAME] America/New_York Ff Status: New…" at bounding box center [759, 234] width 705 height 177
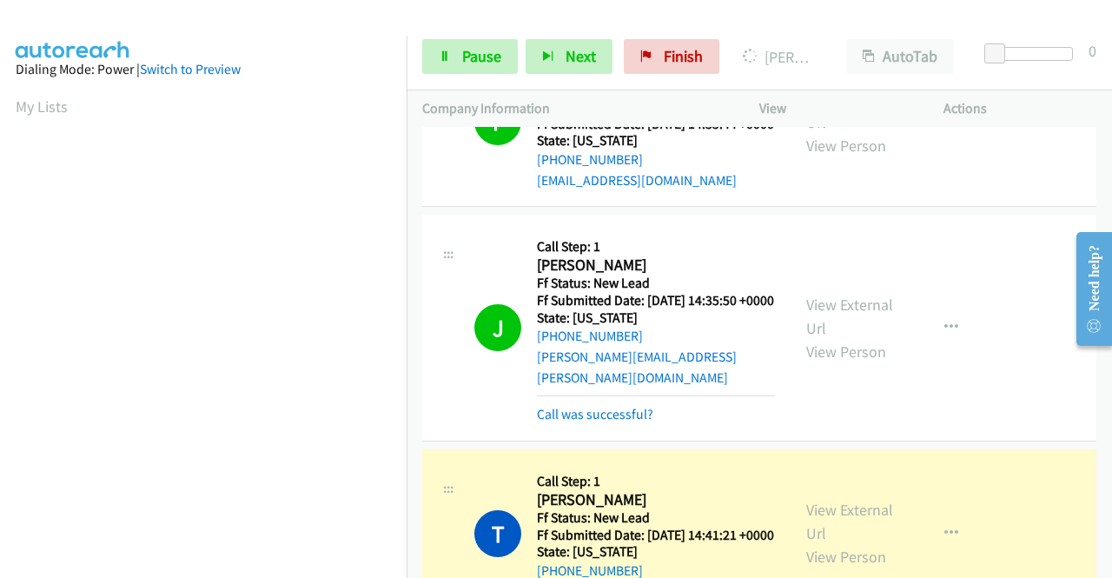
scroll to position [809, 0]
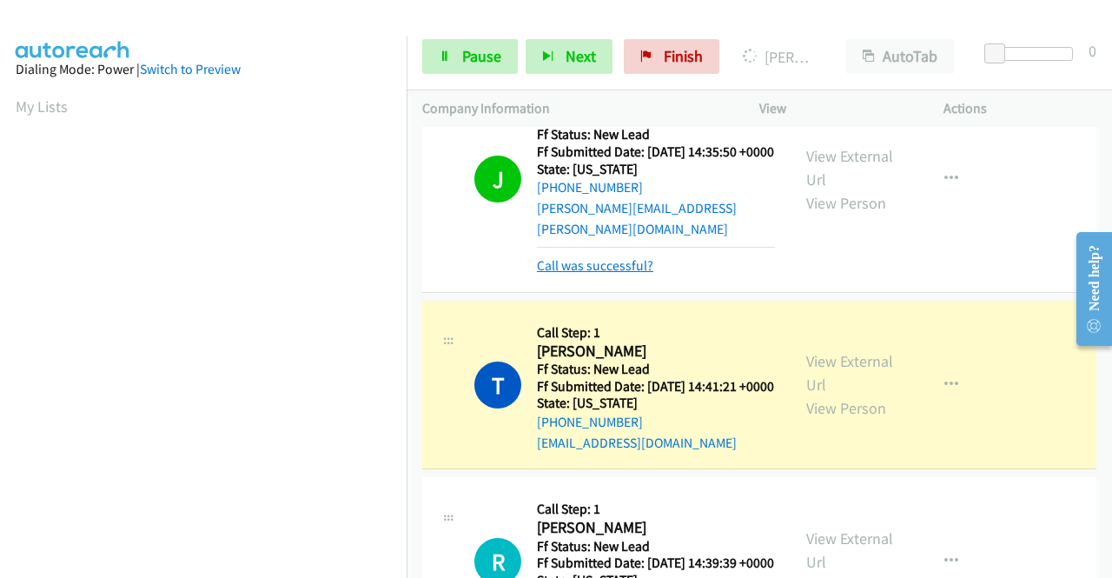
click at [622, 274] on link "Call was successful?" at bounding box center [595, 265] width 116 height 17
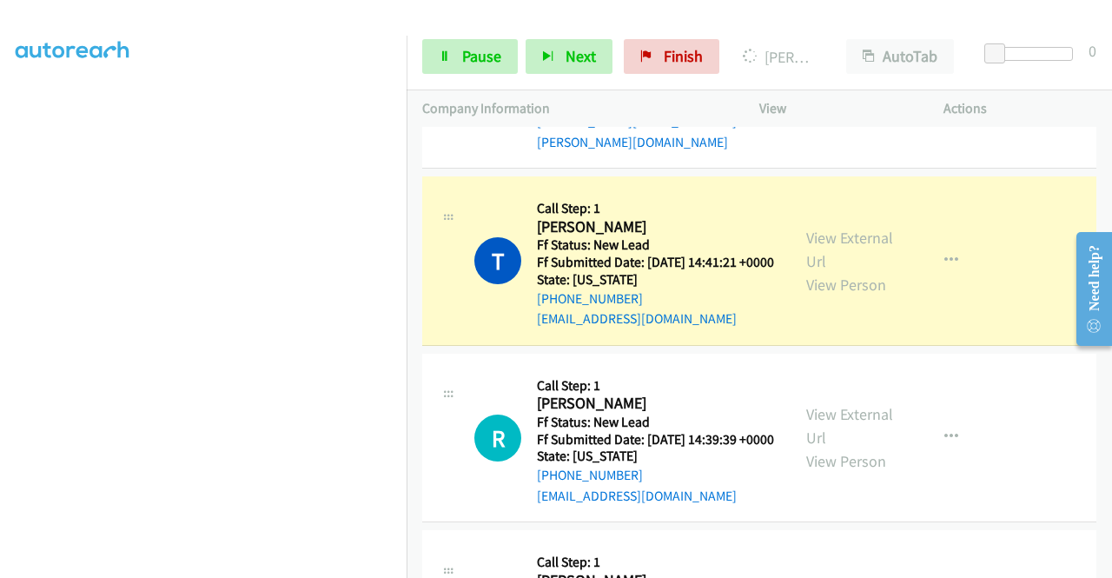
scroll to position [396, 0]
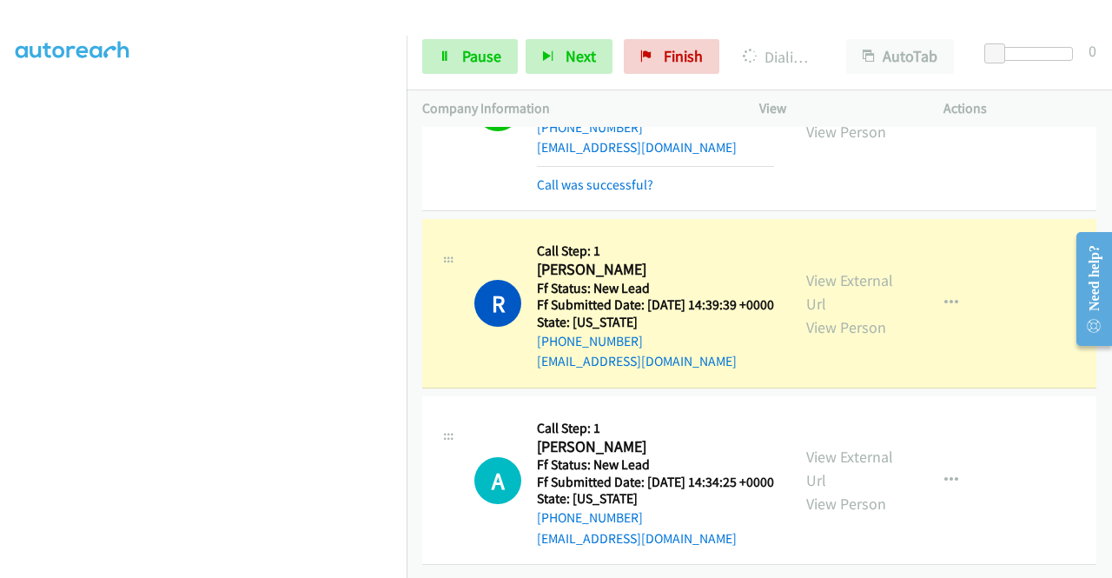
drag, startPoint x: 616, startPoint y: 260, endPoint x: 653, endPoint y: 277, distance: 41.2
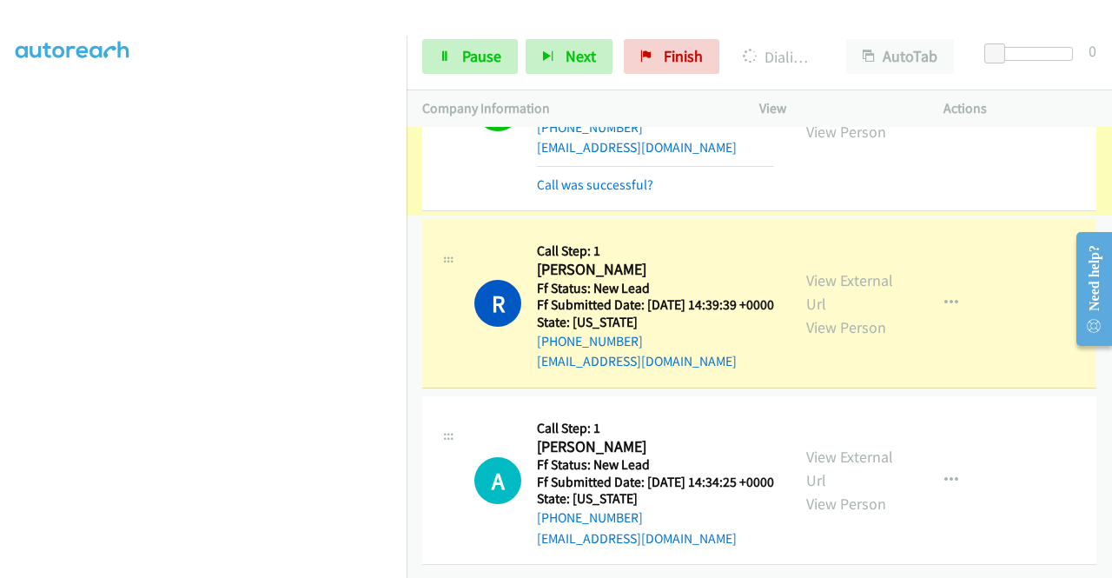
scroll to position [1193, 0]
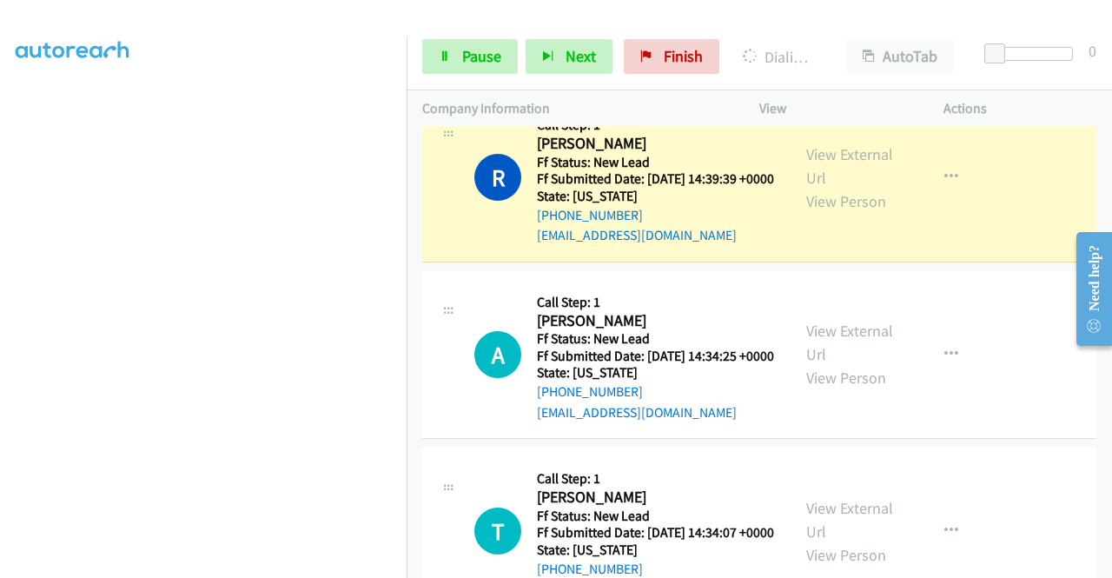
click at [638, 67] on link "Call was successful?" at bounding box center [595, 58] width 116 height 17
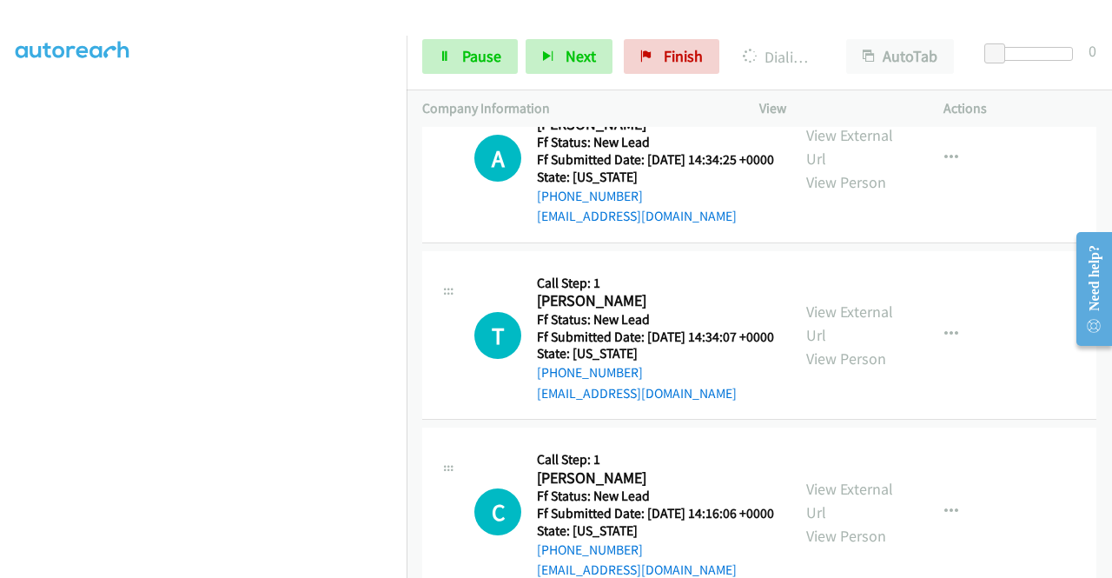
scroll to position [1366, 0]
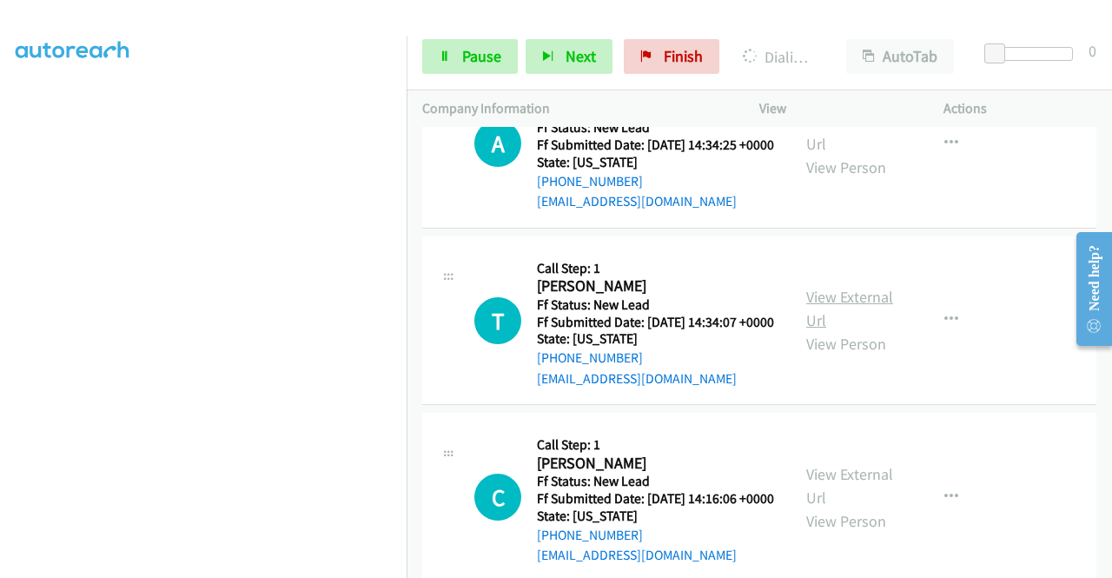
click at [868, 330] on link "View External Url" at bounding box center [849, 308] width 87 height 43
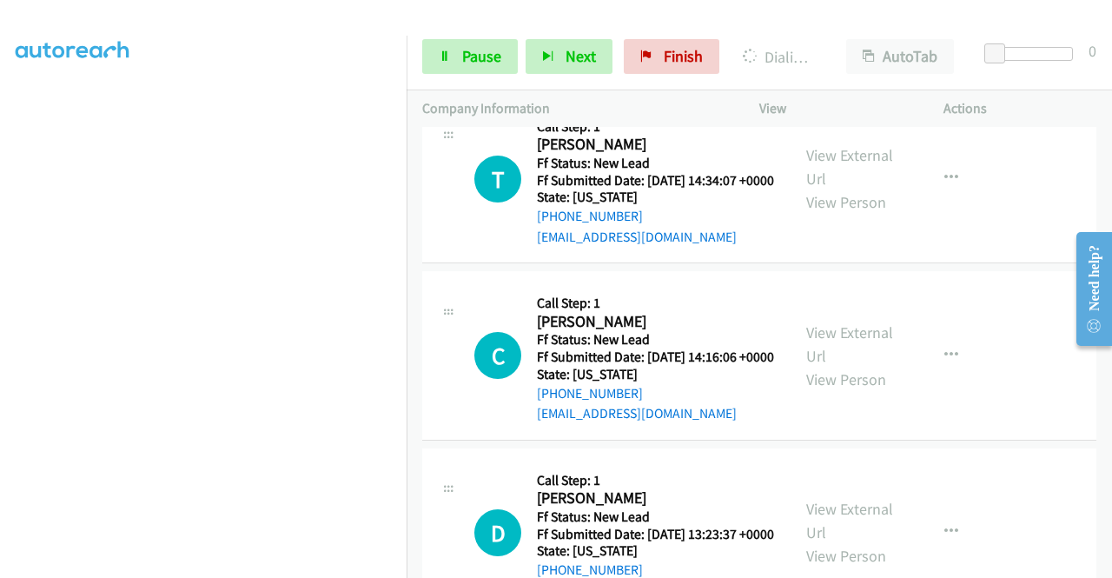
scroll to position [1540, 0]
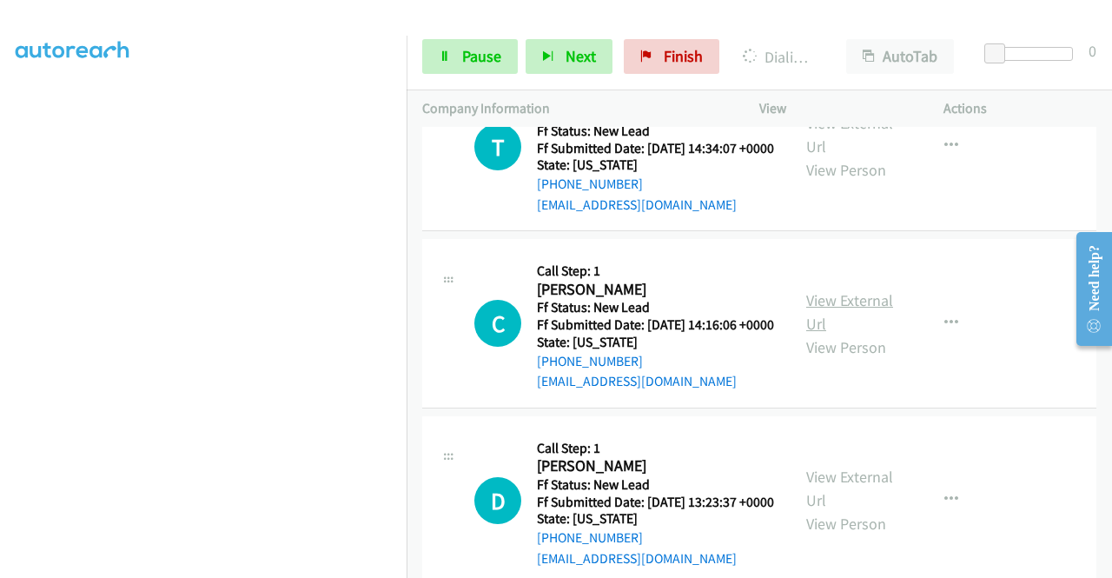
click at [833, 334] on link "View External Url" at bounding box center [849, 311] width 87 height 43
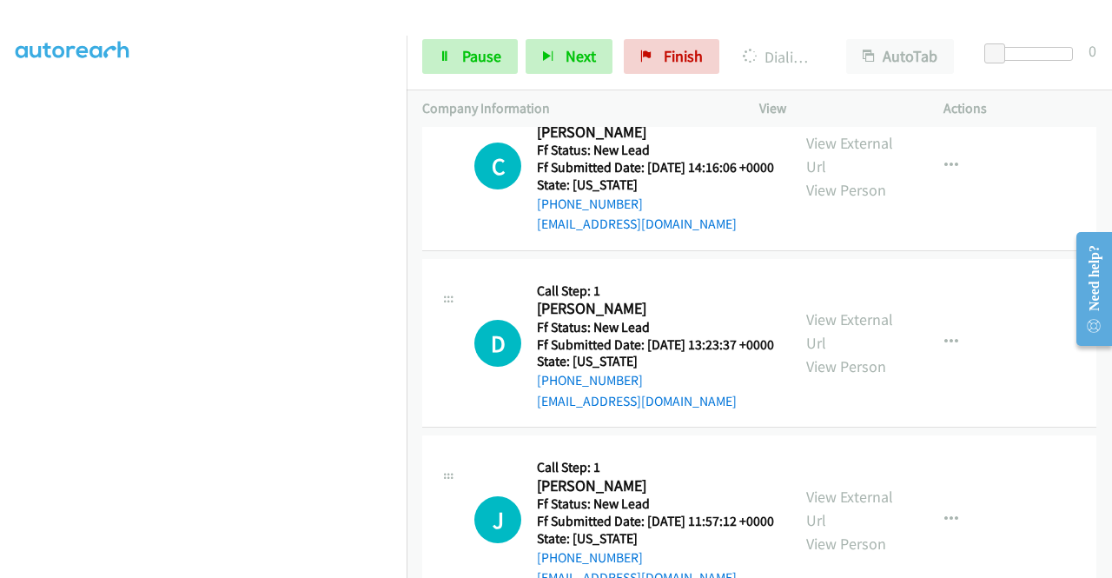
scroll to position [1714, 0]
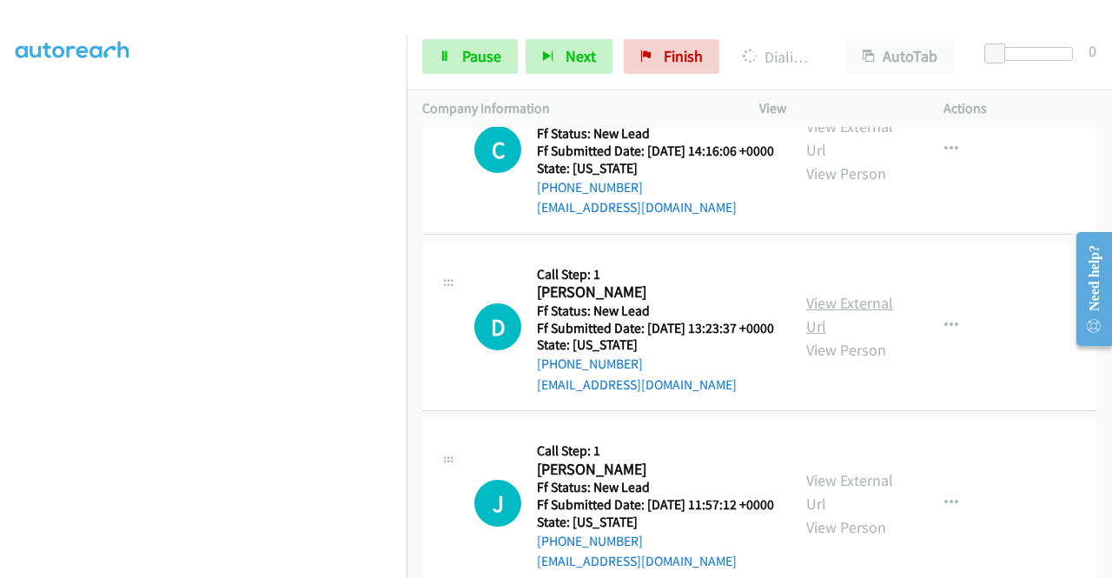
click at [848, 336] on link "View External Url" at bounding box center [849, 314] width 87 height 43
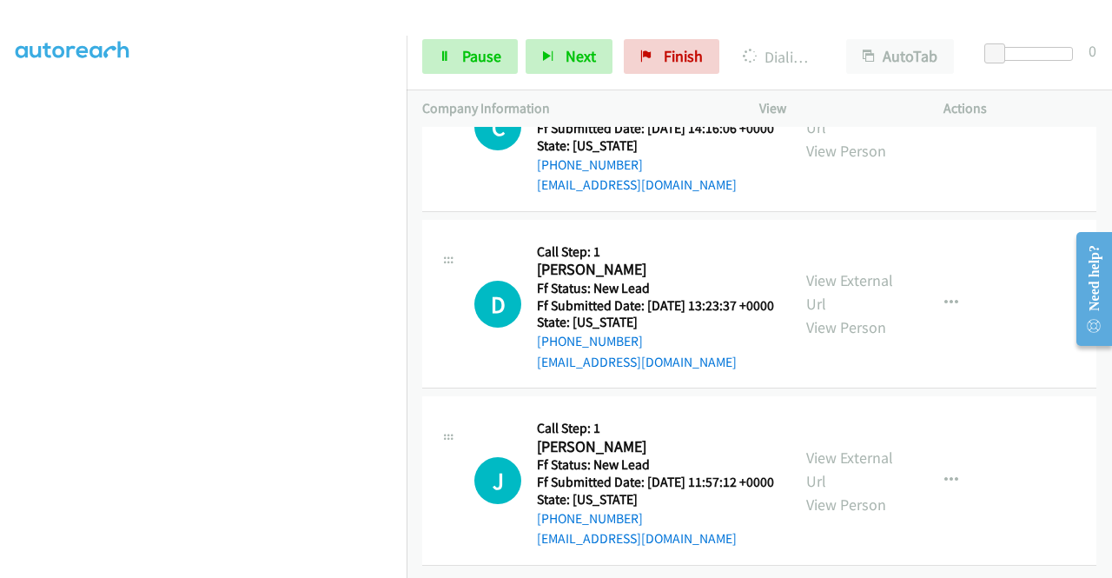
scroll to position [1930, 0]
click at [831, 447] on link "View External Url" at bounding box center [849, 468] width 87 height 43
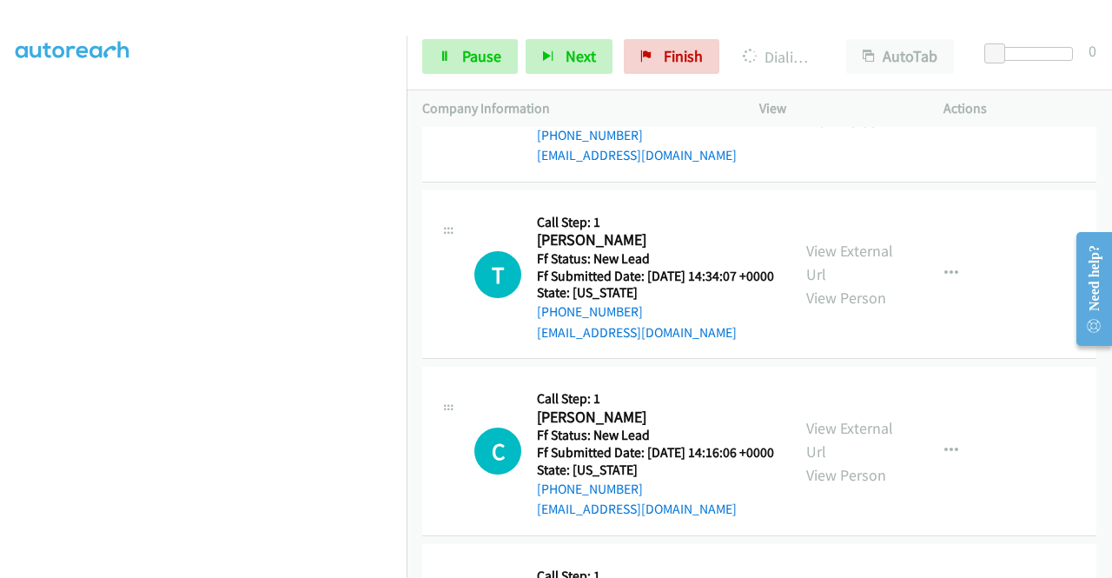
scroll to position [1409, 0]
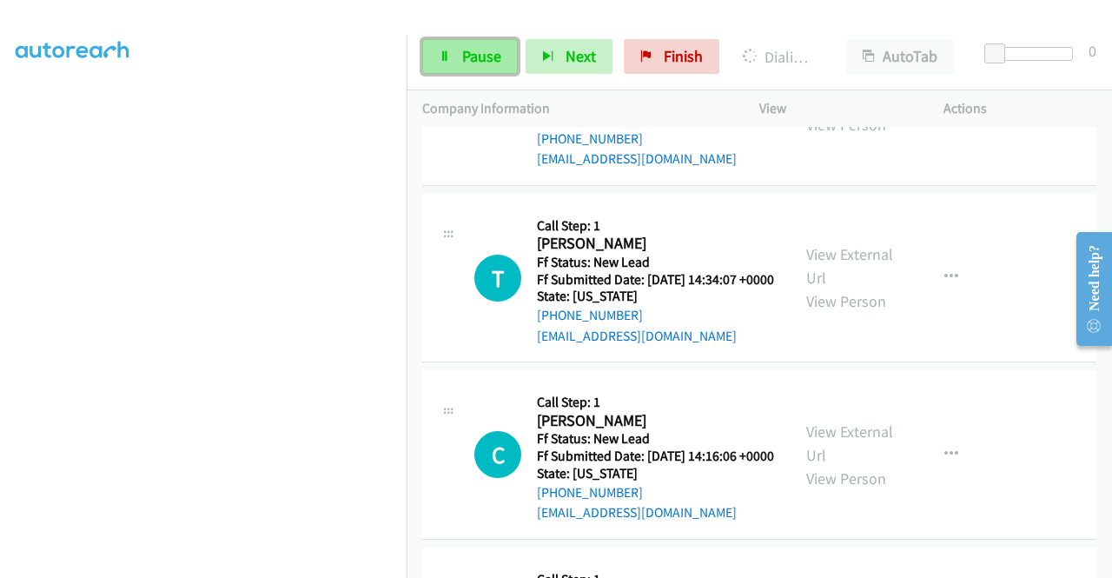
click at [483, 56] on span "Pause" at bounding box center [481, 56] width 39 height 20
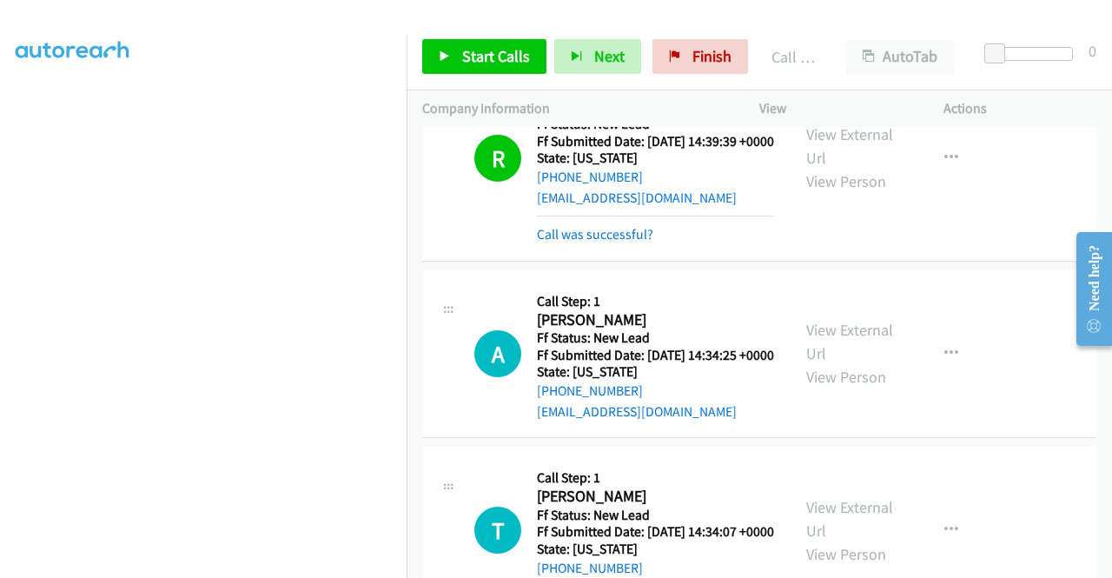
scroll to position [1235, 0]
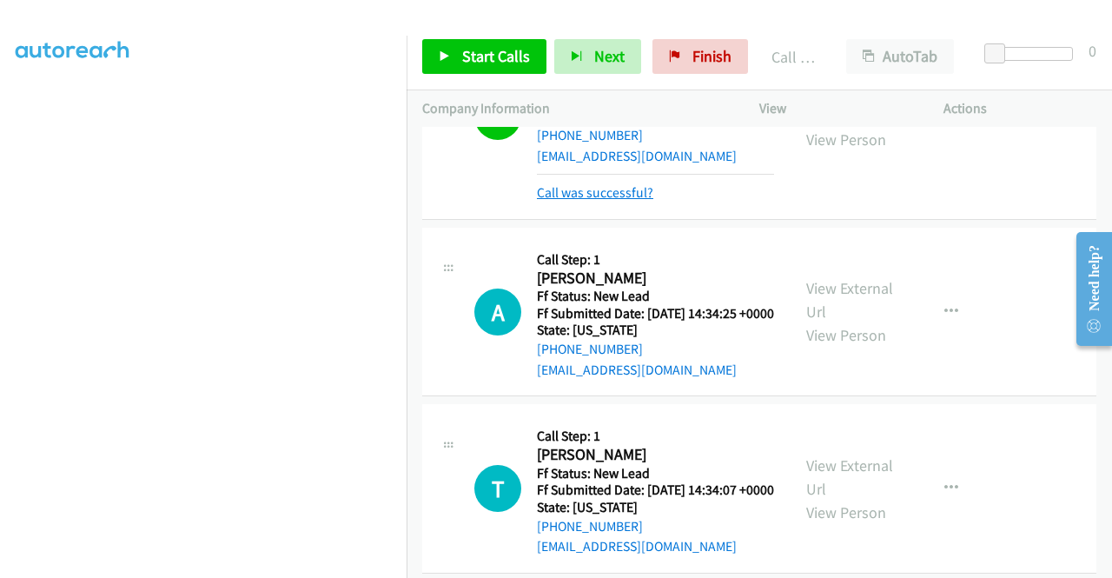
click at [642, 201] on link "Call was successful?" at bounding box center [595, 192] width 116 height 17
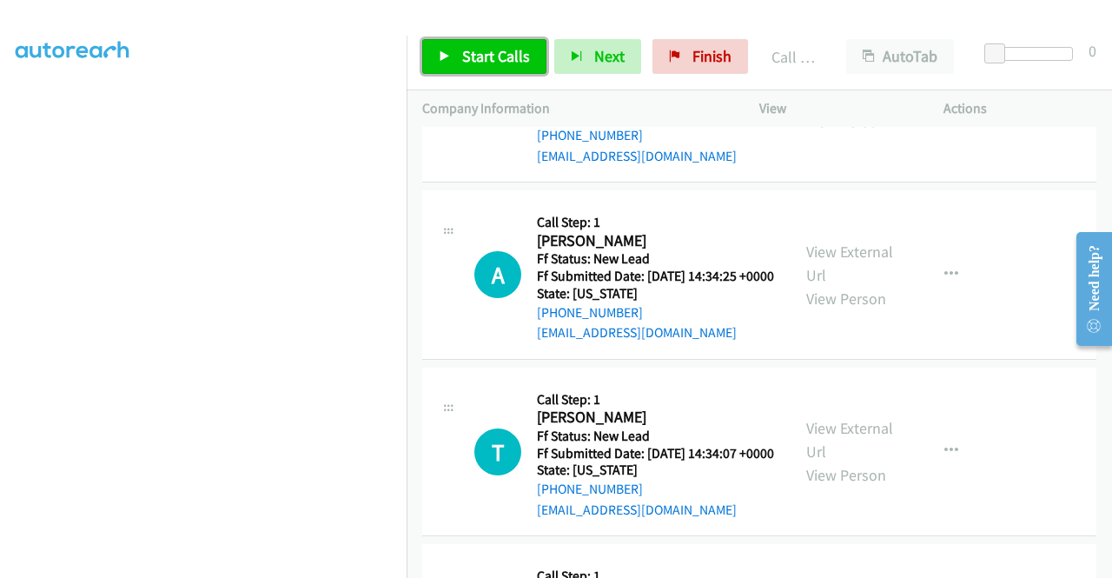
click at [504, 55] on span "Start Calls" at bounding box center [496, 56] width 68 height 20
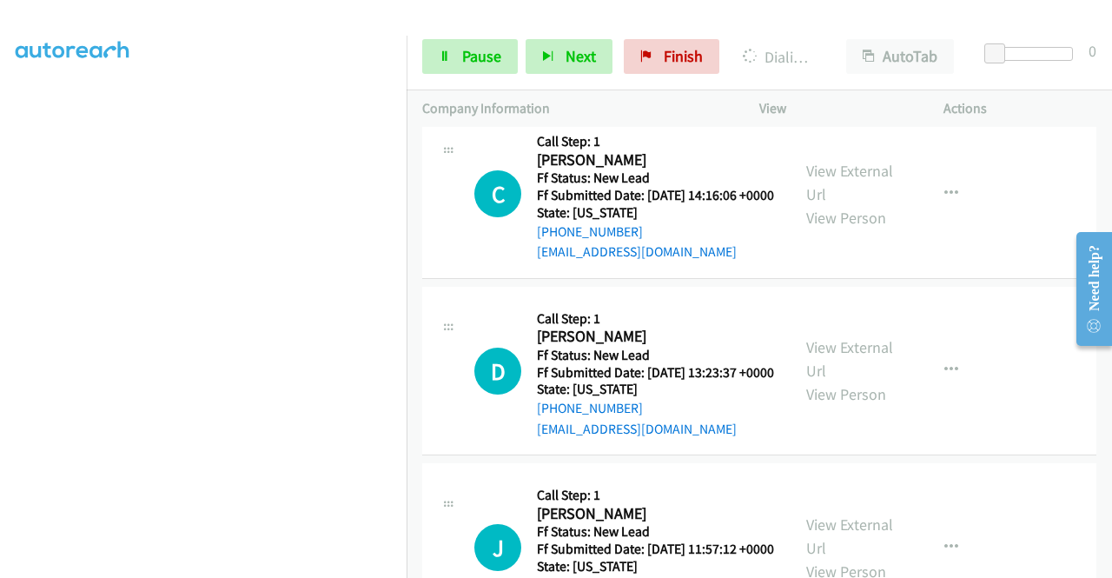
scroll to position [1583, 0]
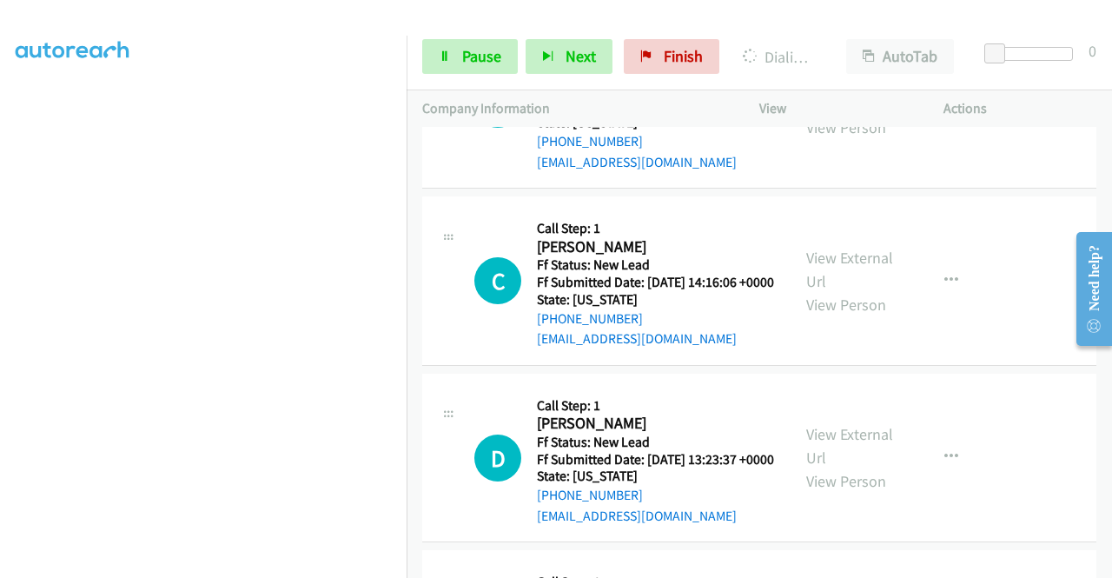
drag, startPoint x: 412, startPoint y: 517, endPoint x: 422, endPoint y: 487, distance: 31.3
click at [412, 517] on td "D Callback Scheduled Call Step: 1 [PERSON_NAME] America/Los_Angeles Ff Status: …" at bounding box center [759, 457] width 705 height 177
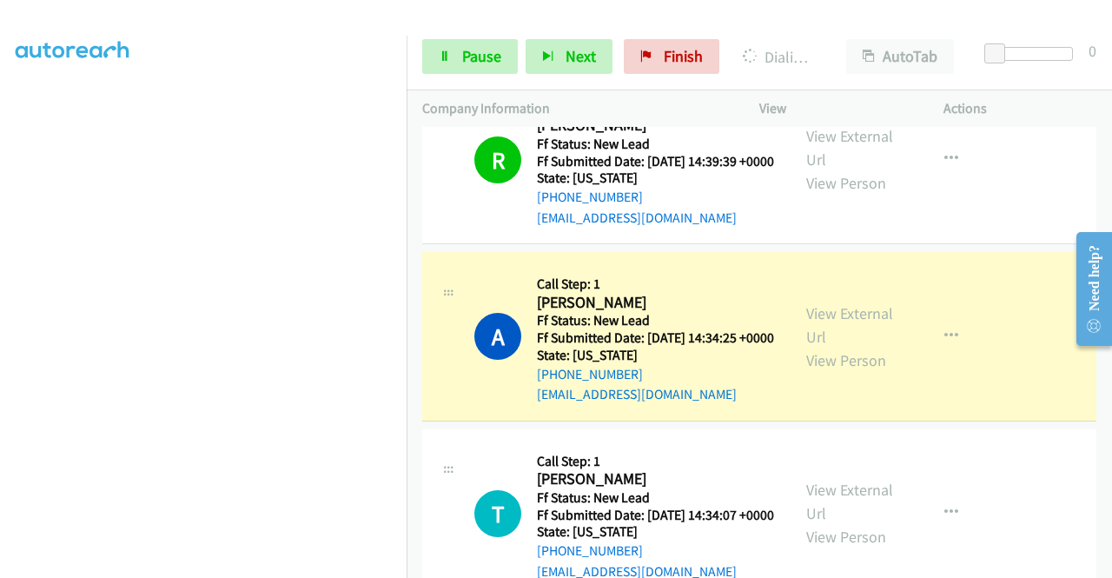
scroll to position [1148, 0]
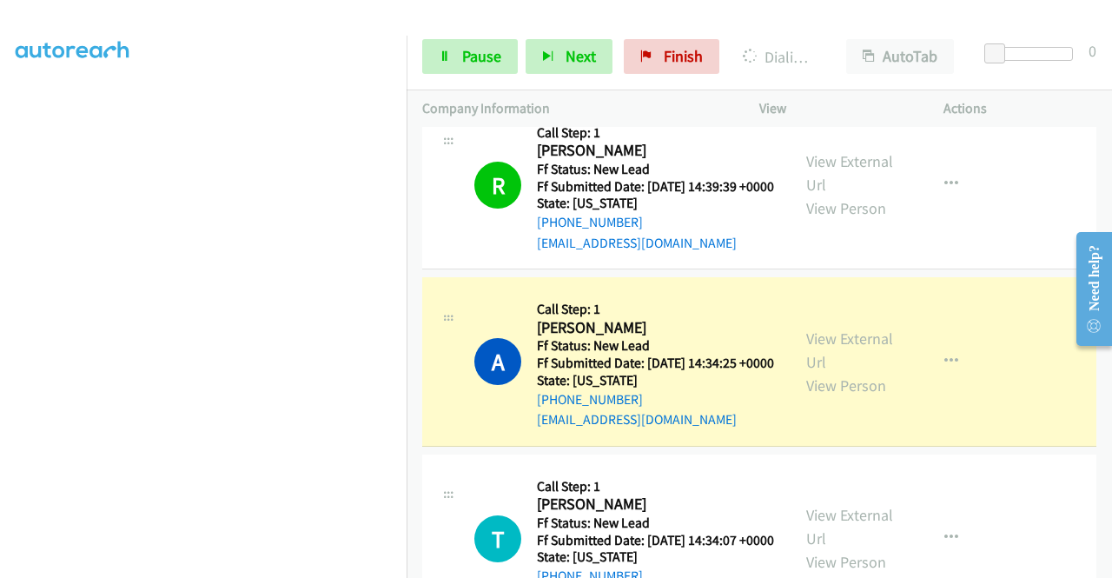
click at [1029, 103] on p "Actions" at bounding box center [1019, 108] width 153 height 21
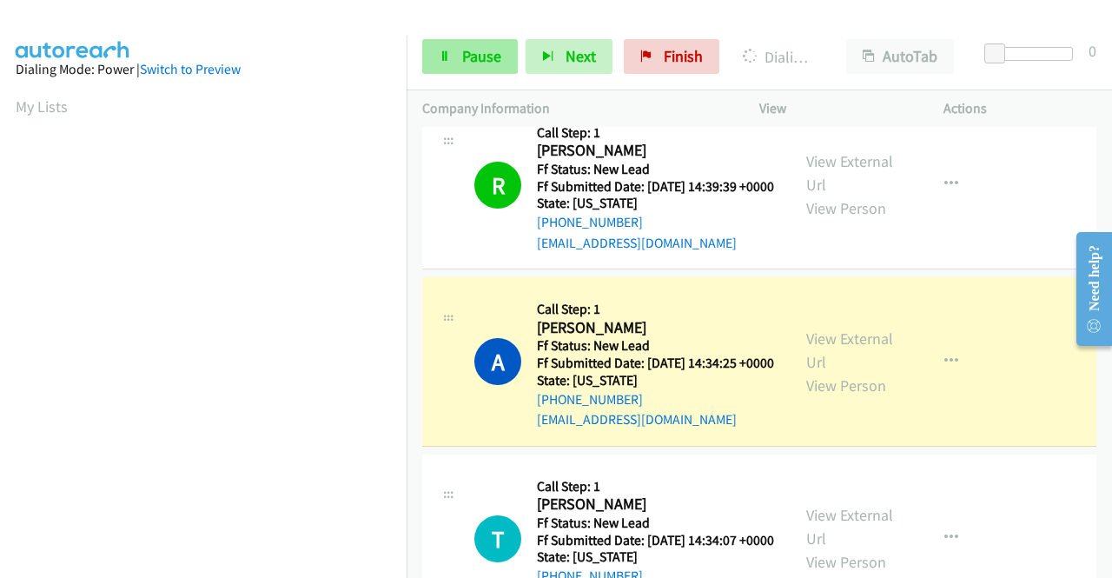
scroll to position [396, 0]
click at [477, 46] on span "Pause" at bounding box center [481, 56] width 39 height 20
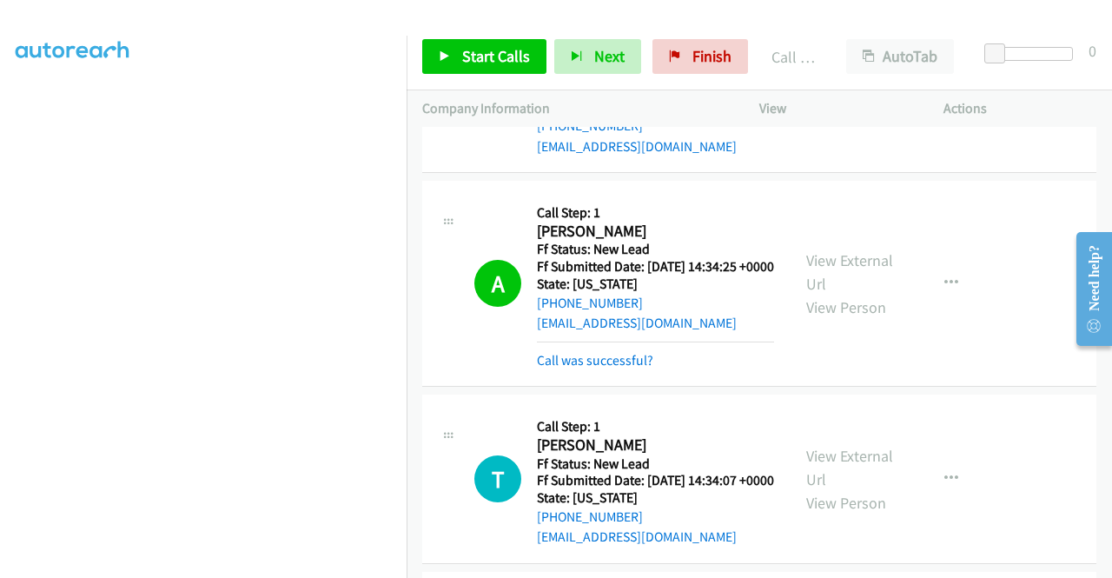
scroll to position [1322, 0]
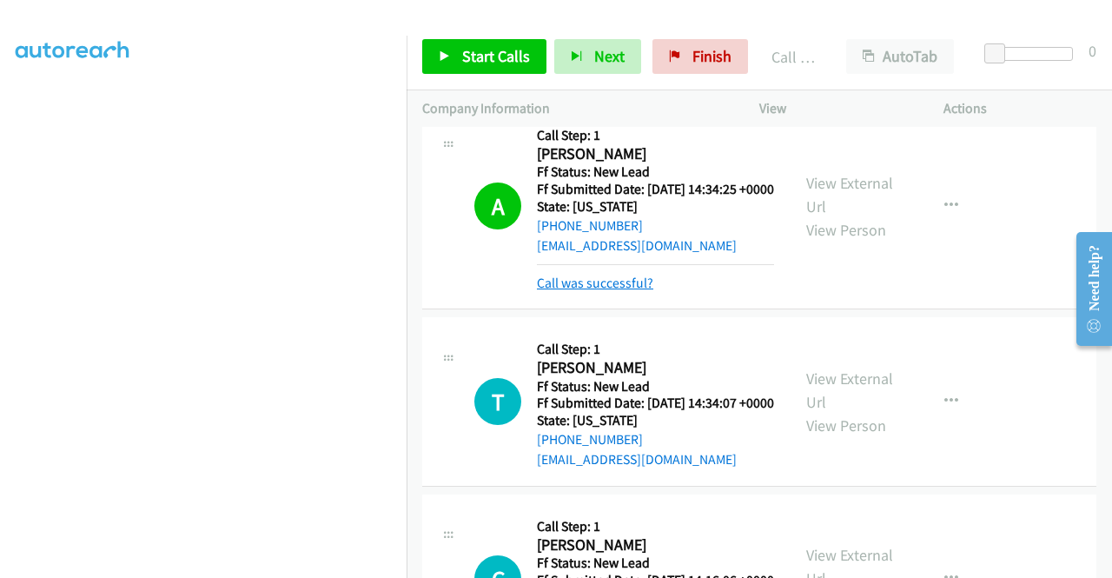
click at [645, 291] on link "Call was successful?" at bounding box center [595, 283] width 116 height 17
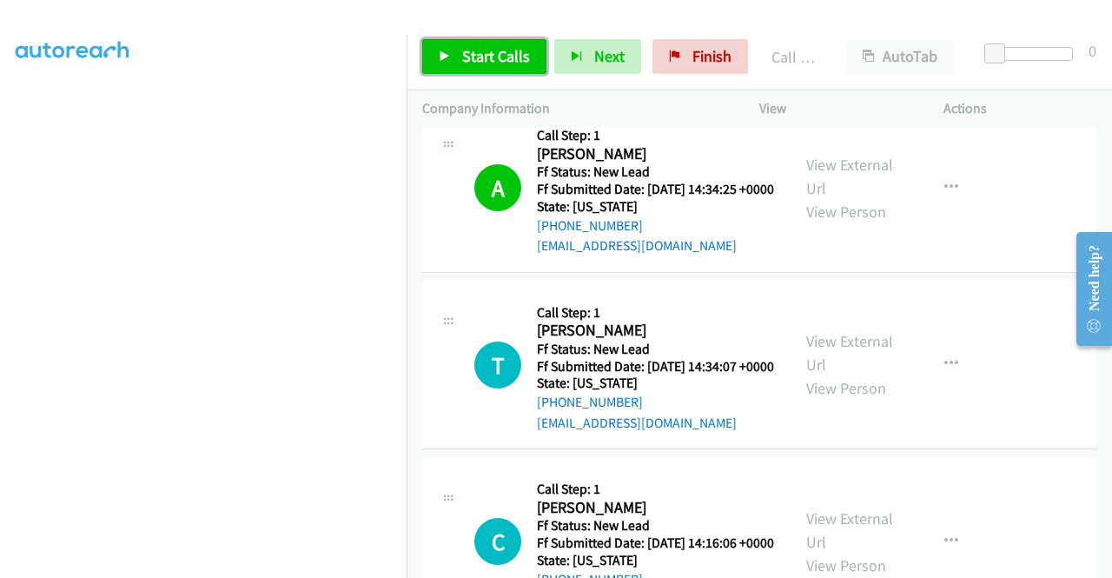
click at [509, 55] on span "Start Calls" at bounding box center [496, 56] width 68 height 20
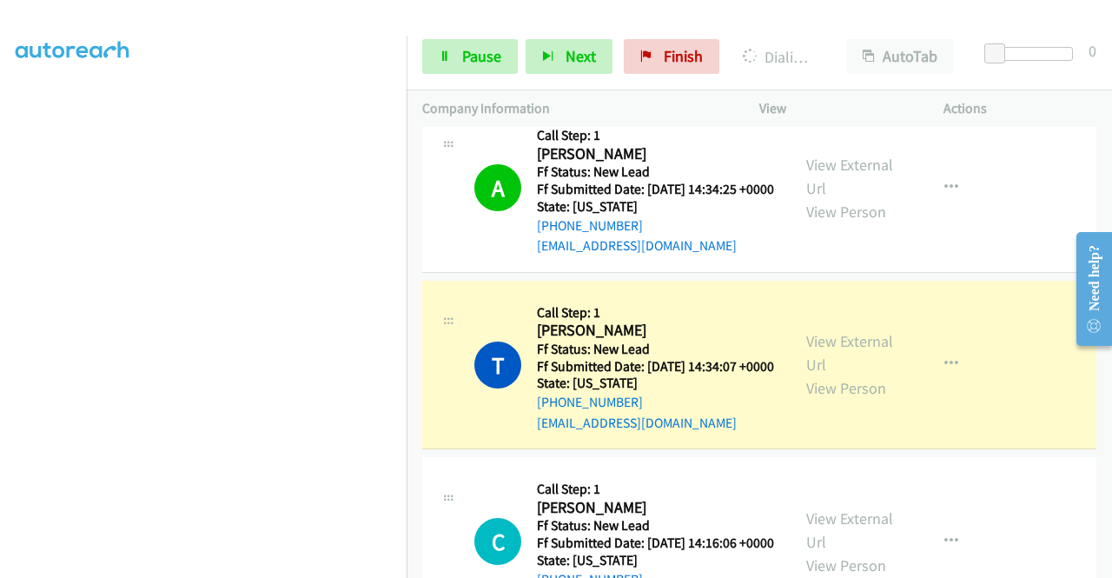
scroll to position [136, 0]
click at [447, 65] on link "Pause" at bounding box center [470, 56] width 96 height 35
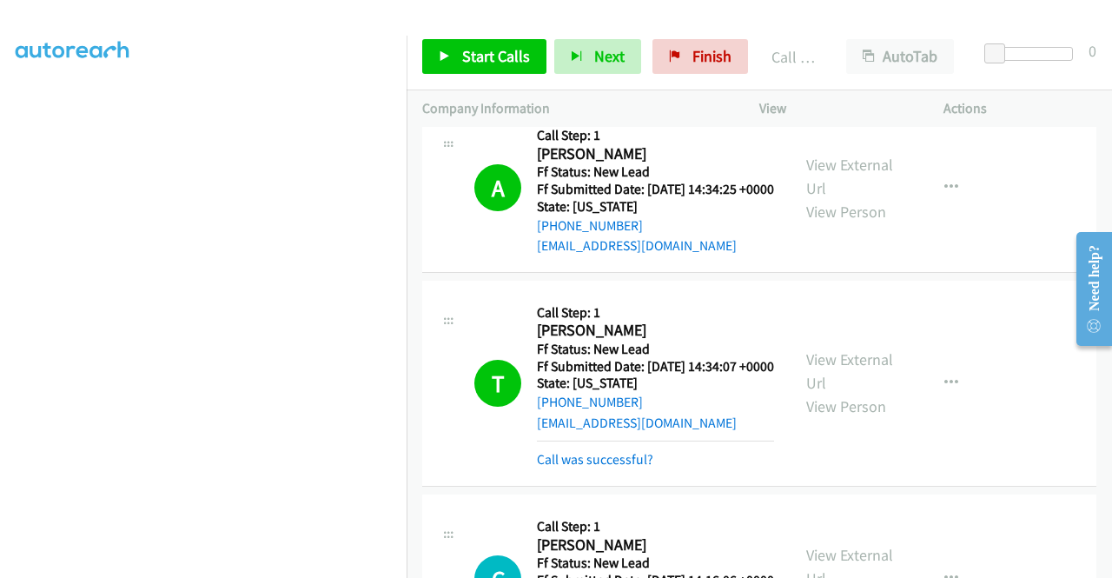
scroll to position [1496, 0]
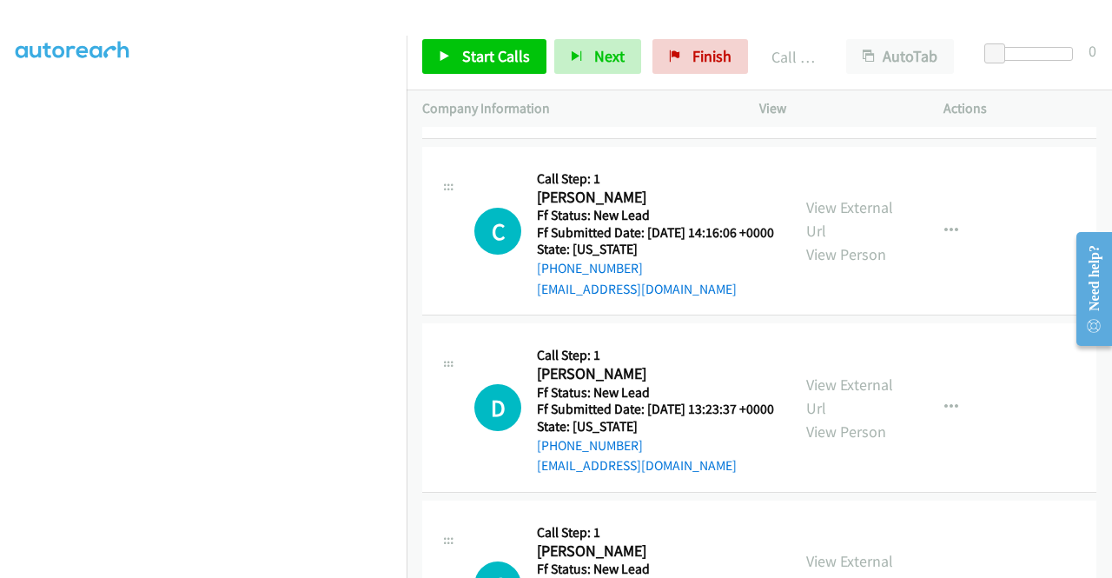
click at [605, 120] on link "Call was successful?" at bounding box center [595, 111] width 116 height 17
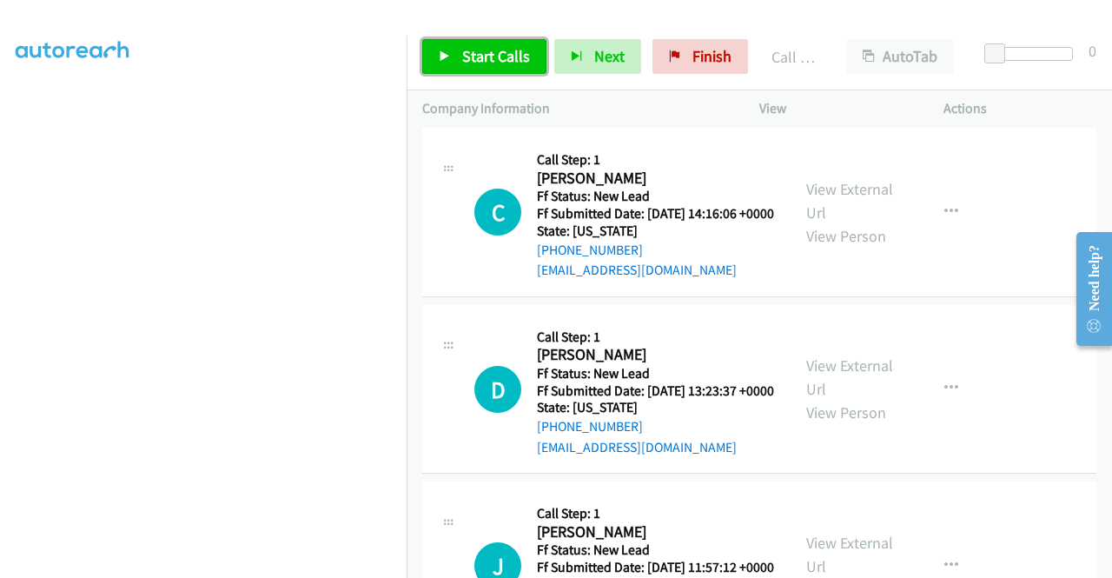
click at [494, 59] on span "Start Calls" at bounding box center [496, 56] width 68 height 20
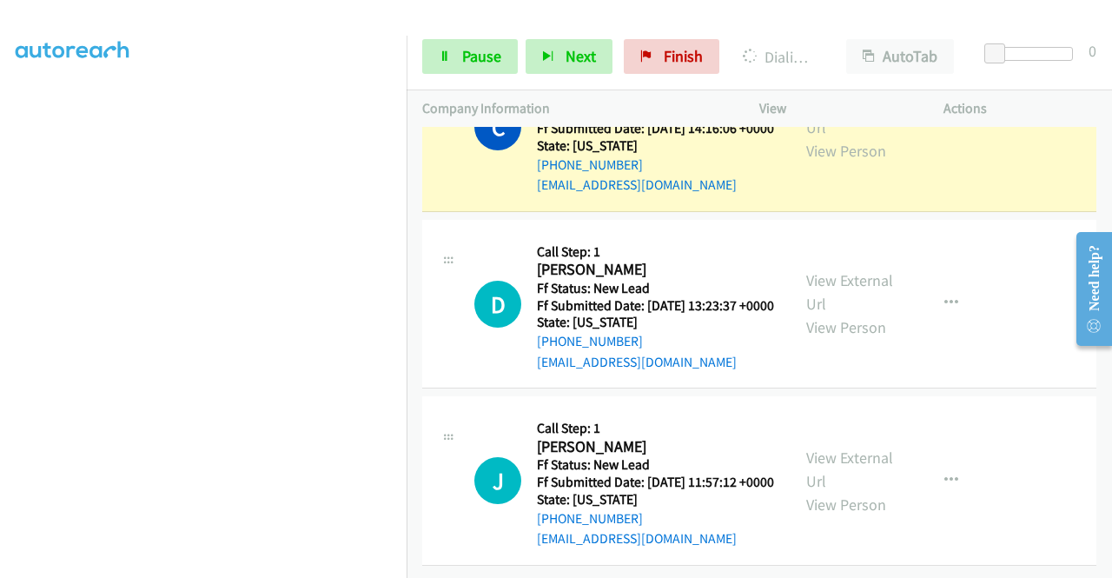
scroll to position [1496, 0]
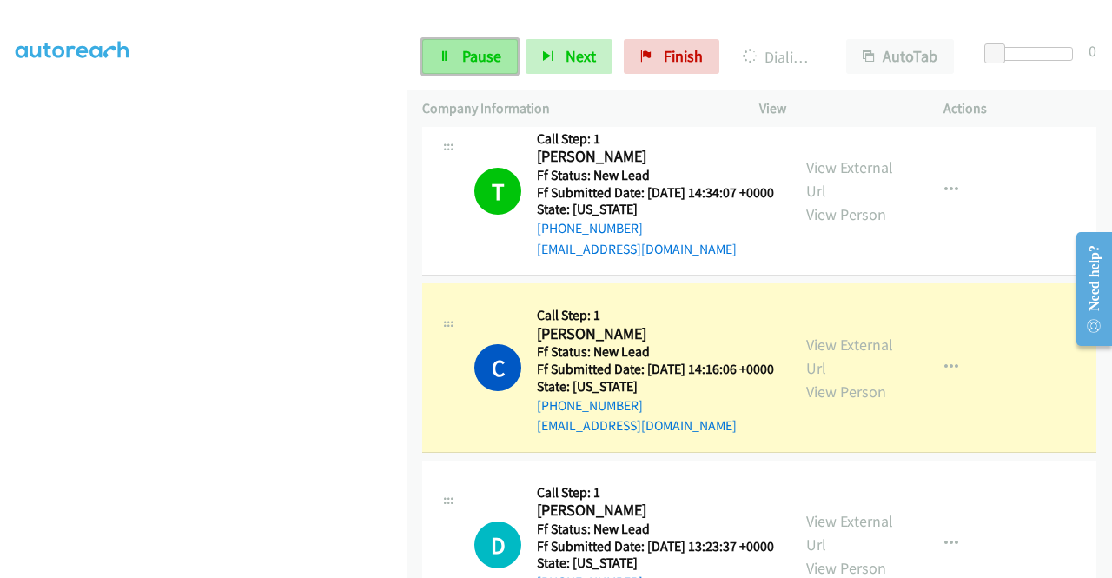
click at [450, 69] on link "Pause" at bounding box center [470, 56] width 96 height 35
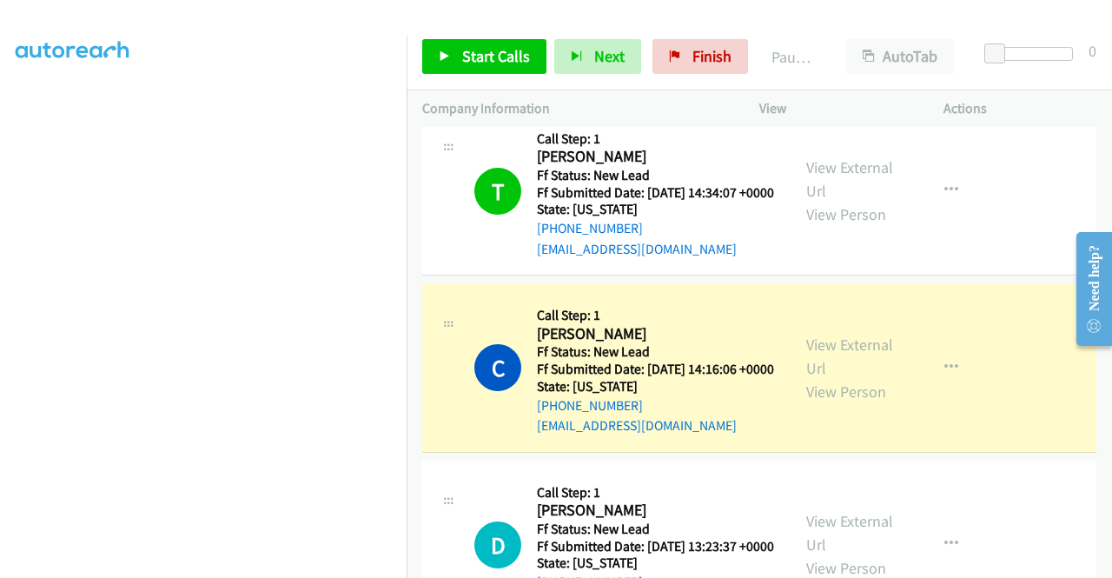
scroll to position [49, 0]
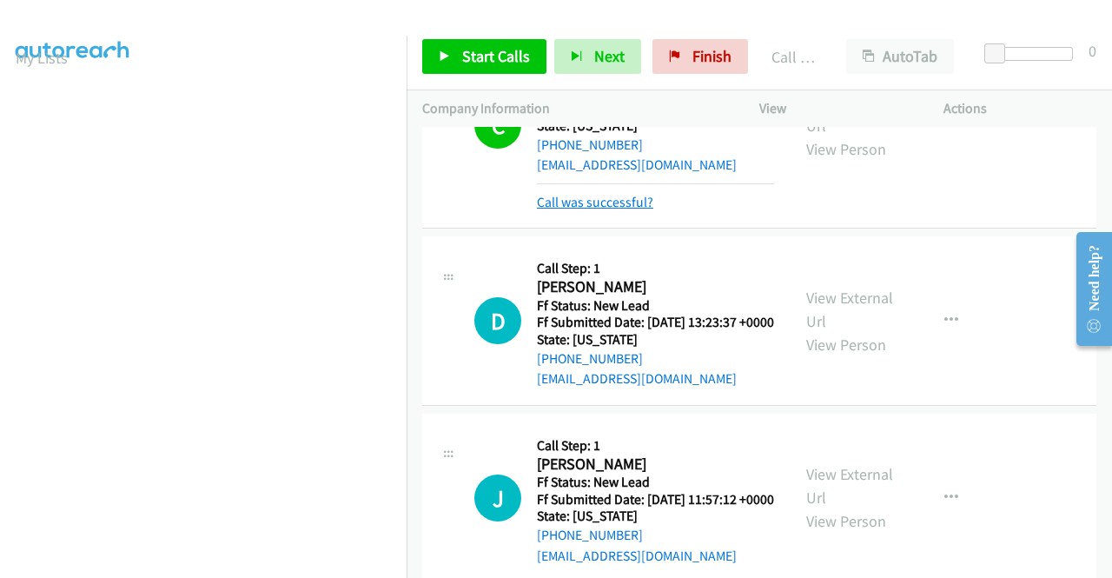
click at [632, 210] on link "Call was successful?" at bounding box center [595, 202] width 116 height 17
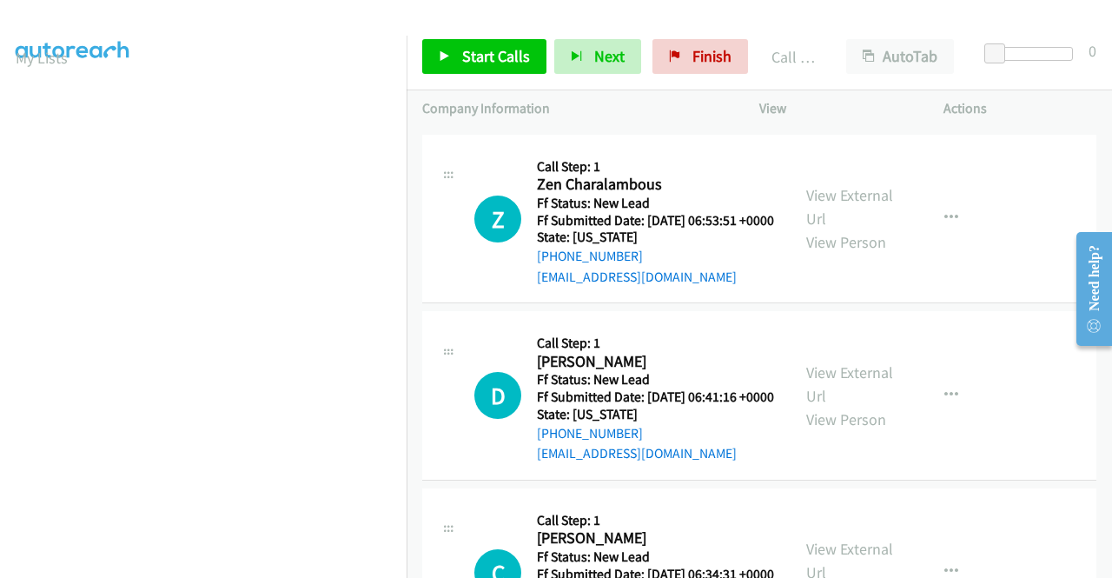
scroll to position [2191, 0]
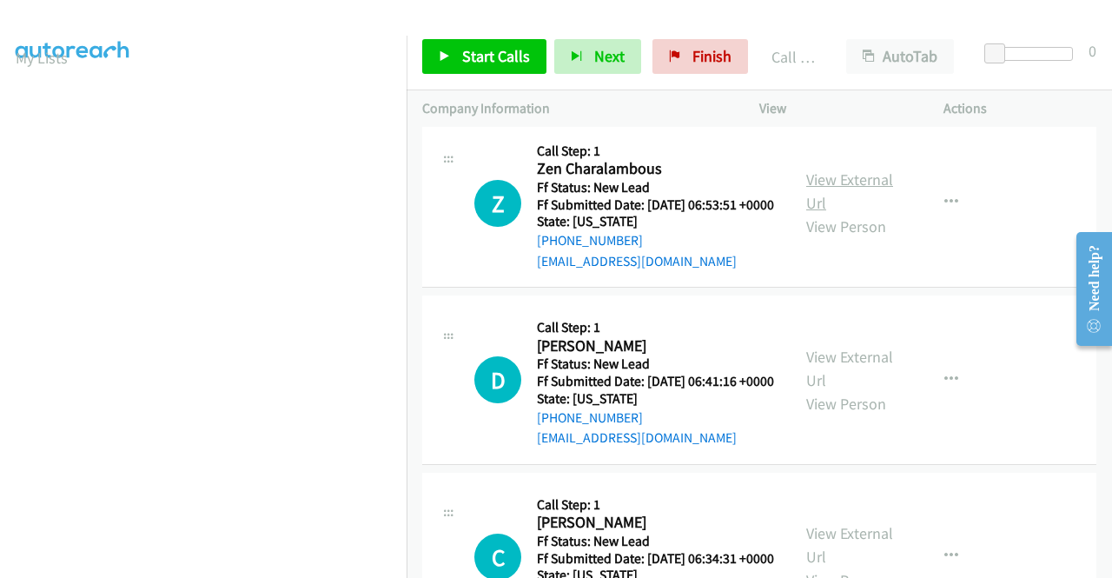
click at [859, 213] on link "View External Url" at bounding box center [849, 190] width 87 height 43
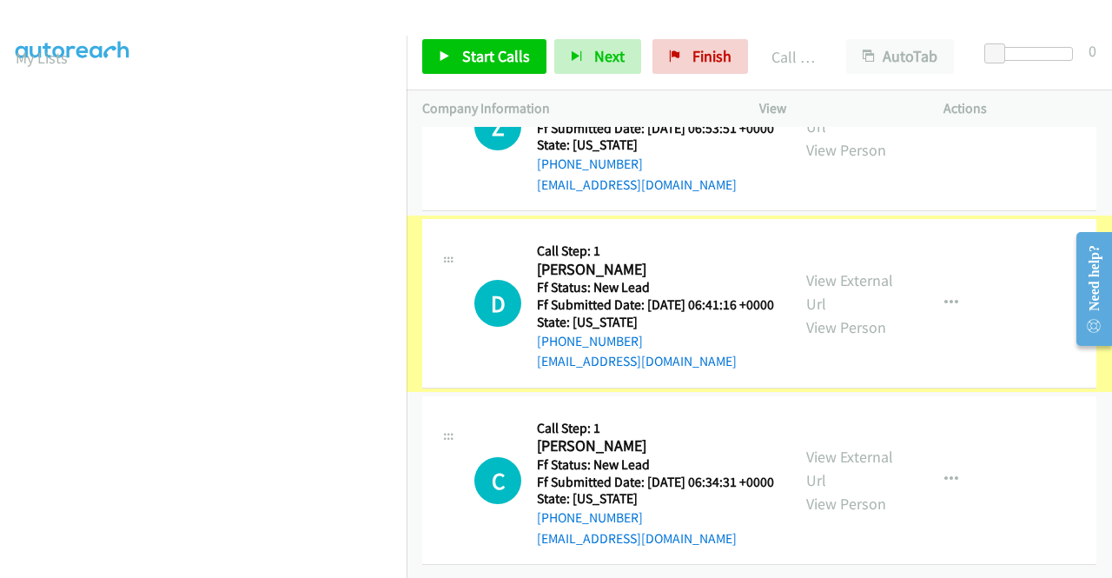
scroll to position [2365, 0]
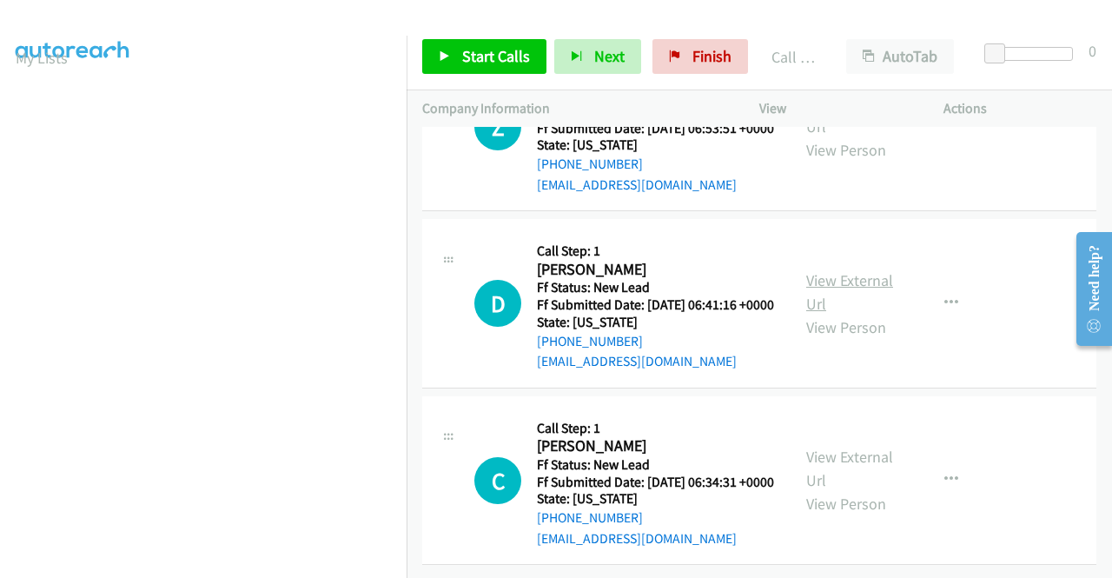
click at [852, 314] on link "View External Url" at bounding box center [849, 291] width 87 height 43
click at [855, 490] on link "View External Url" at bounding box center [849, 468] width 87 height 43
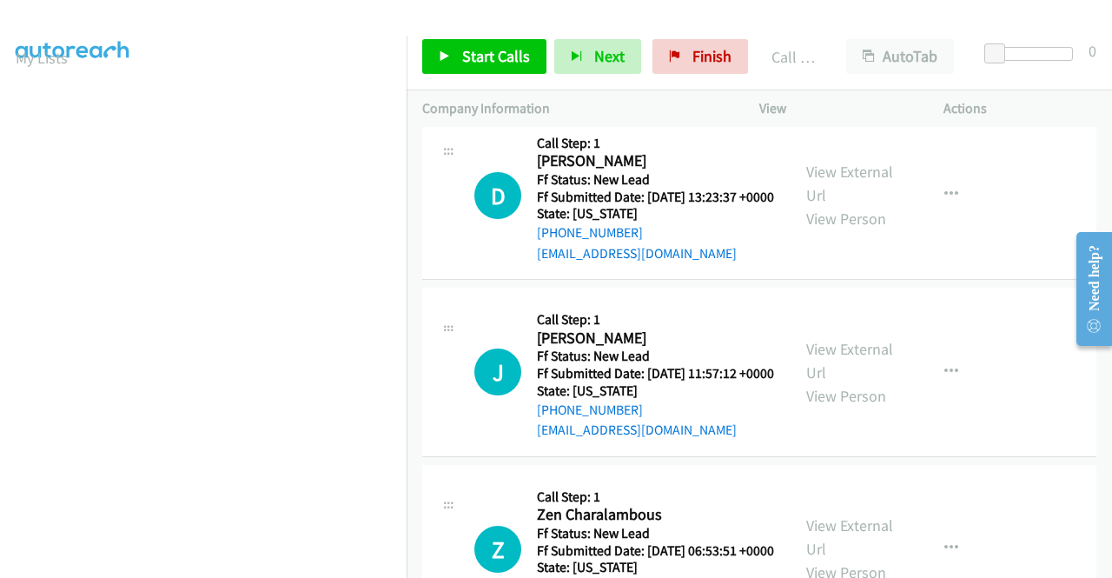
scroll to position [1843, 0]
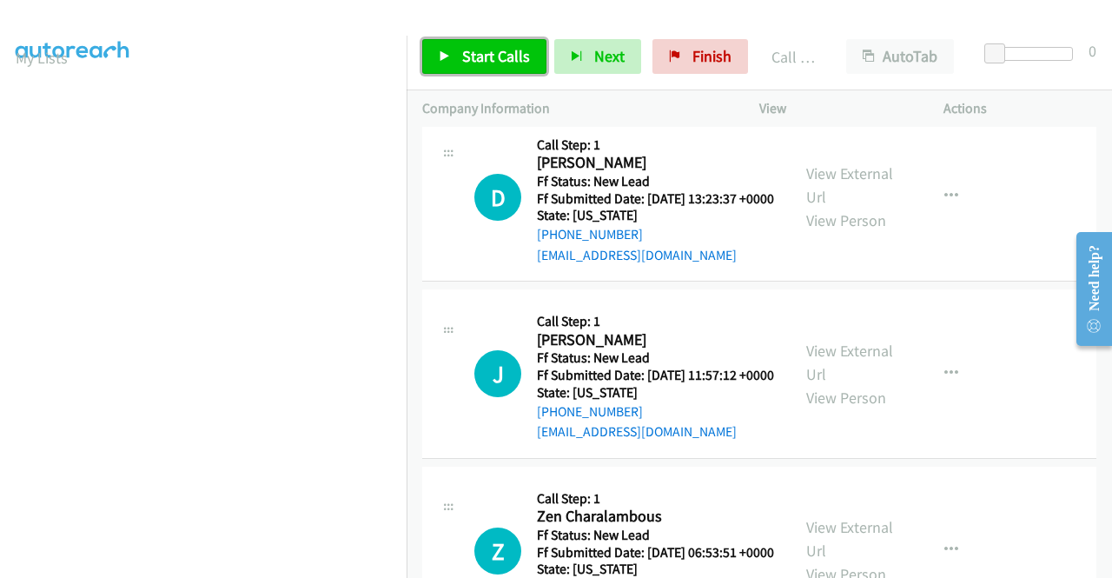
click at [460, 60] on link "Start Calls" at bounding box center [484, 56] width 124 height 35
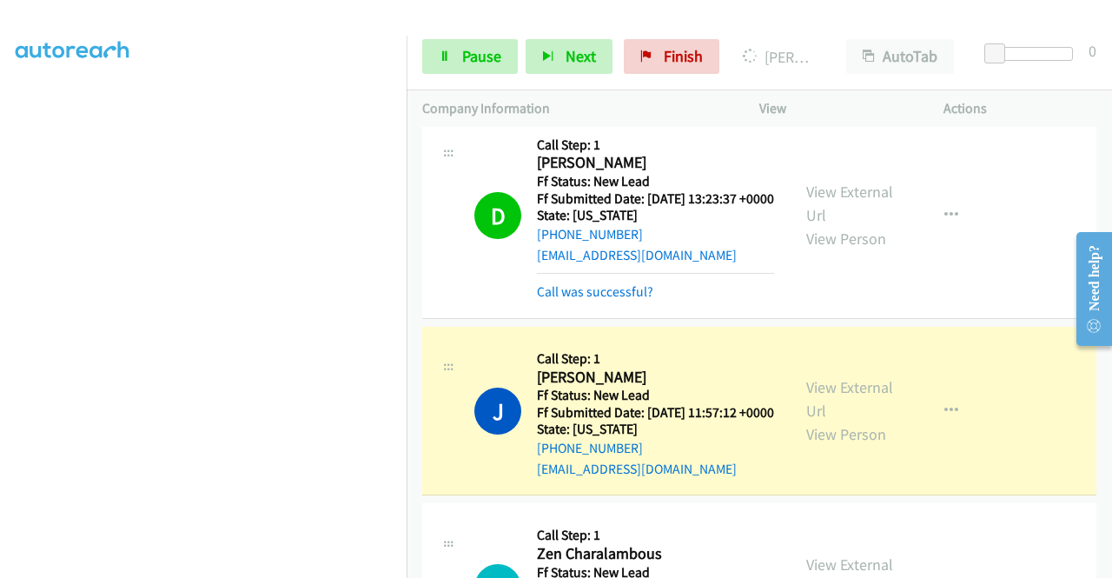
scroll to position [396, 0]
click at [617, 300] on link "Call was successful?" at bounding box center [595, 291] width 116 height 17
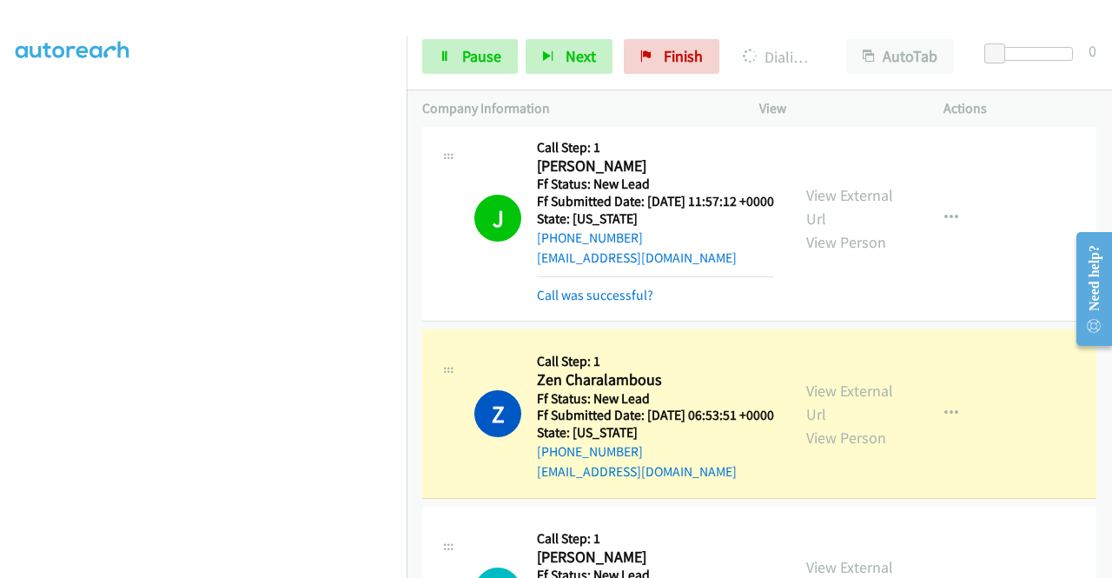
scroll to position [2017, 0]
click at [638, 303] on link "Call was successful?" at bounding box center [595, 295] width 116 height 17
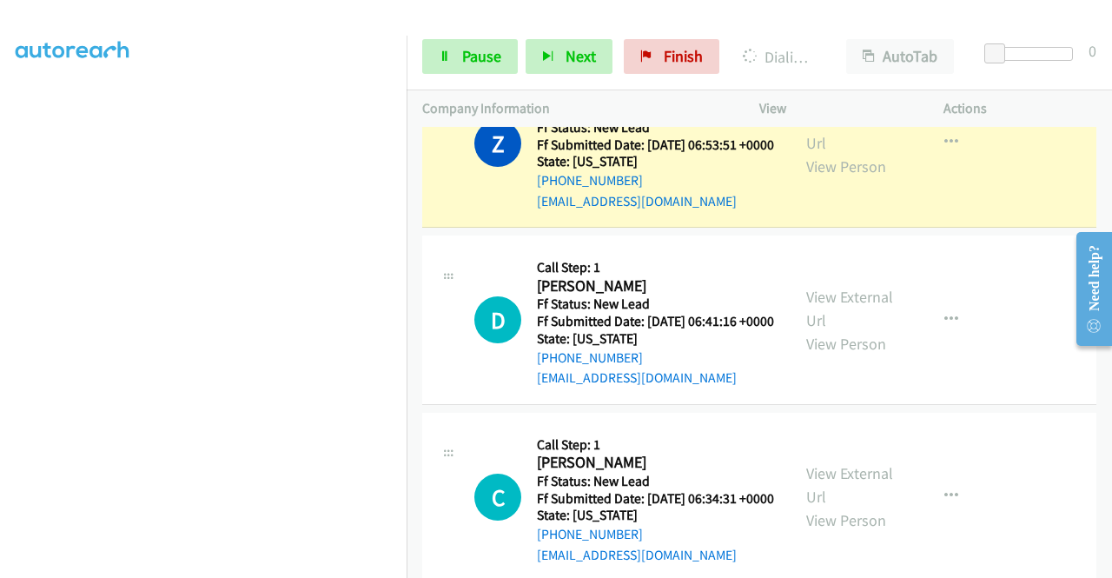
scroll to position [0, 0]
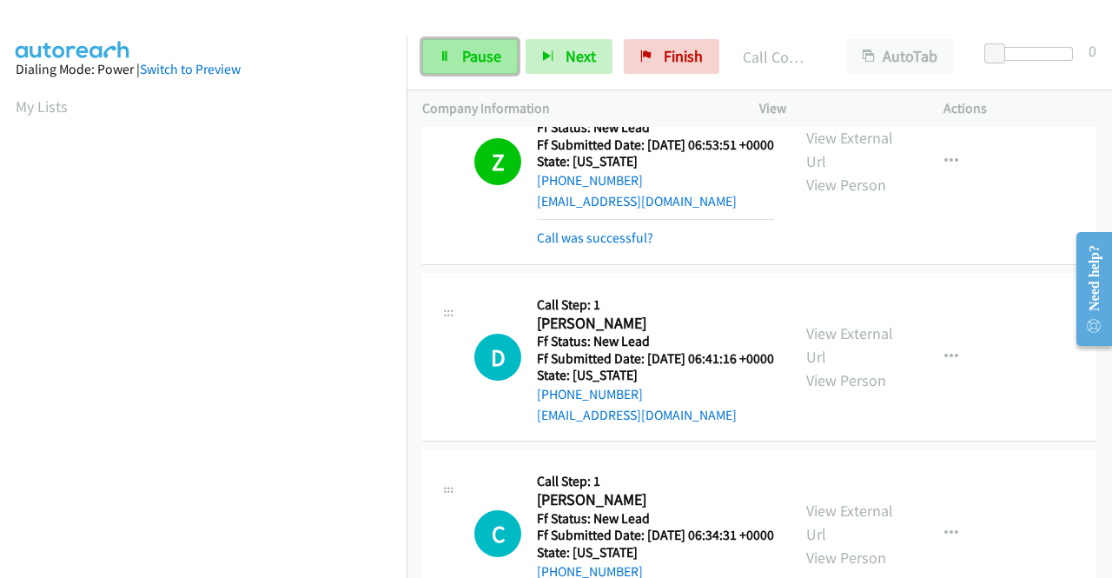
click at [488, 56] on span "Pause" at bounding box center [481, 56] width 39 height 20
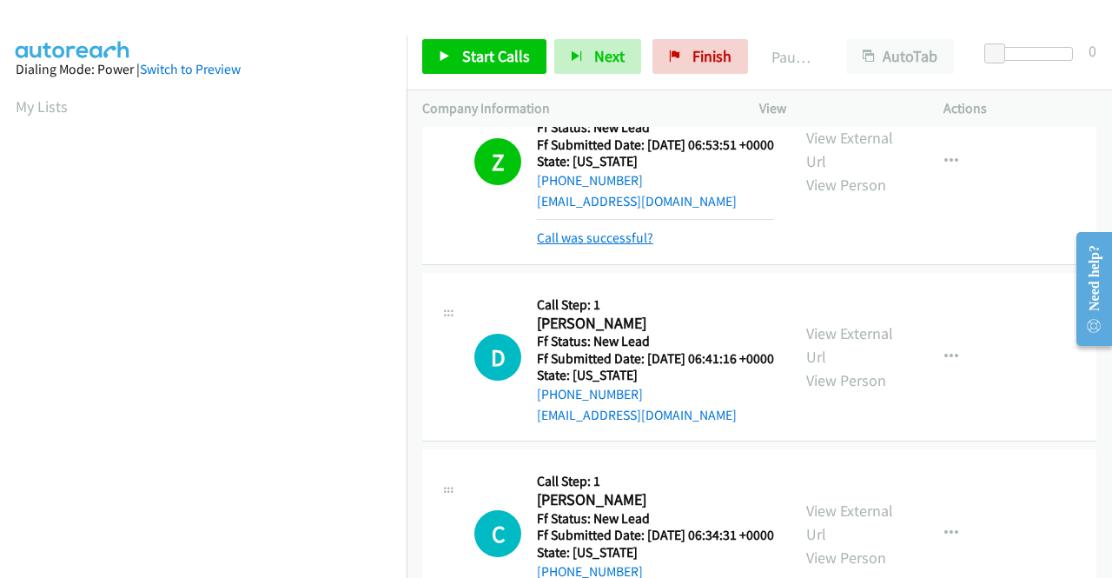
click at [602, 246] on link "Call was successful?" at bounding box center [595, 237] width 116 height 17
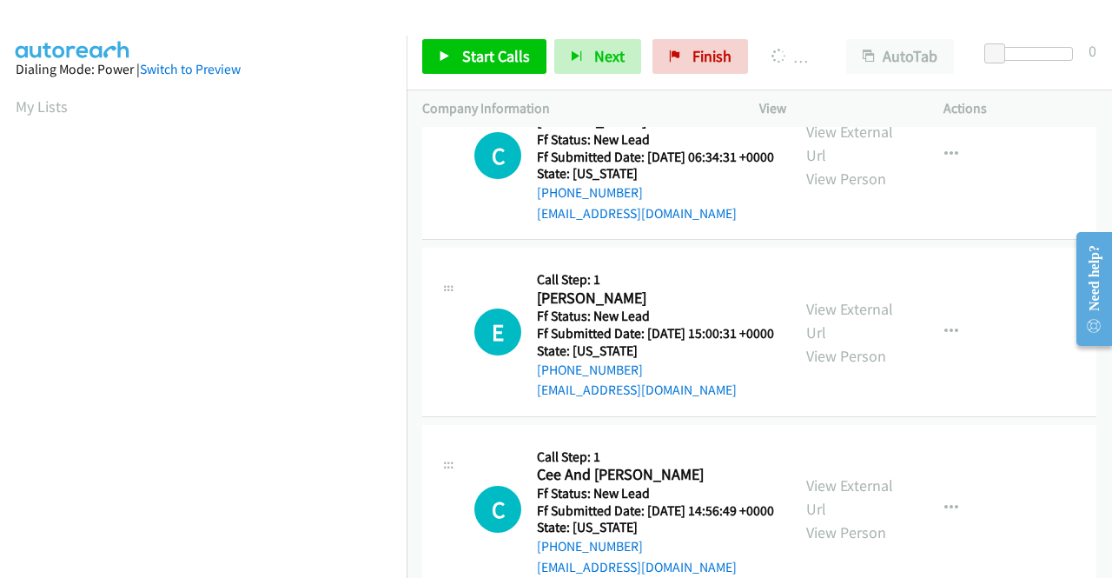
scroll to position [2685, 0]
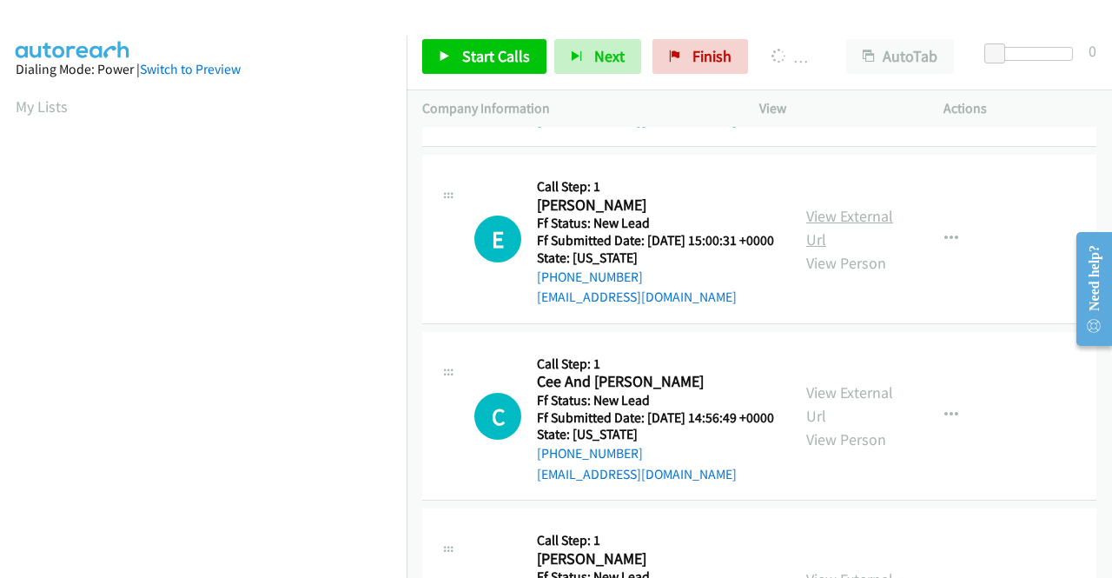
click at [862, 249] on link "View External Url" at bounding box center [849, 227] width 87 height 43
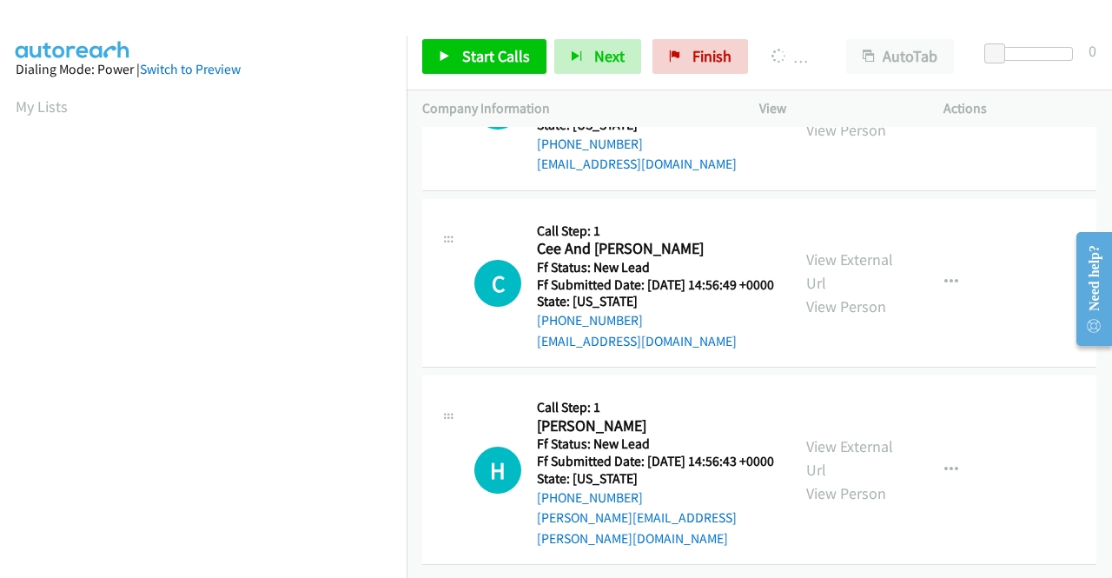
scroll to position [2859, 0]
click at [841, 318] on div "View External Url View Person" at bounding box center [851, 283] width 90 height 70
click at [835, 293] on link "View External Url" at bounding box center [849, 270] width 87 height 43
click at [838, 436] on link "View External Url" at bounding box center [849, 457] width 87 height 43
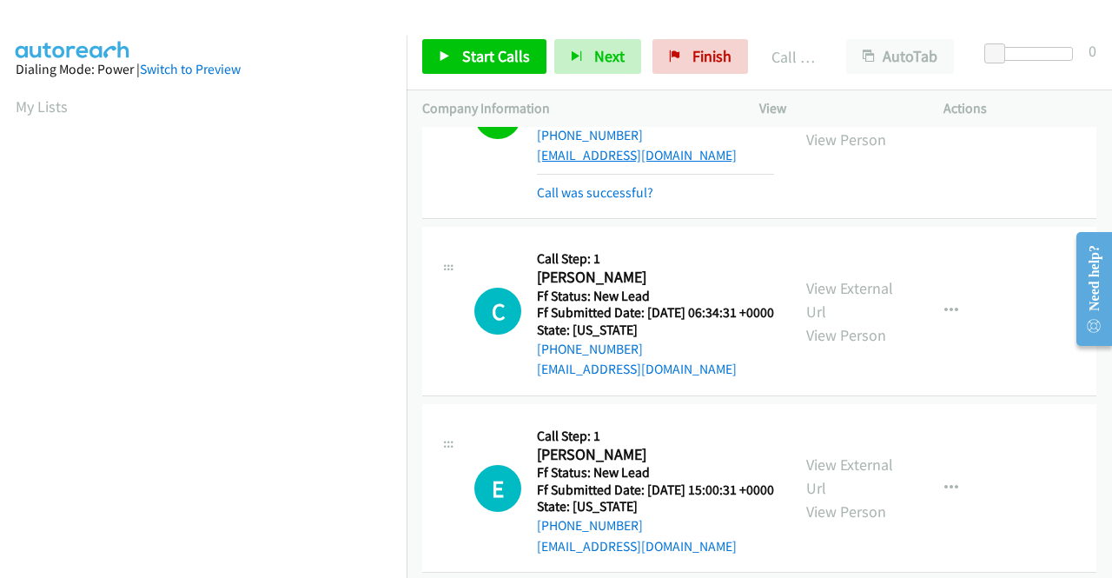
scroll to position [2434, 0]
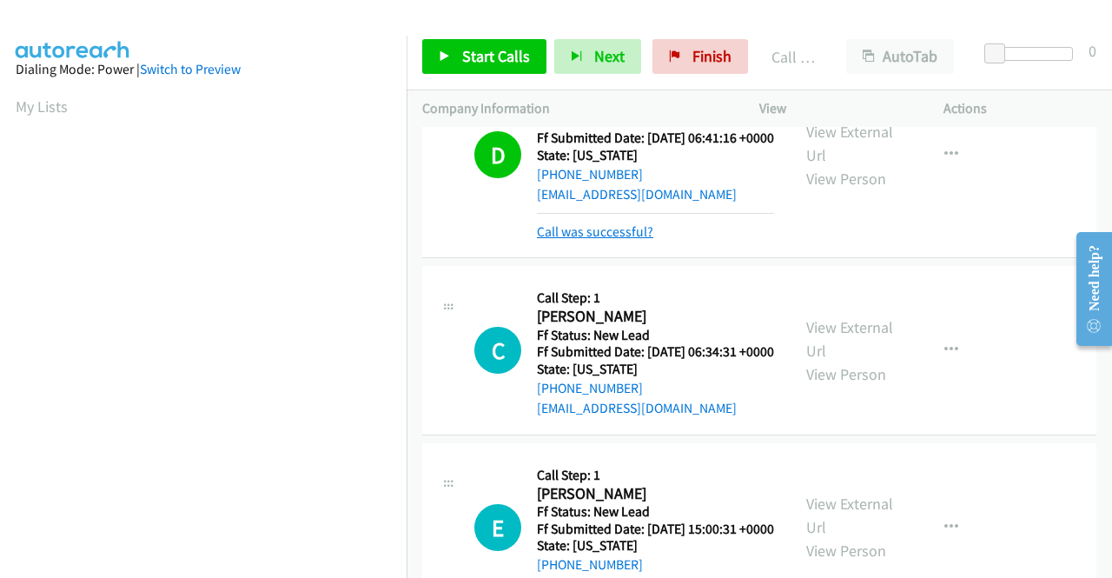
click at [615, 240] on link "Call was successful?" at bounding box center [595, 231] width 116 height 17
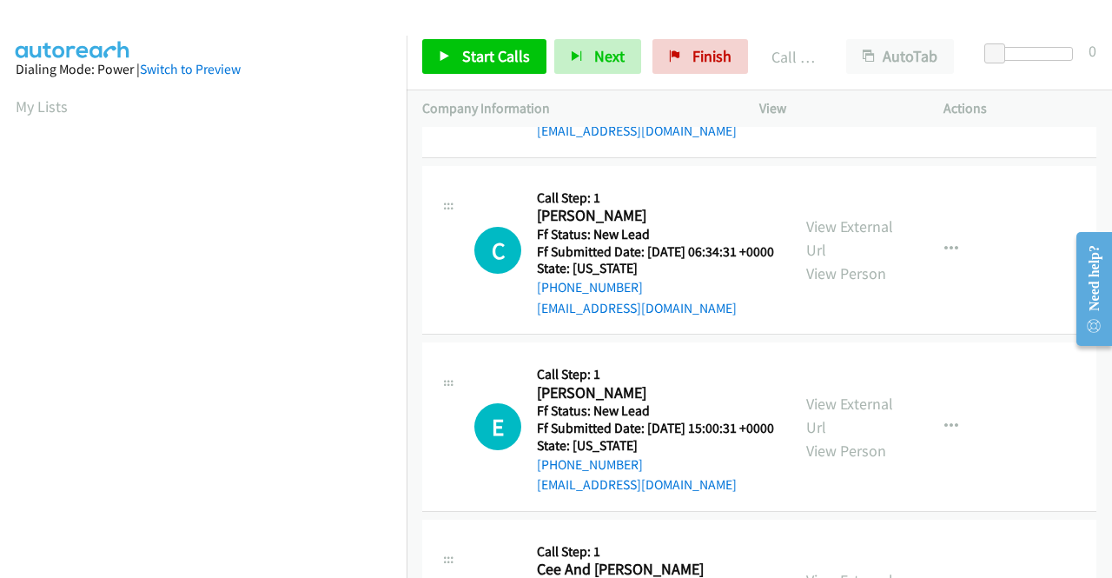
scroll to position [2608, 0]
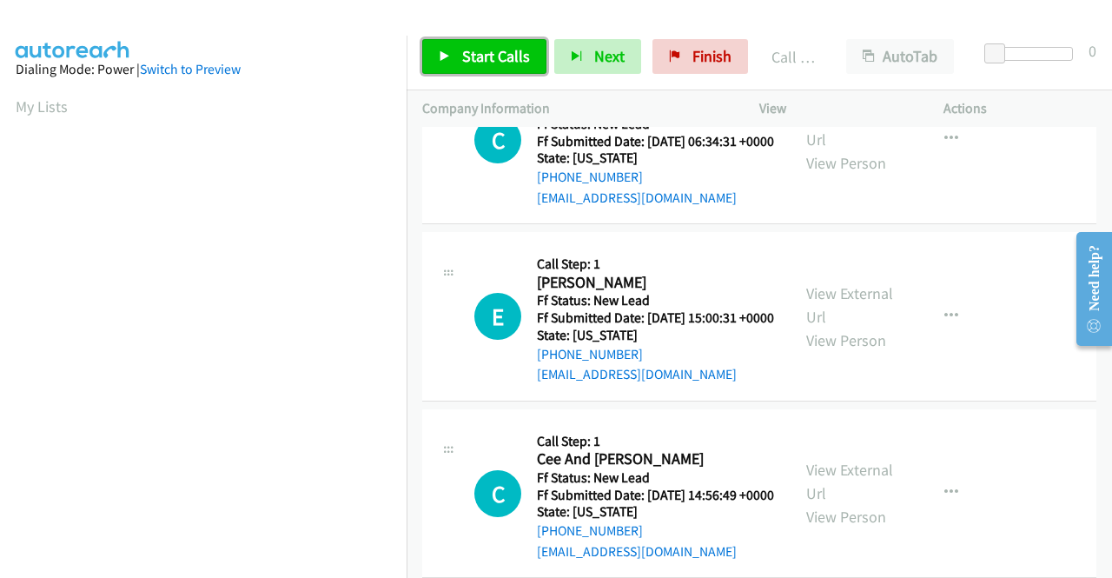
click at [513, 56] on span "Start Calls" at bounding box center [496, 56] width 68 height 20
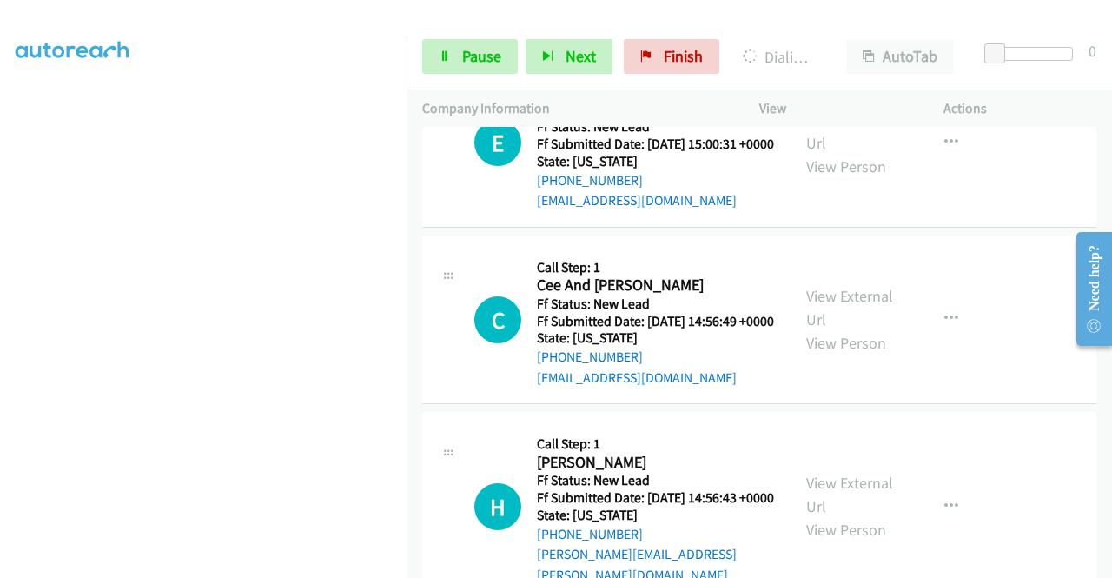
scroll to position [0, 0]
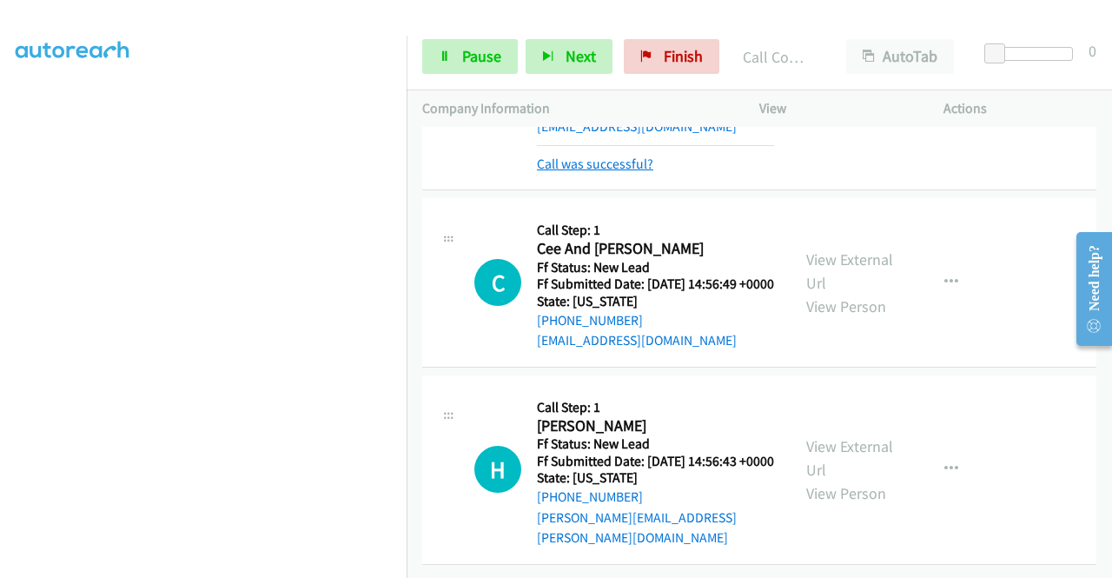
click at [587, 172] on link "Call was successful?" at bounding box center [595, 163] width 116 height 17
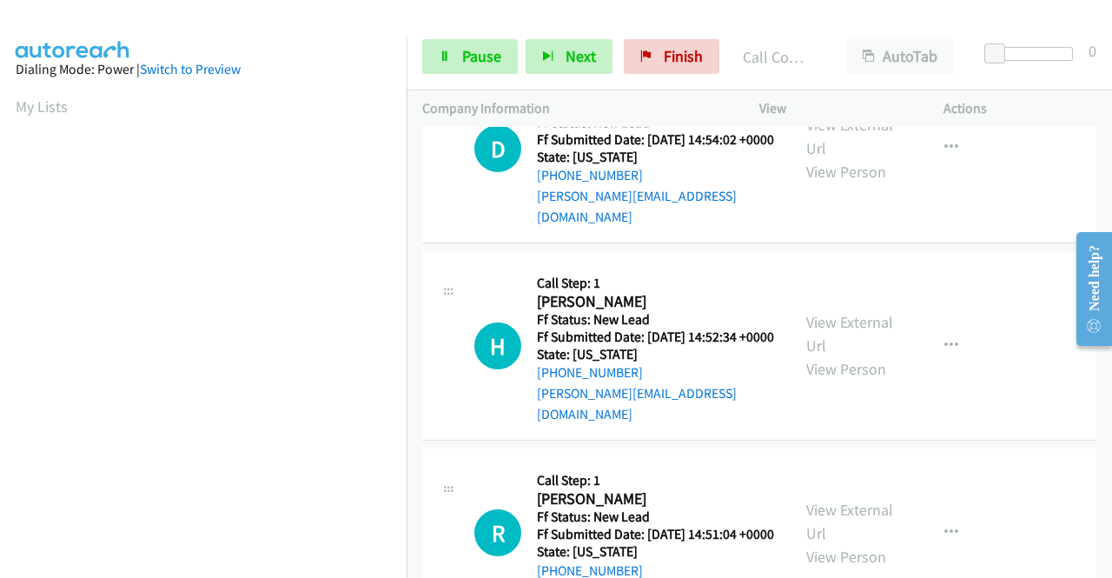
scroll to position [3440, 0]
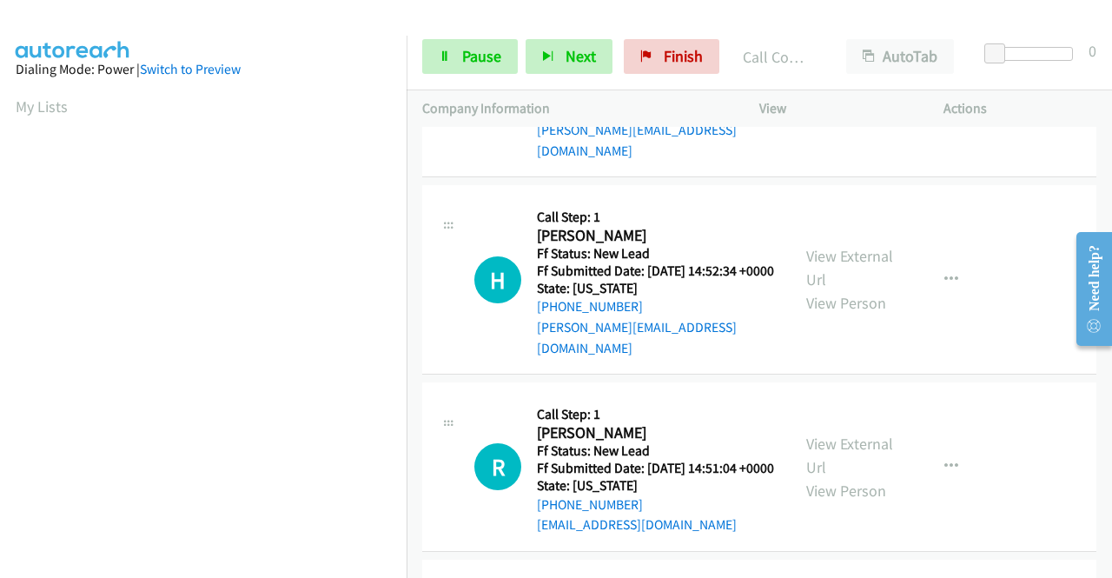
click at [842, 92] on link "View External Url" at bounding box center [849, 70] width 87 height 43
click at [870, 289] on link "View External Url" at bounding box center [849, 267] width 87 height 43
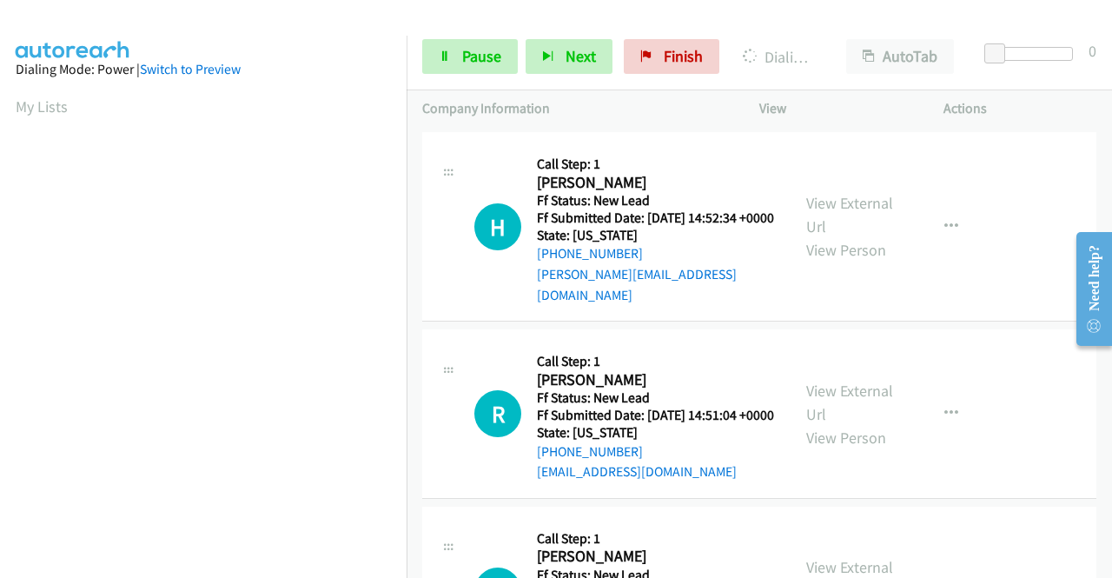
scroll to position [3701, 0]
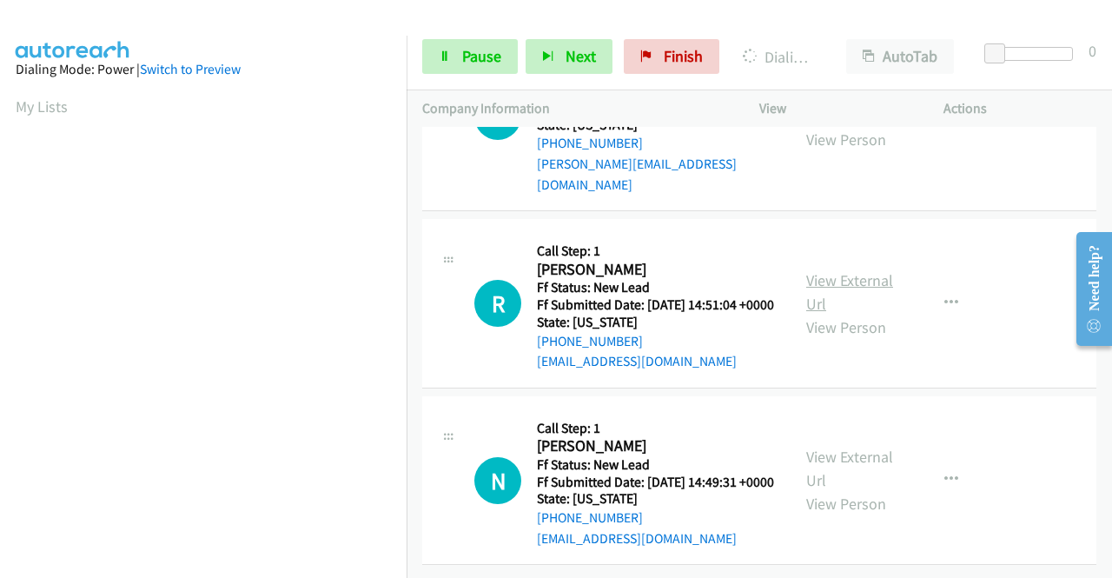
click at [830, 314] on link "View External Url" at bounding box center [849, 291] width 87 height 43
click at [850, 466] on link "View External Url" at bounding box center [849, 468] width 87 height 43
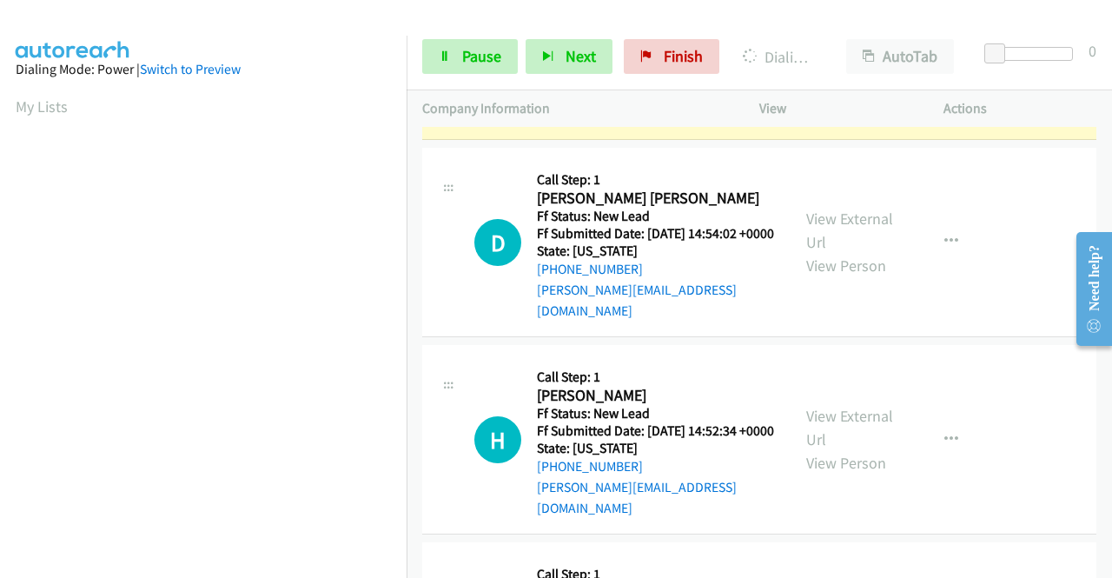
scroll to position [3266, 0]
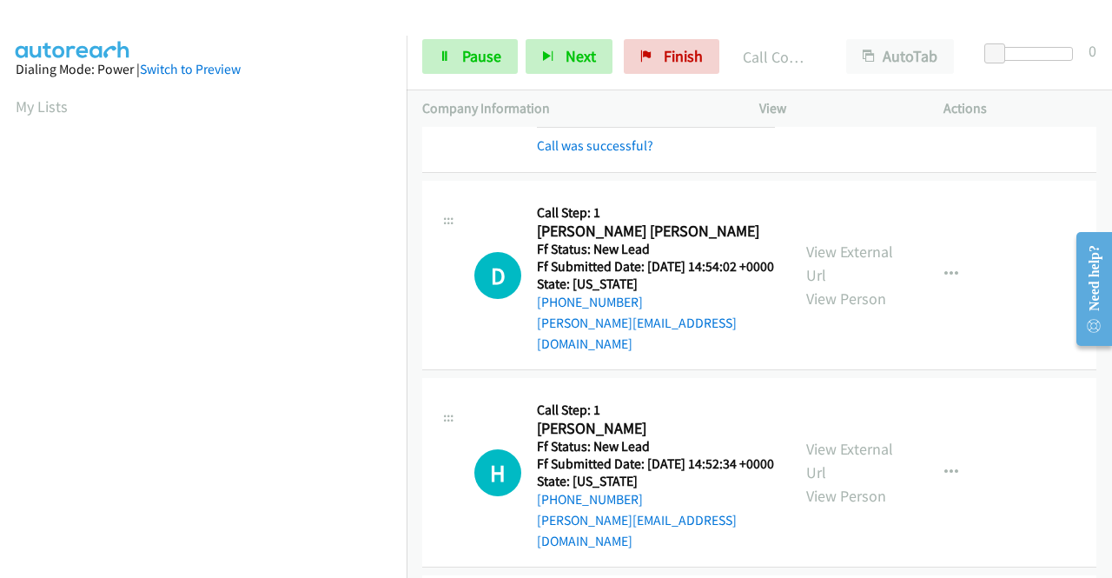
scroll to position [396, 0]
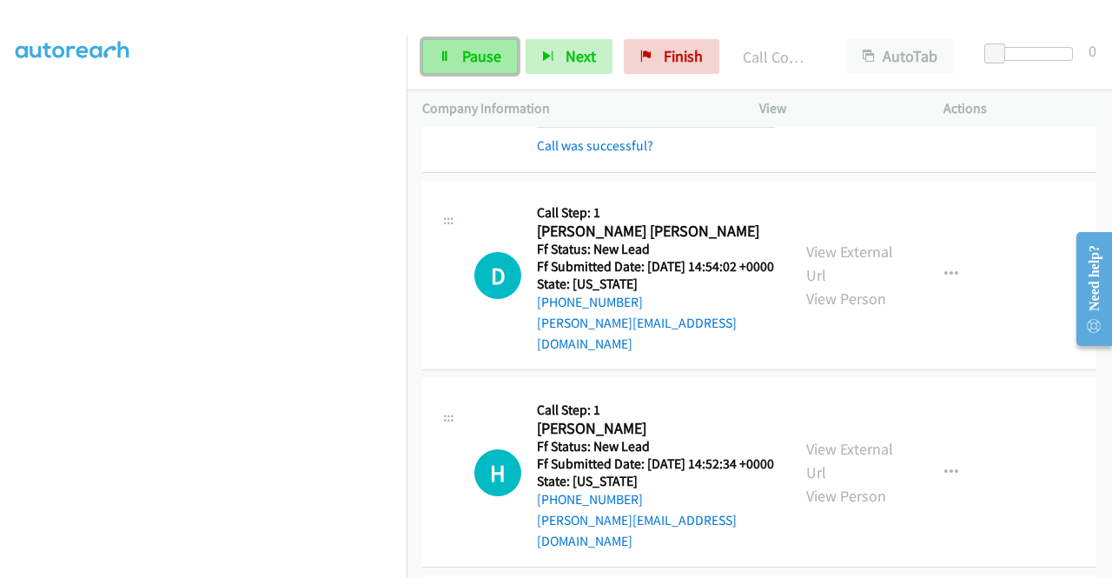
click at [468, 63] on span "Pause" at bounding box center [481, 56] width 39 height 20
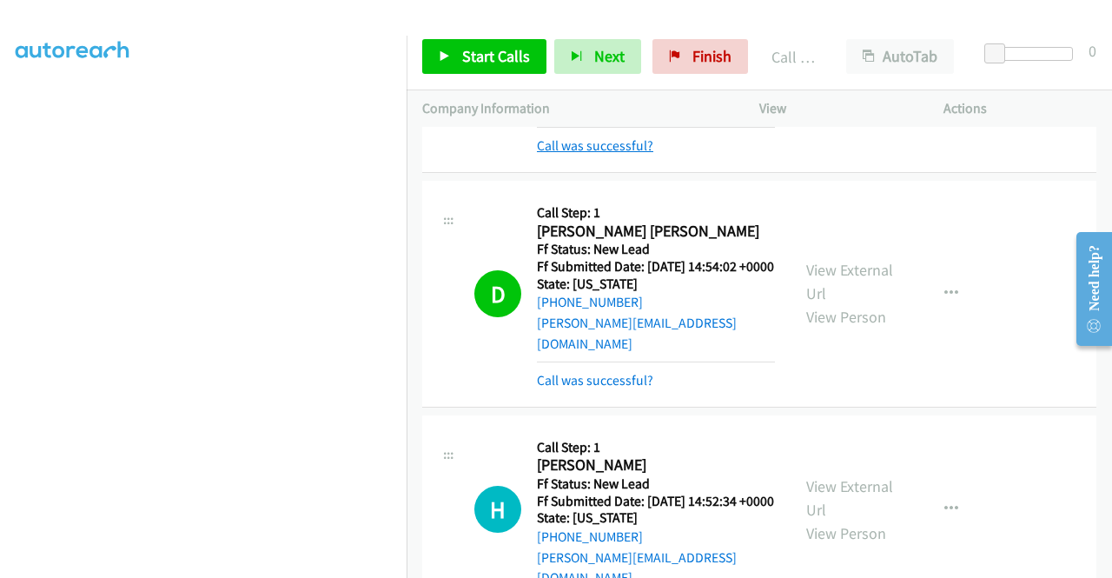
click at [636, 154] on link "Call was successful?" at bounding box center [595, 145] width 116 height 17
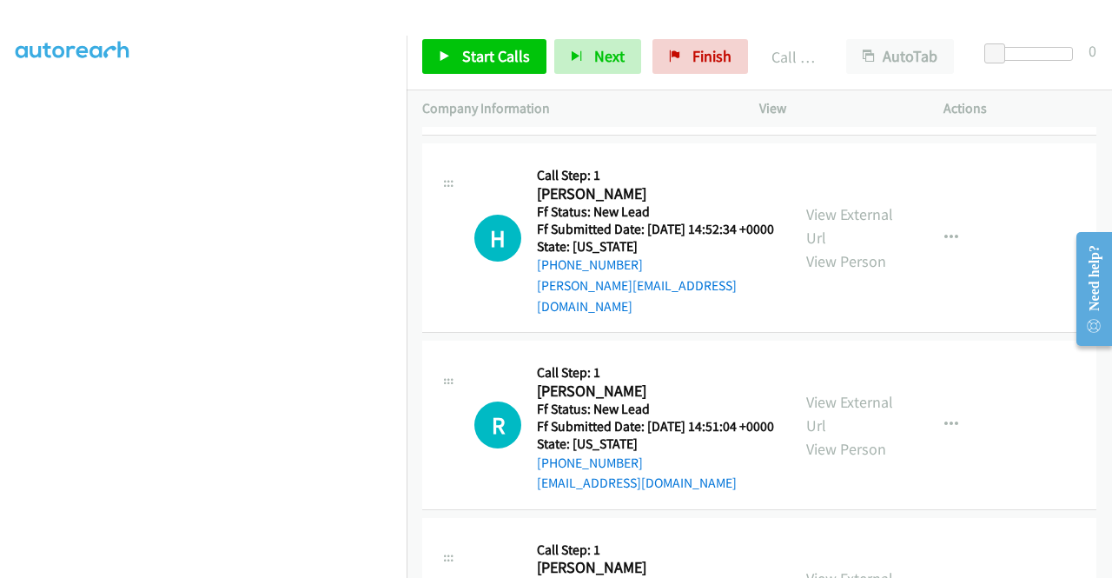
scroll to position [3508, 0]
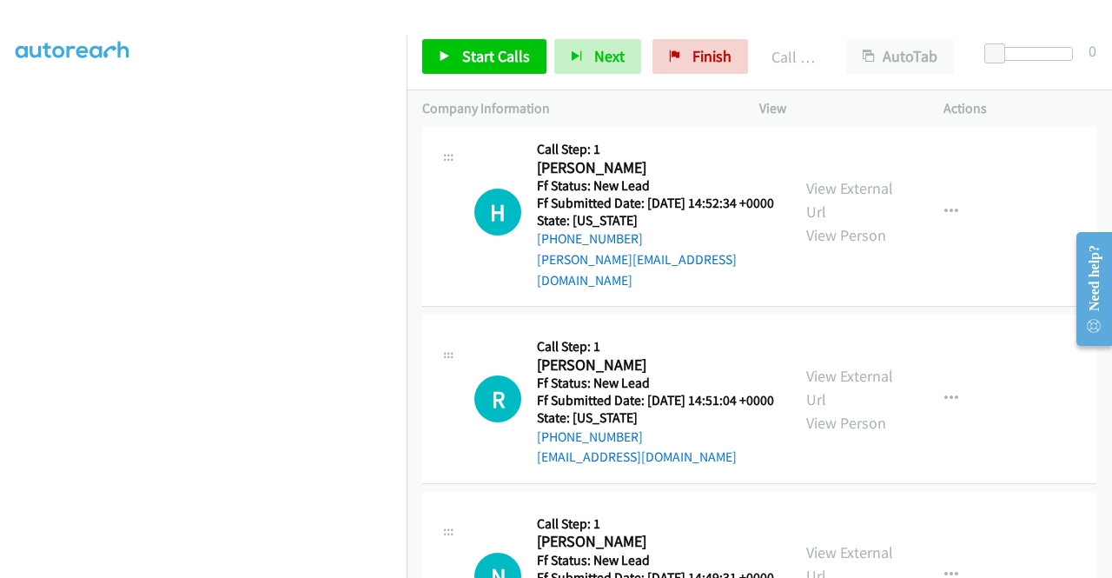
drag, startPoint x: 626, startPoint y: 342, endPoint x: 753, endPoint y: 152, distance: 228.6
click at [626, 91] on link "Call was successful?" at bounding box center [595, 83] width 116 height 17
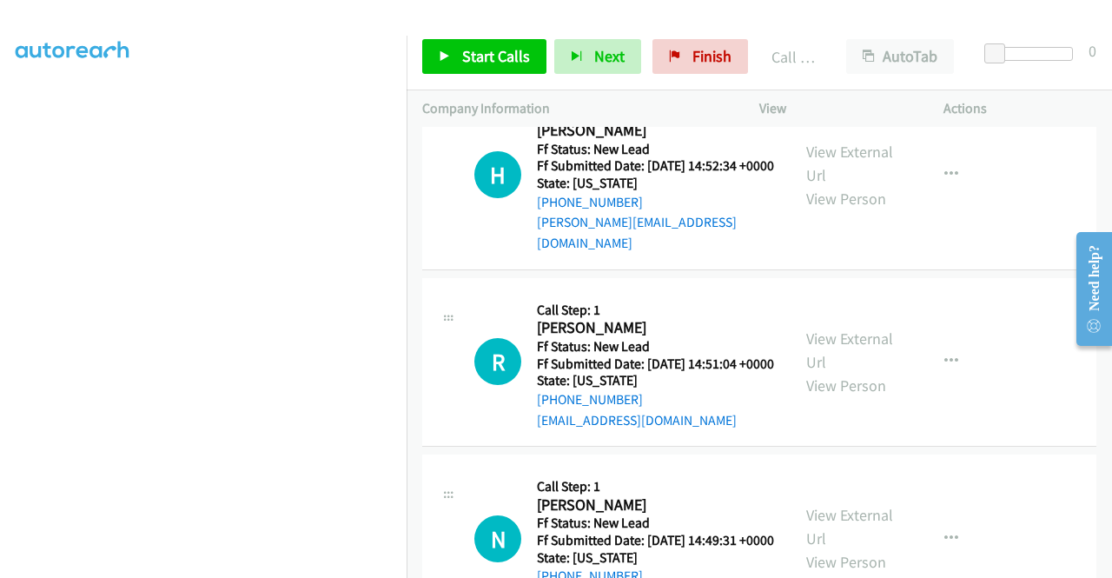
scroll to position [272, 0]
drag, startPoint x: 712, startPoint y: 54, endPoint x: 639, endPoint y: 95, distance: 83.6
click at [712, 54] on span "Finish" at bounding box center [711, 56] width 39 height 20
